Goal: Task Accomplishment & Management: Manage account settings

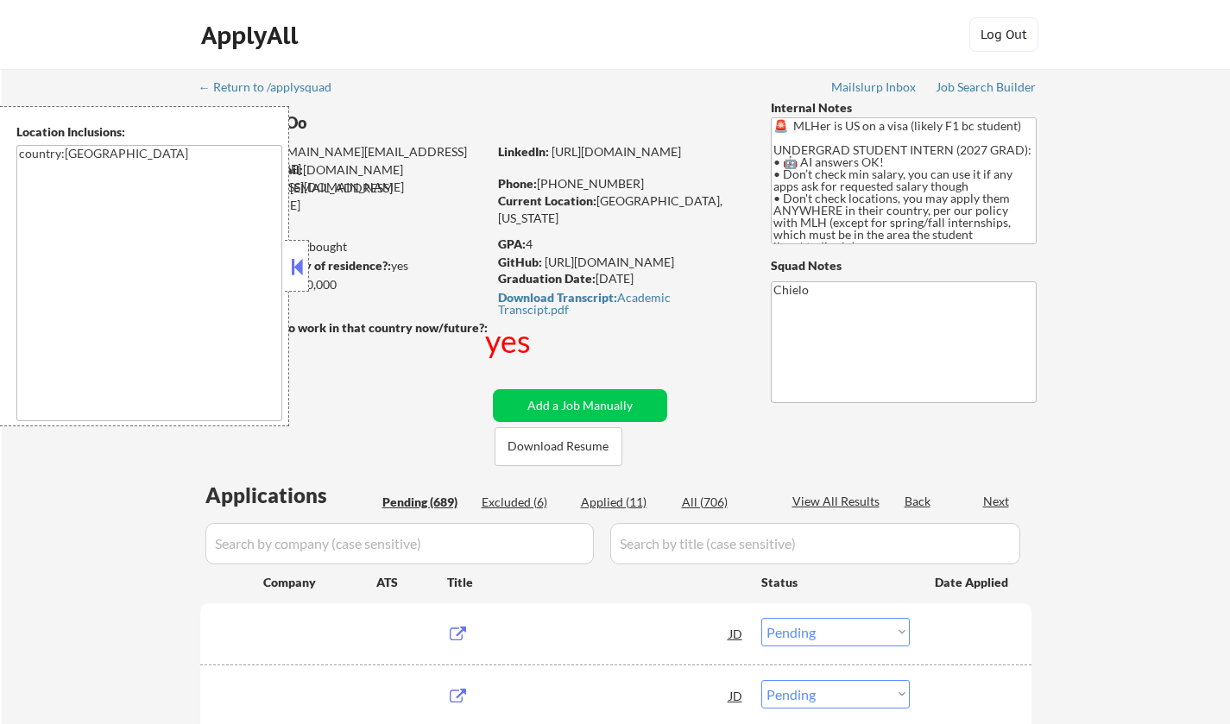
select select ""pending""
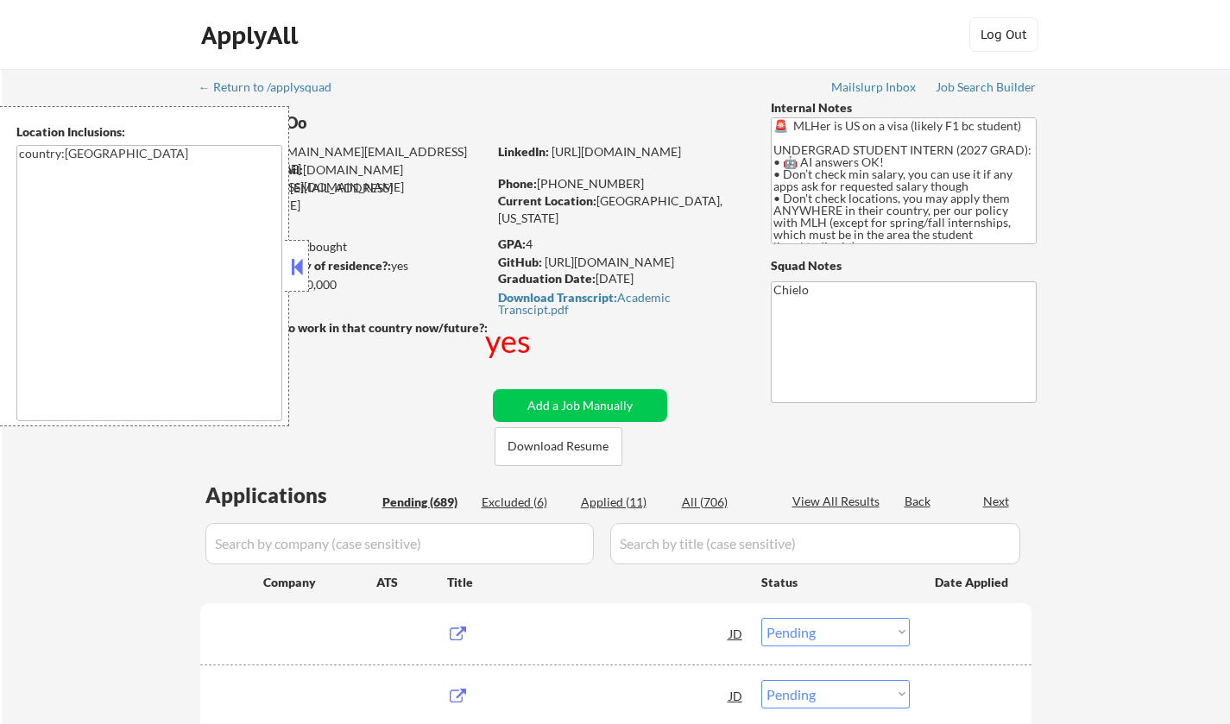
select select ""pending""
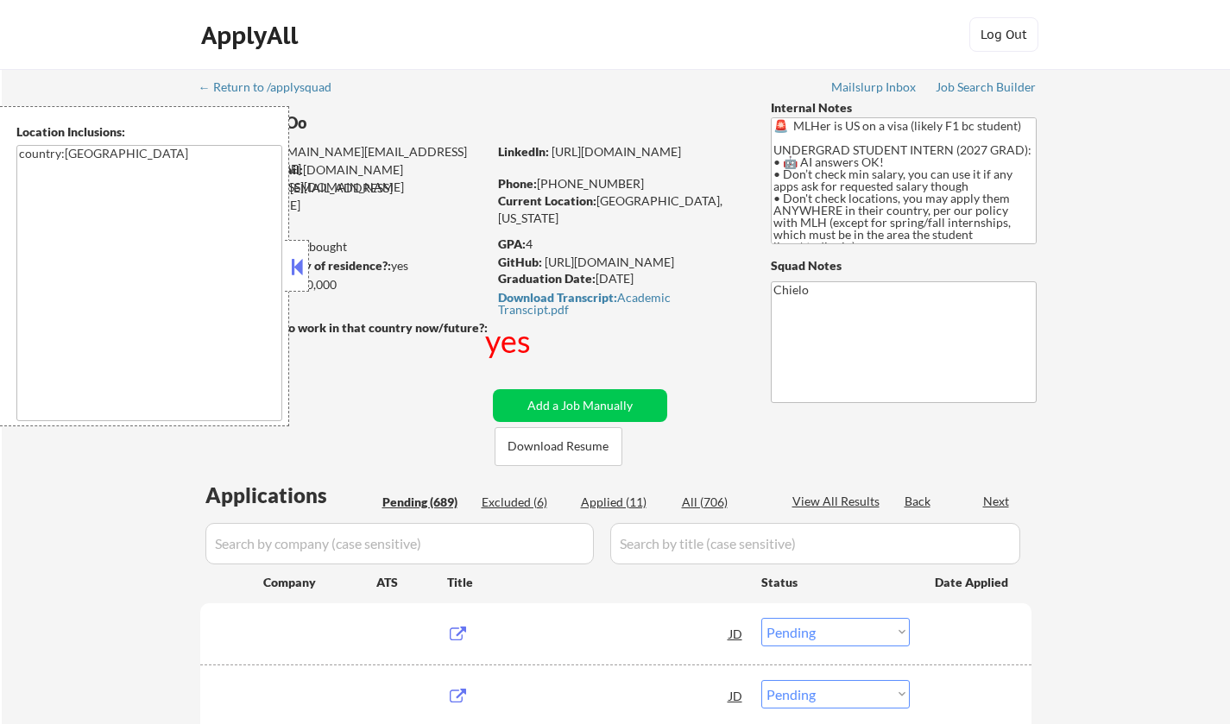
select select ""pending""
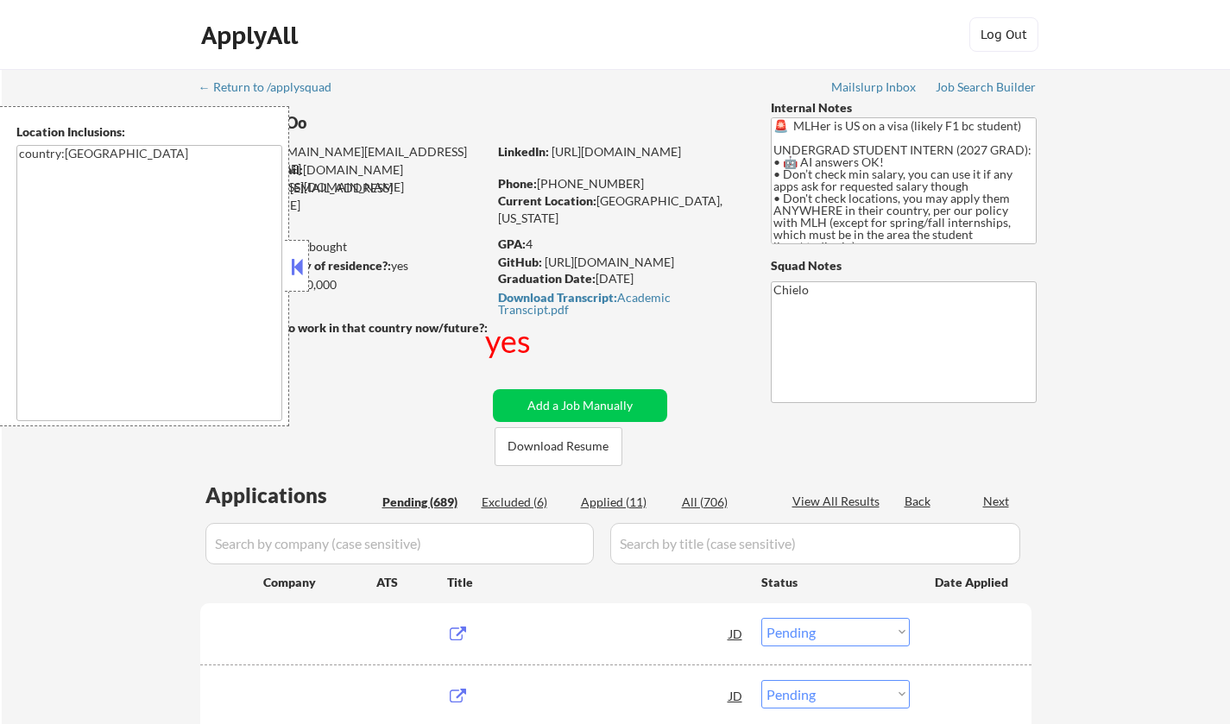
select select ""pending""
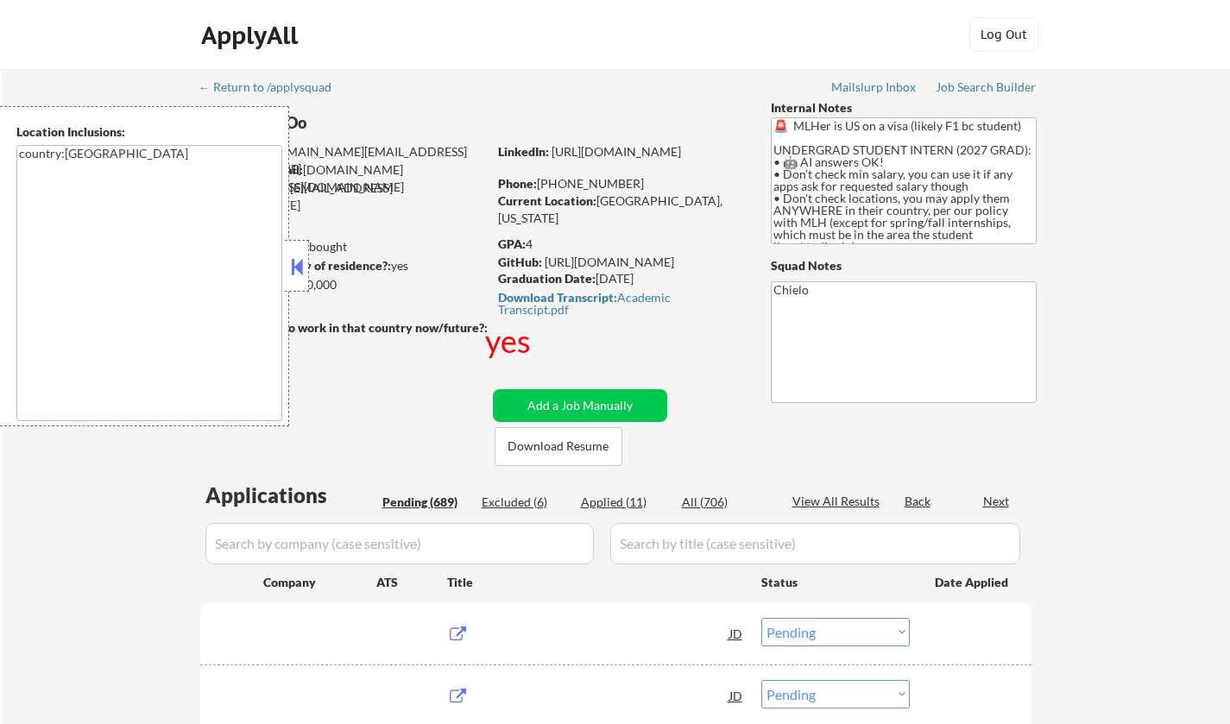
select select ""pending""
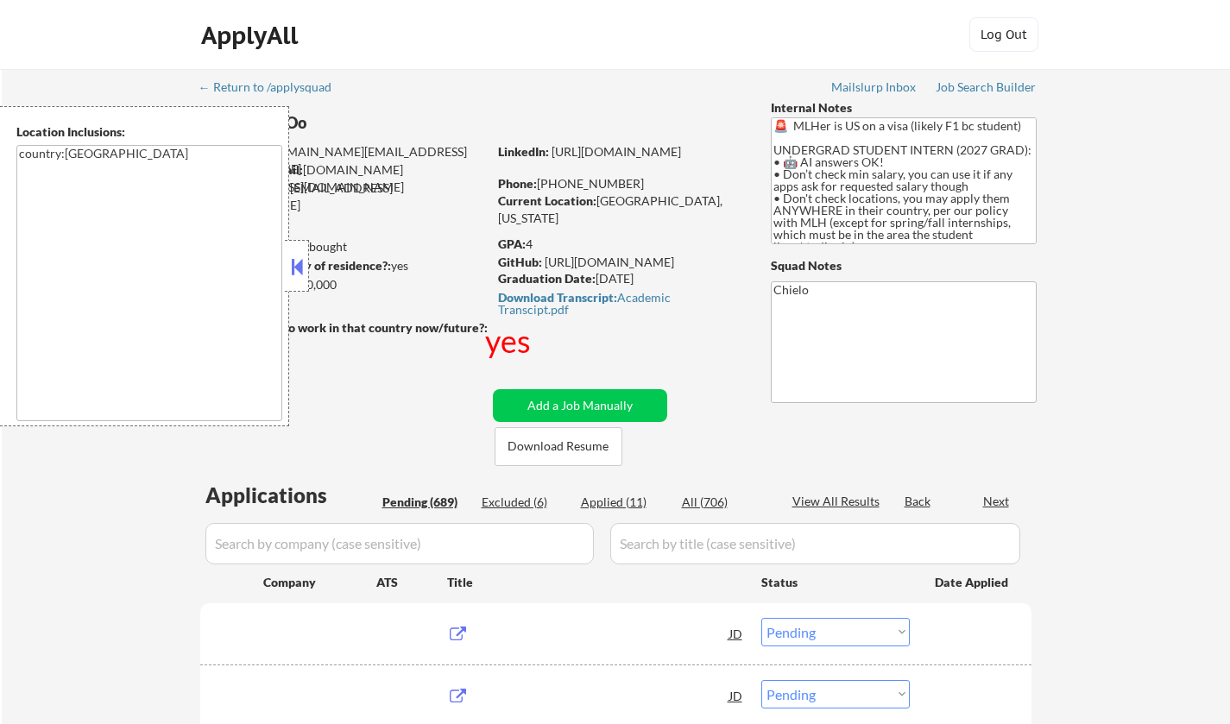
select select ""pending""
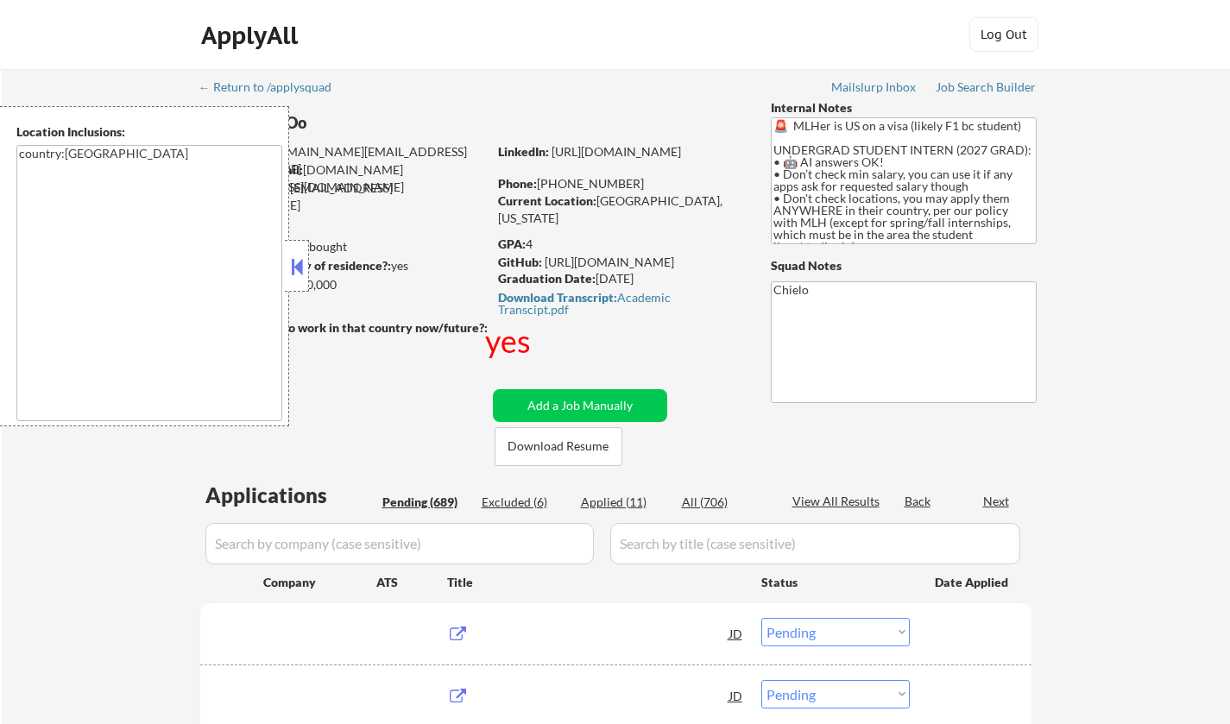
select select ""pending""
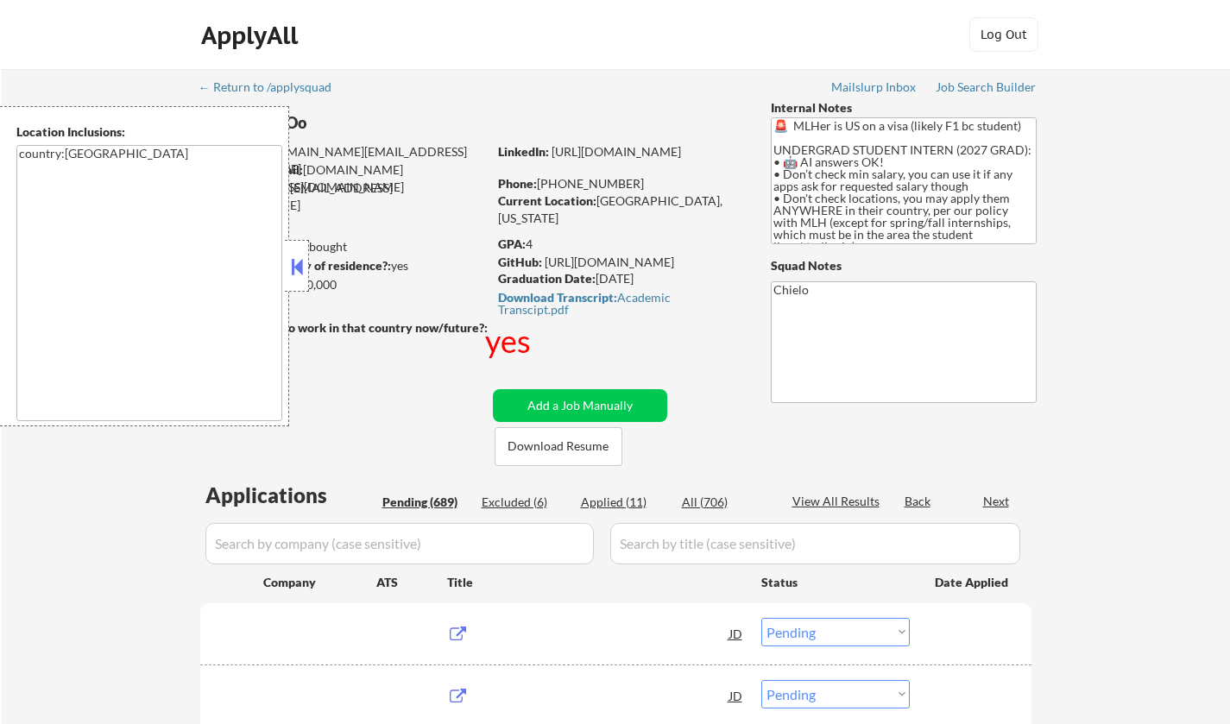
select select ""pending""
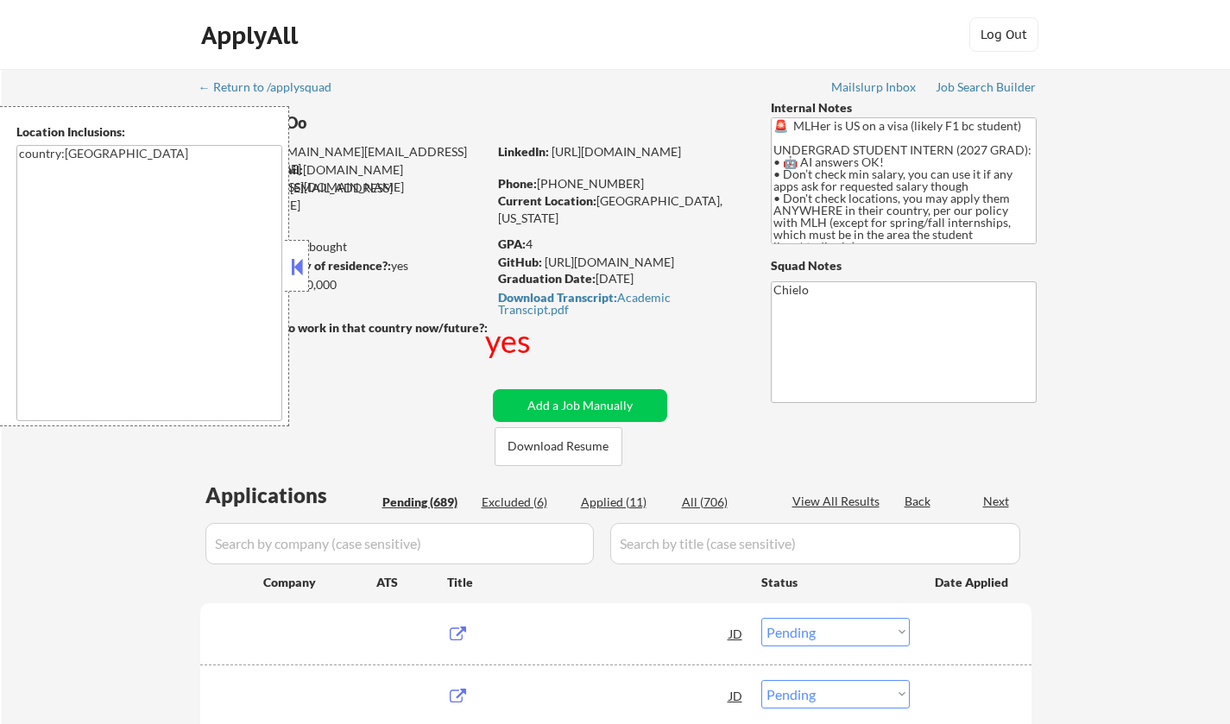
select select ""pending""
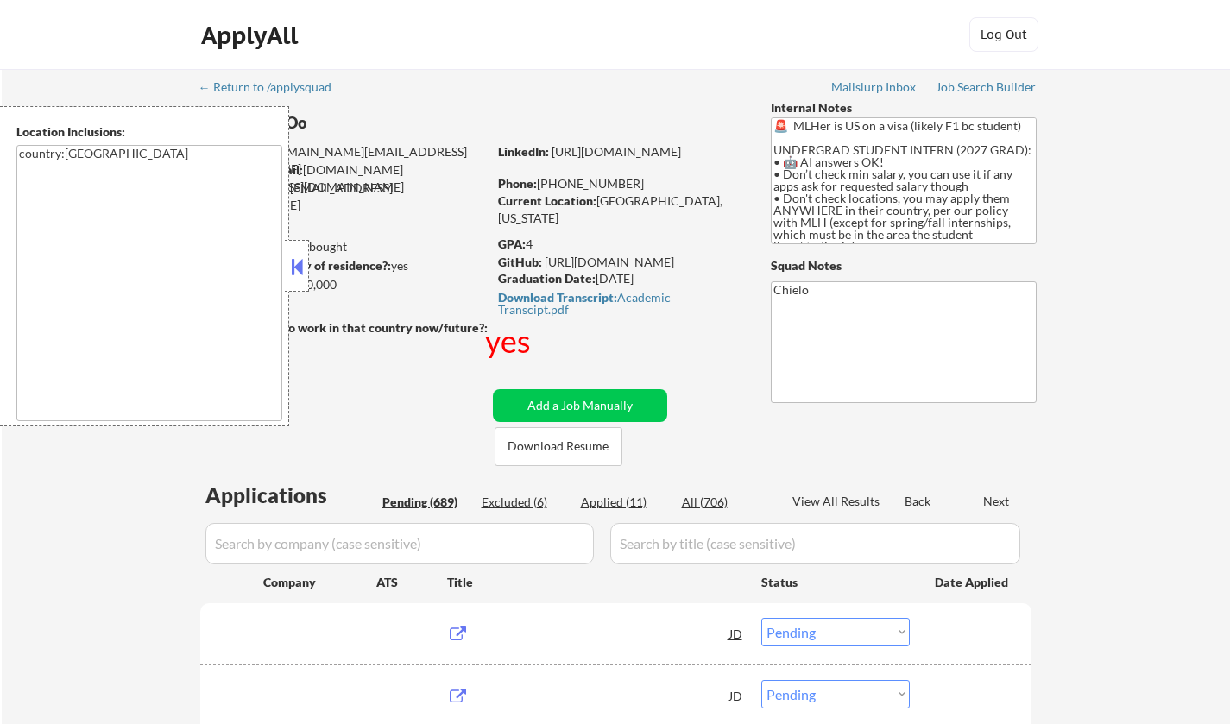
select select ""pending""
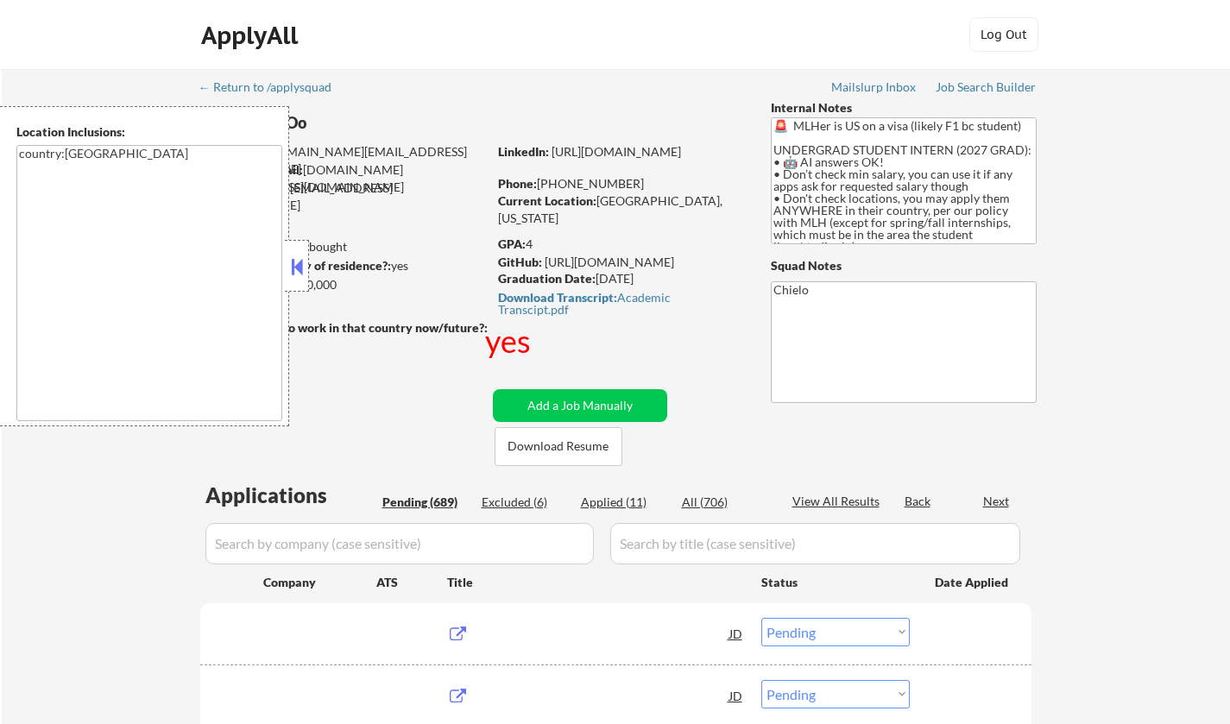
select select ""pending""
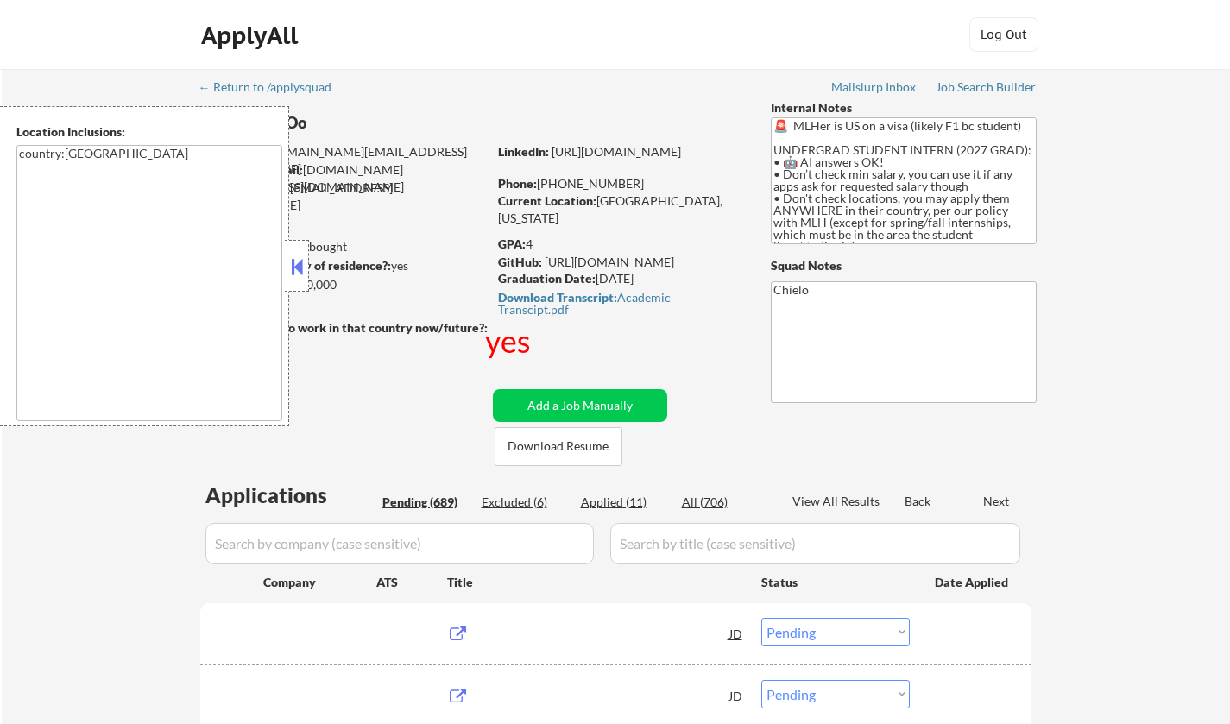
select select ""pending""
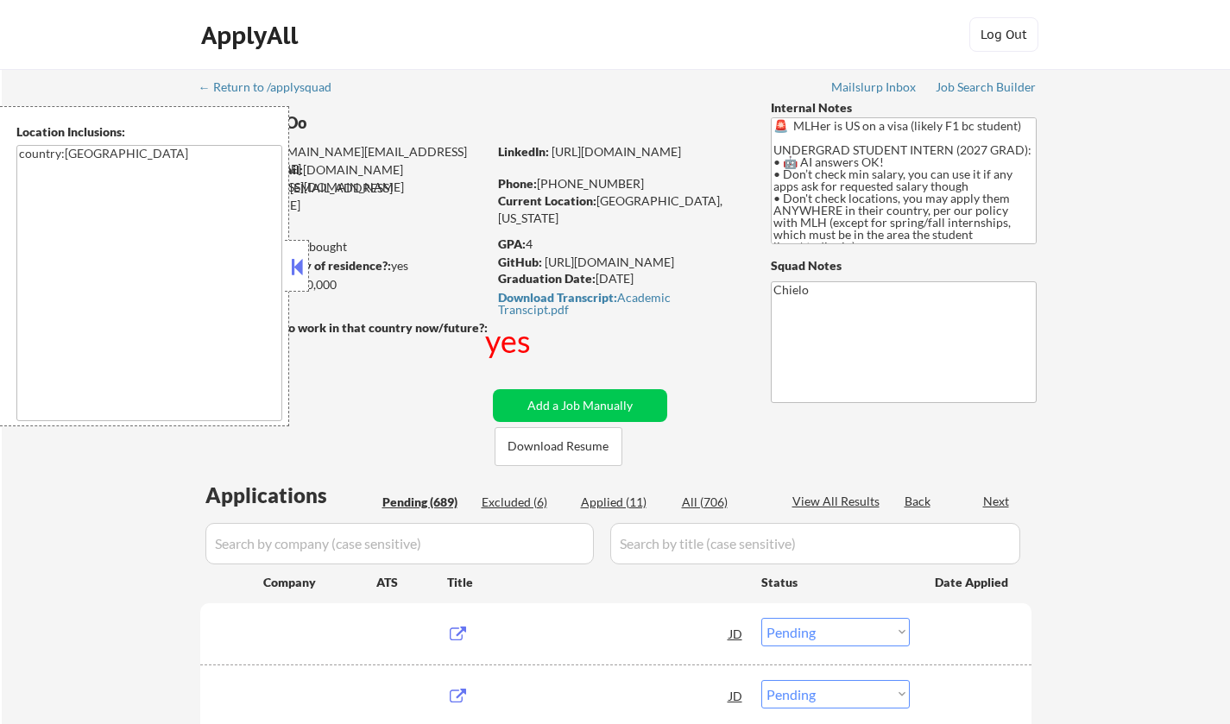
select select ""pending""
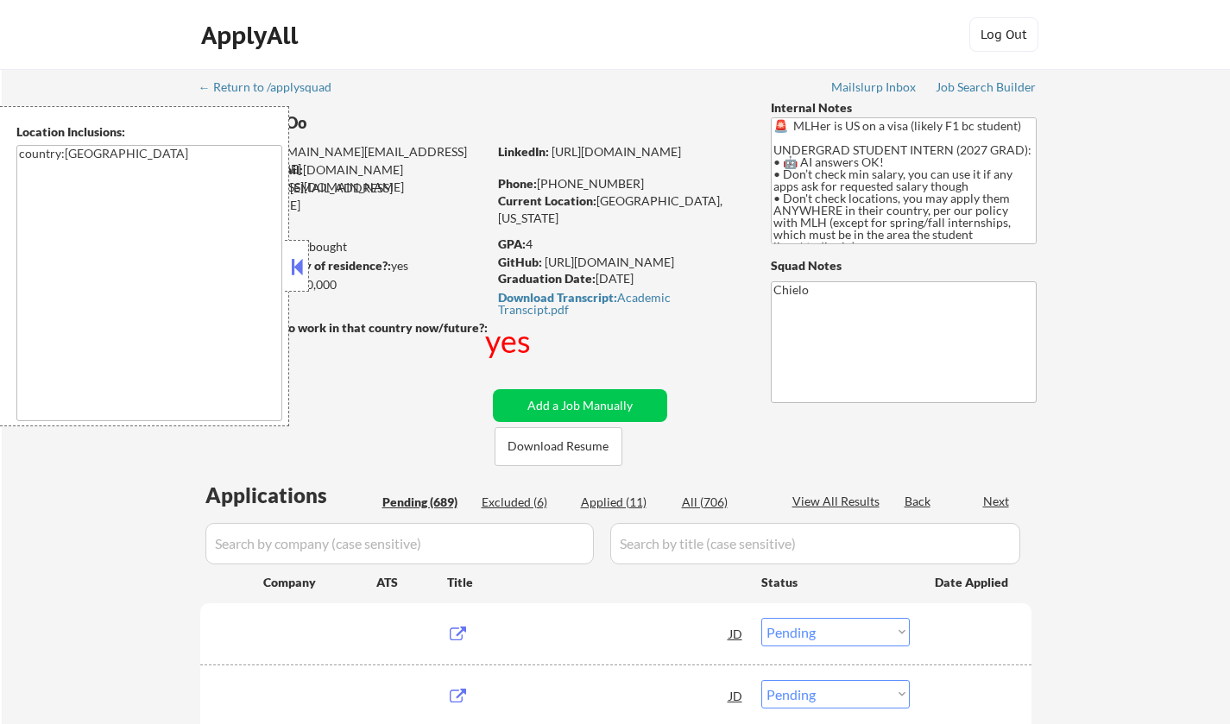
select select ""pending""
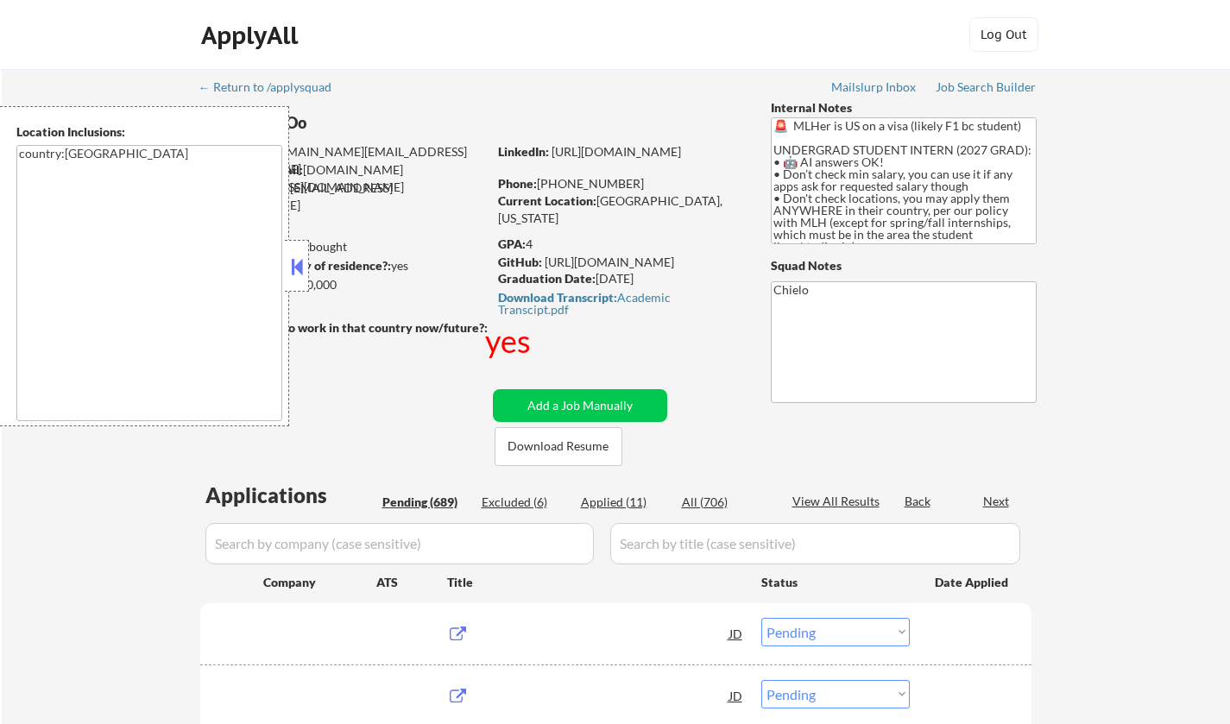
select select ""pending""
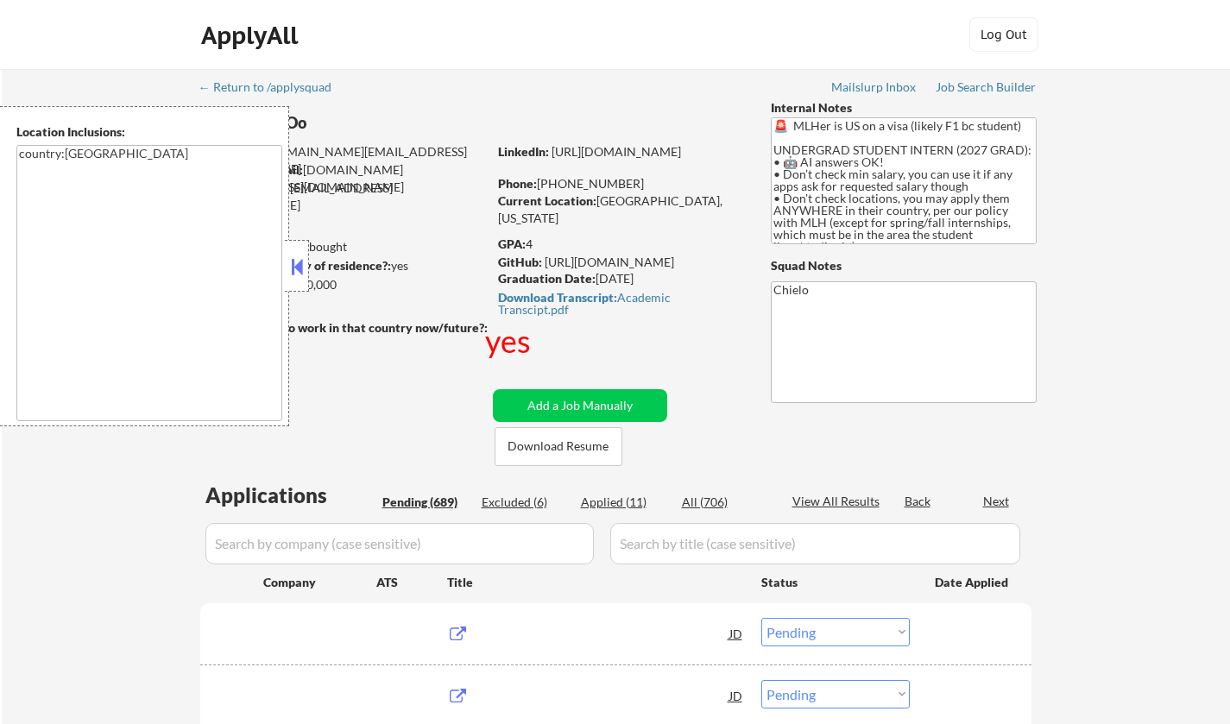
select select ""pending""
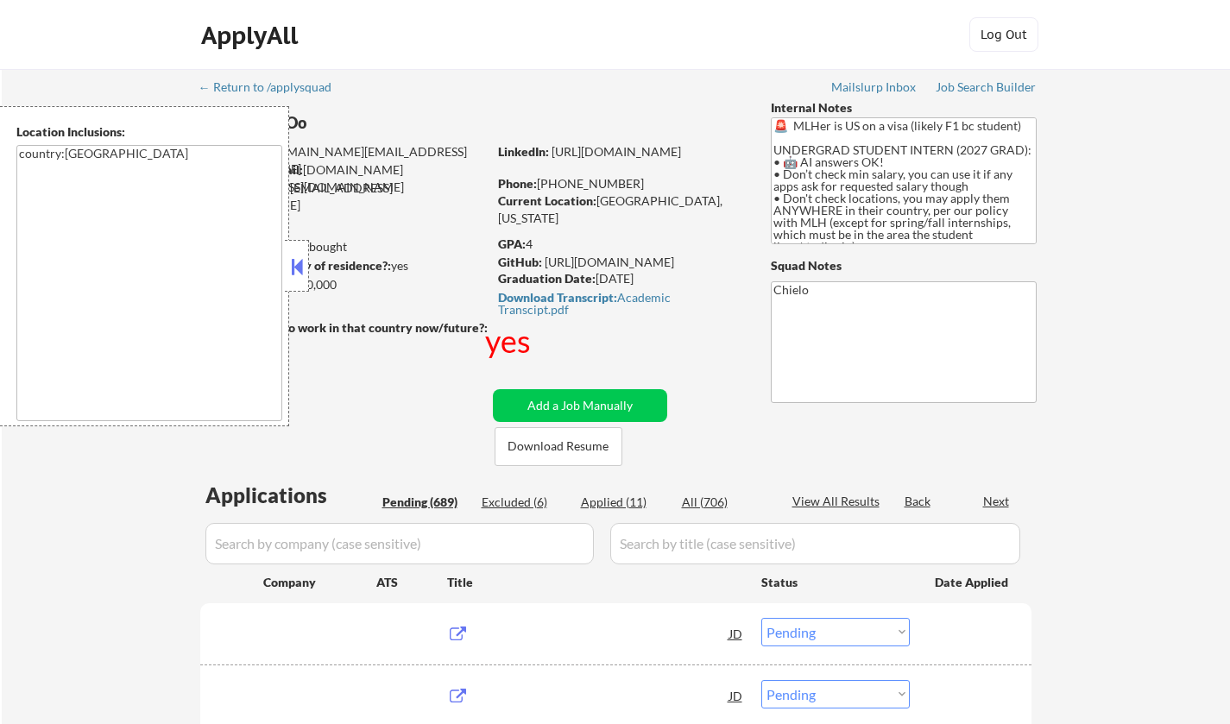
select select ""pending""
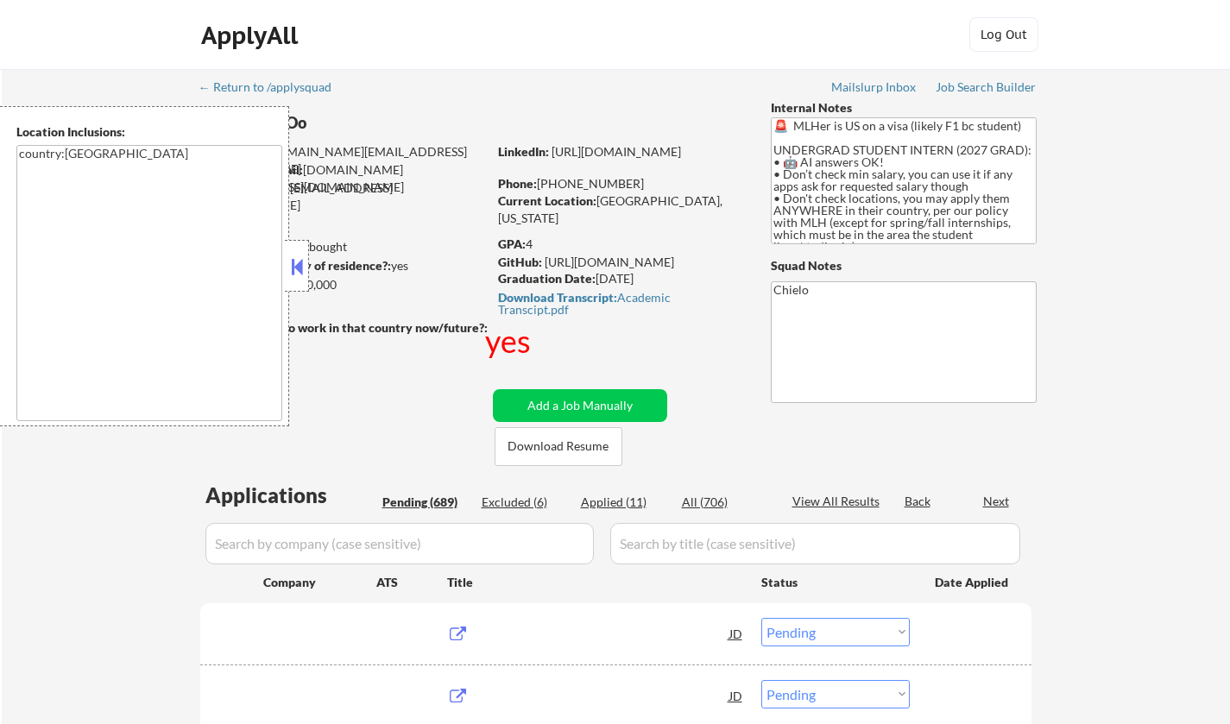
select select ""pending""
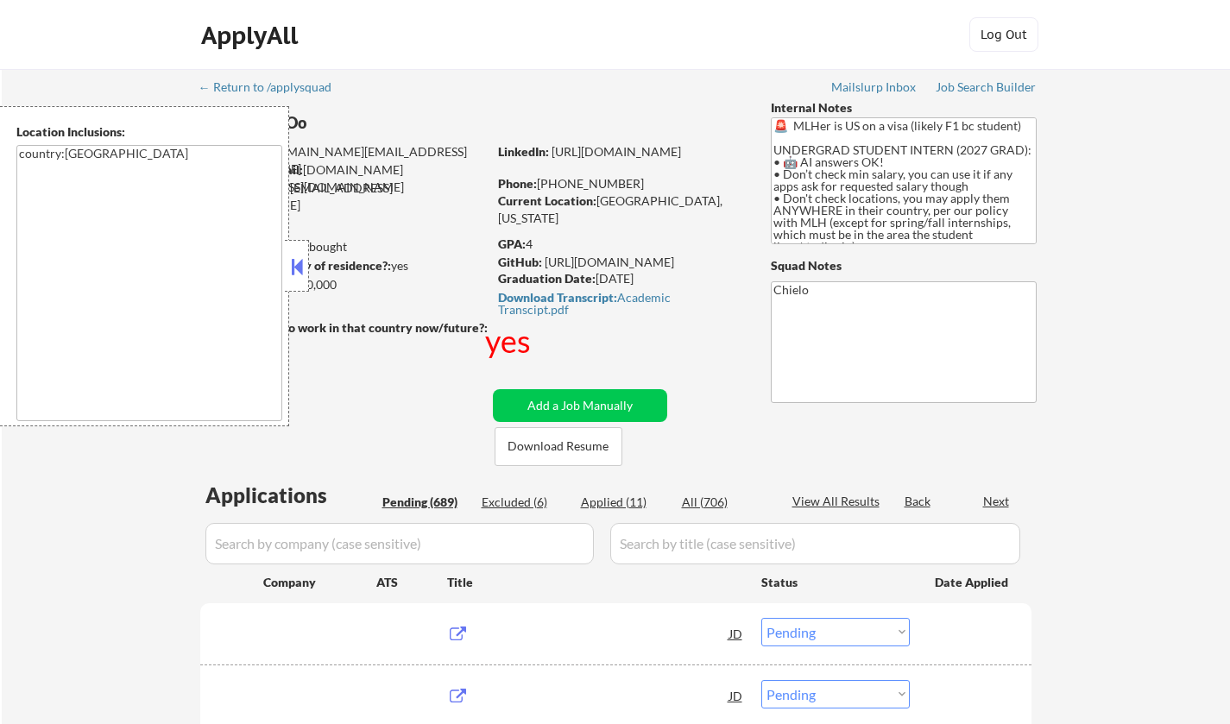
select select ""pending""
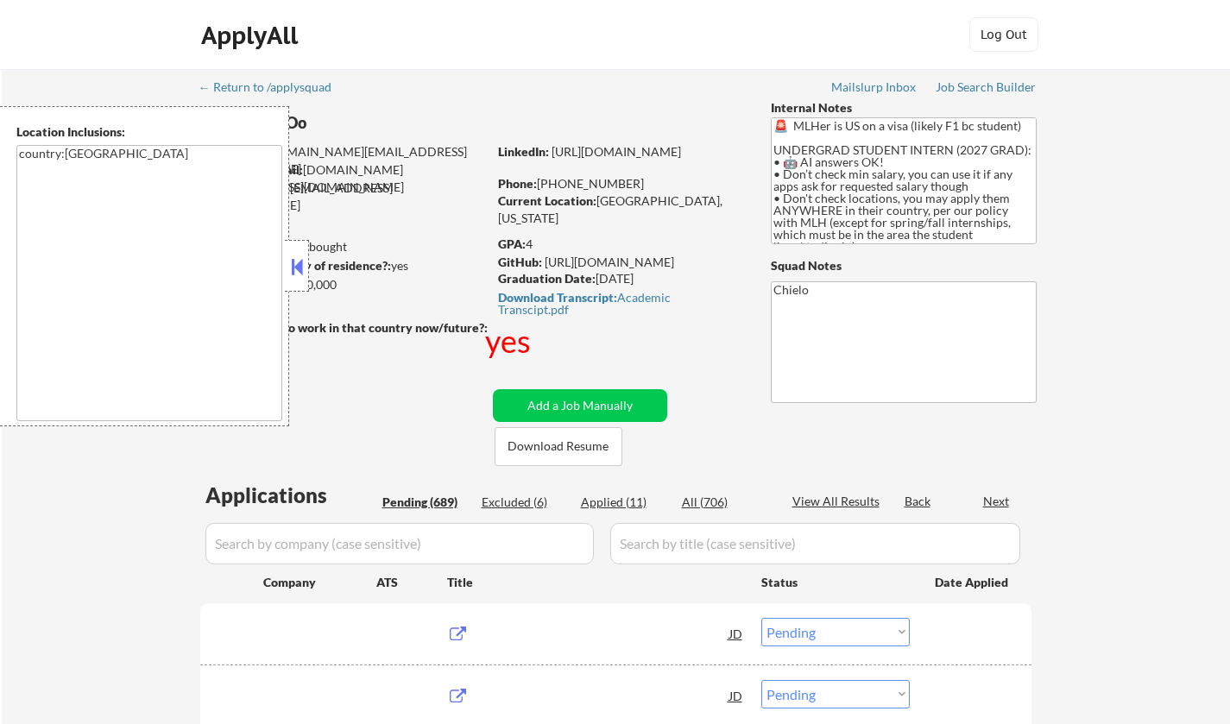
select select ""pending""
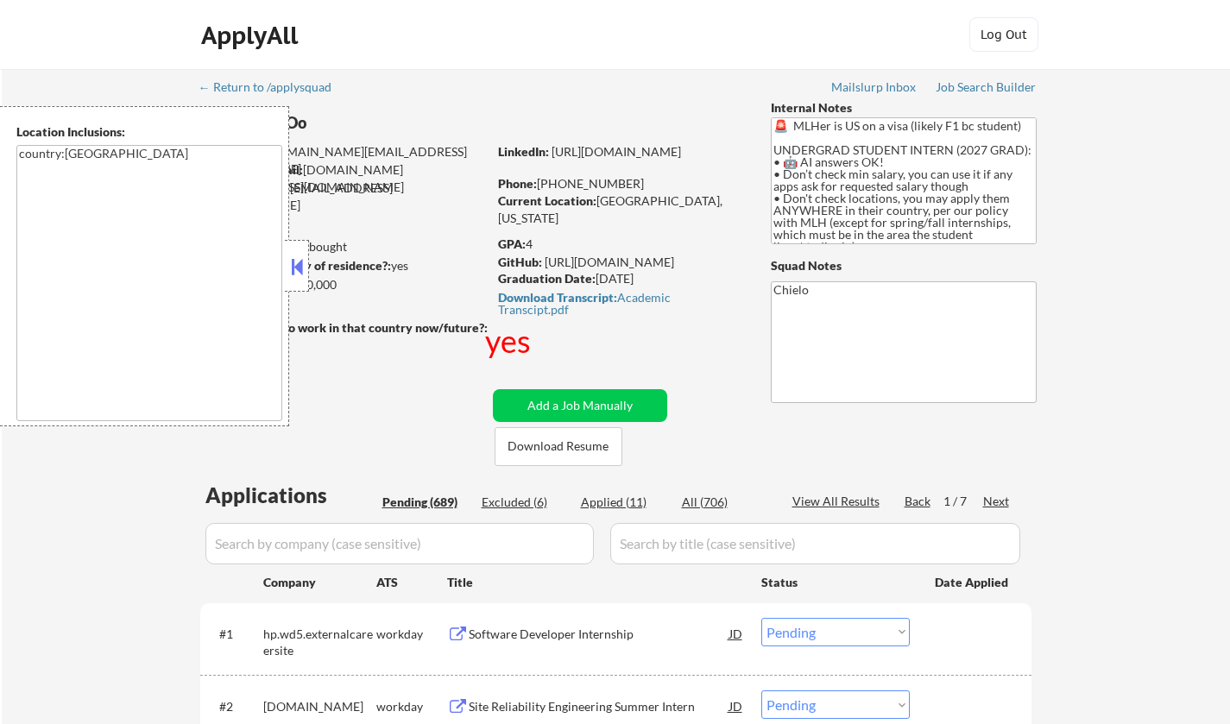
click at [300, 265] on button at bounding box center [297, 267] width 19 height 26
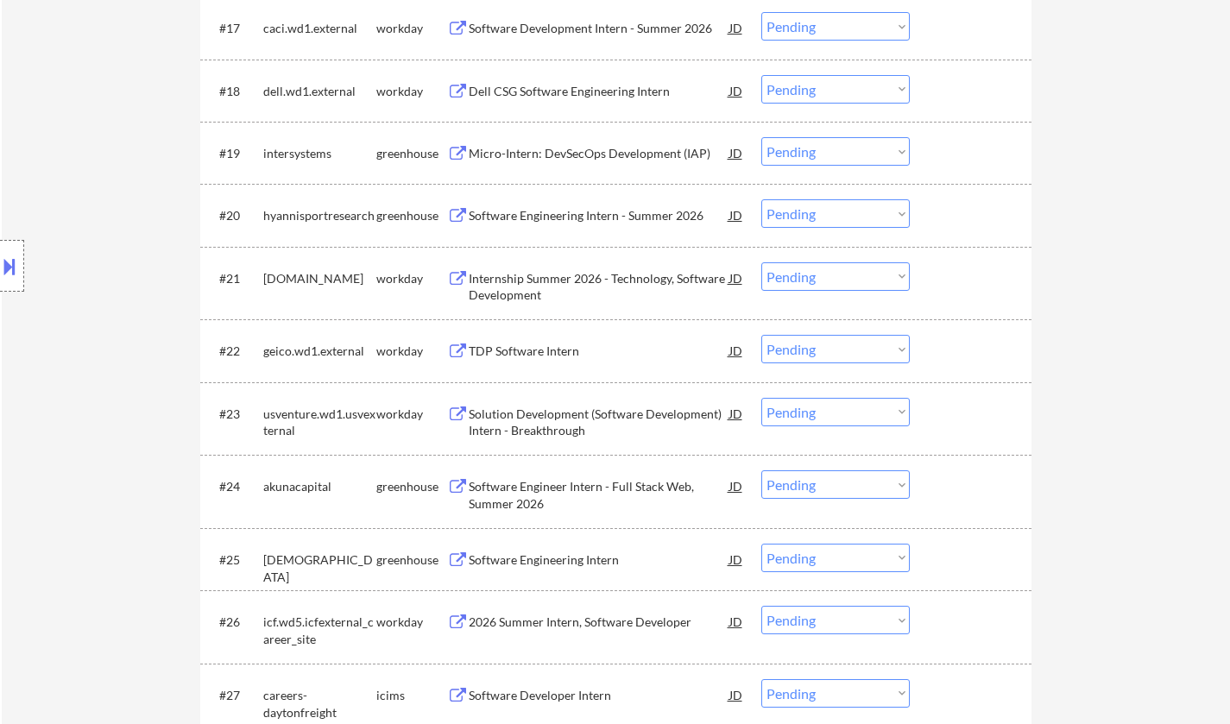
scroll to position [1900, 0]
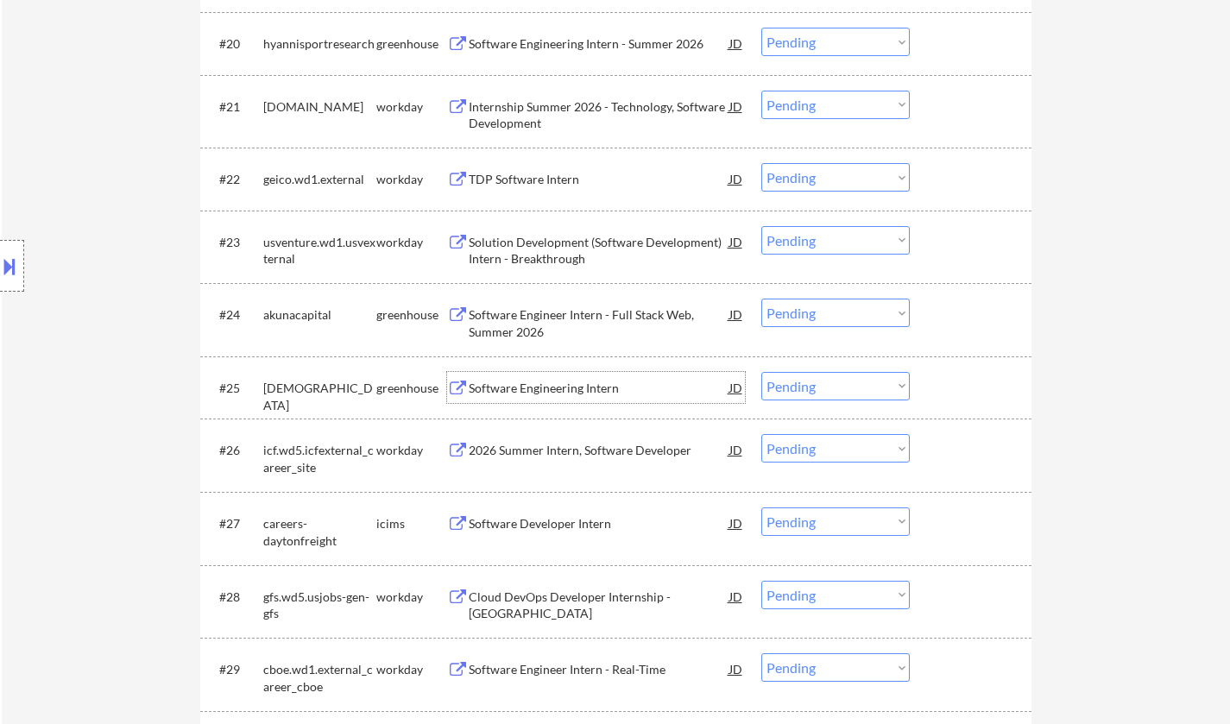
click at [545, 384] on div "Software Engineering Intern" at bounding box center [599, 388] width 261 height 17
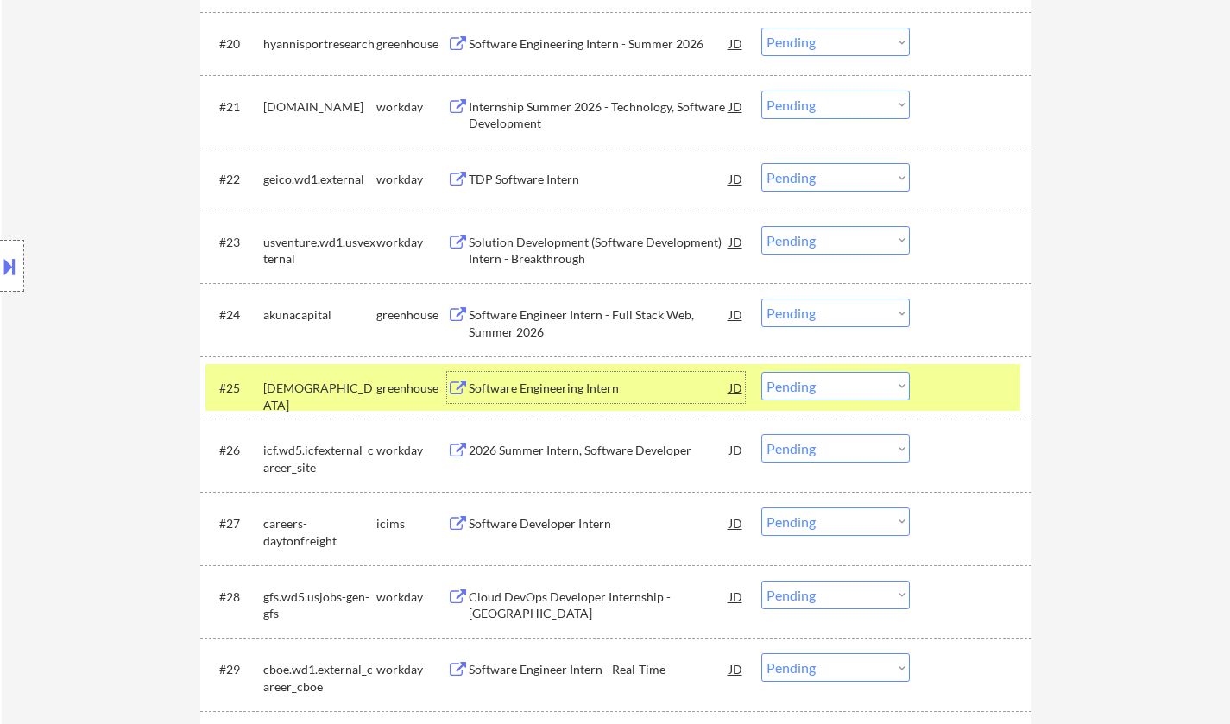
click at [812, 397] on select "Choose an option... Pending Applied Excluded (Questions) Excluded (Expired) Exc…" at bounding box center [836, 386] width 149 height 28
click at [762, 372] on select "Choose an option... Pending Applied Excluded (Questions) Excluded (Expired) Exc…" at bounding box center [836, 386] width 149 height 28
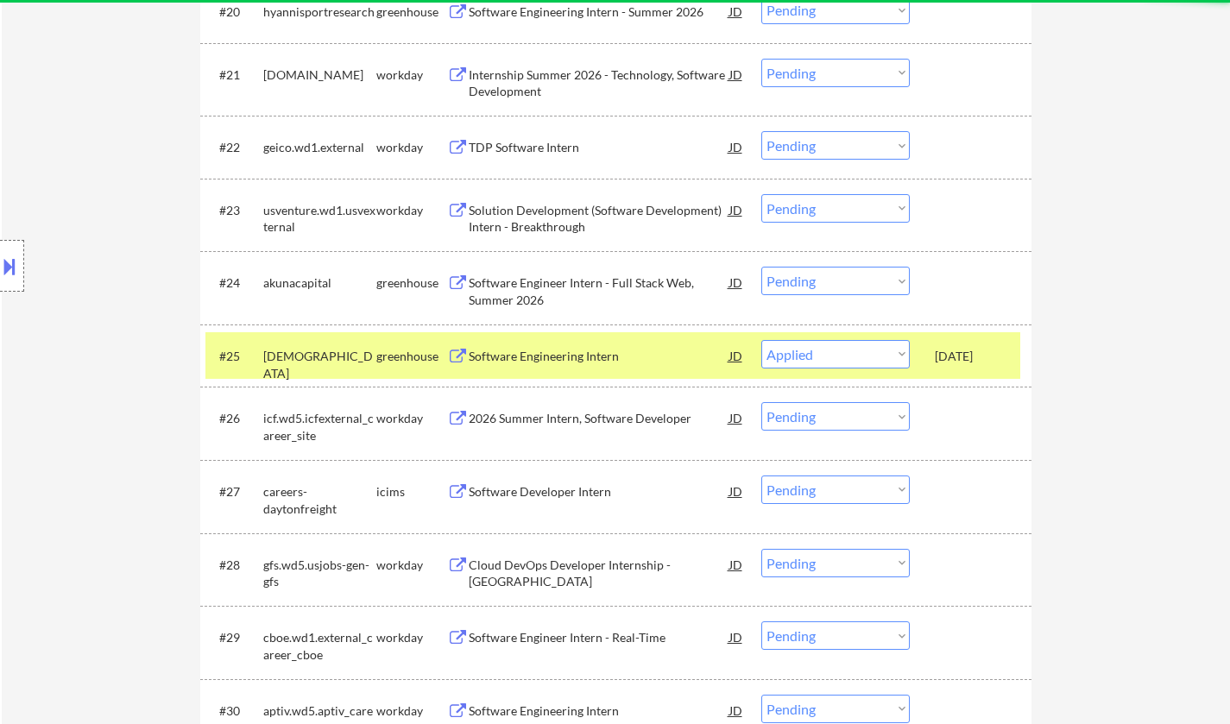
select select ""pending""
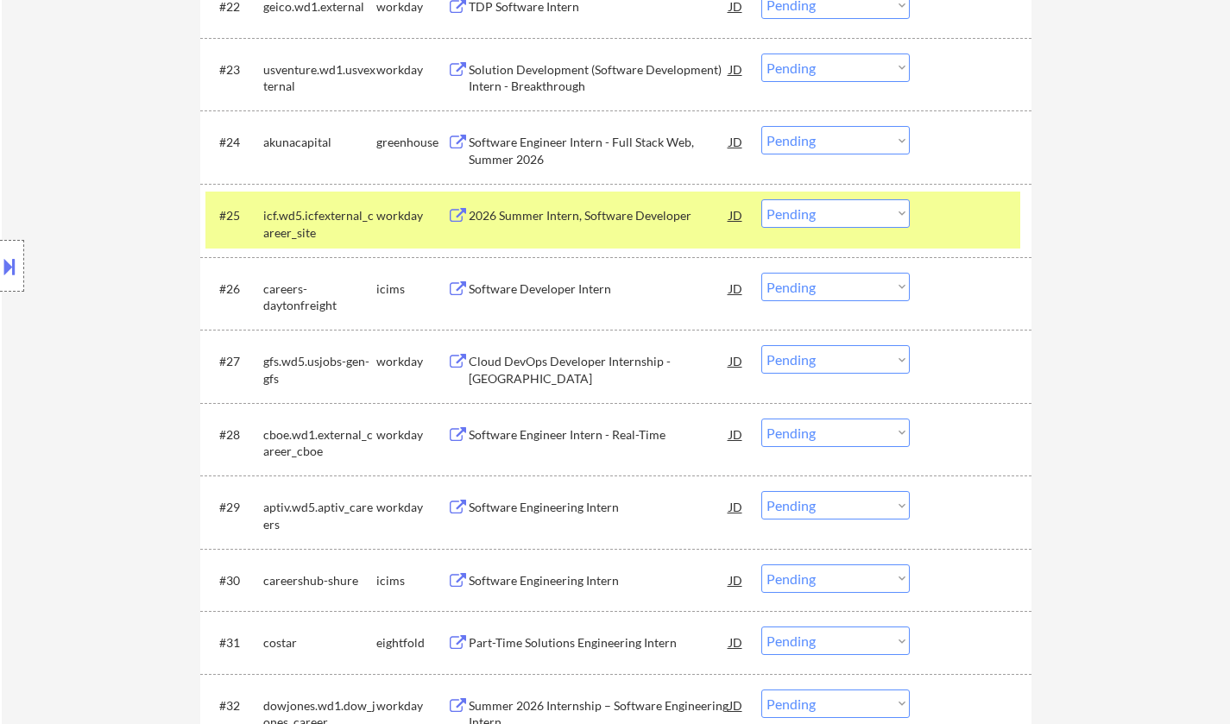
scroll to position [2245, 0]
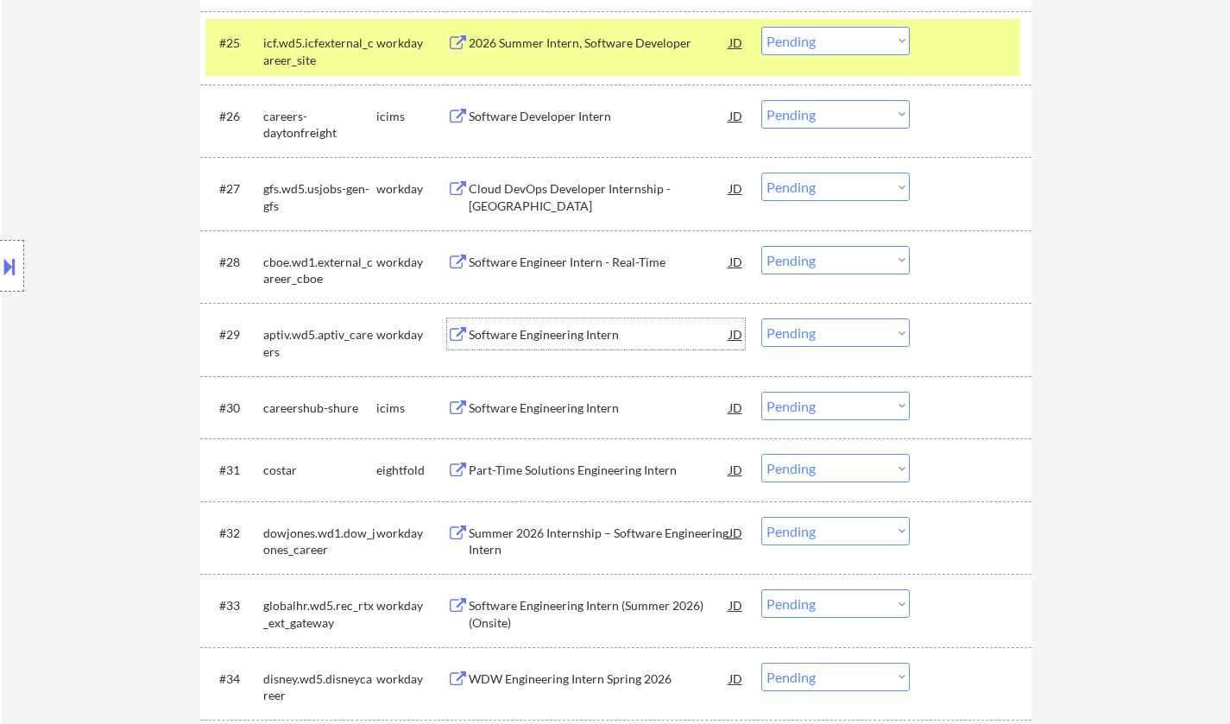
click at [571, 329] on div "Software Engineering Intern" at bounding box center [599, 334] width 261 height 17
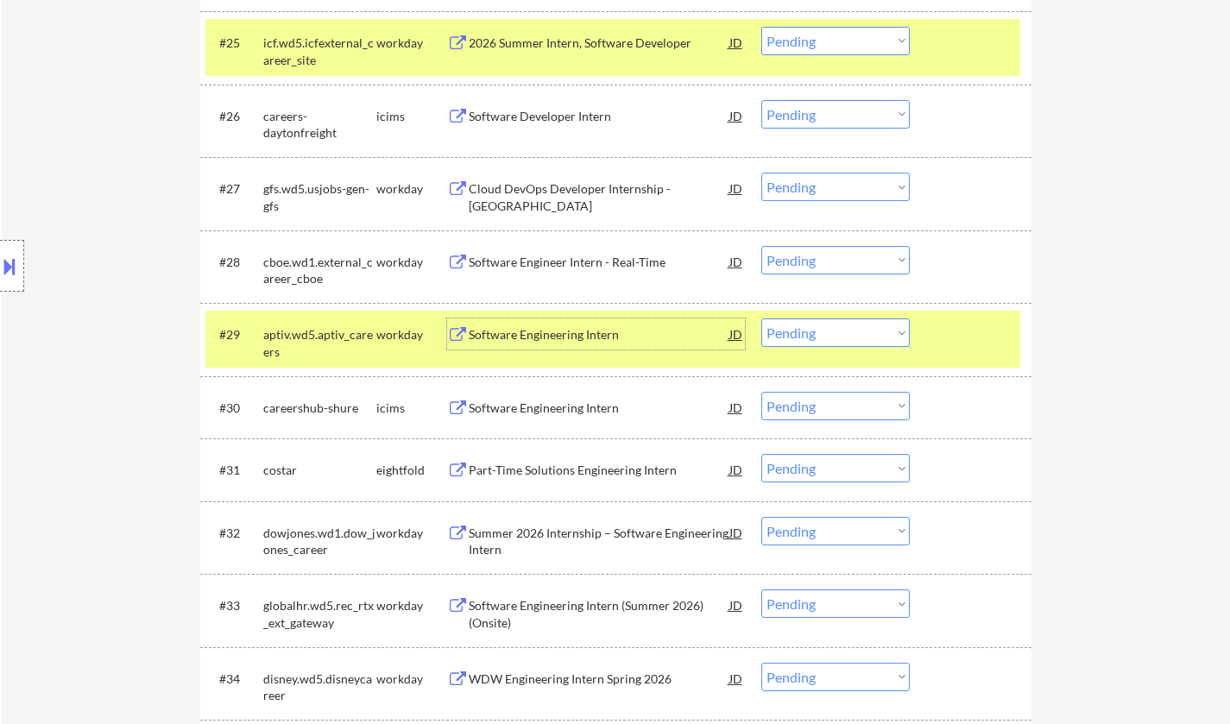
click at [838, 342] on select "Choose an option... Pending Applied Excluded (Questions) Excluded (Expired) Exc…" at bounding box center [836, 333] width 149 height 28
click at [762, 319] on select "Choose an option... Pending Applied Excluded (Questions) Excluded (Expired) Exc…" at bounding box center [836, 333] width 149 height 28
select select ""pending""
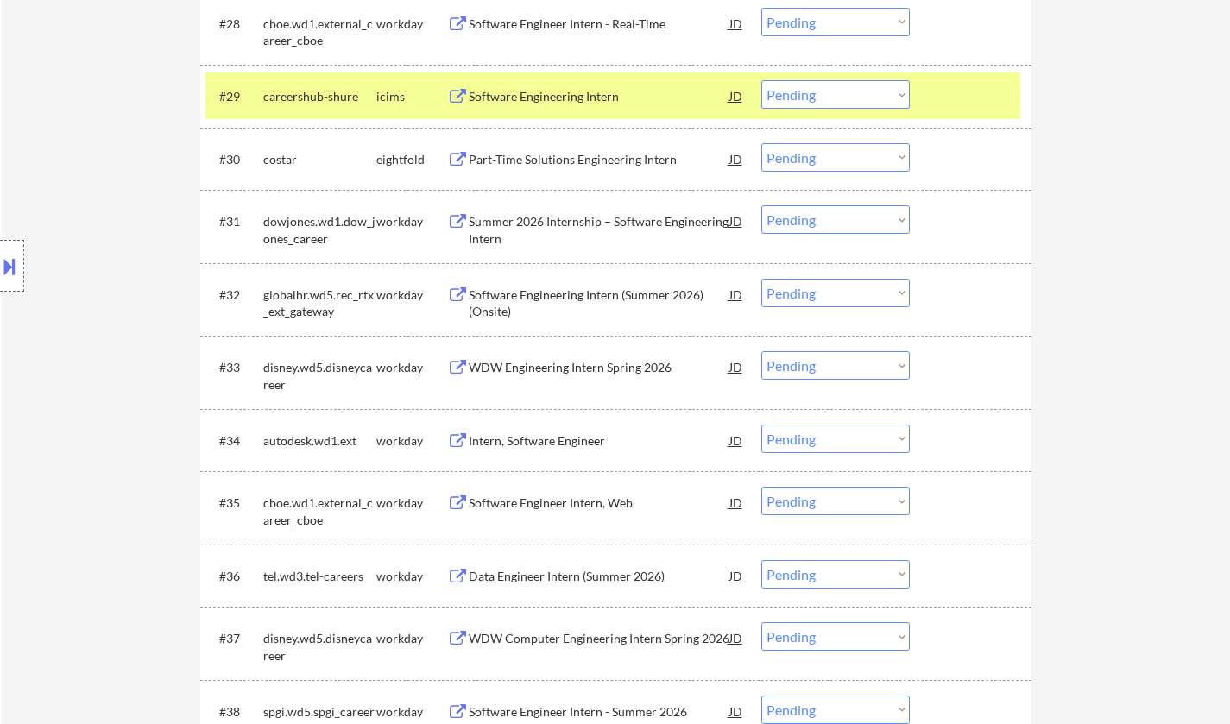
scroll to position [2504, 0]
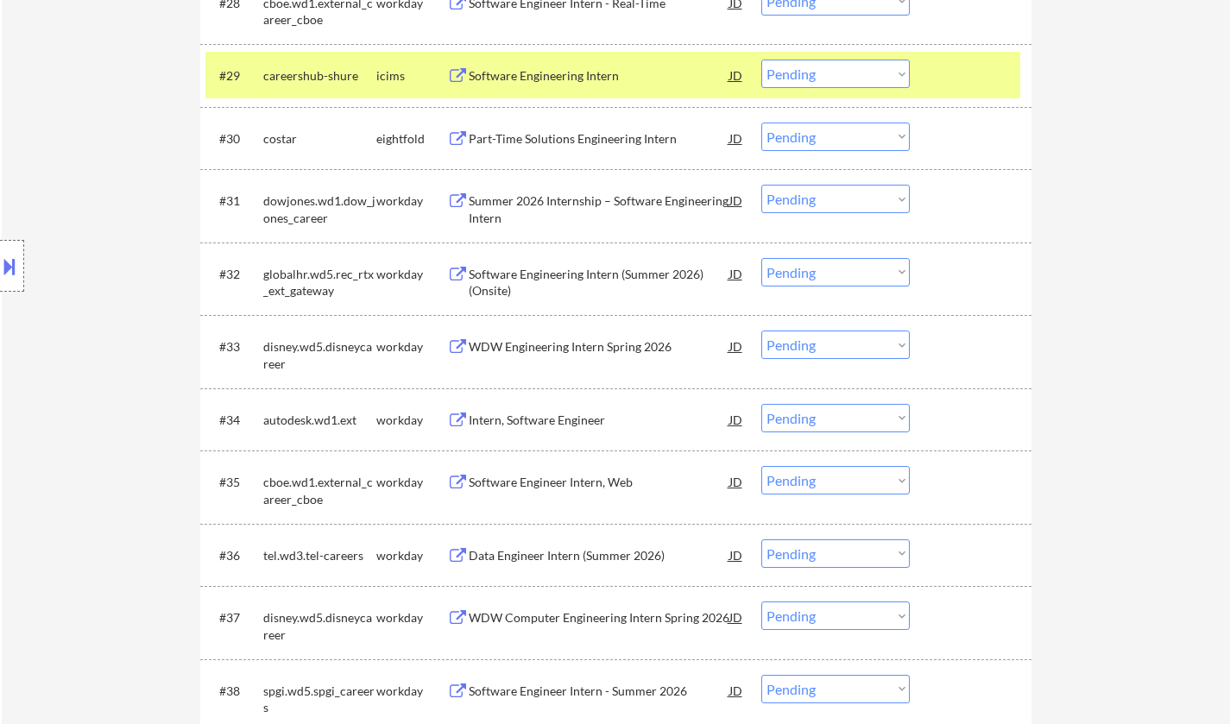
click at [542, 419] on div "Intern, Software Engineer" at bounding box center [599, 420] width 261 height 17
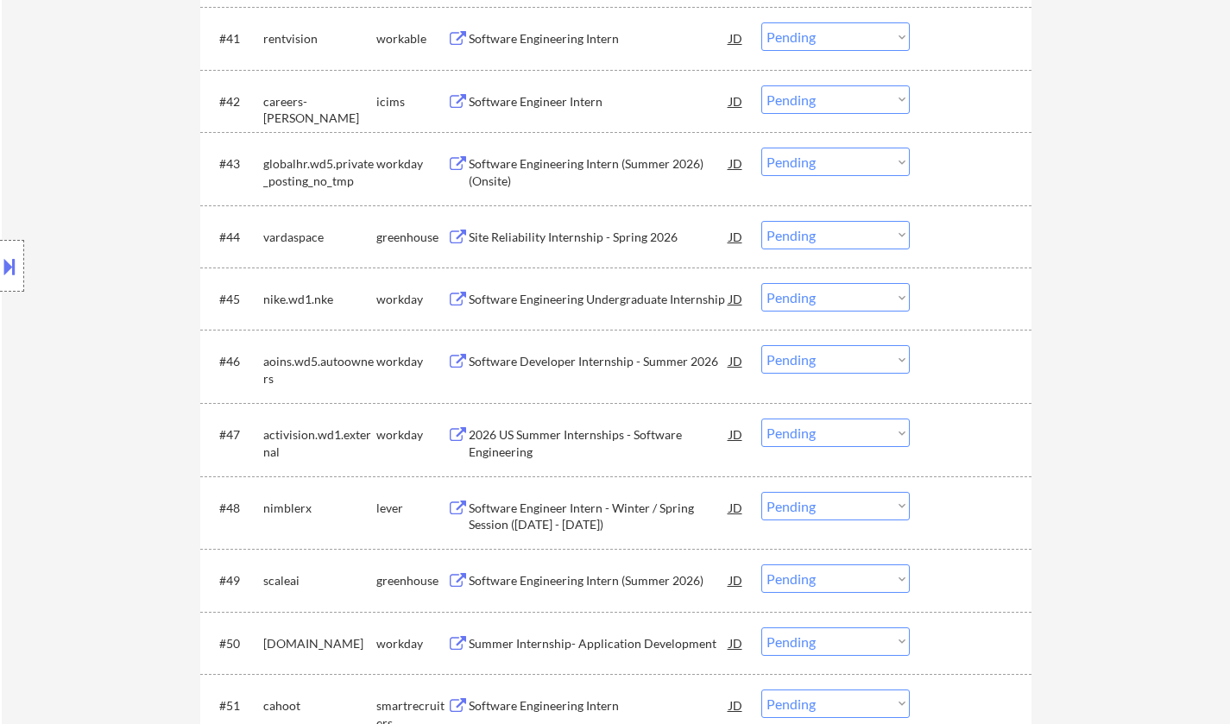
scroll to position [2562, 0]
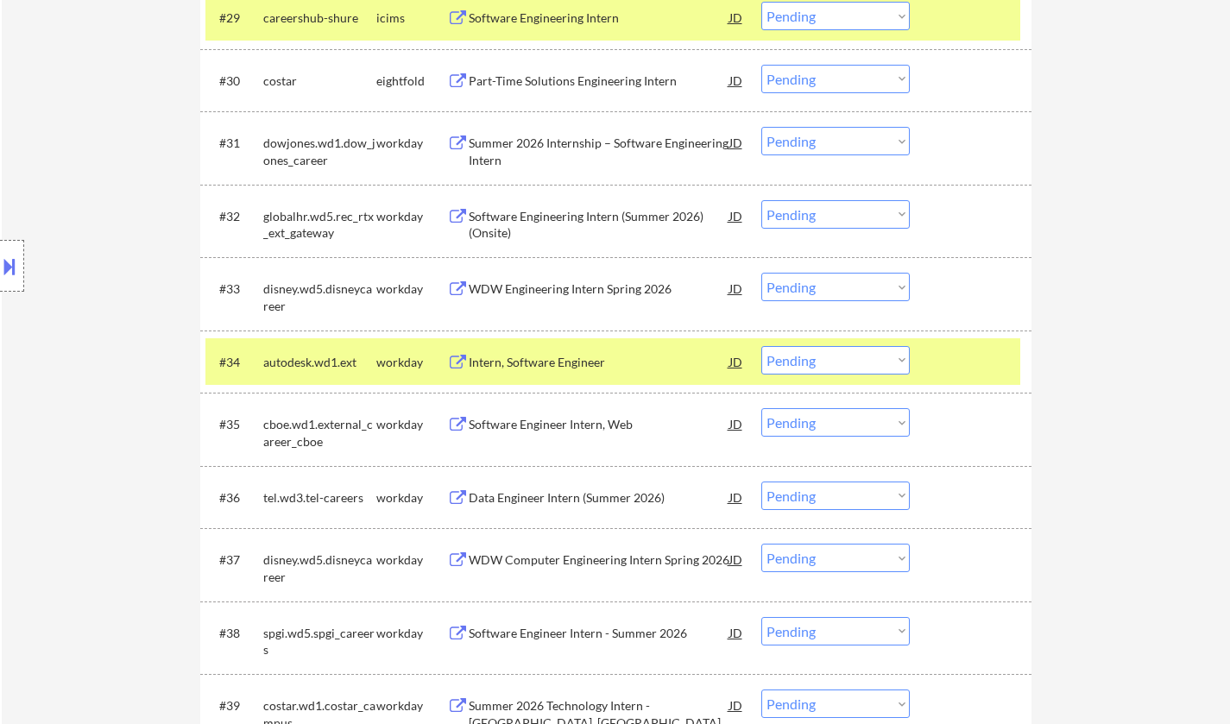
click at [538, 357] on div "Intern, Software Engineer" at bounding box center [599, 362] width 261 height 17
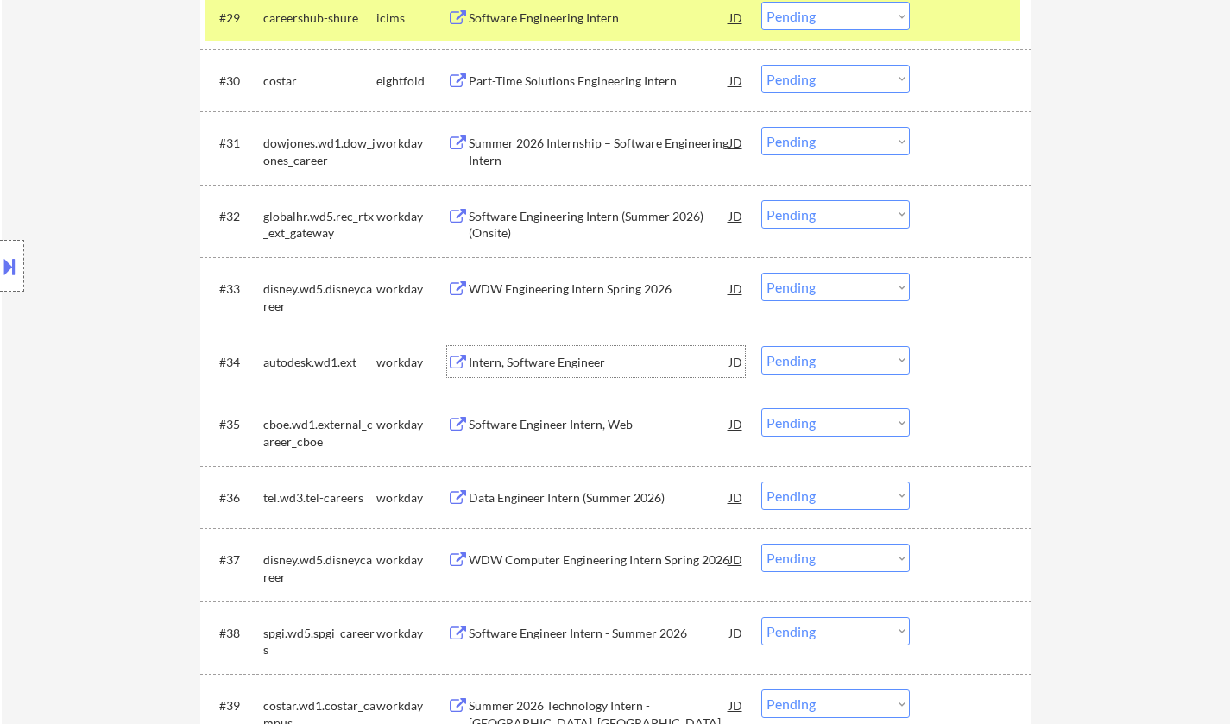
click at [838, 357] on select "Choose an option... Pending Applied Excluded (Questions) Excluded (Expired) Exc…" at bounding box center [836, 360] width 149 height 28
click at [762, 346] on select "Choose an option... Pending Applied Excluded (Questions) Excluded (Expired) Exc…" at bounding box center [836, 360] width 149 height 28
select select ""pending""
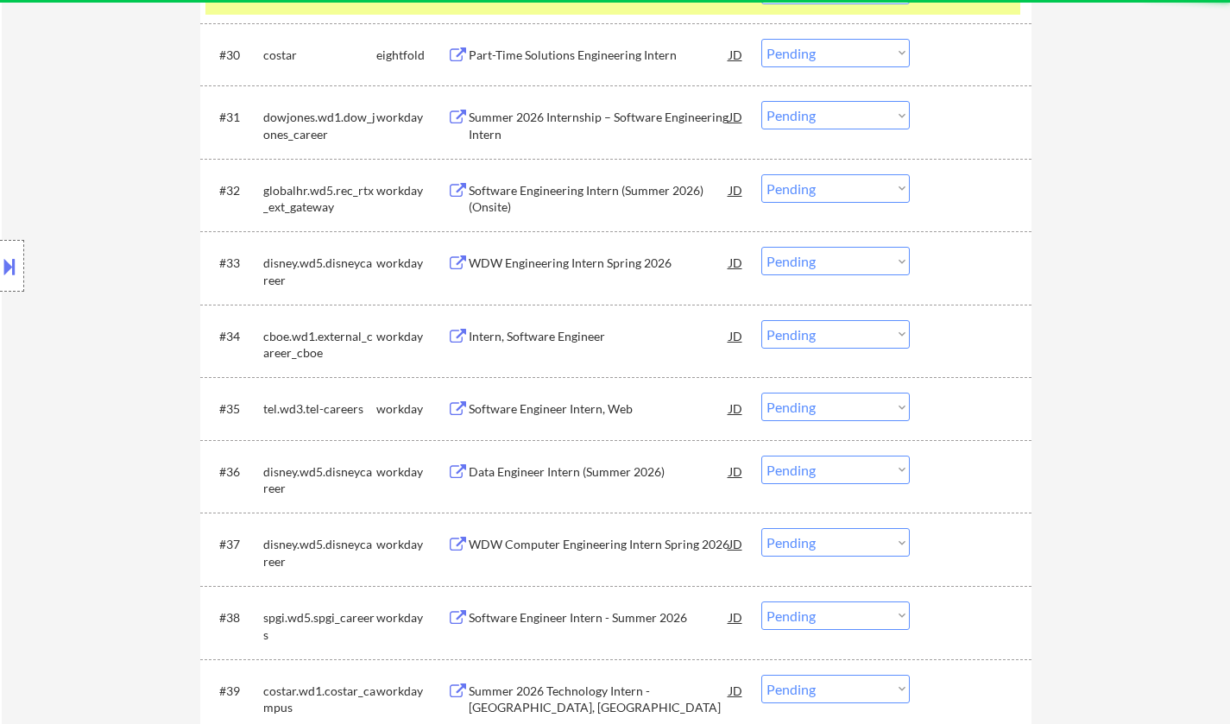
scroll to position [2648, 0]
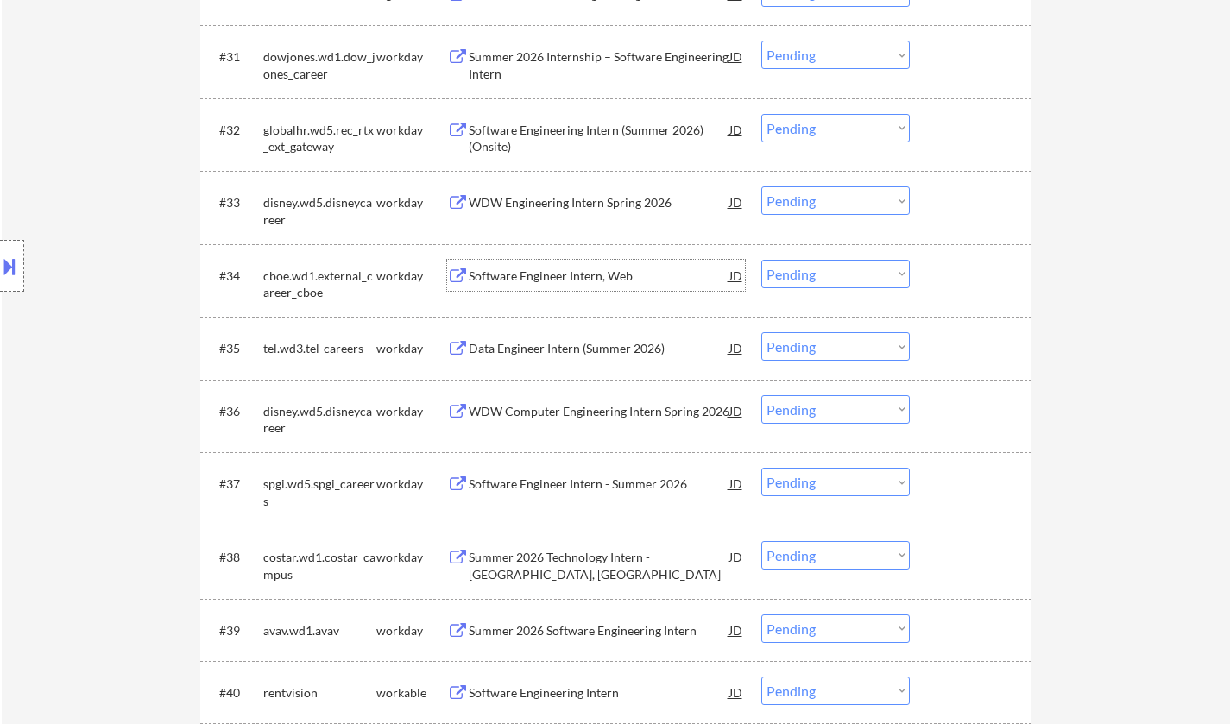
click at [559, 276] on div "Software Engineer Intern, Web" at bounding box center [599, 276] width 261 height 17
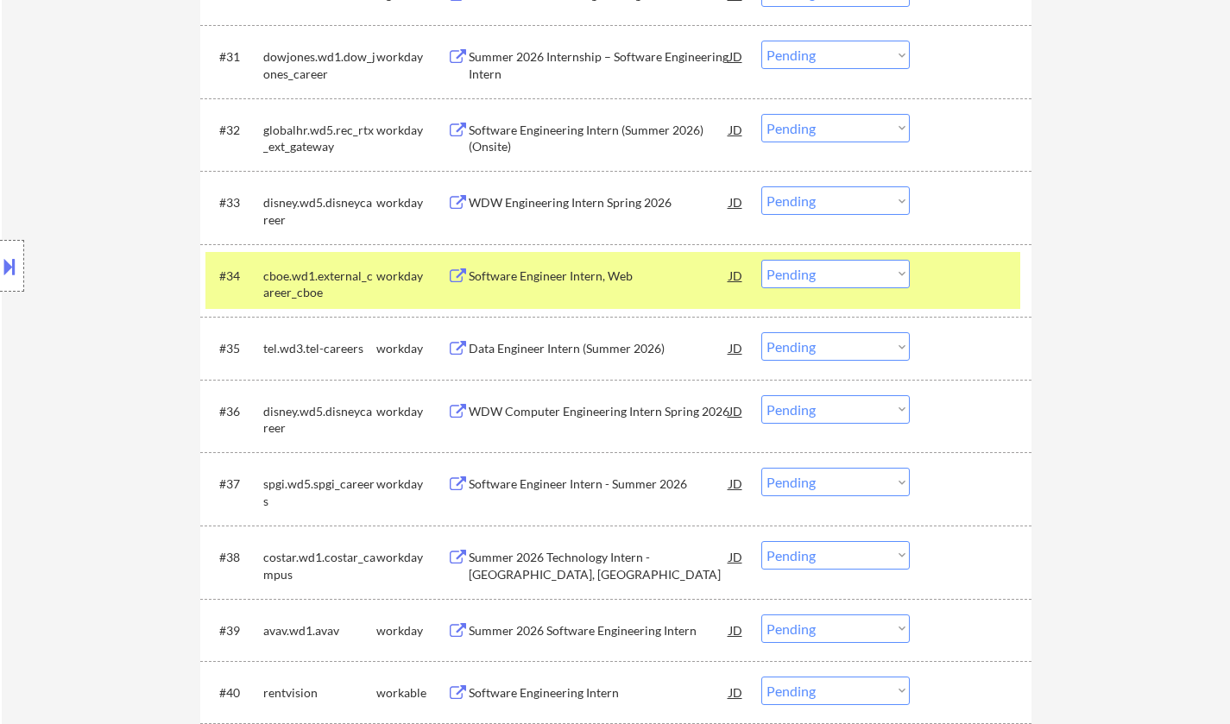
select select ""pending""
select select ""PLACEHOLDER_1427118222253""
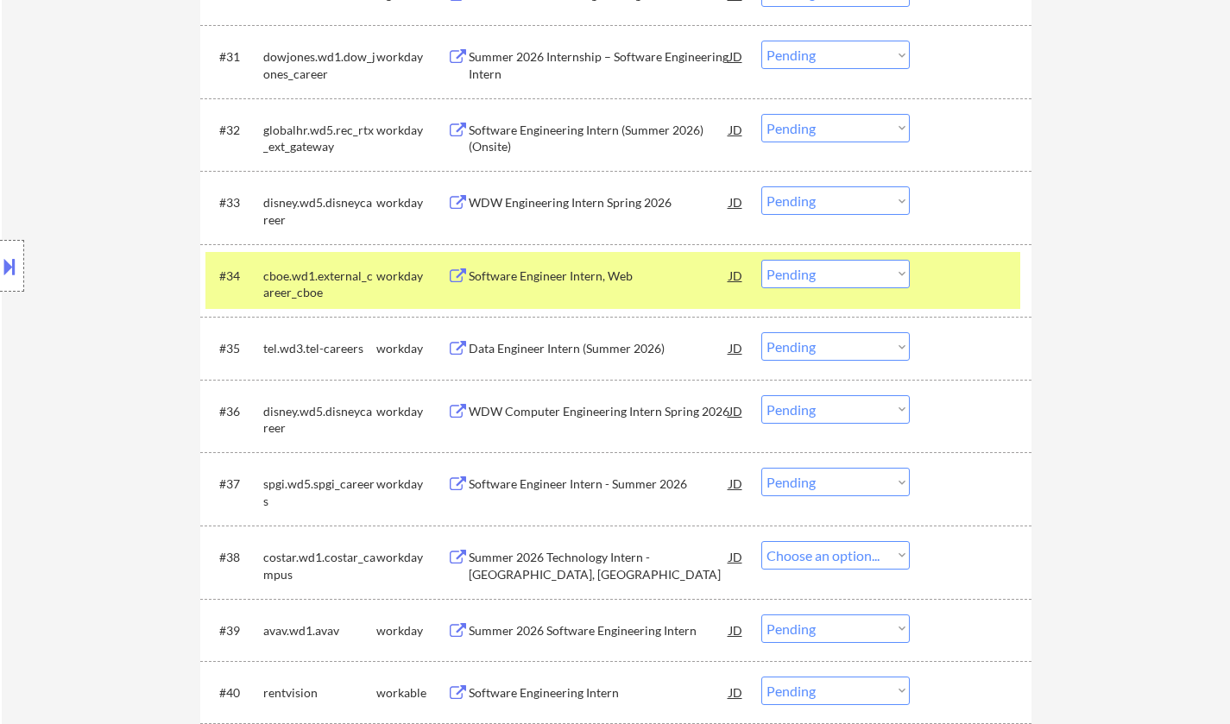
select select ""pending""
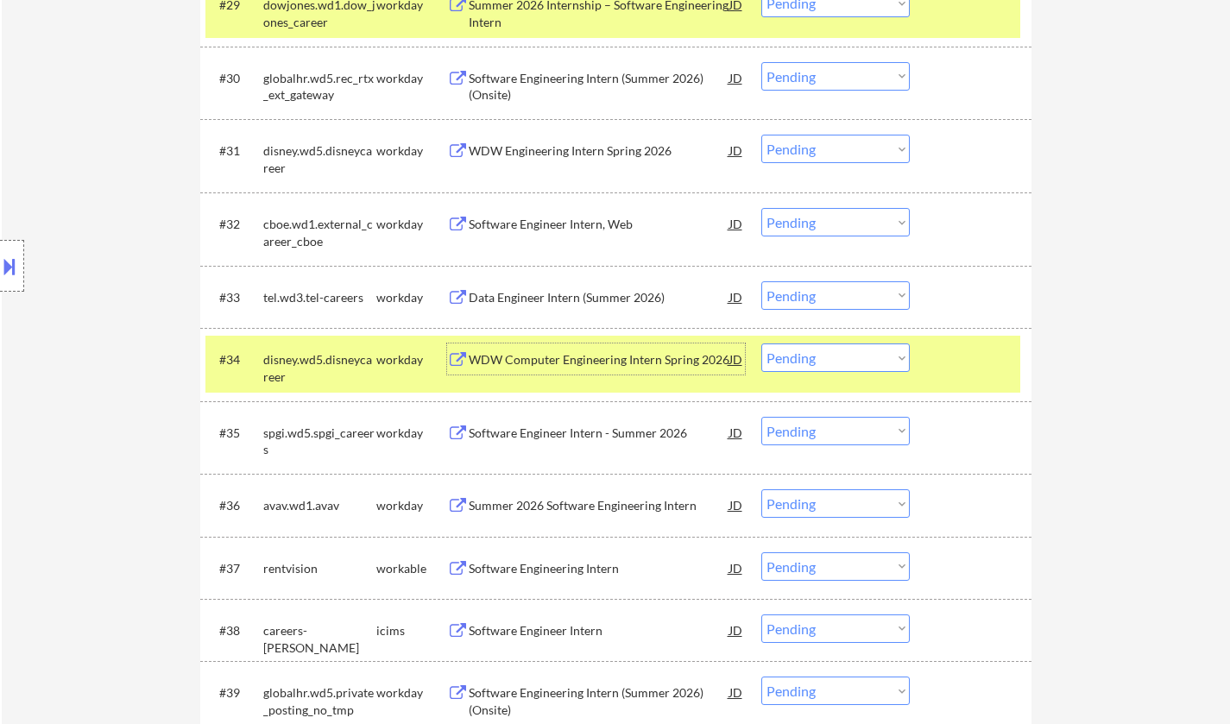
scroll to position [2562, 0]
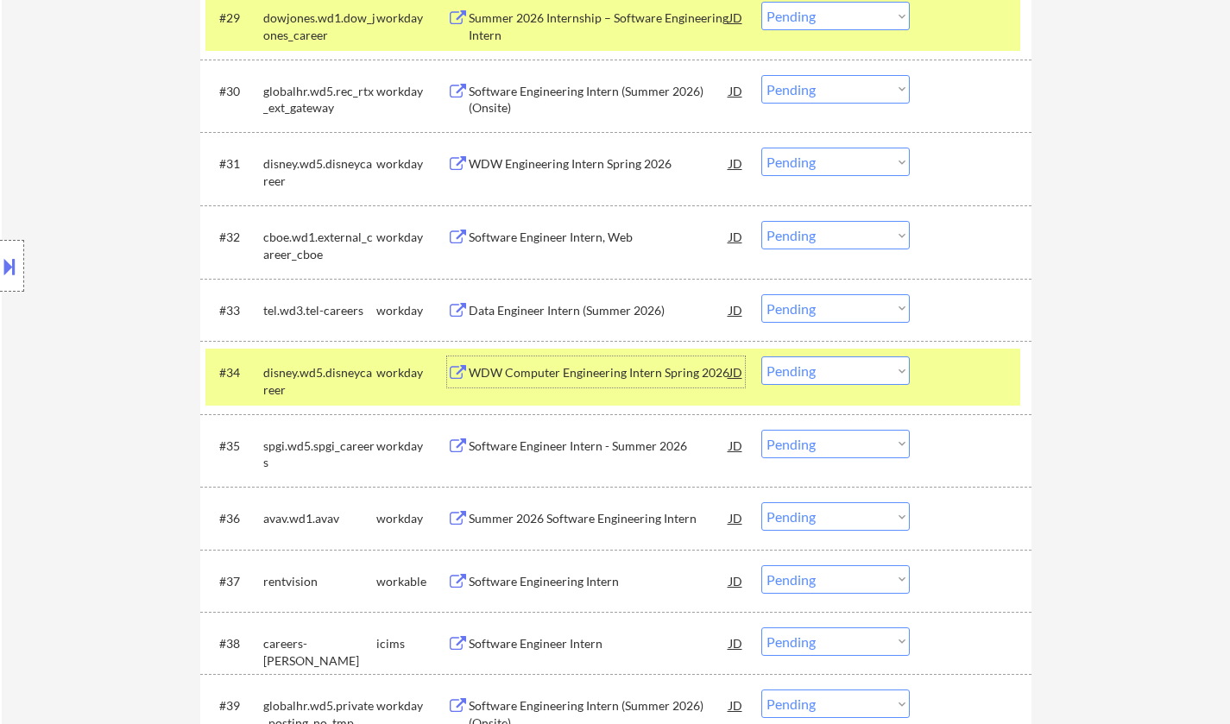
click at [550, 231] on div "Software Engineer Intern, Web" at bounding box center [599, 237] width 261 height 17
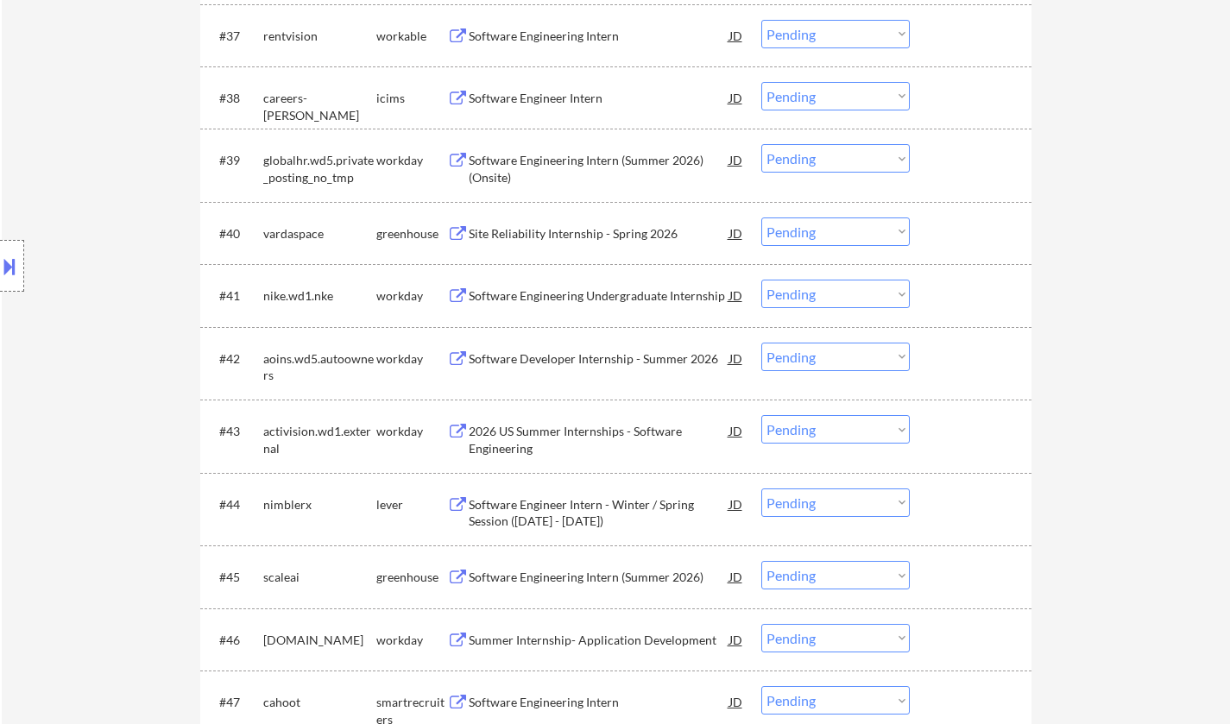
scroll to position [3253, 0]
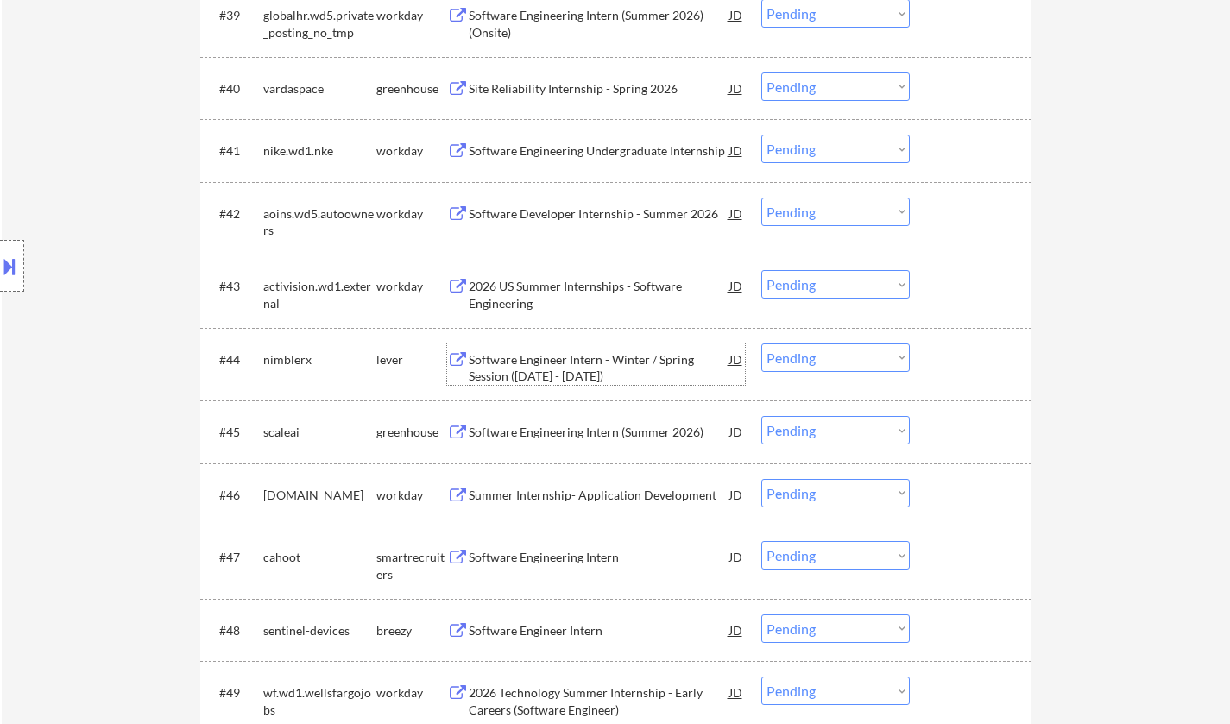
click at [560, 355] on div "Software Engineer Intern - Winter / Spring Session (January - April 2026)" at bounding box center [599, 368] width 261 height 34
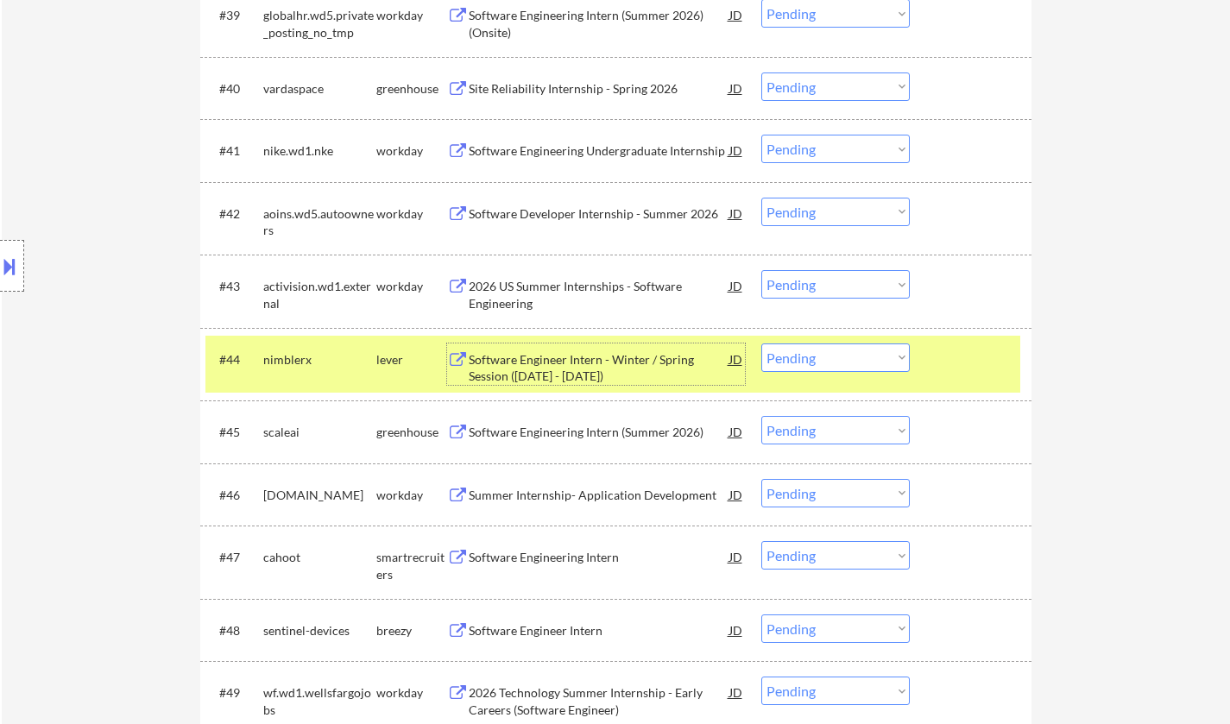
click at [852, 357] on select "Choose an option... Pending Applied Excluded (Questions) Excluded (Expired) Exc…" at bounding box center [836, 358] width 149 height 28
click at [840, 355] on select "Choose an option... Pending Applied Excluded (Questions) Excluded (Expired) Exc…" at bounding box center [836, 358] width 149 height 28
click at [762, 344] on select "Choose an option... Pending Applied Excluded (Questions) Excluded (Expired) Exc…" at bounding box center [836, 358] width 149 height 28
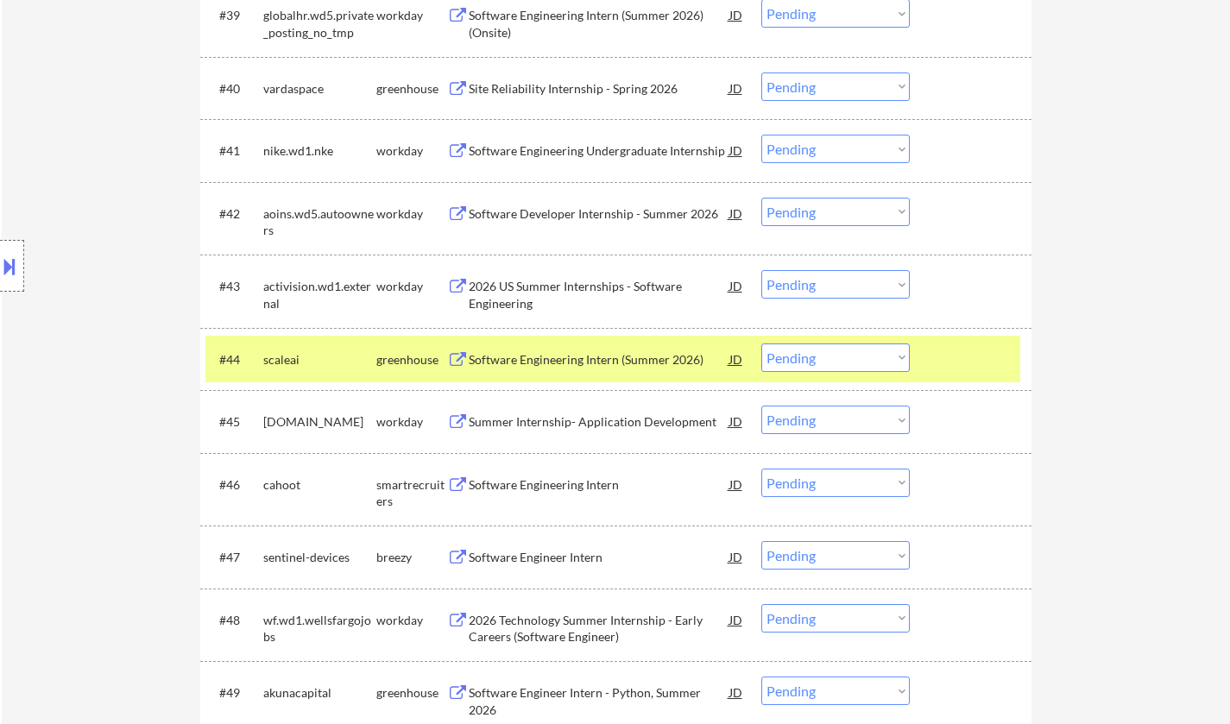
click at [570, 358] on div "Software Engineering Intern (Summer 2026)" at bounding box center [599, 359] width 261 height 17
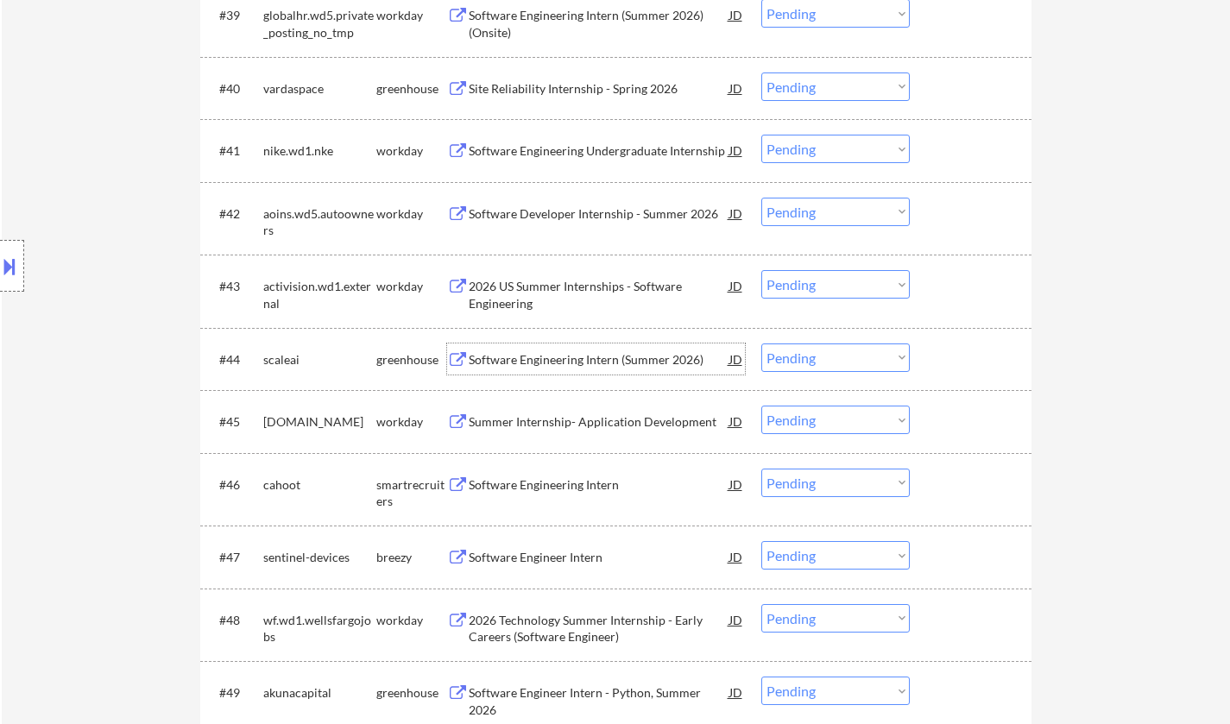
click at [859, 359] on select "Choose an option... Pending Applied Excluded (Questions) Excluded (Expired) Exc…" at bounding box center [836, 358] width 149 height 28
click at [762, 344] on select "Choose an option... Pending Applied Excluded (Questions) Excluded (Expired) Exc…" at bounding box center [836, 358] width 149 height 28
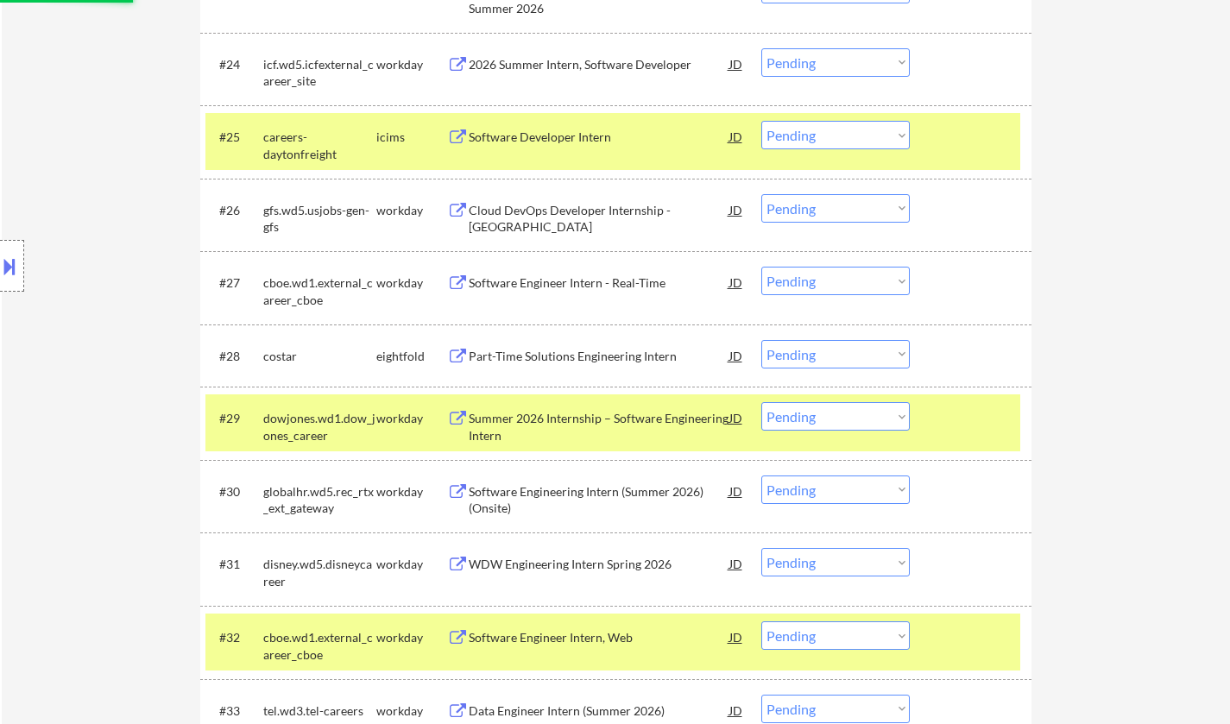
scroll to position [2130, 0]
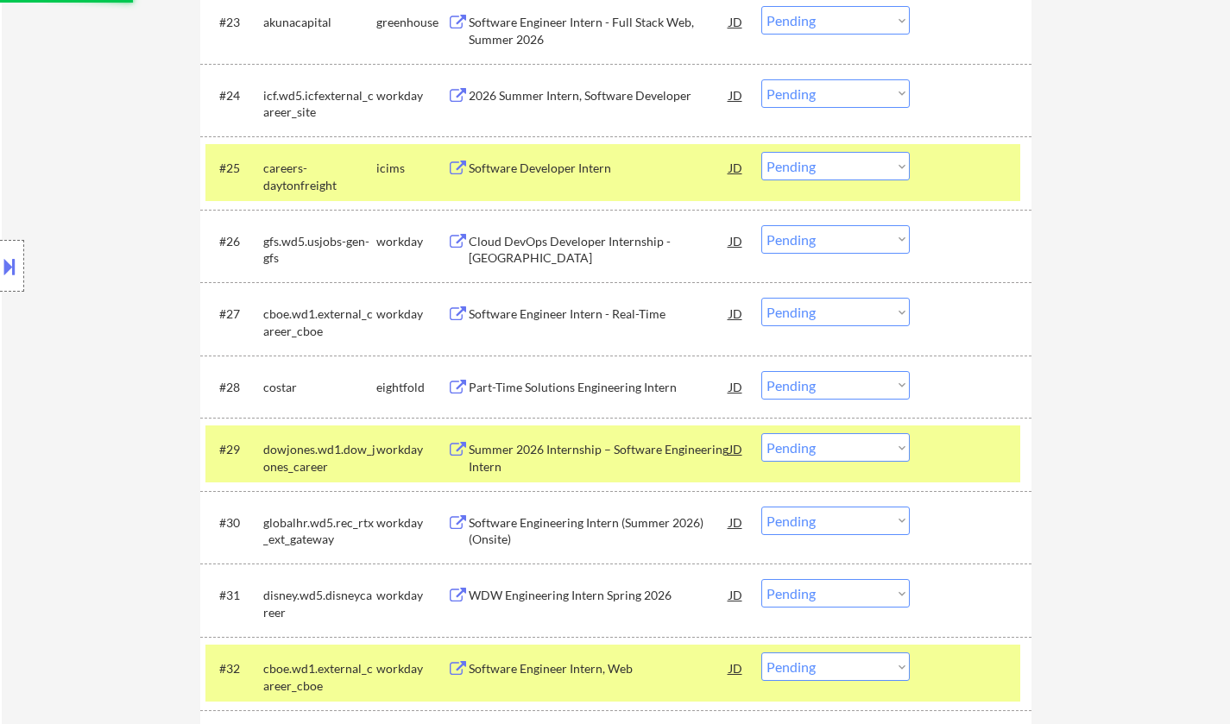
select select ""pending""
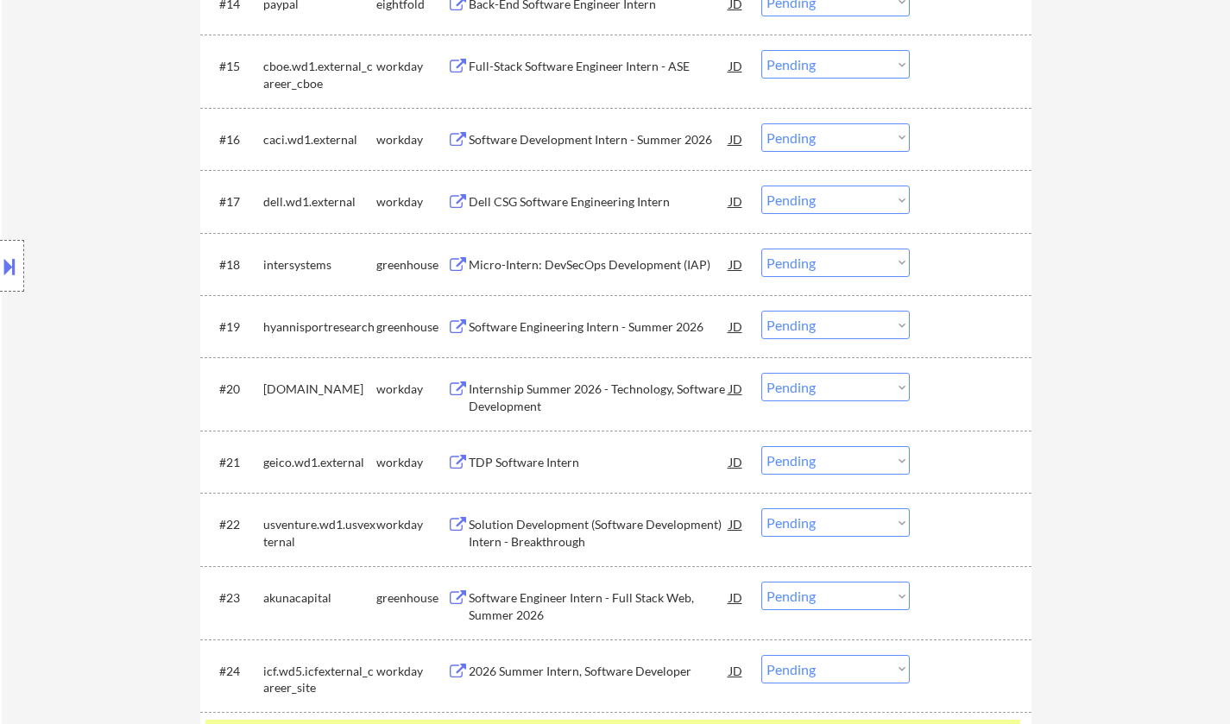
scroll to position [3584, 0]
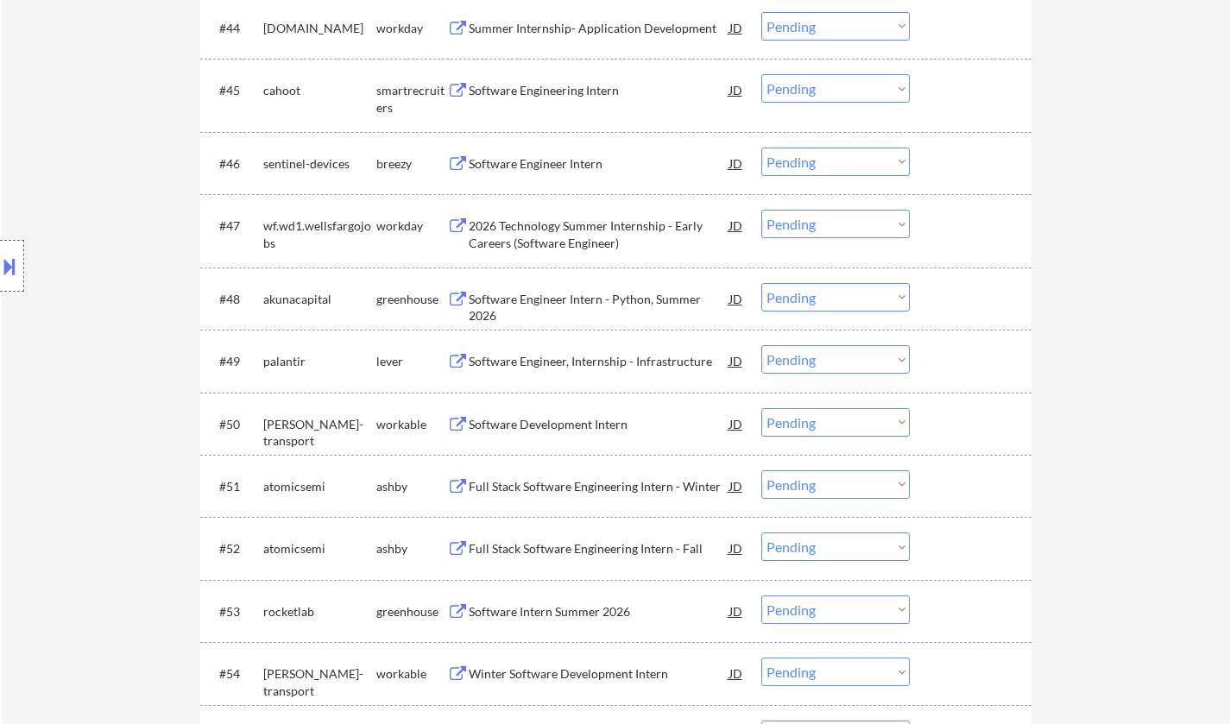
click at [568, 362] on div "Software Engineer, Internship - Infrastructure" at bounding box center [599, 361] width 261 height 17
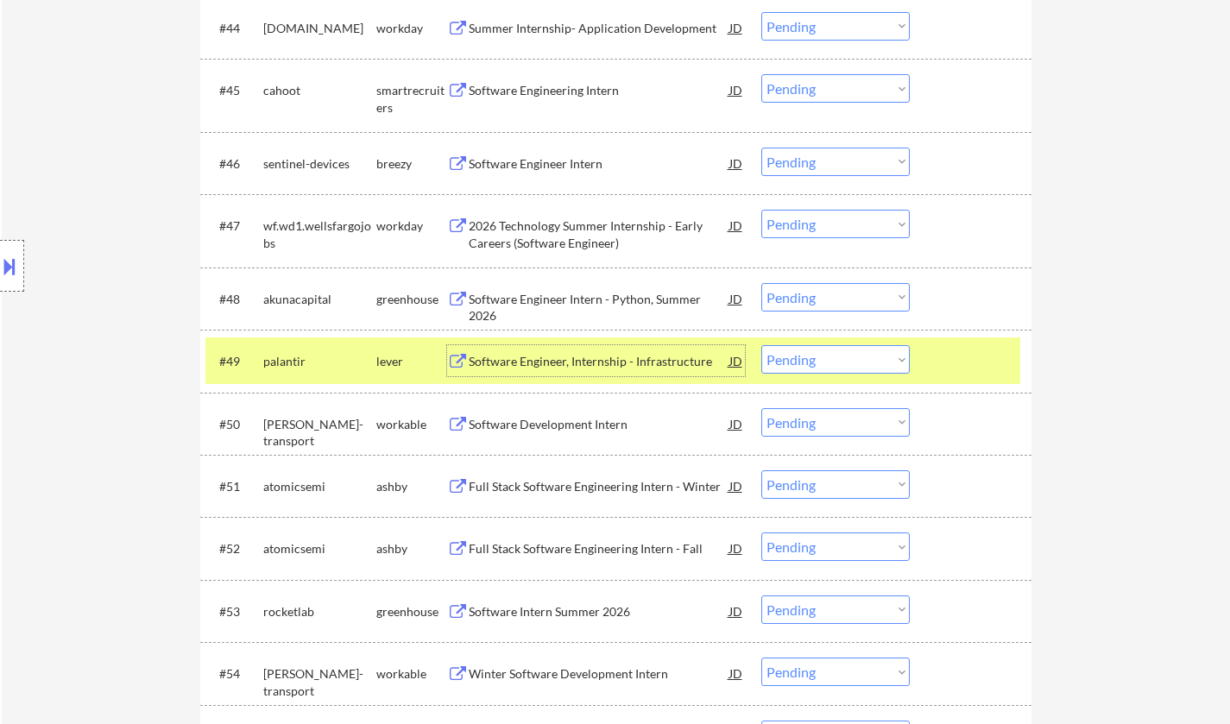
click at [829, 350] on select "Choose an option... Pending Applied Excluded (Questions) Excluded (Expired) Exc…" at bounding box center [836, 359] width 149 height 28
click at [762, 345] on select "Choose an option... Pending Applied Excluded (Questions) Excluded (Expired) Exc…" at bounding box center [836, 359] width 149 height 28
select select ""pending""
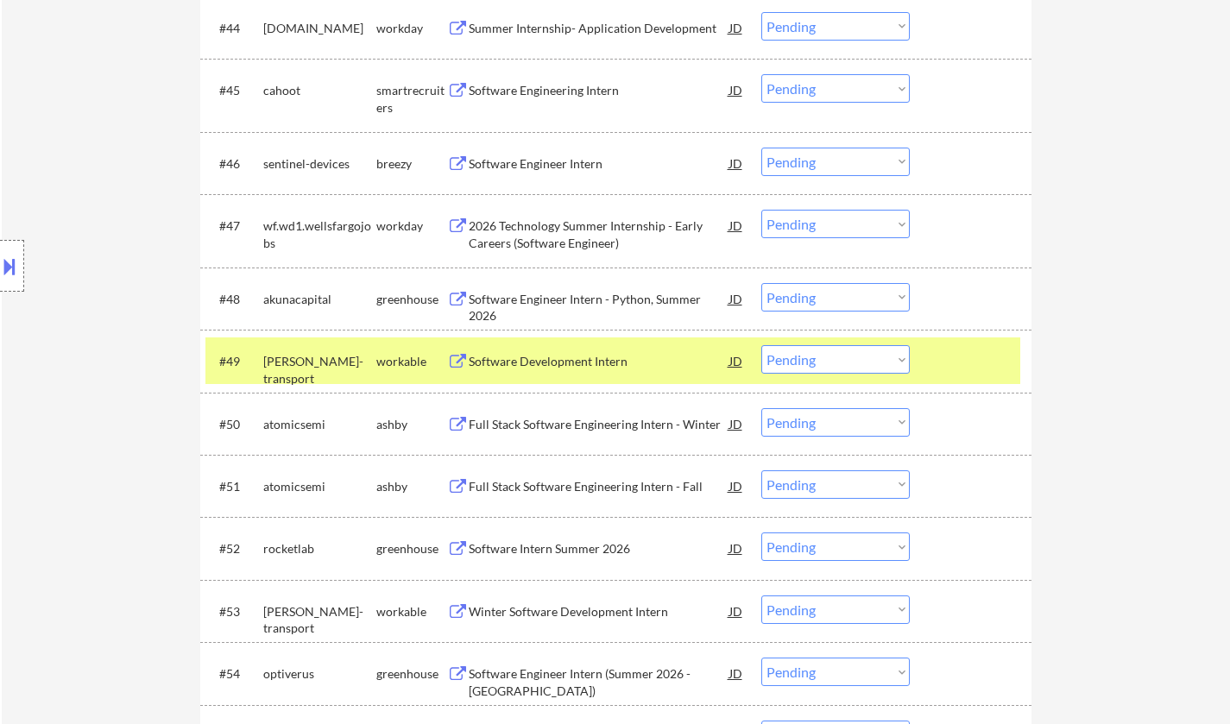
click at [548, 427] on div "Full Stack Software Engineering Intern - Winter" at bounding box center [599, 424] width 261 height 17
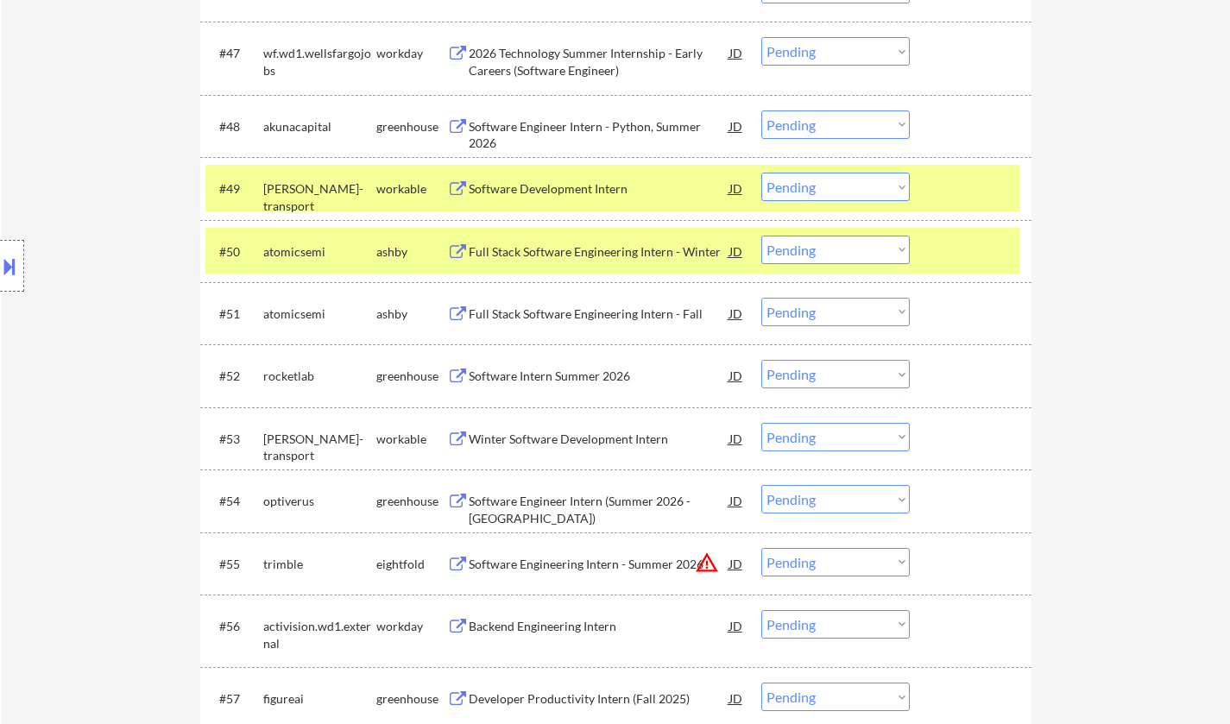
scroll to position [5200, 0]
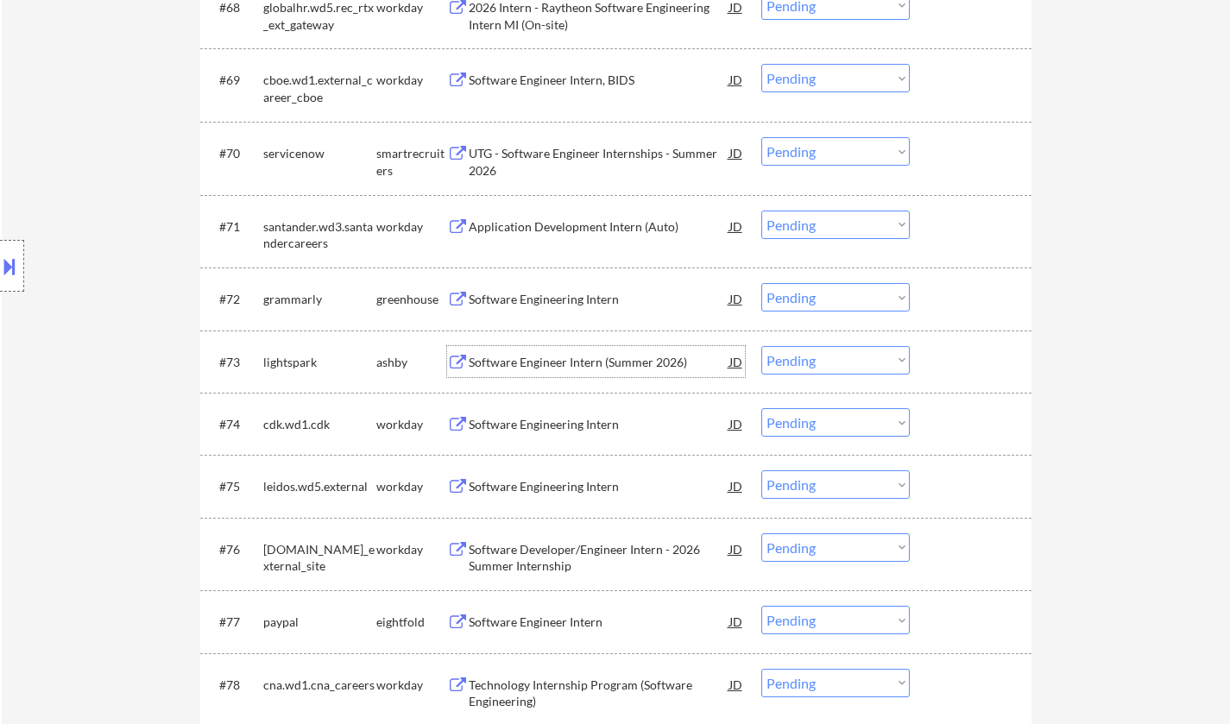
click at [592, 365] on div "Software Engineer Intern (Summer 2026)" at bounding box center [599, 362] width 261 height 17
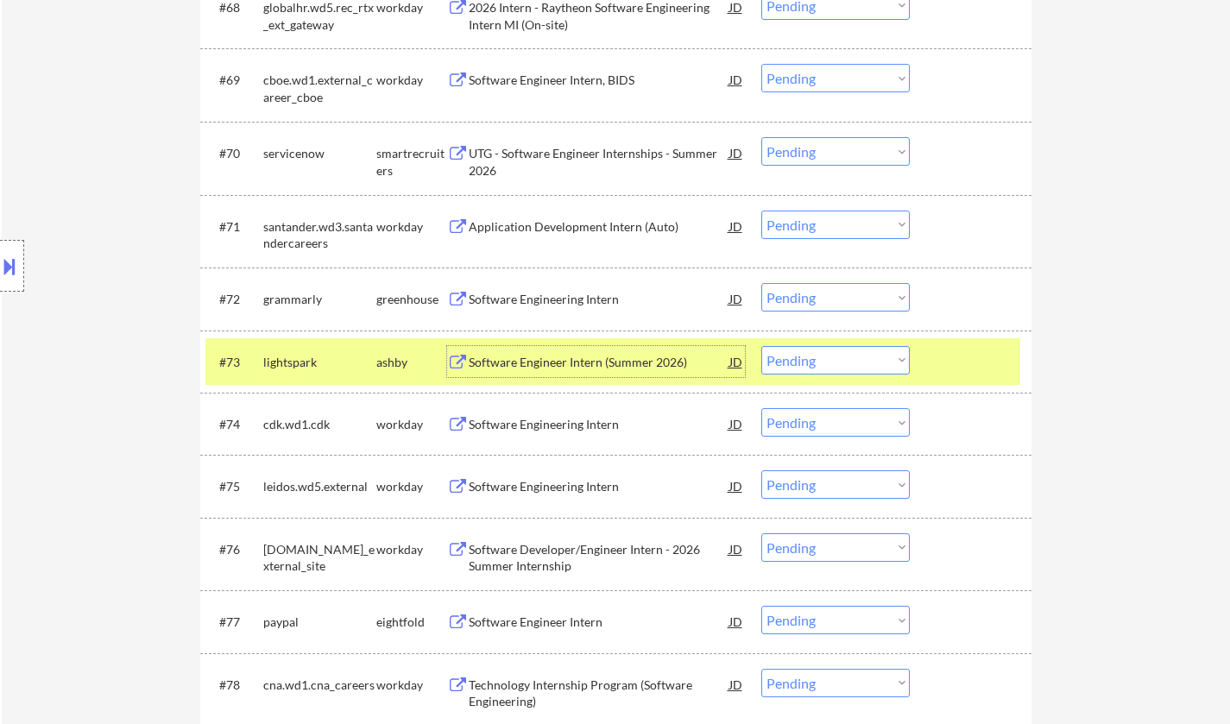
click at [831, 366] on select "Choose an option... Pending Applied Excluded (Questions) Excluded (Expired) Exc…" at bounding box center [836, 360] width 149 height 28
click at [762, 346] on select "Choose an option... Pending Applied Excluded (Questions) Excluded (Expired) Exc…" at bounding box center [836, 360] width 149 height 28
select select ""pending""
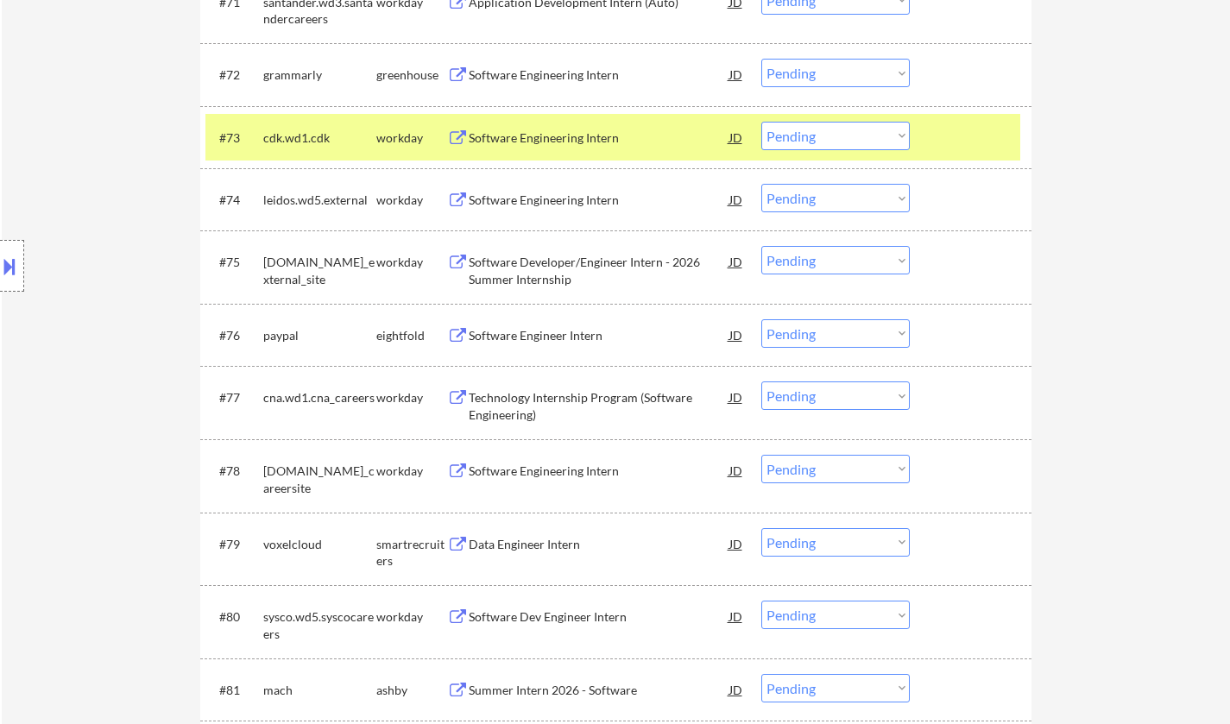
scroll to position [5545, 0]
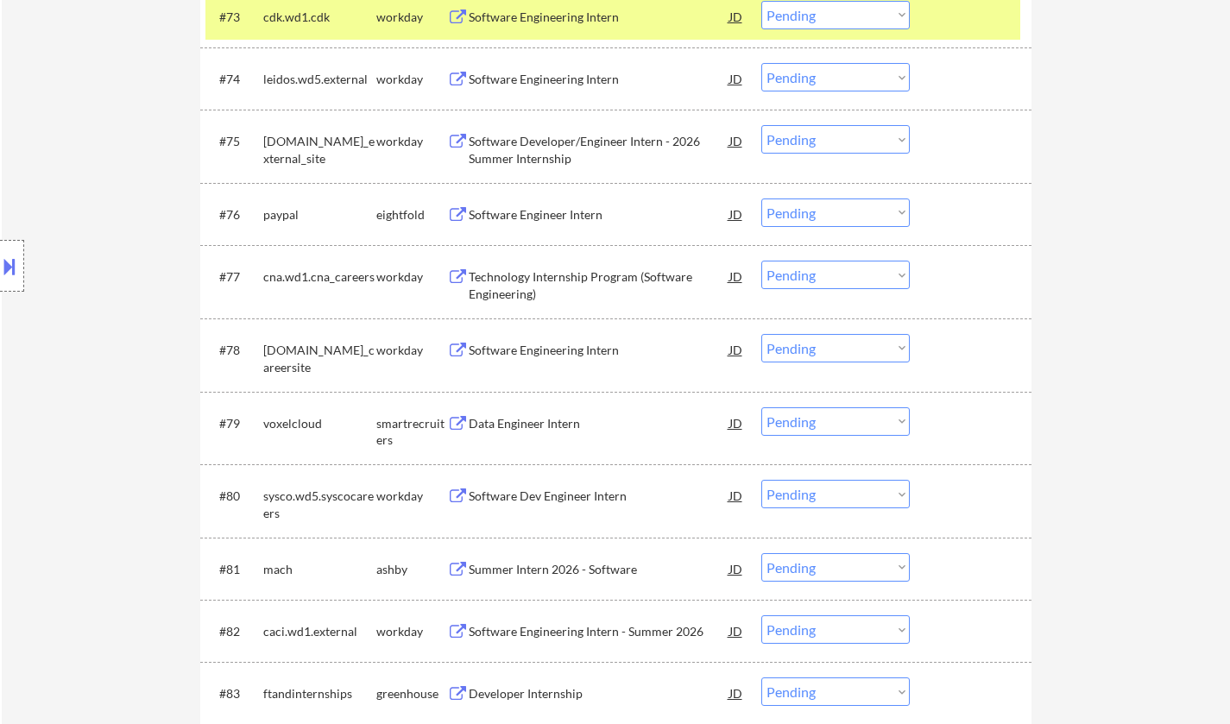
click at [548, 434] on div "Data Engineer Intern" at bounding box center [599, 423] width 261 height 31
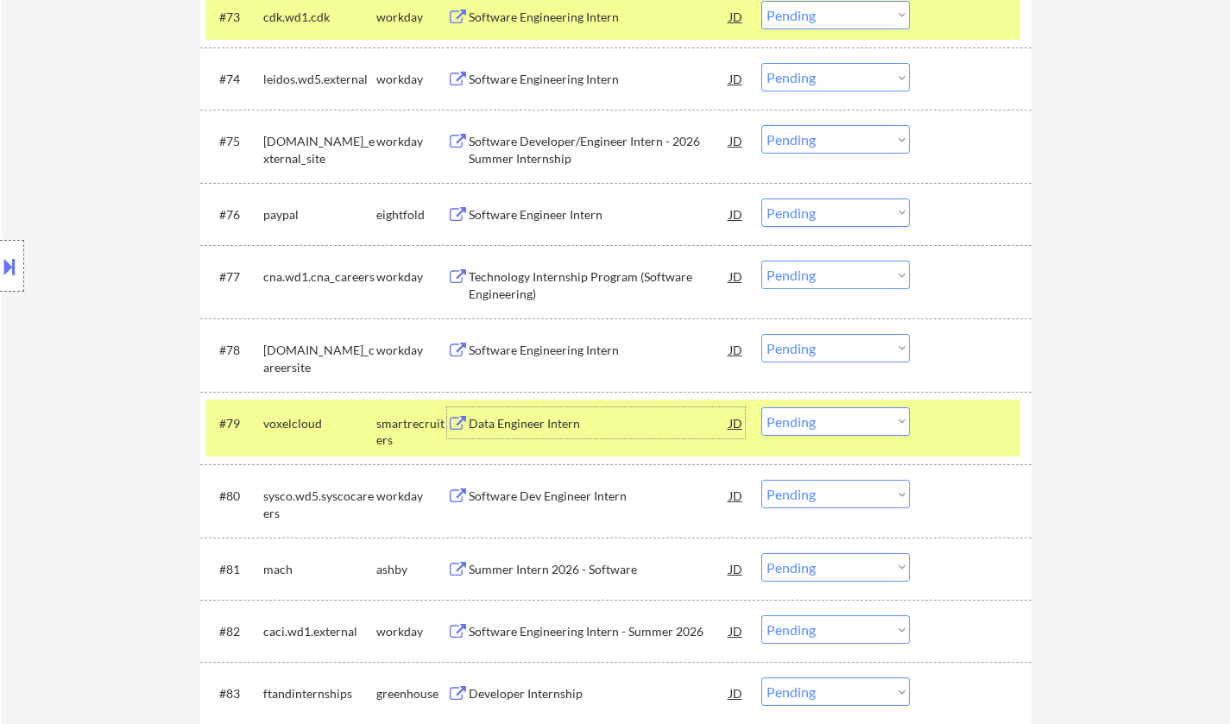
click at [807, 419] on select "Choose an option... Pending Applied Excluded (Questions) Excluded (Expired) Exc…" at bounding box center [836, 422] width 149 height 28
click at [762, 408] on select "Choose an option... Pending Applied Excluded (Questions) Excluded (Expired) Exc…" at bounding box center [836, 422] width 149 height 28
select select ""pending""
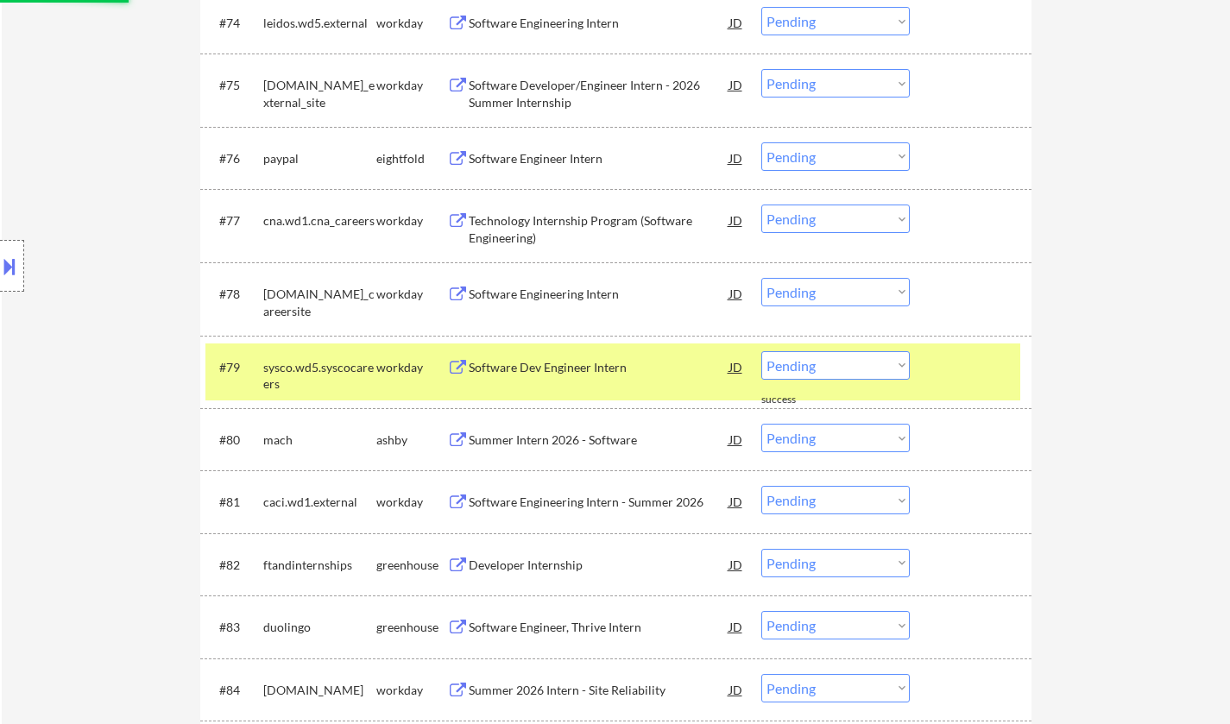
scroll to position [5631, 0]
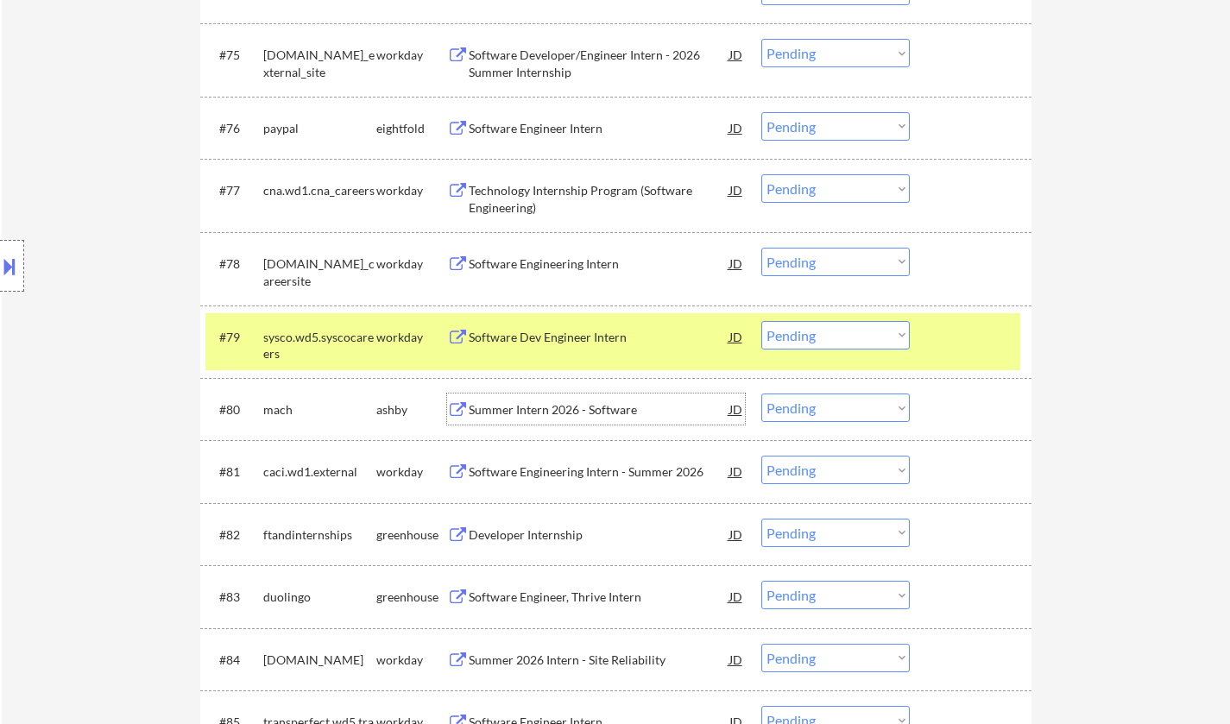
click at [574, 412] on div "Summer Intern 2026 - Software" at bounding box center [599, 409] width 261 height 17
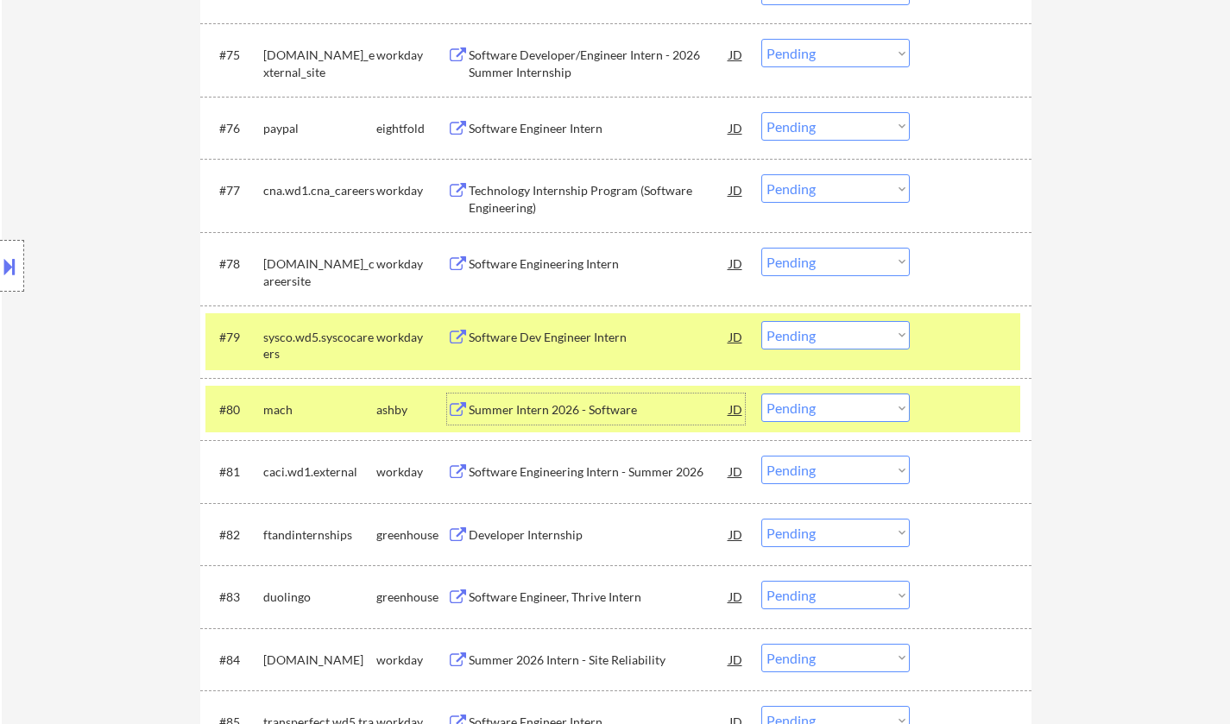
drag, startPoint x: 831, startPoint y: 408, endPoint x: 851, endPoint y: 418, distance: 22.0
click at [833, 408] on select "Choose an option... Pending Applied Excluded (Questions) Excluded (Expired) Exc…" at bounding box center [836, 408] width 149 height 28
click at [762, 394] on select "Choose an option... Pending Applied Excluded (Questions) Excluded (Expired) Exc…" at bounding box center [836, 408] width 149 height 28
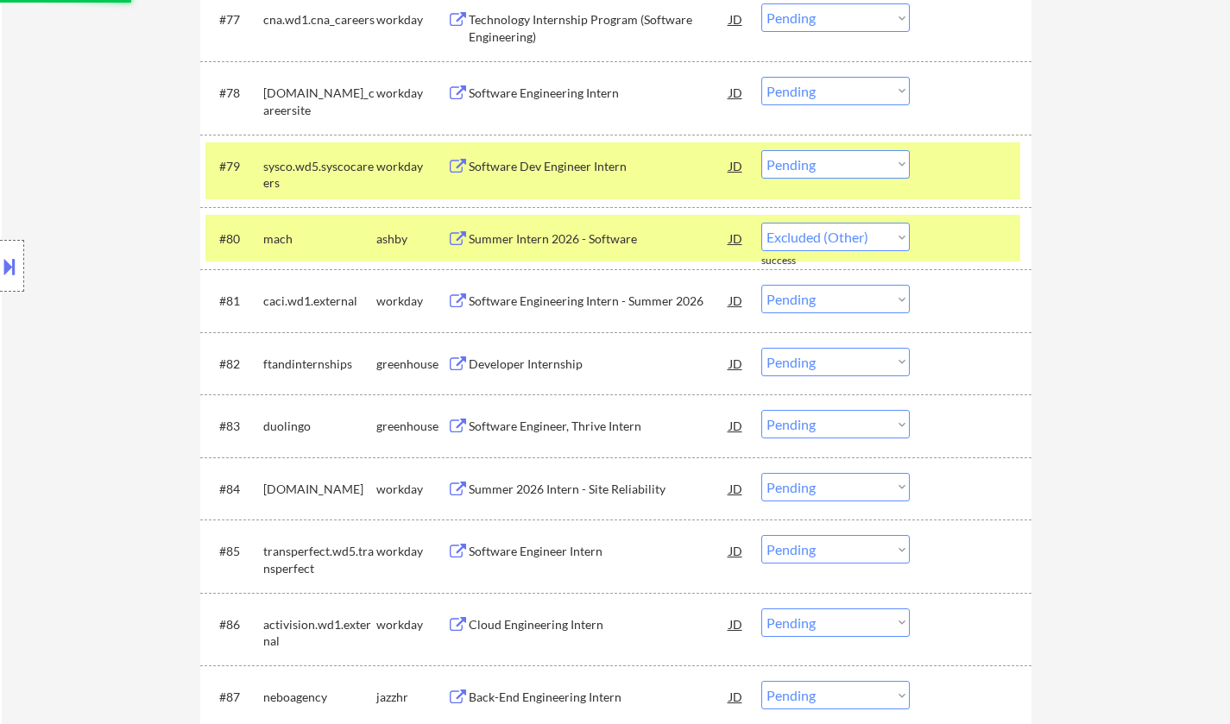
scroll to position [5890, 0]
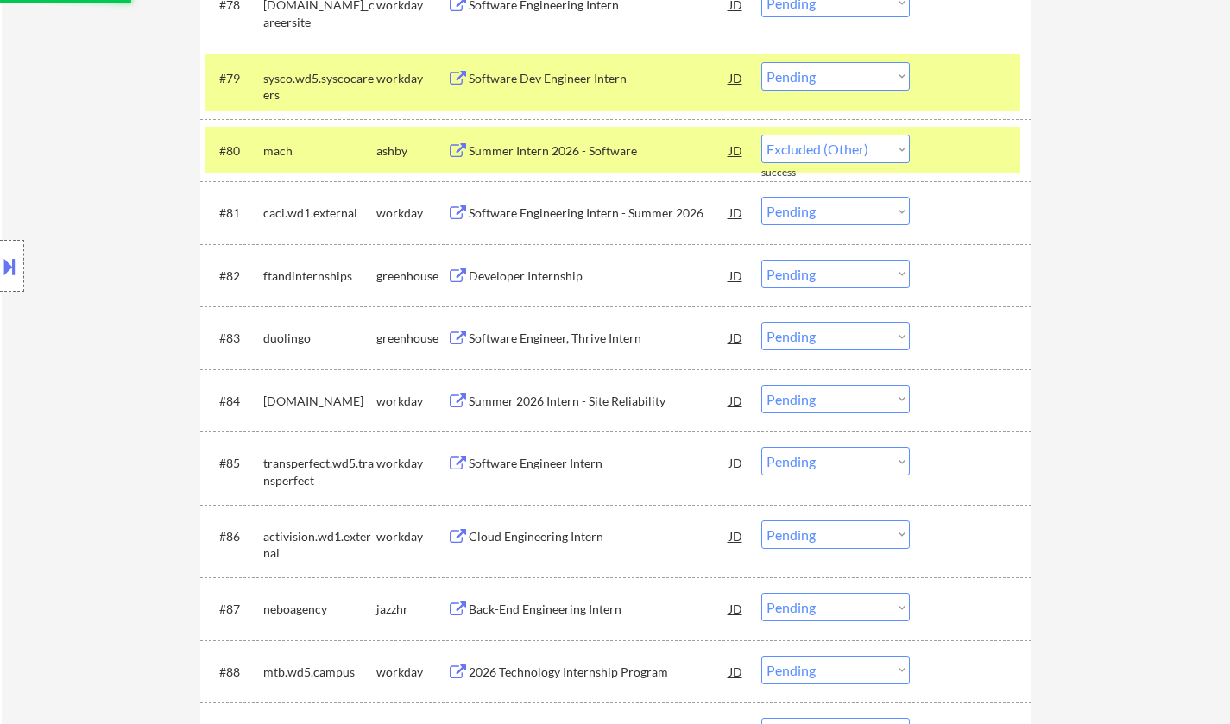
select select ""pending""
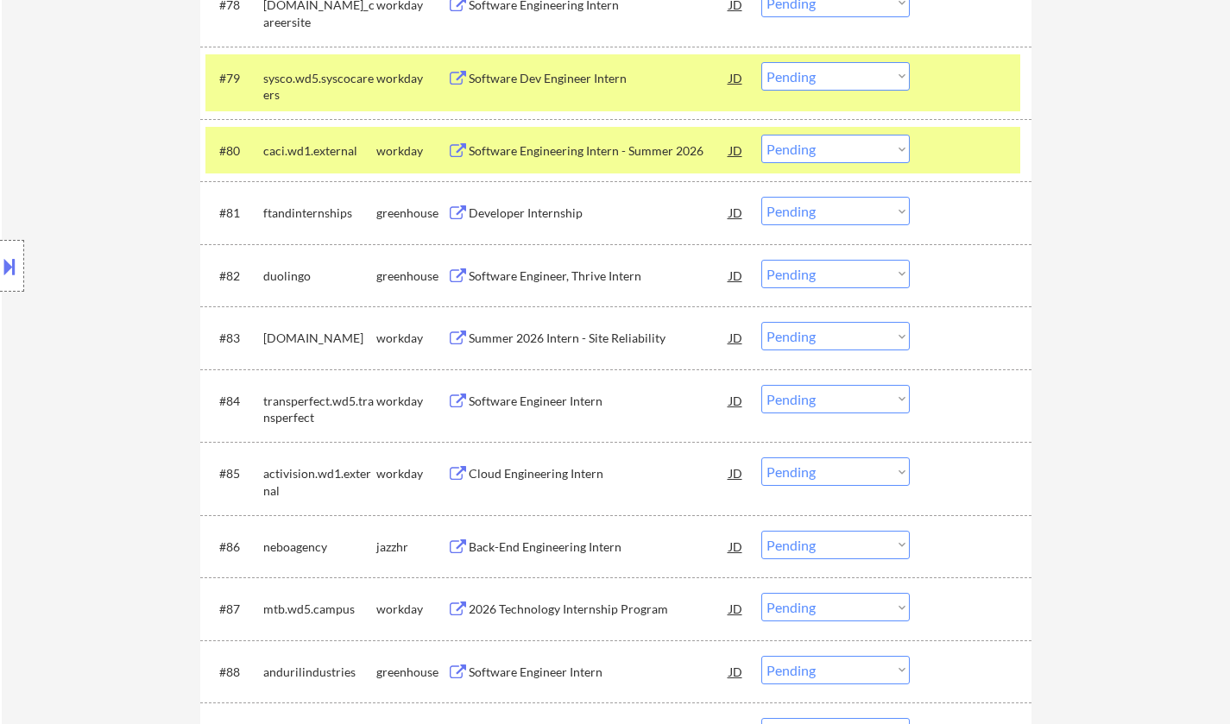
click at [528, 214] on div "Developer Internship" at bounding box center [599, 213] width 261 height 17
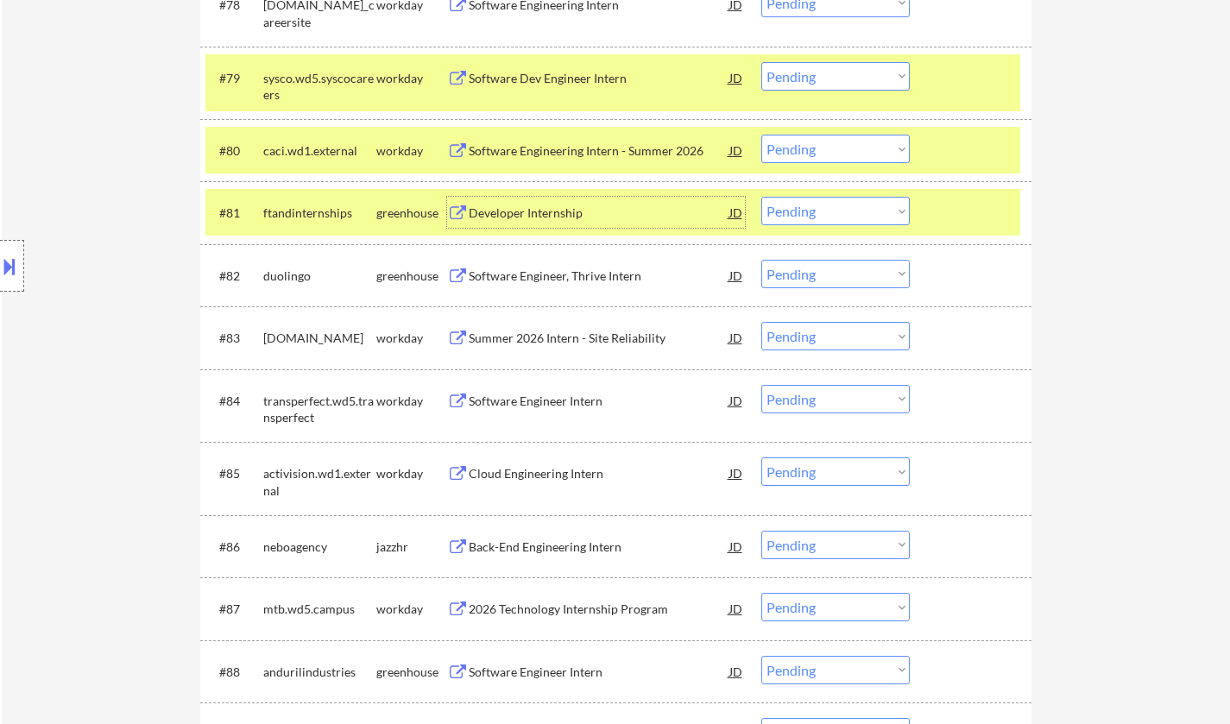
click at [820, 215] on select "Choose an option... Pending Applied Excluded (Questions) Excluded (Expired) Exc…" at bounding box center [836, 211] width 149 height 28
click at [762, 197] on select "Choose an option... Pending Applied Excluded (Questions) Excluded (Expired) Exc…" at bounding box center [836, 211] width 149 height 28
select select ""pending""
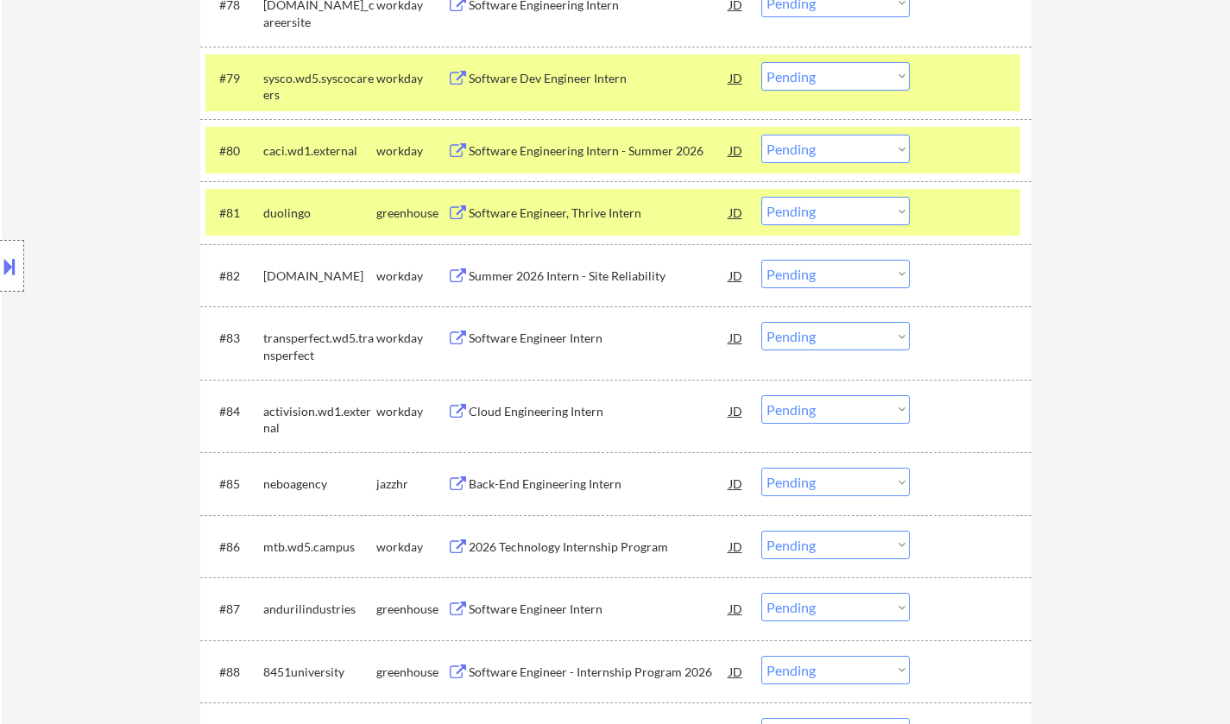
click at [549, 206] on div "Software Engineer, Thrive Intern" at bounding box center [599, 213] width 261 height 17
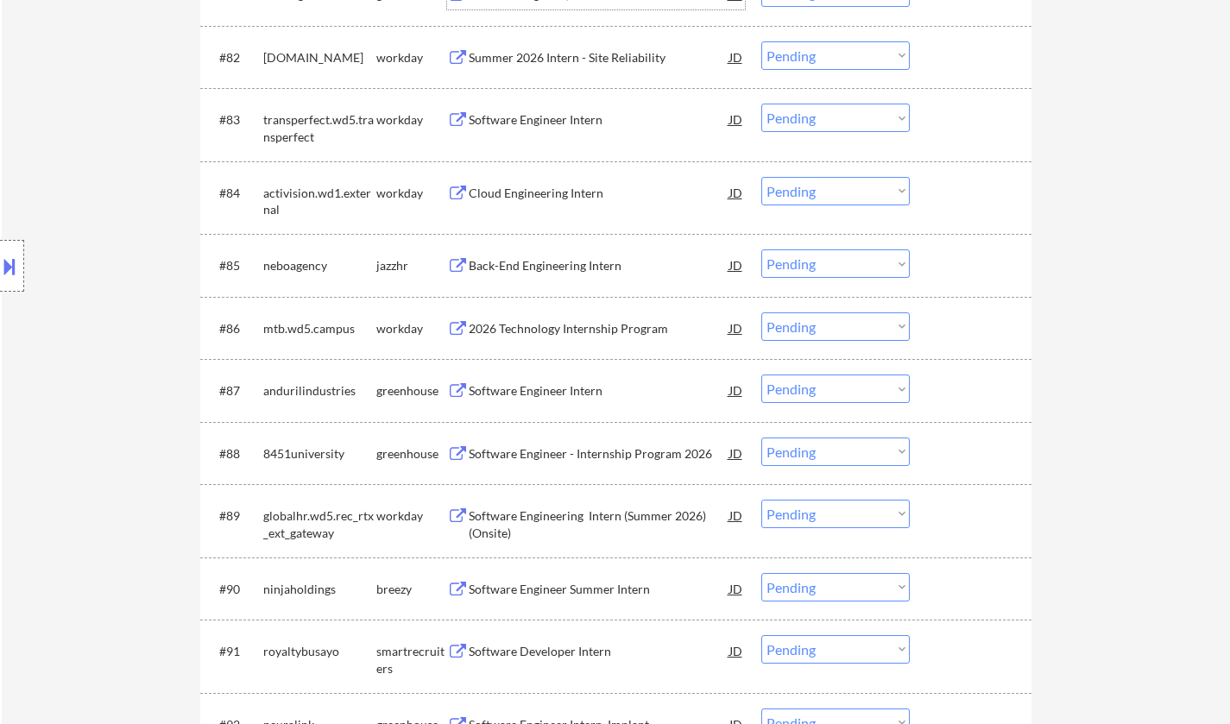
scroll to position [6236, 0]
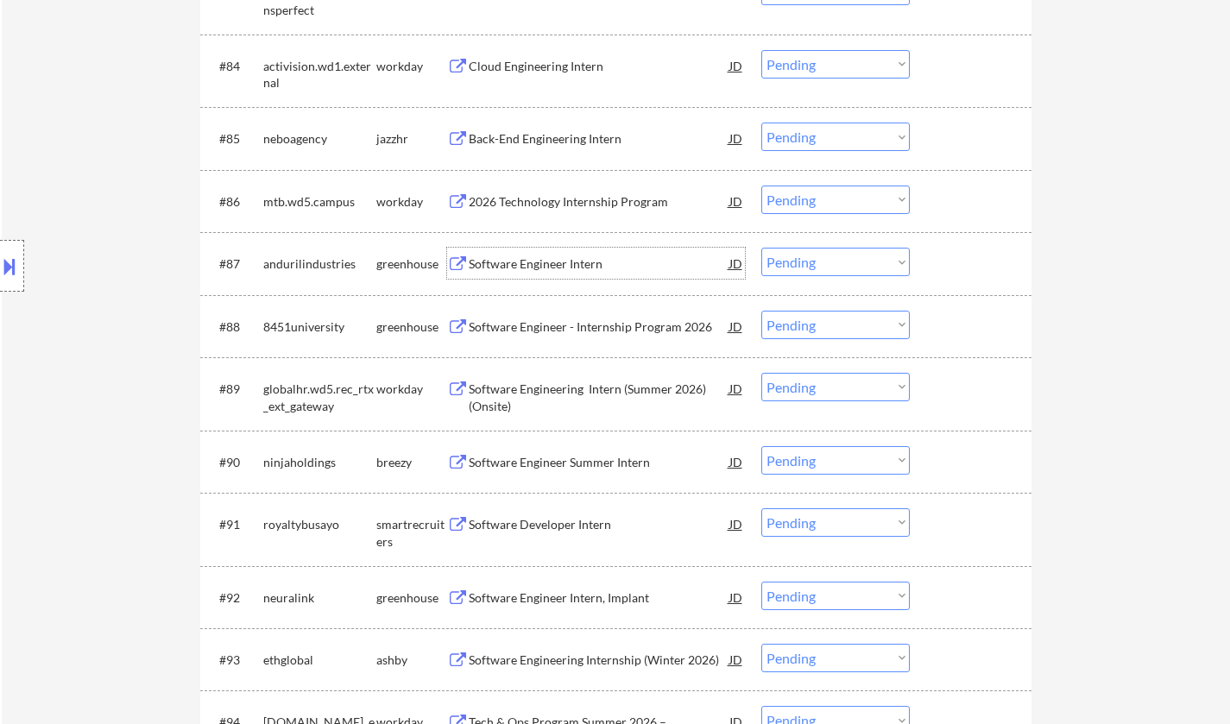
click at [553, 271] on div "Software Engineer Intern" at bounding box center [599, 264] width 261 height 17
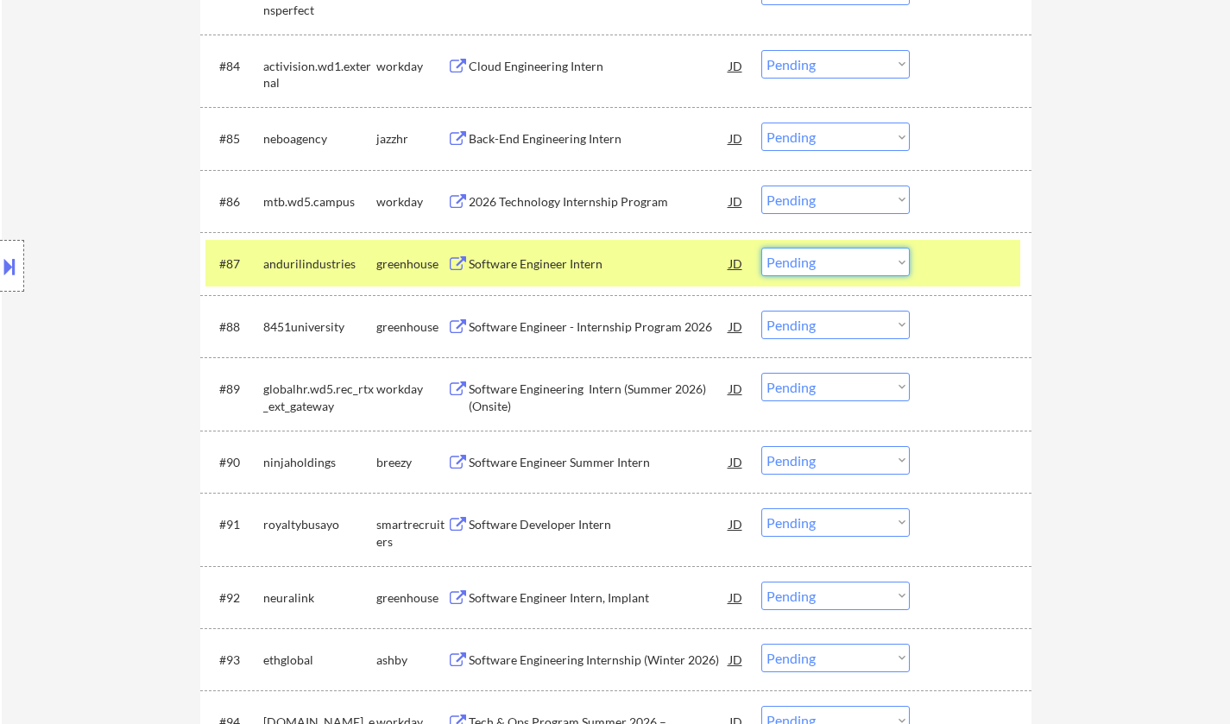
drag, startPoint x: 799, startPoint y: 260, endPoint x: 807, endPoint y: 269, distance: 12.8
click at [799, 260] on select "Choose an option... Pending Applied Excluded (Questions) Excluded (Expired) Exc…" at bounding box center [836, 262] width 149 height 28
click at [762, 248] on select "Choose an option... Pending Applied Excluded (Questions) Excluded (Expired) Exc…" at bounding box center [836, 262] width 149 height 28
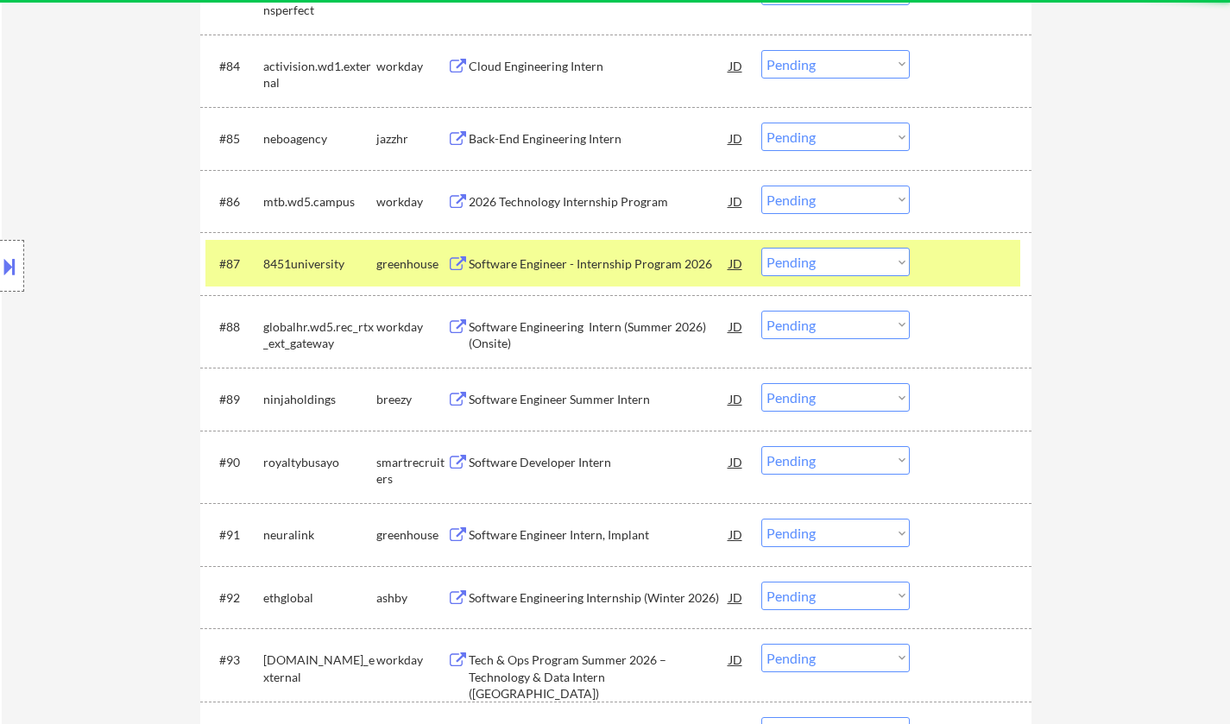
click at [578, 266] on div "Software Engineer - Internship Program 2026" at bounding box center [599, 264] width 261 height 17
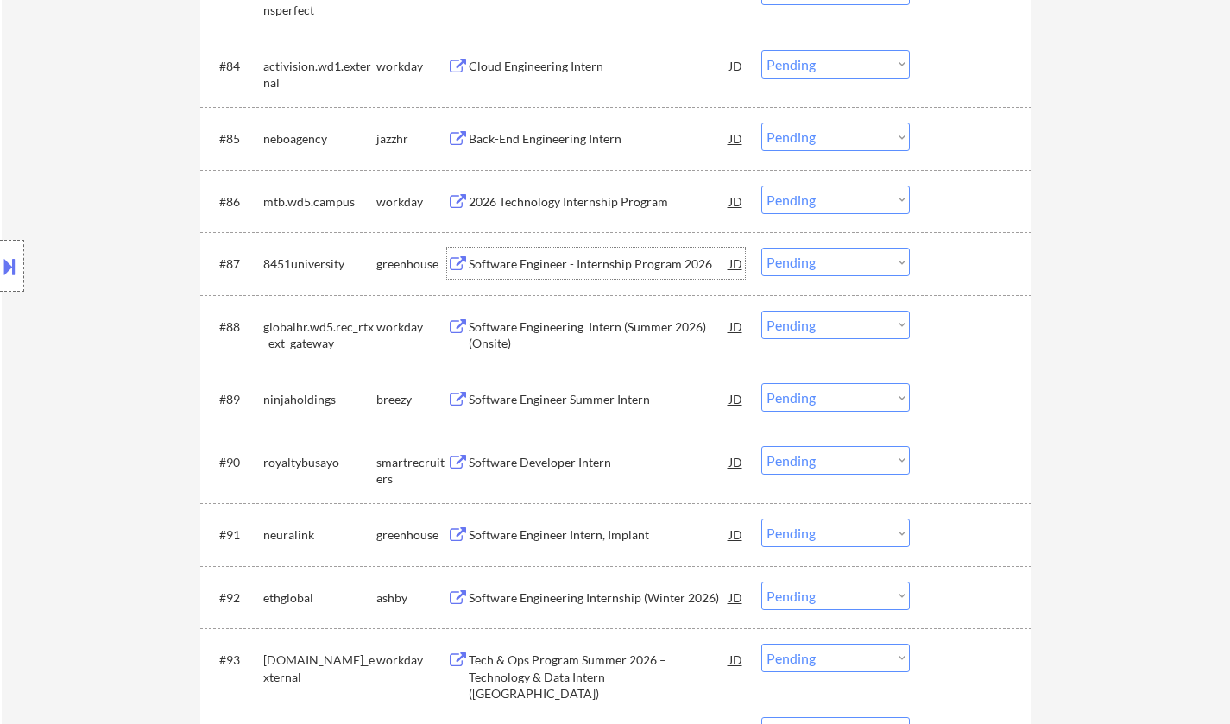
click at [807, 264] on select "Choose an option... Pending Applied Excluded (Questions) Excluded (Expired) Exc…" at bounding box center [836, 262] width 149 height 28
click at [762, 248] on select "Choose an option... Pending Applied Excluded (Questions) Excluded (Expired) Exc…" at bounding box center [836, 262] width 149 height 28
select select ""pending""
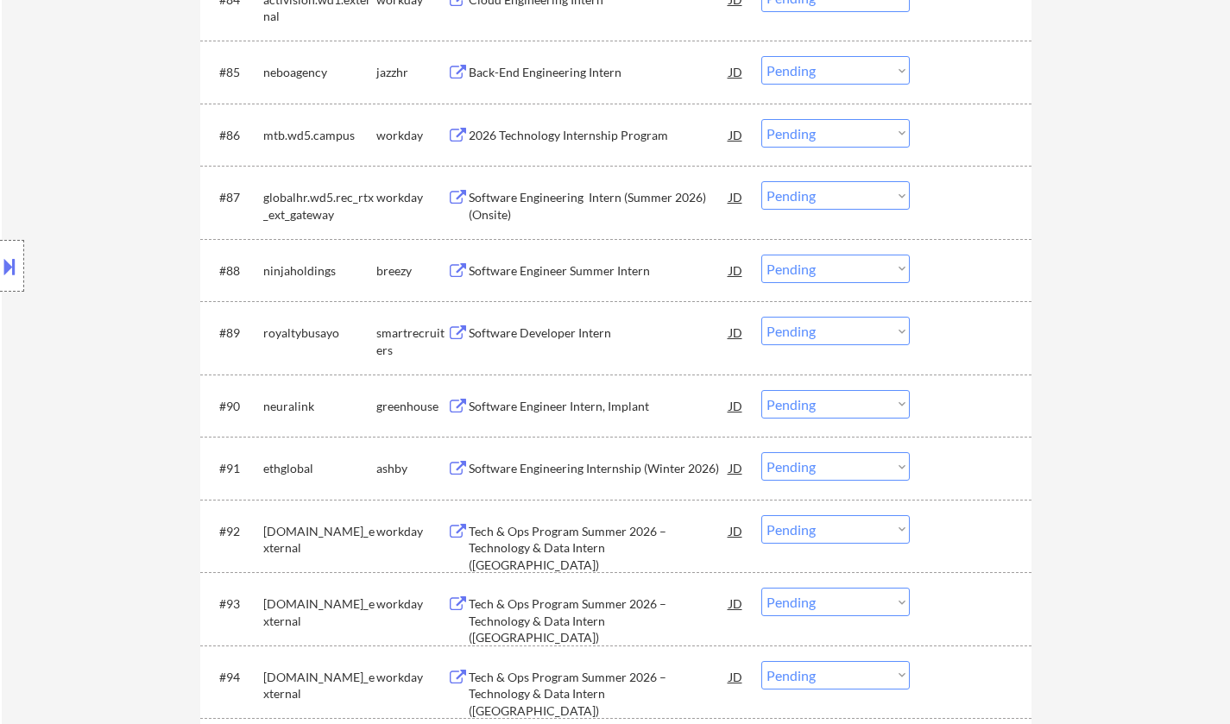
scroll to position [6322, 0]
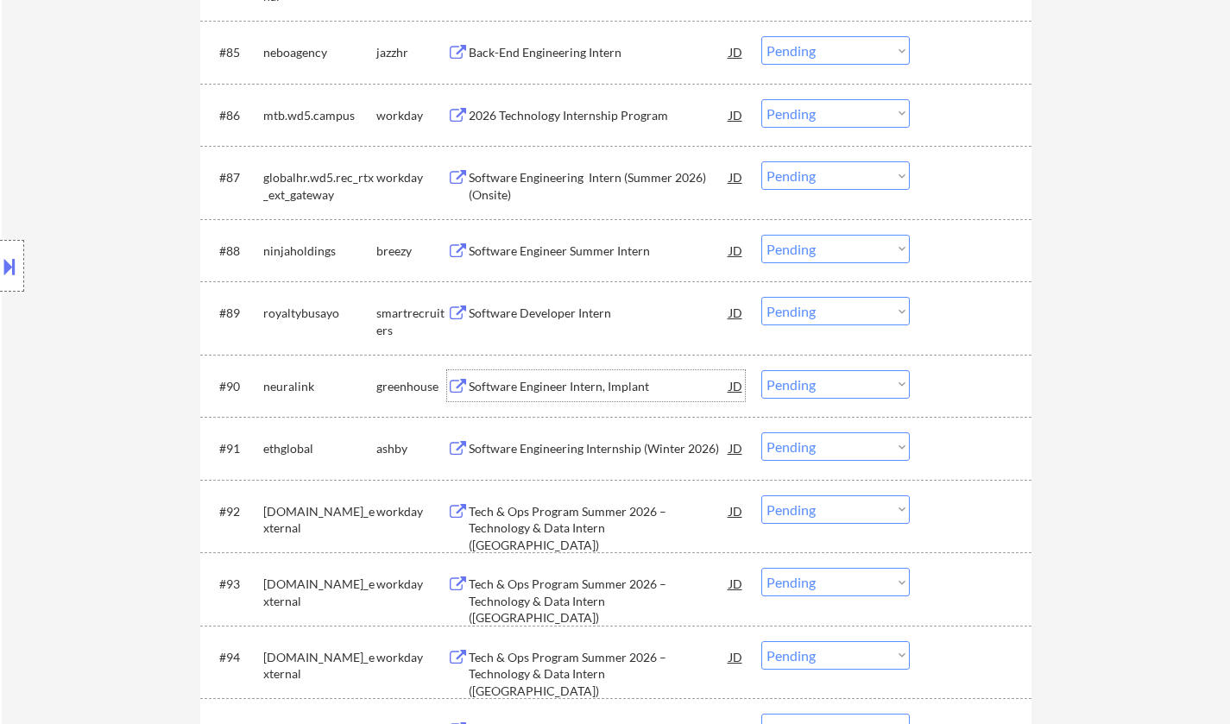
click at [554, 391] on div "Software Engineer Intern, Implant" at bounding box center [599, 386] width 261 height 17
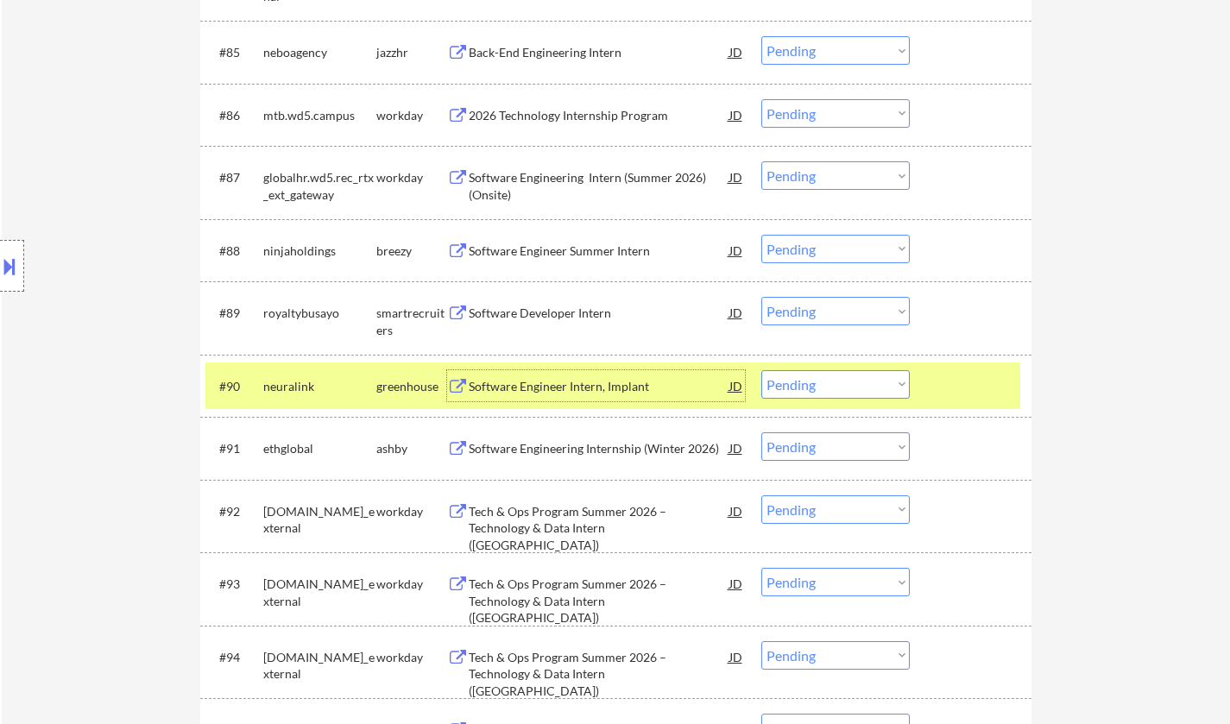
click at [852, 383] on select "Choose an option... Pending Applied Excluded (Questions) Excluded (Expired) Exc…" at bounding box center [836, 384] width 149 height 28
click at [762, 370] on select "Choose an option... Pending Applied Excluded (Questions) Excluded (Expired) Exc…" at bounding box center [836, 384] width 149 height 28
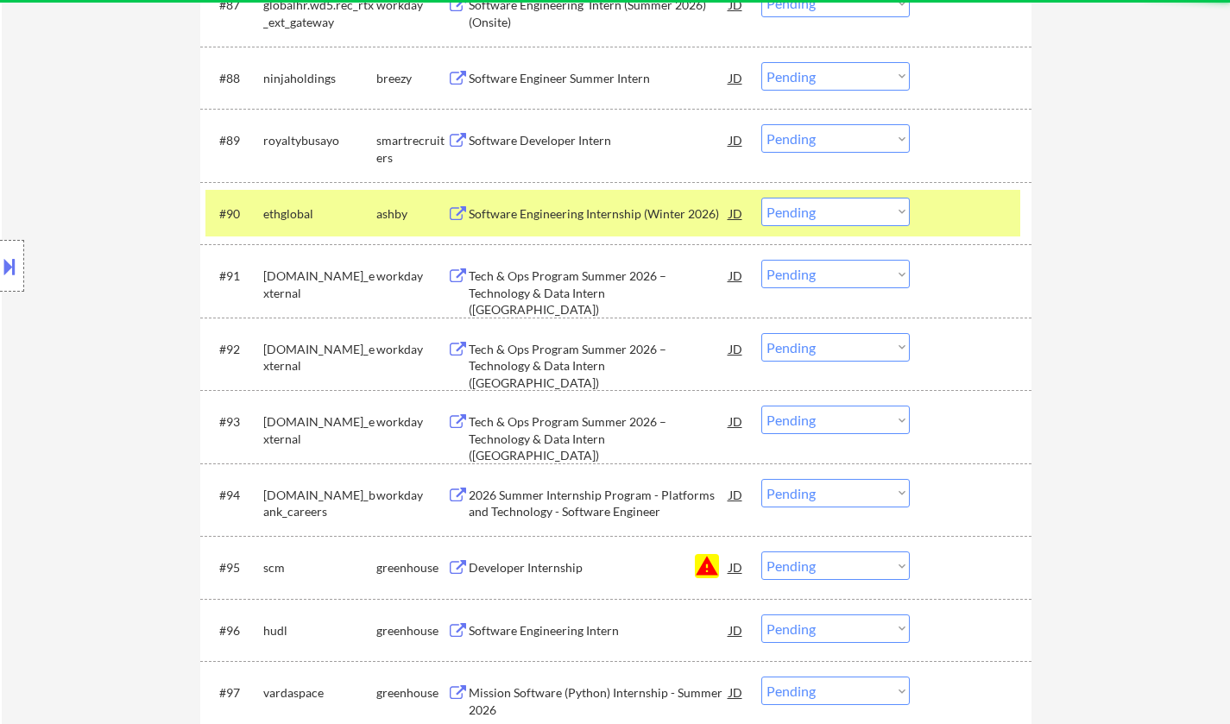
click at [604, 214] on div "Software Engineering Internship (Winter 2026)" at bounding box center [599, 213] width 261 height 17
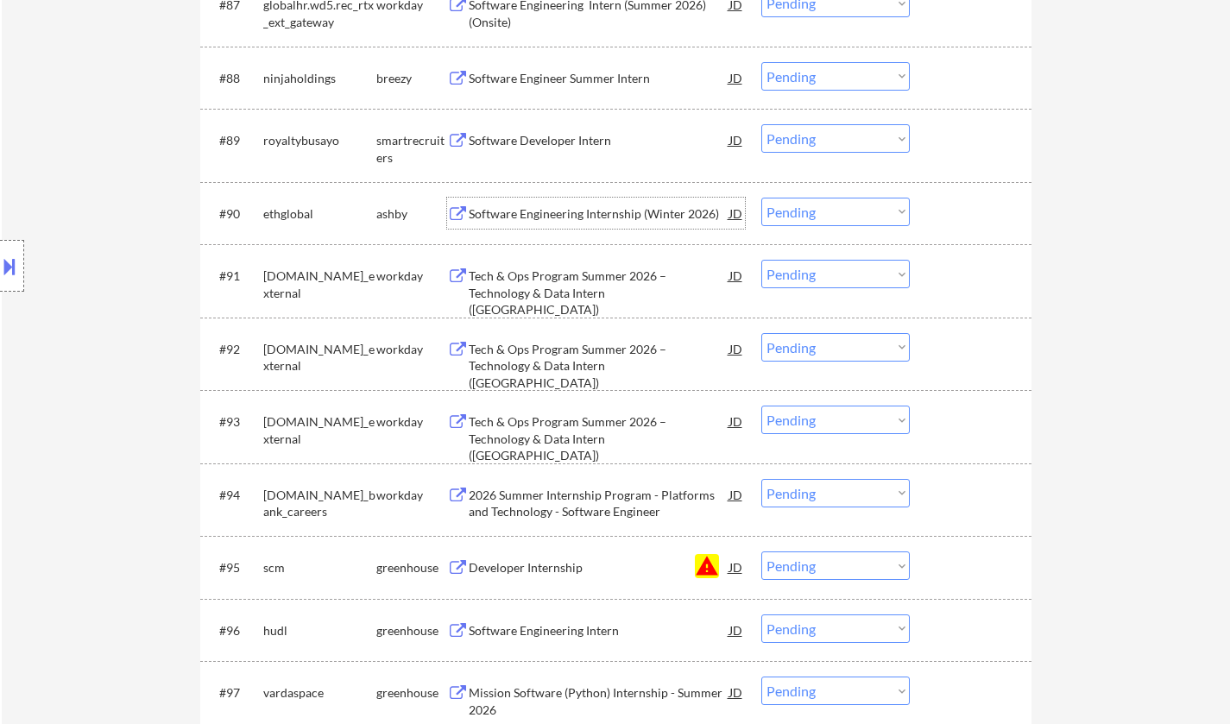
drag, startPoint x: 817, startPoint y: 205, endPoint x: 819, endPoint y: 220, distance: 15.6
click at [817, 205] on select "Choose an option... Pending Applied Excluded (Questions) Excluded (Expired) Exc…" at bounding box center [836, 212] width 149 height 28
click at [762, 198] on select "Choose an option... Pending Applied Excluded (Questions) Excluded (Expired) Exc…" at bounding box center [836, 212] width 149 height 28
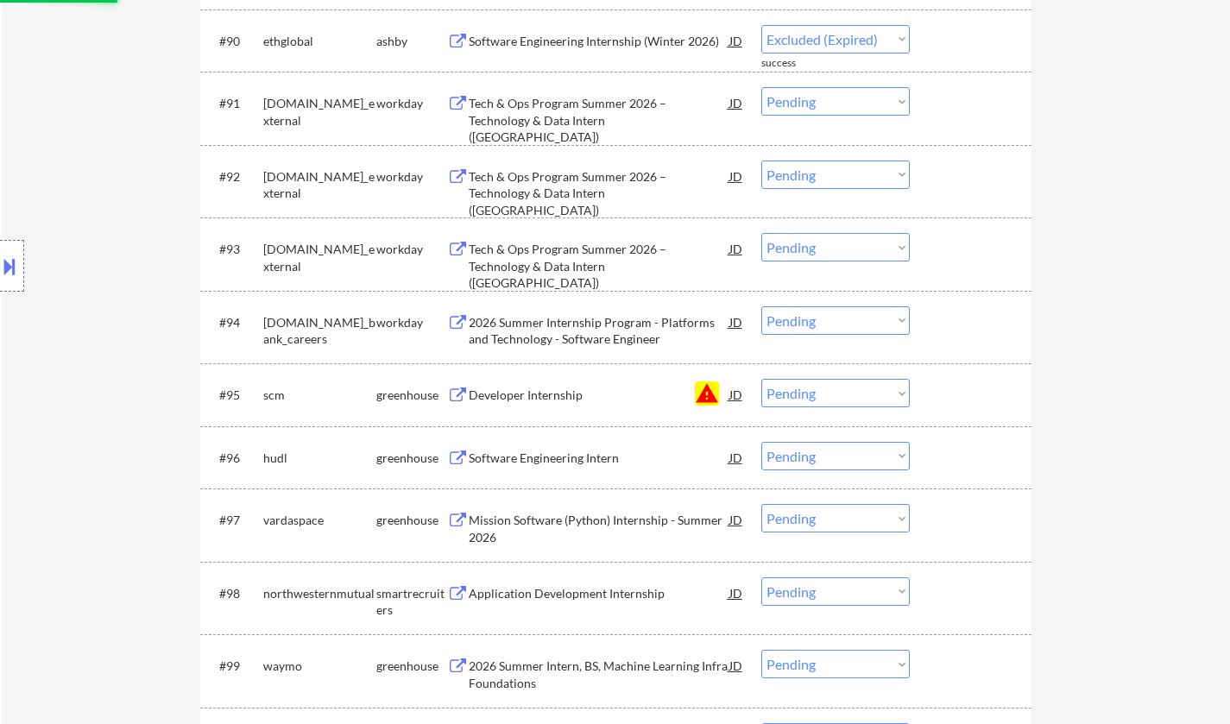
select select ""pending""
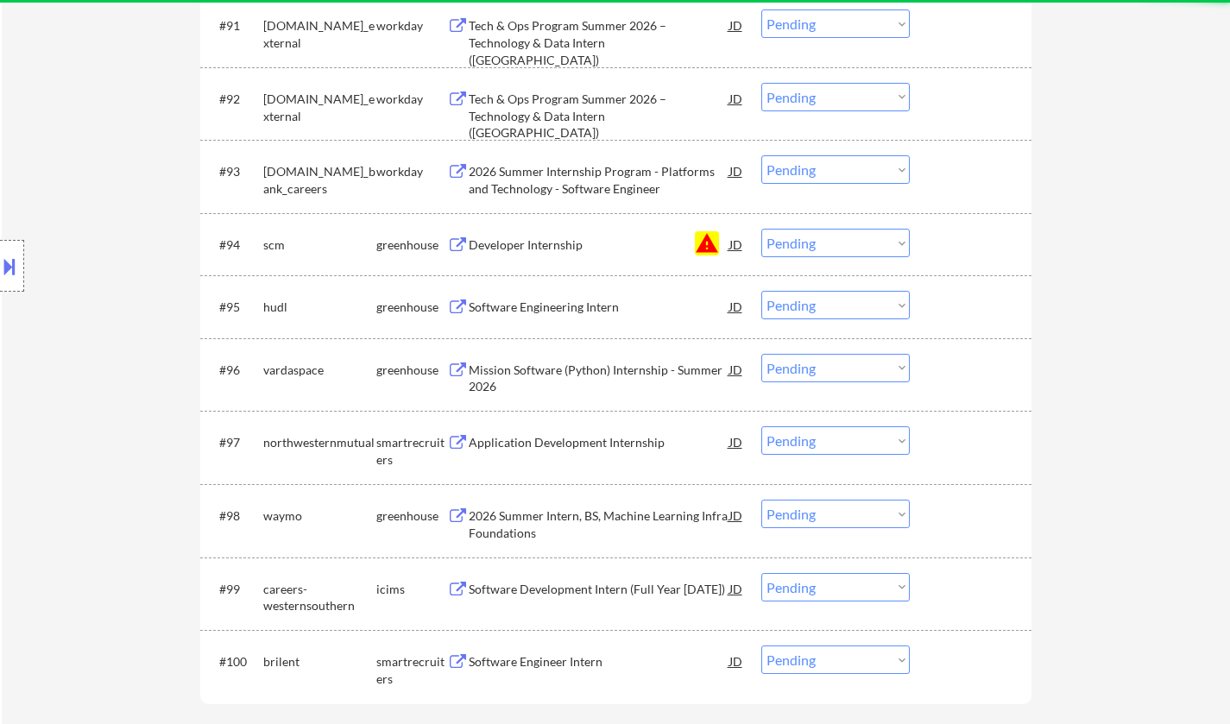
scroll to position [6754, 0]
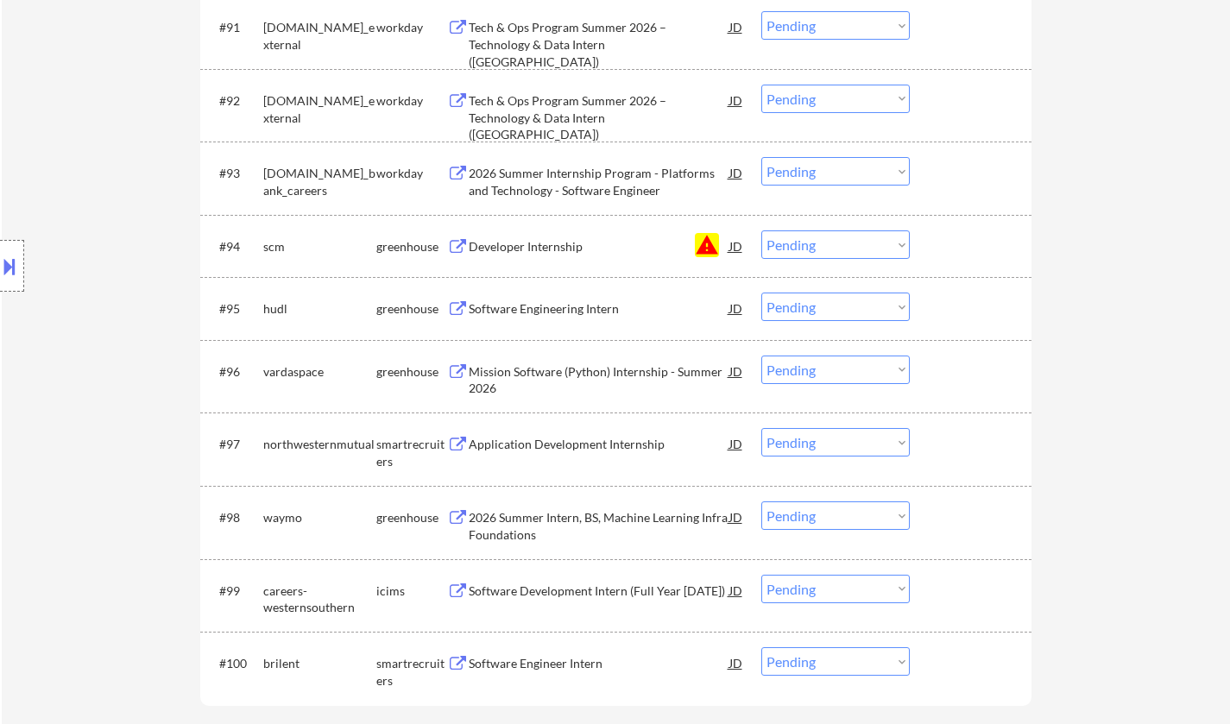
click at [861, 250] on select "Choose an option... Pending Applied Excluded (Questions) Excluded (Expired) Exc…" at bounding box center [836, 245] width 149 height 28
click at [762, 231] on select "Choose an option... Pending Applied Excluded (Questions) Excluded (Expired) Exc…" at bounding box center [836, 245] width 149 height 28
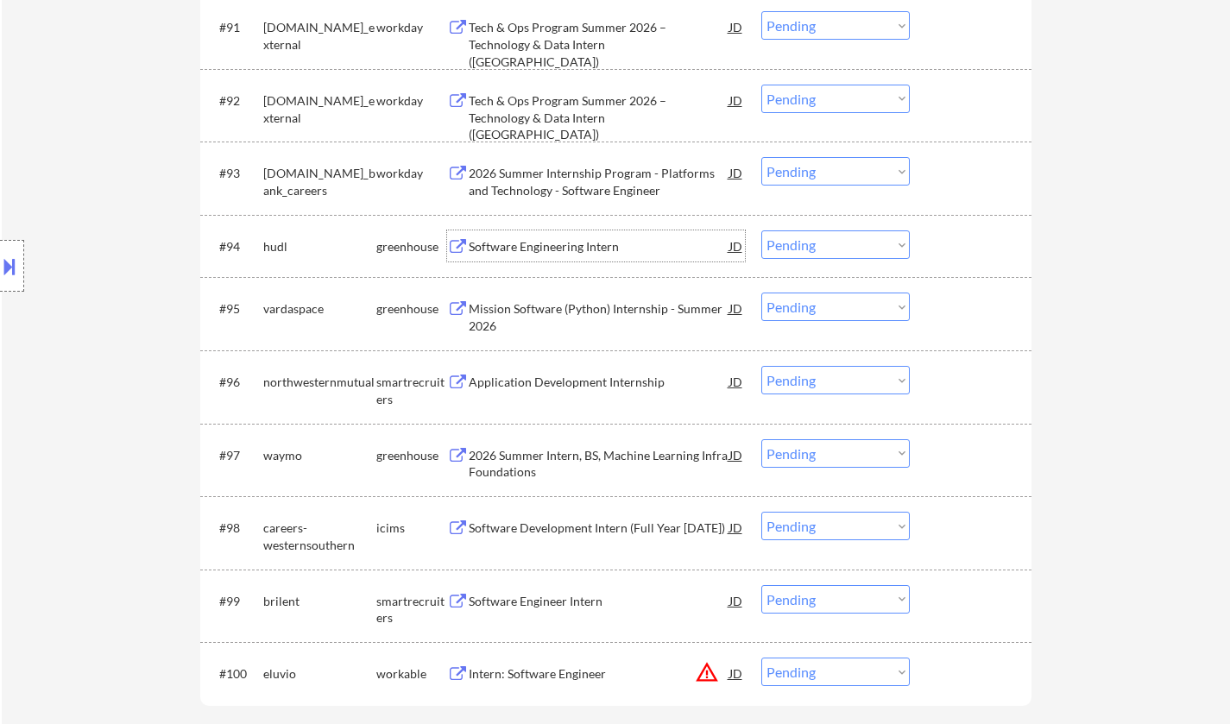
click at [540, 243] on div "Software Engineering Intern" at bounding box center [599, 246] width 261 height 17
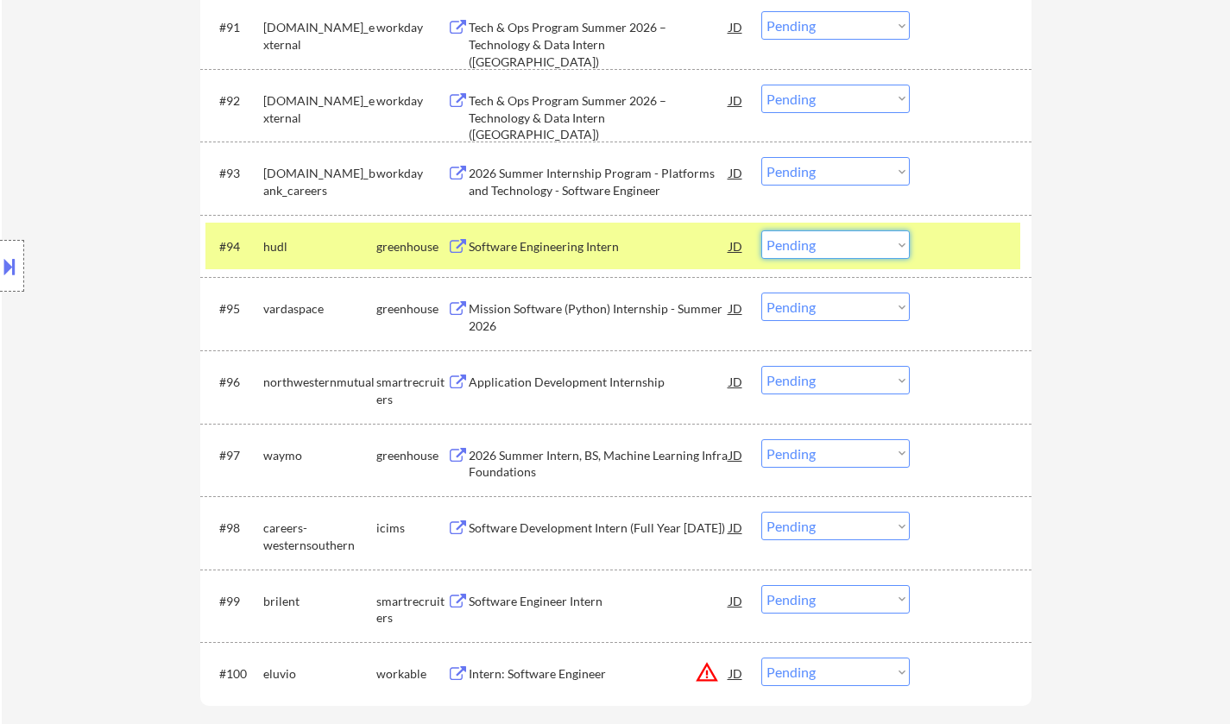
drag, startPoint x: 831, startPoint y: 245, endPoint x: 830, endPoint y: 258, distance: 13.0
click at [831, 245] on select "Choose an option... Pending Applied Excluded (Questions) Excluded (Expired) Exc…" at bounding box center [836, 245] width 149 height 28
click at [762, 231] on select "Choose an option... Pending Applied Excluded (Questions) Excluded (Expired) Exc…" at bounding box center [836, 245] width 149 height 28
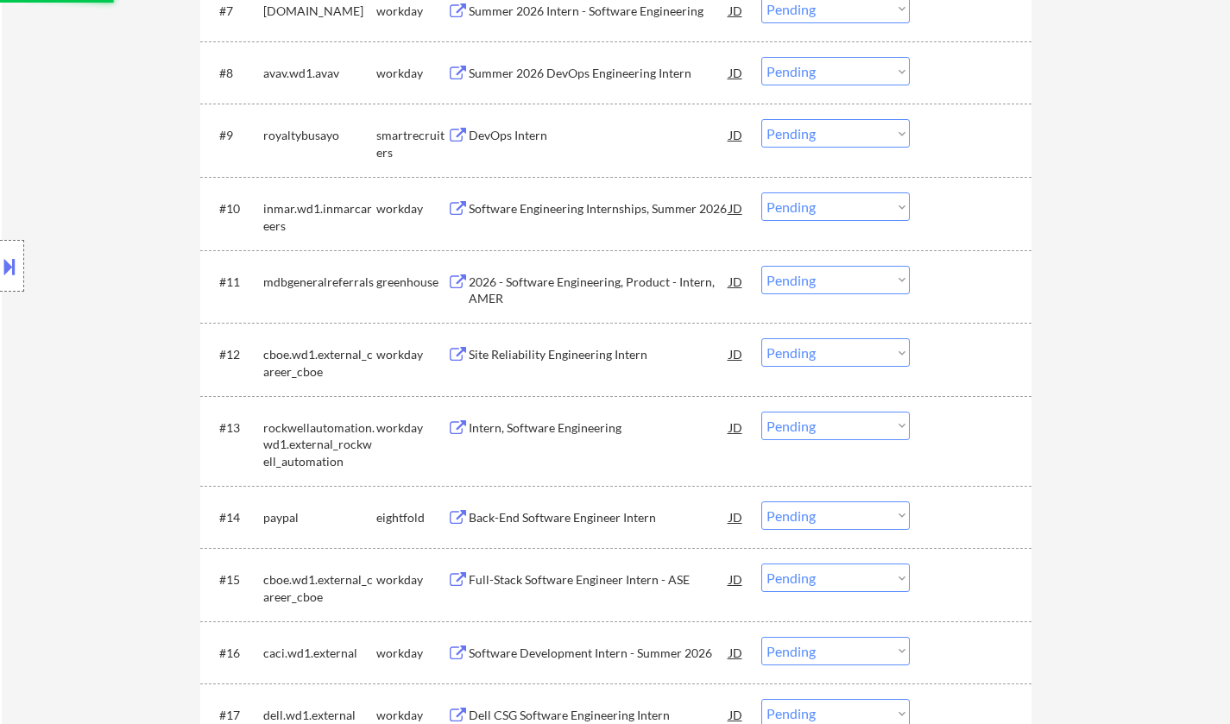
scroll to position [0, 0]
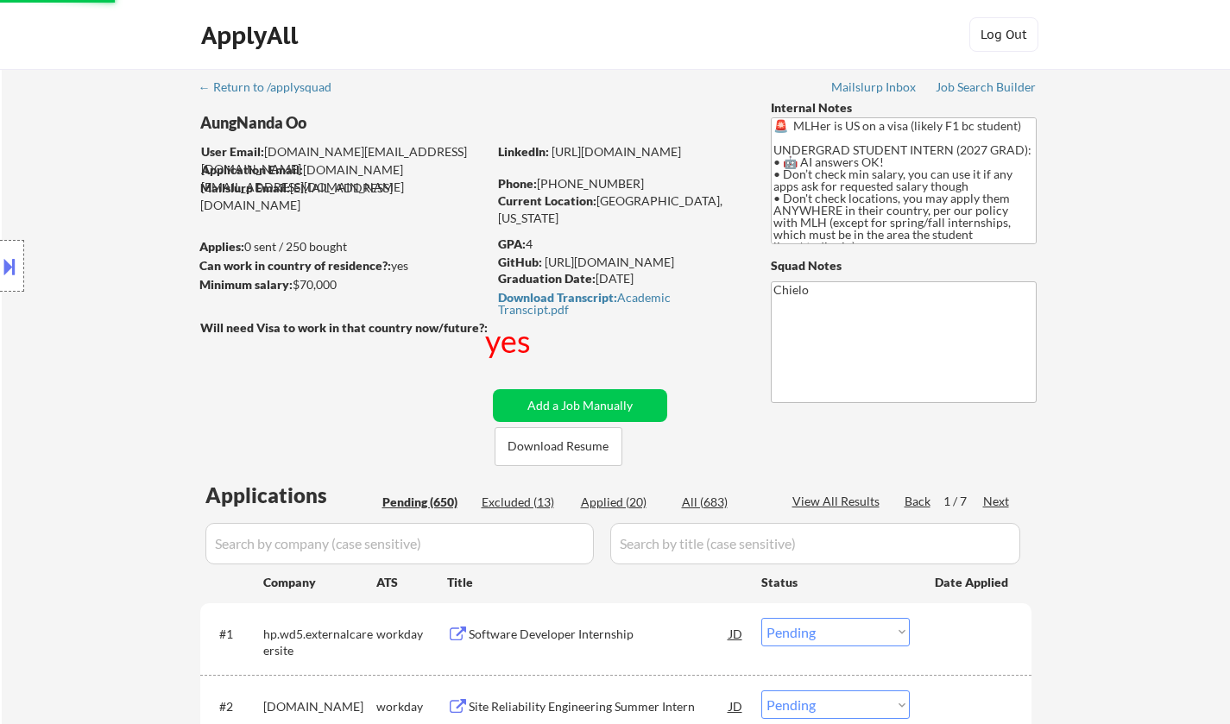
select select ""pending""
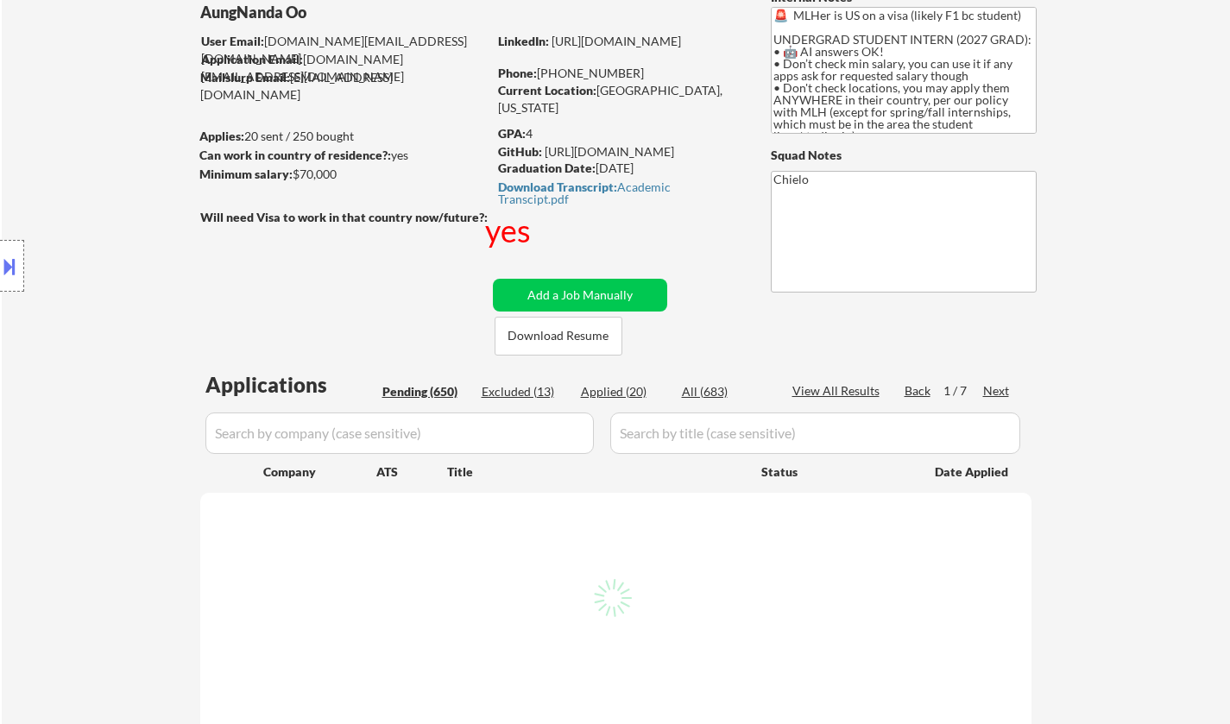
scroll to position [173, 0]
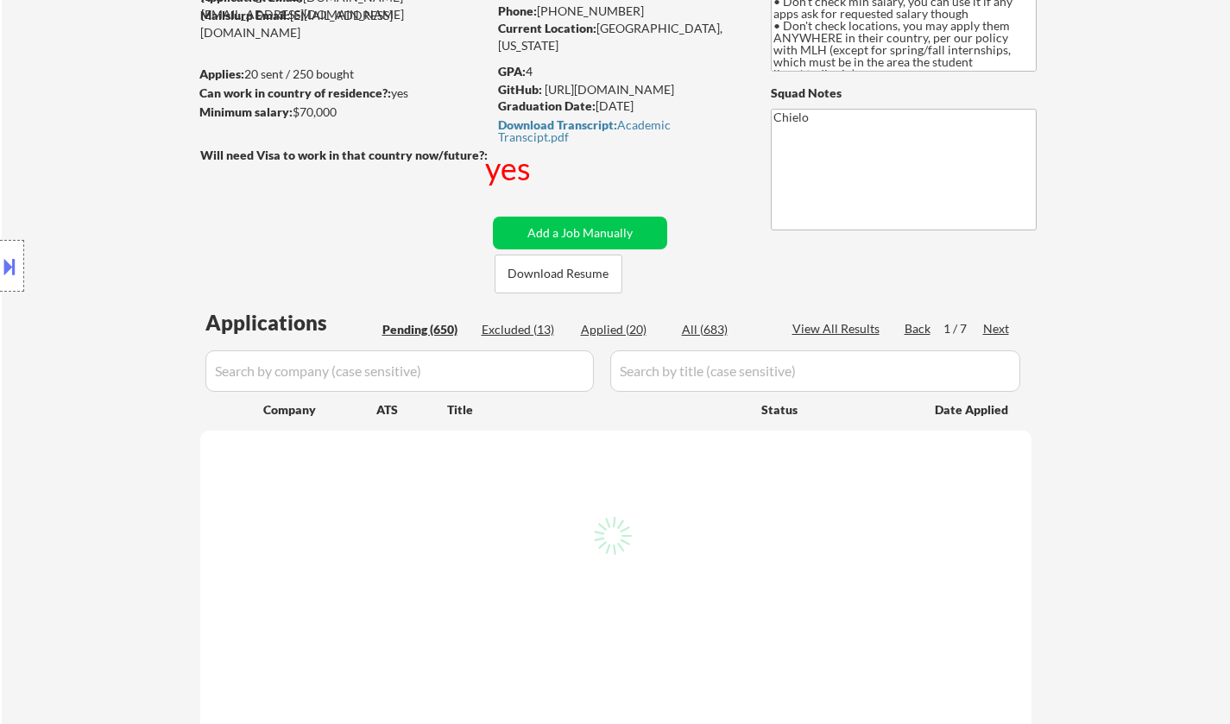
click at [616, 323] on div "Applied (20)" at bounding box center [624, 329] width 86 height 17
select select ""pending""
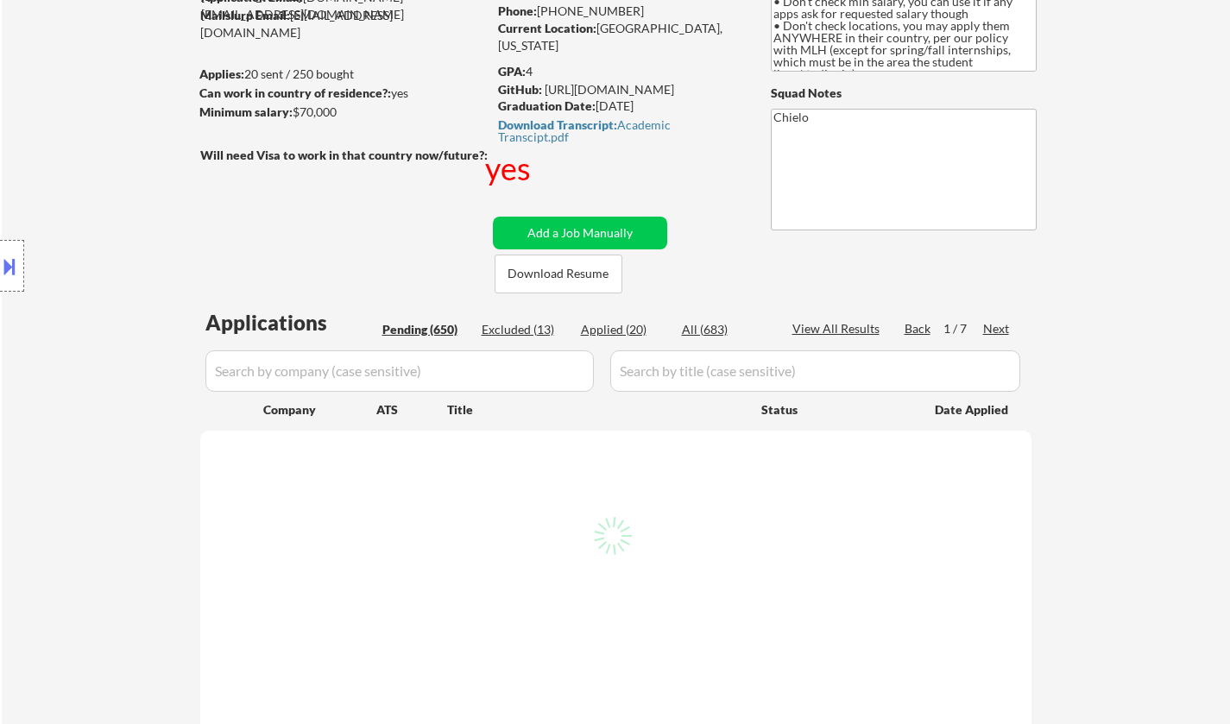
select select ""pending""
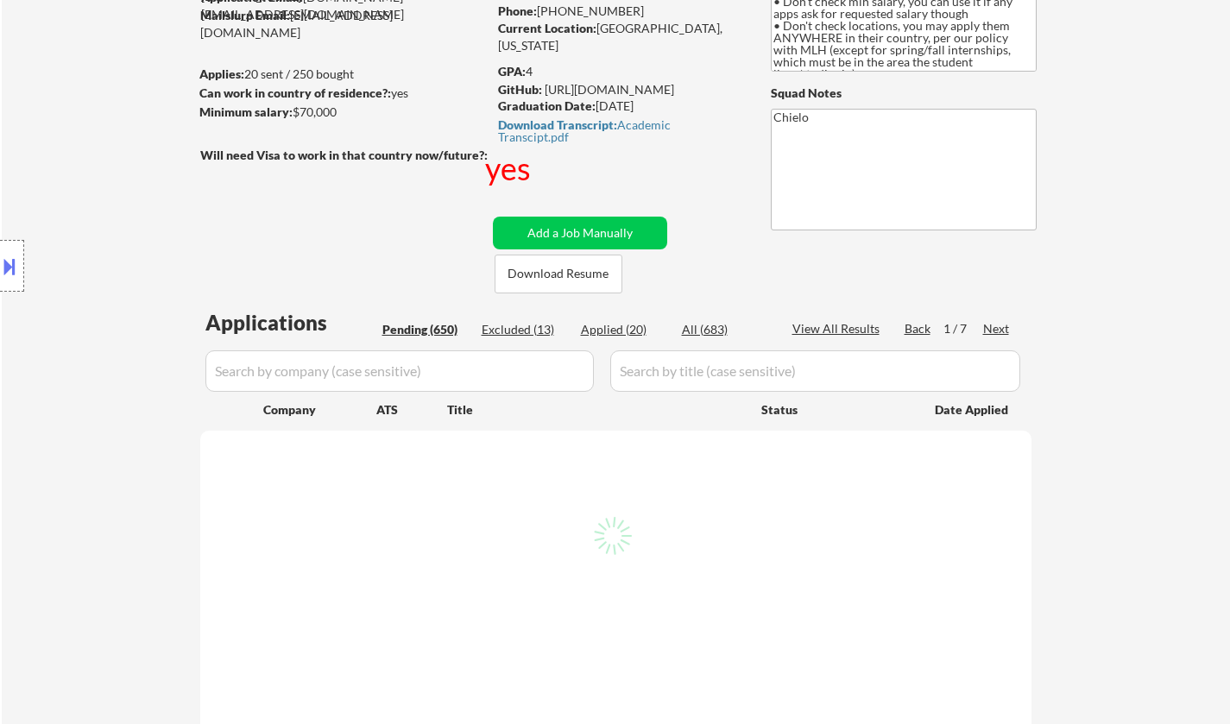
select select ""pending""
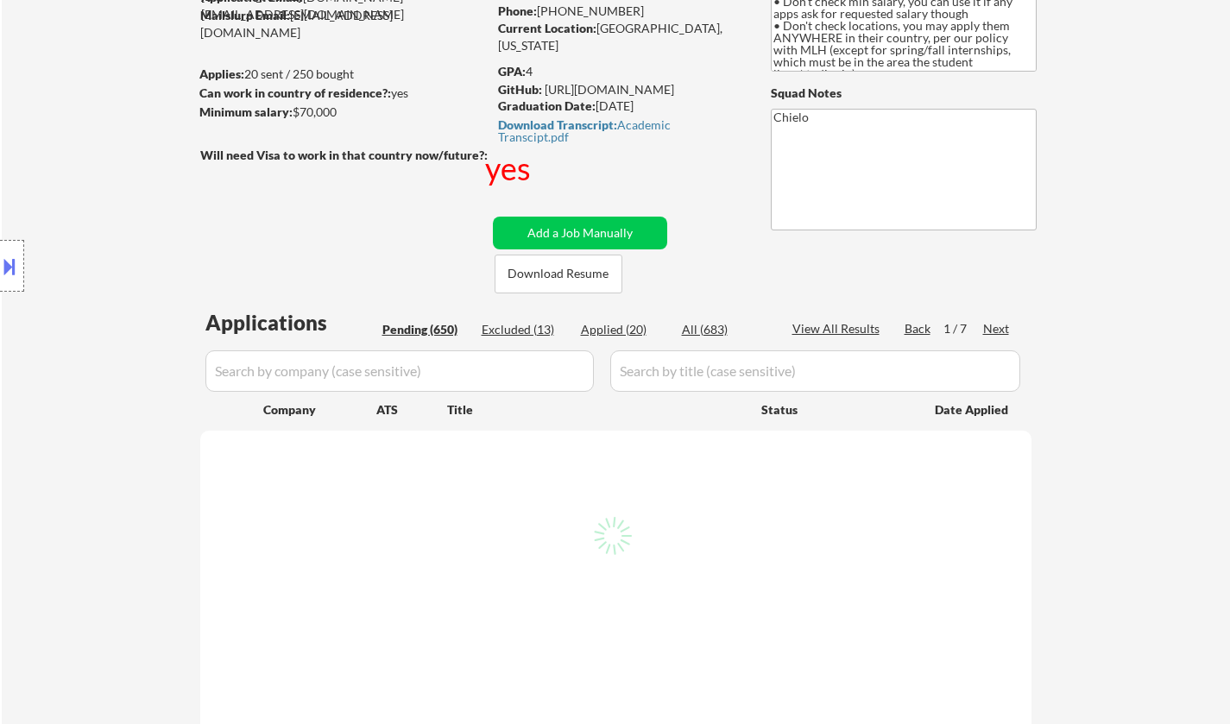
select select ""pending""
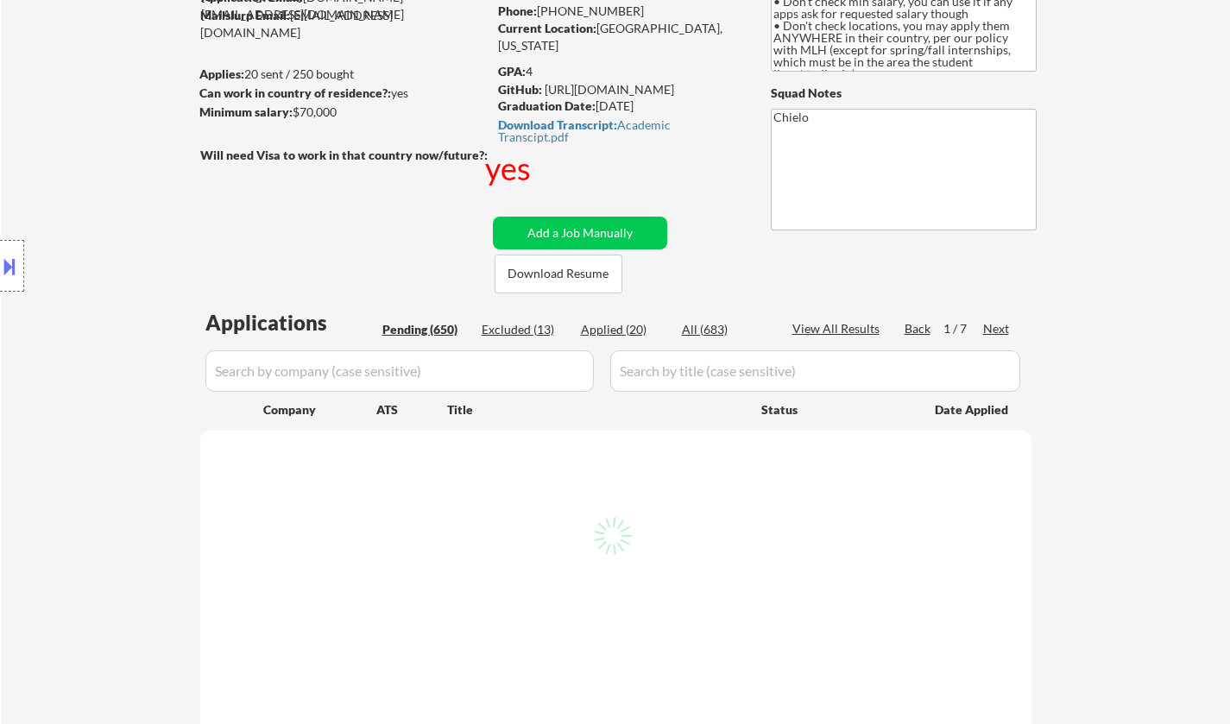
select select ""pending""
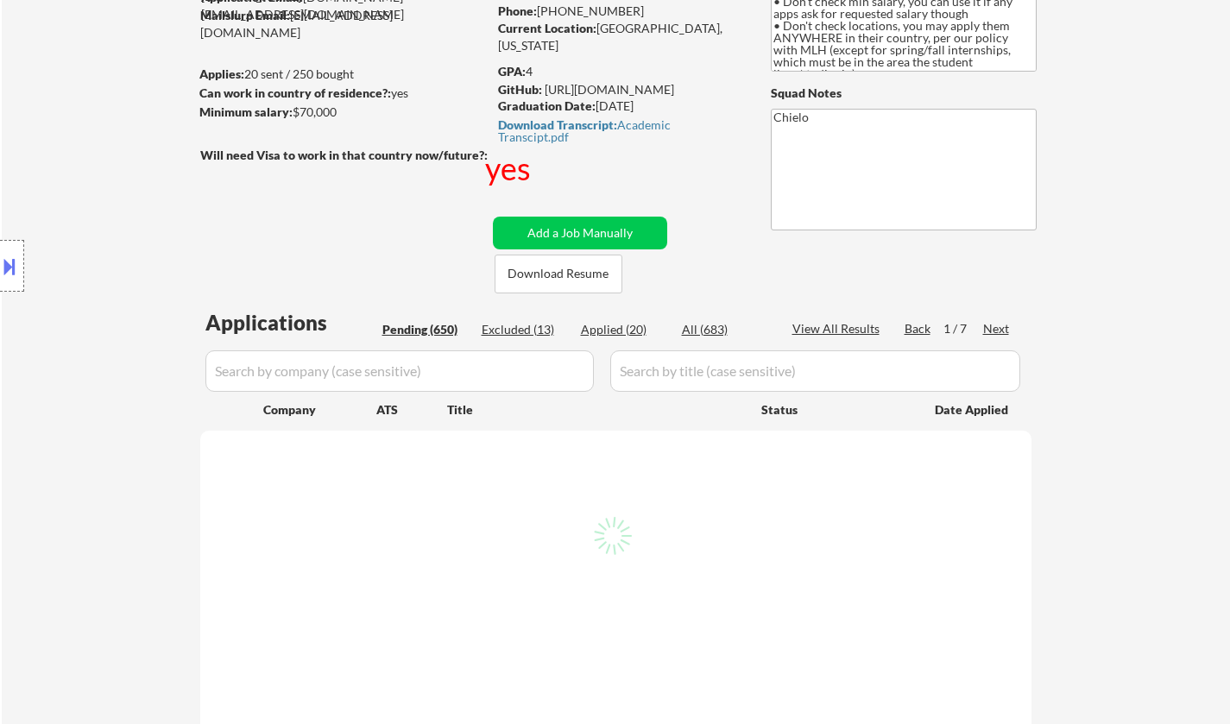
select select ""pending""
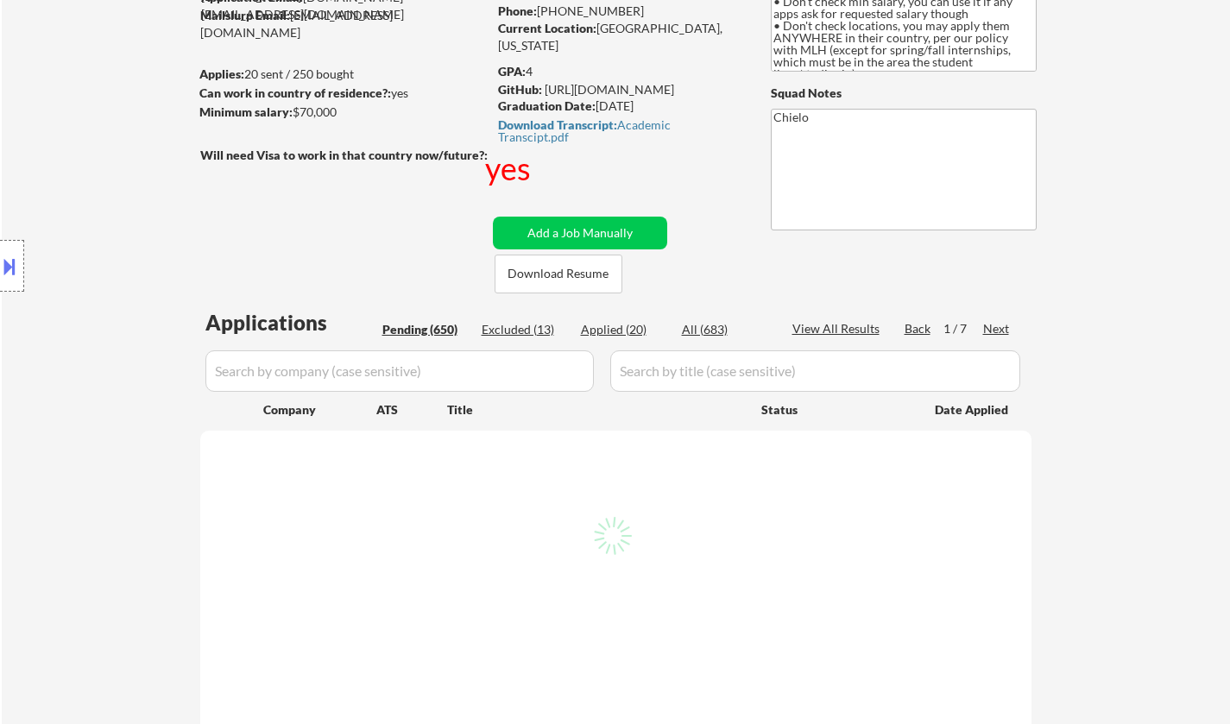
select select ""pending""
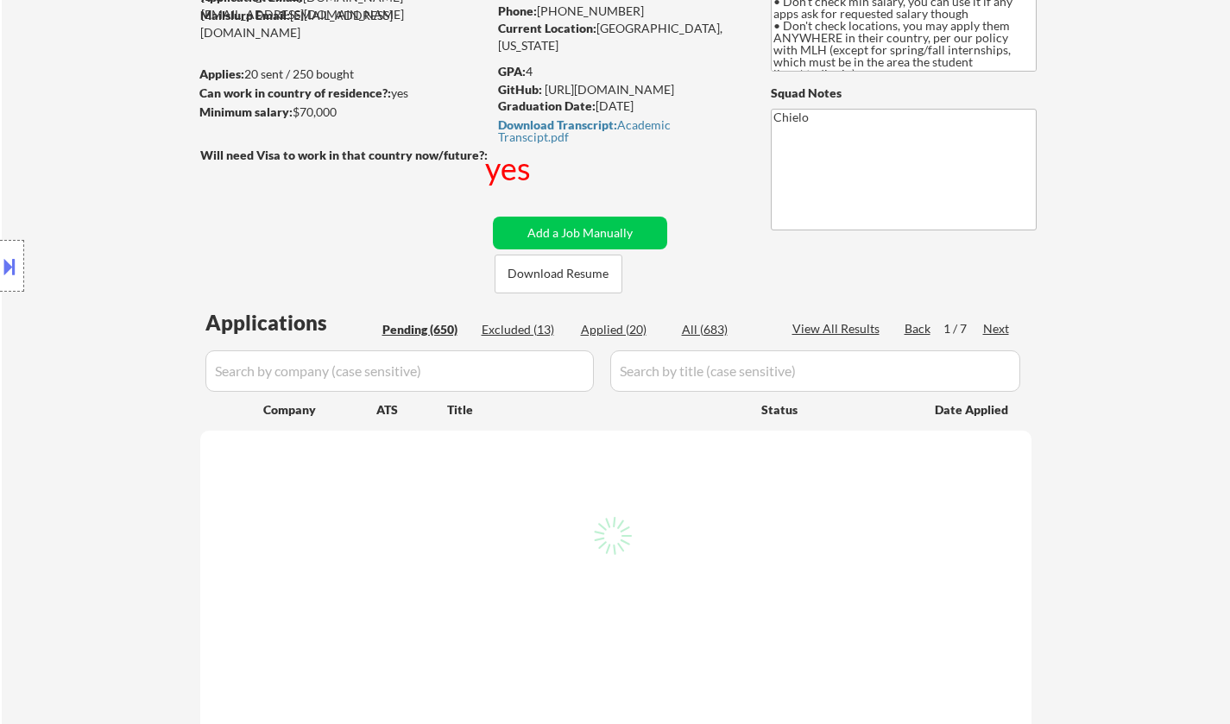
select select ""pending""
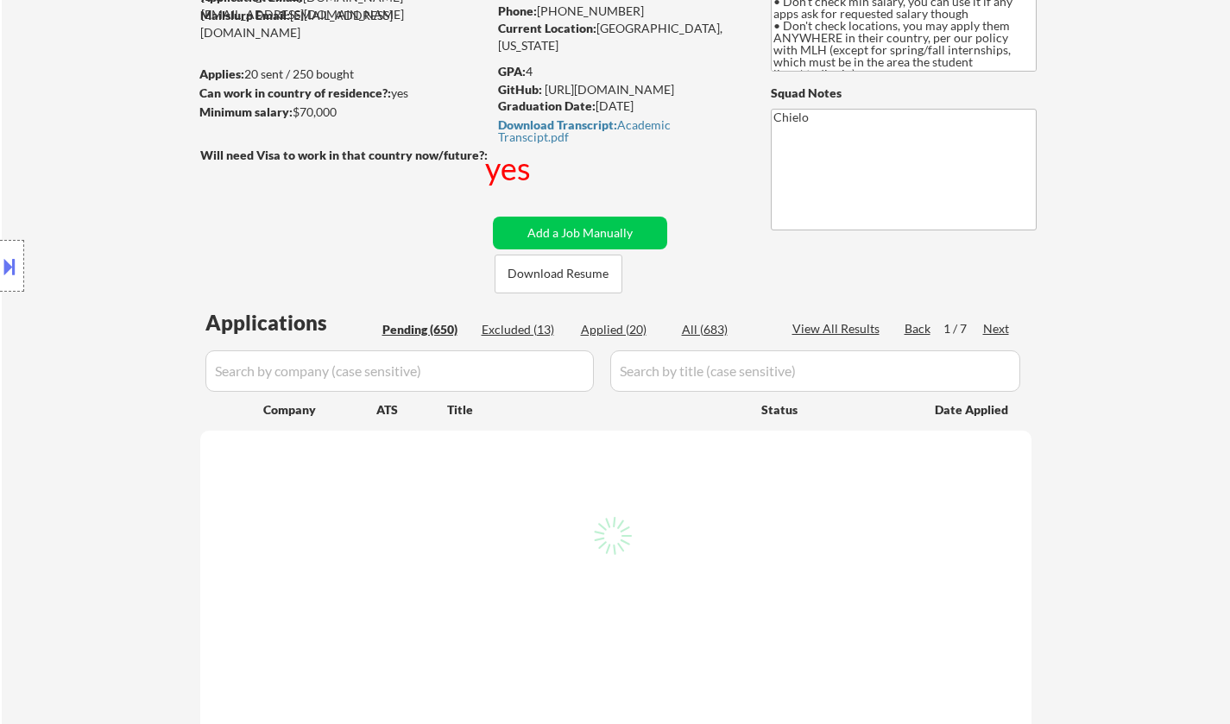
select select ""pending""
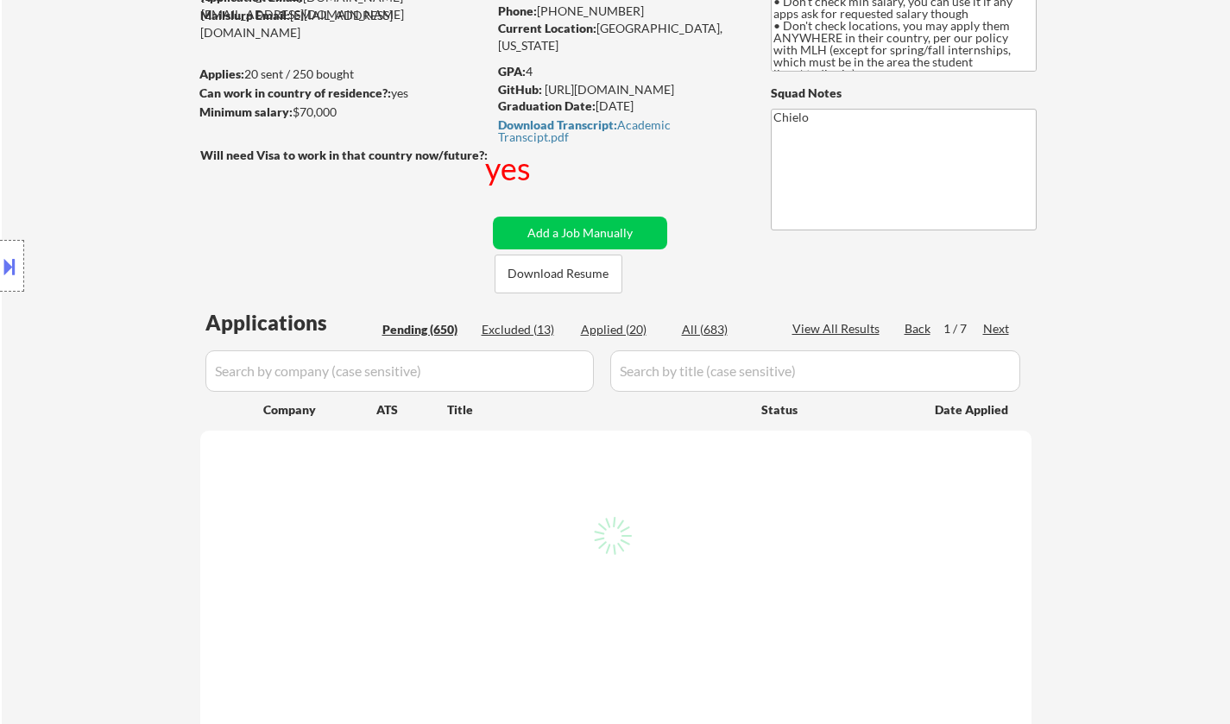
select select ""pending""
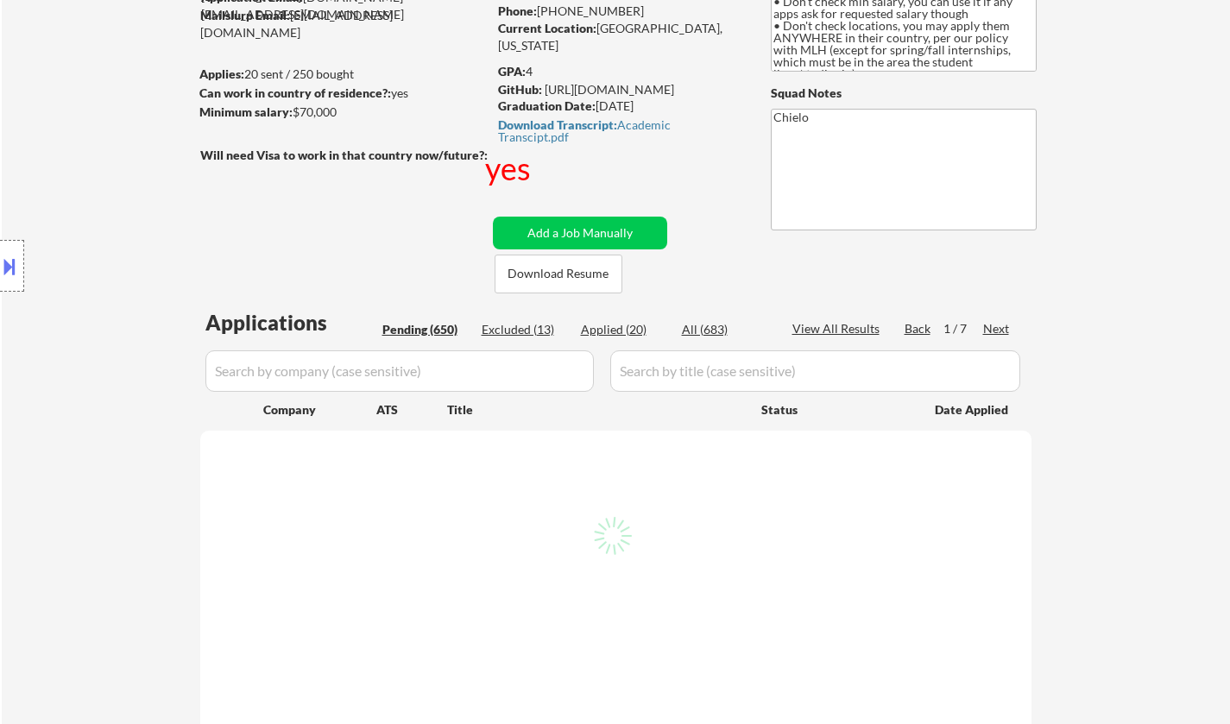
select select ""pending""
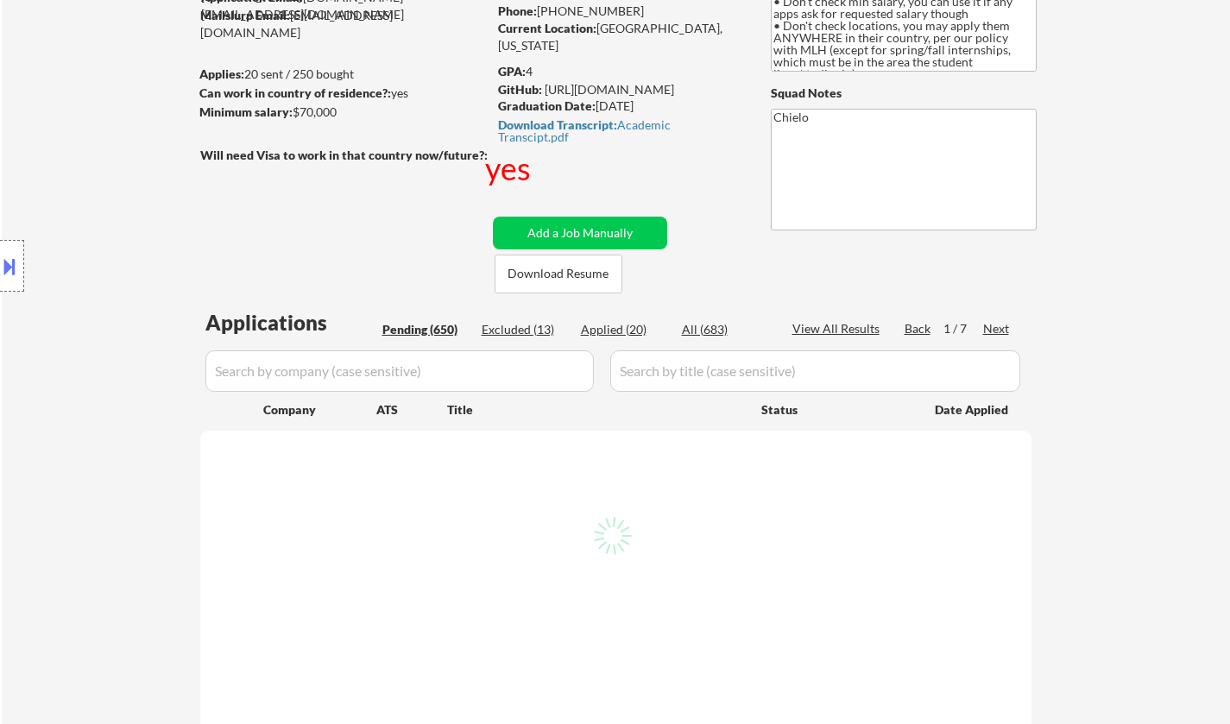
select select ""pending""
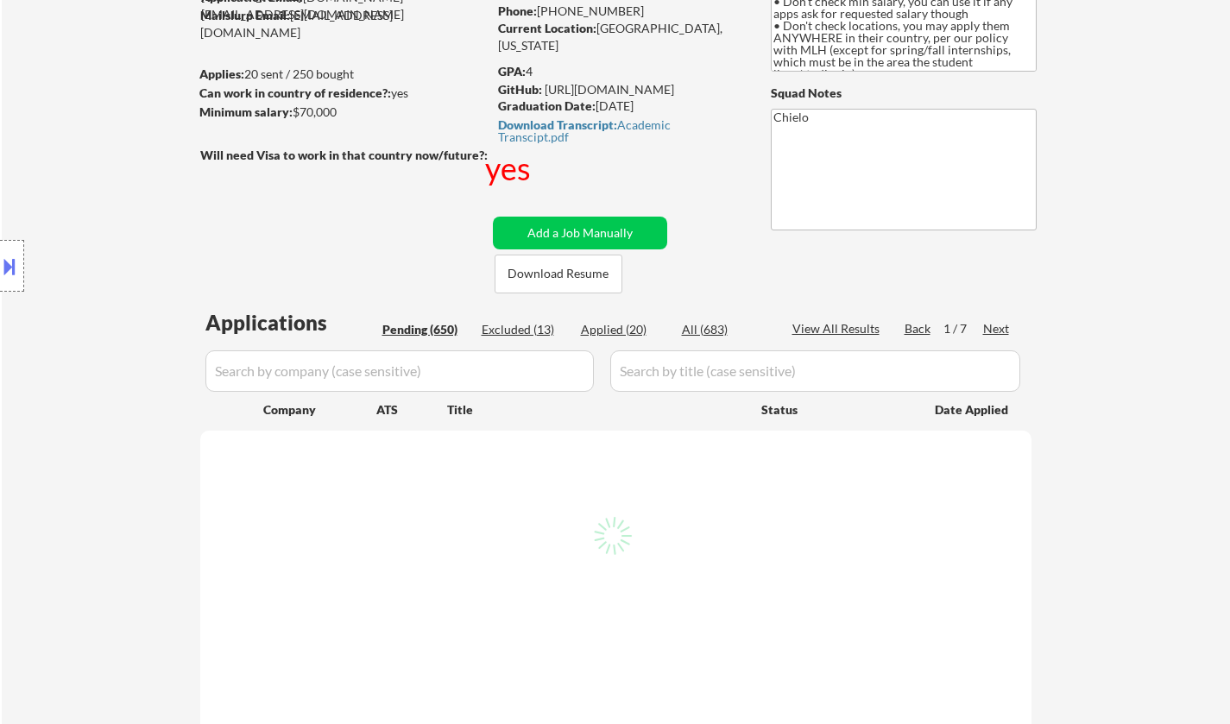
select select ""pending""
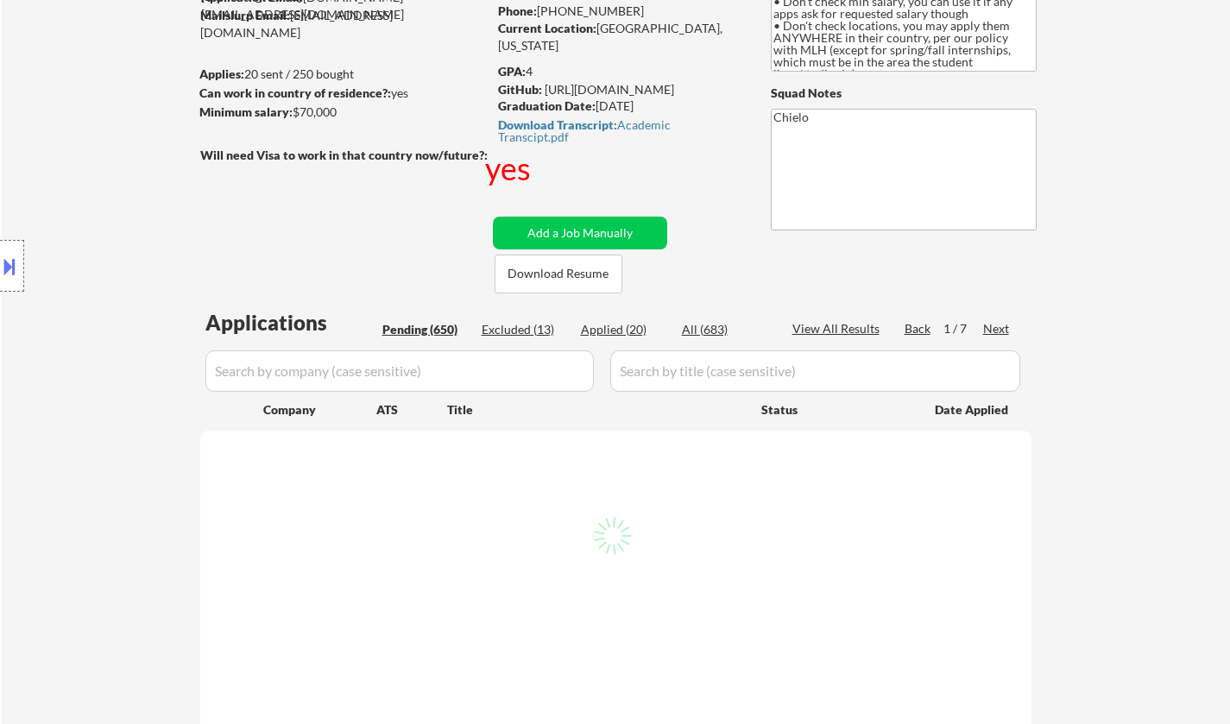
select select ""pending""
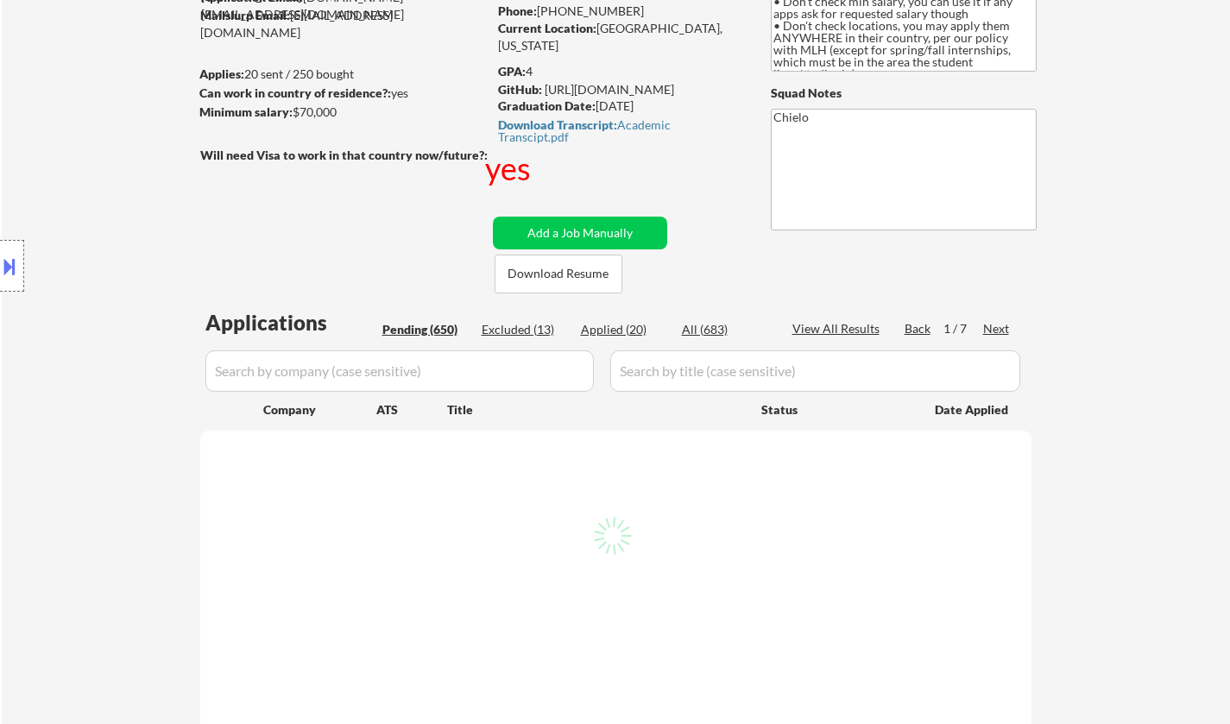
select select ""pending""
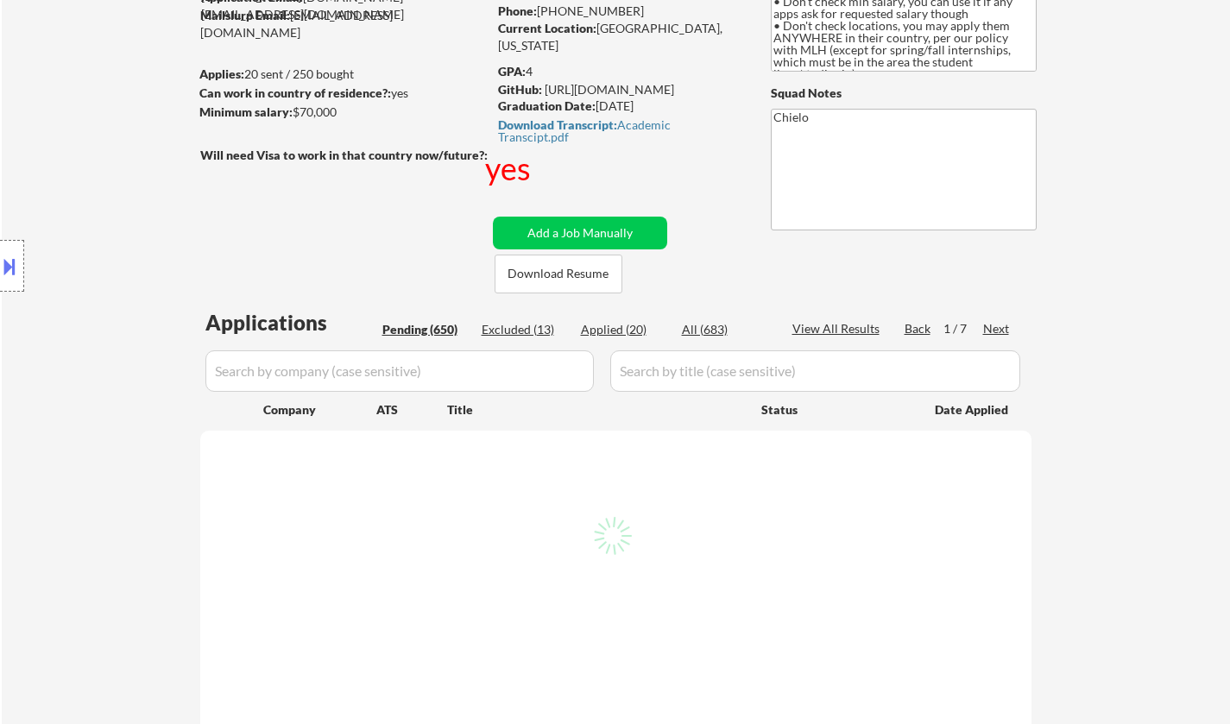
select select ""pending""
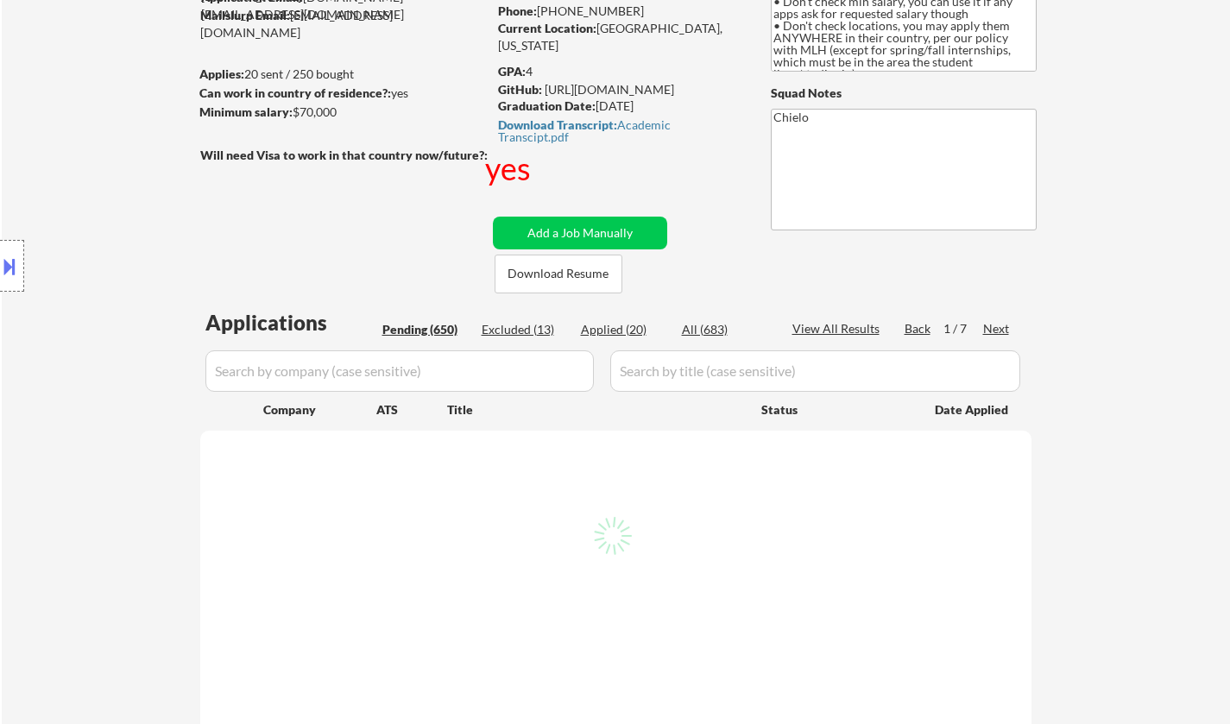
select select ""pending""
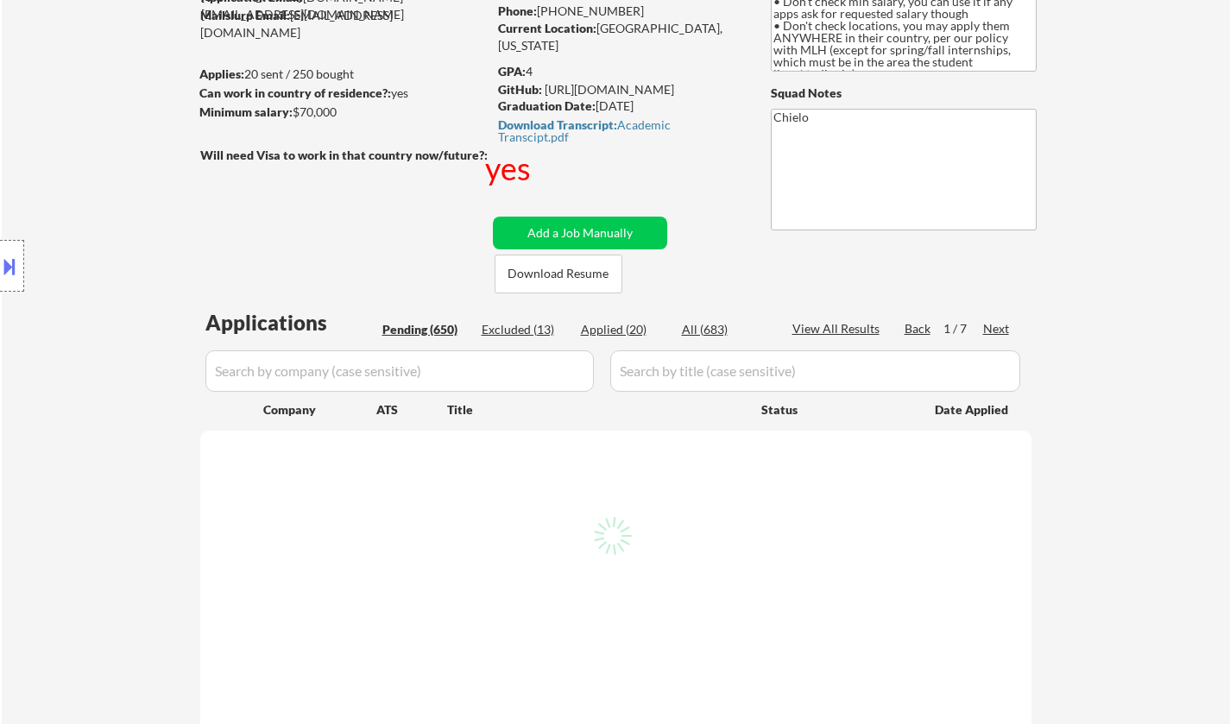
select select ""pending""
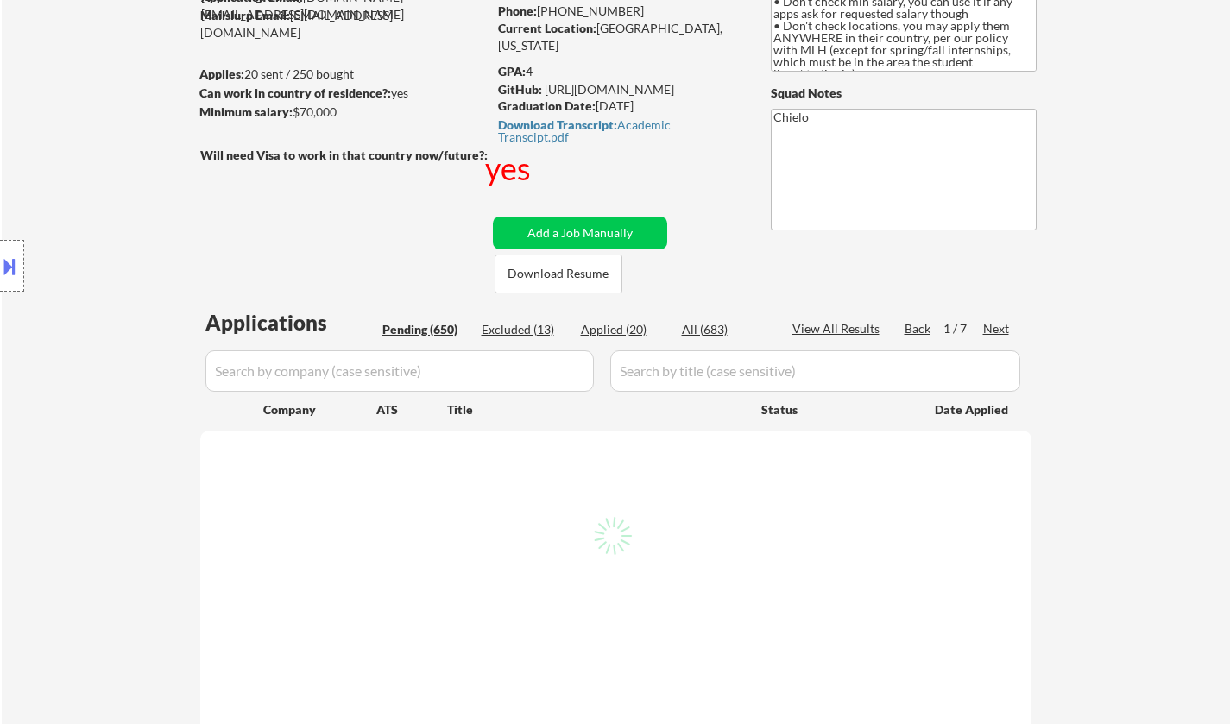
select select ""pending""
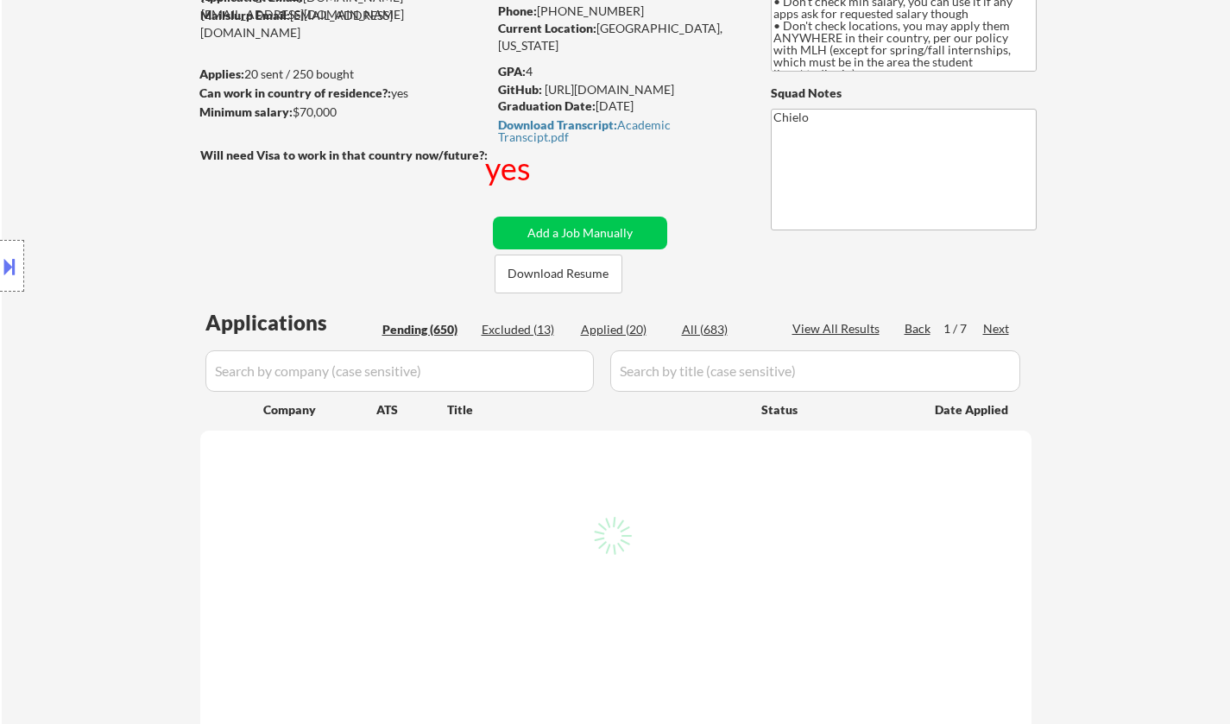
select select ""pending""
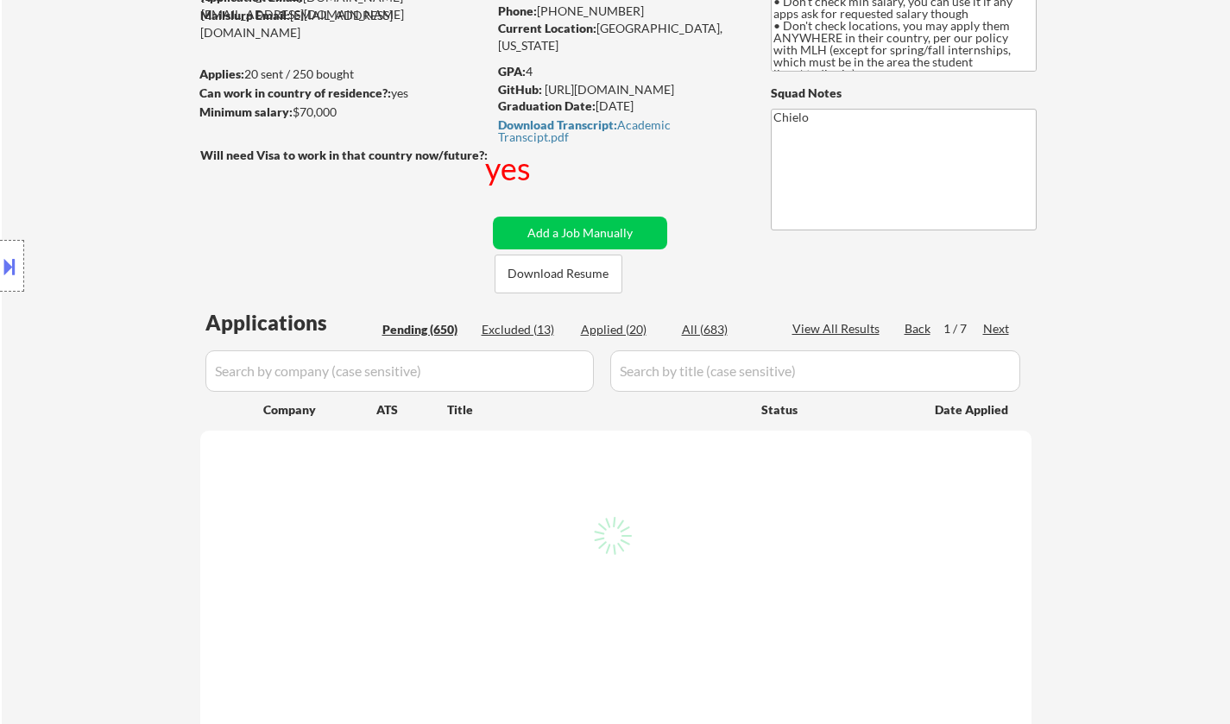
select select ""pending""
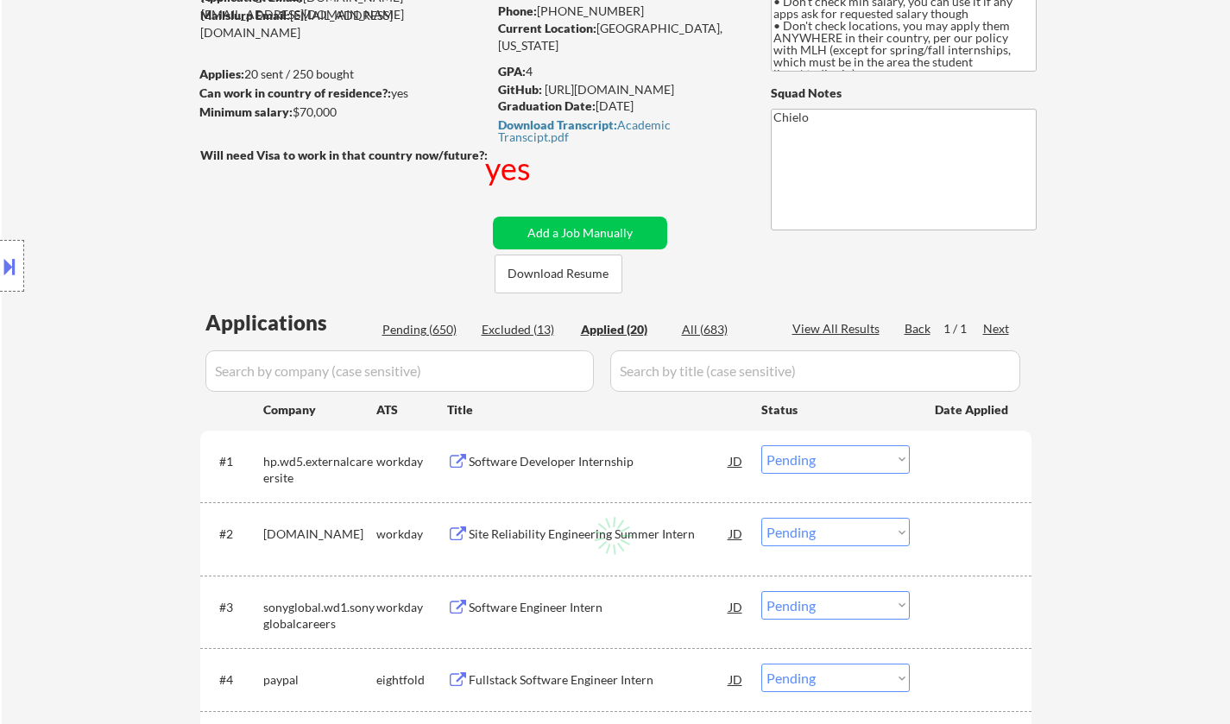
select select ""applied""
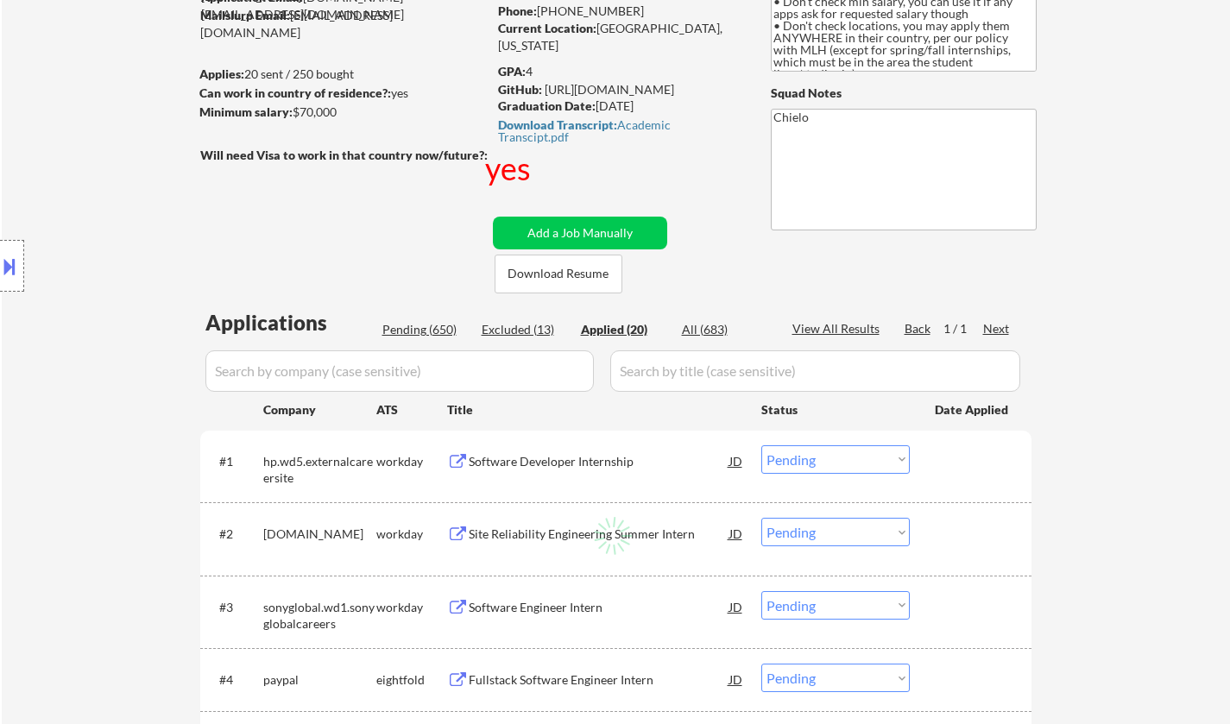
select select ""applied""
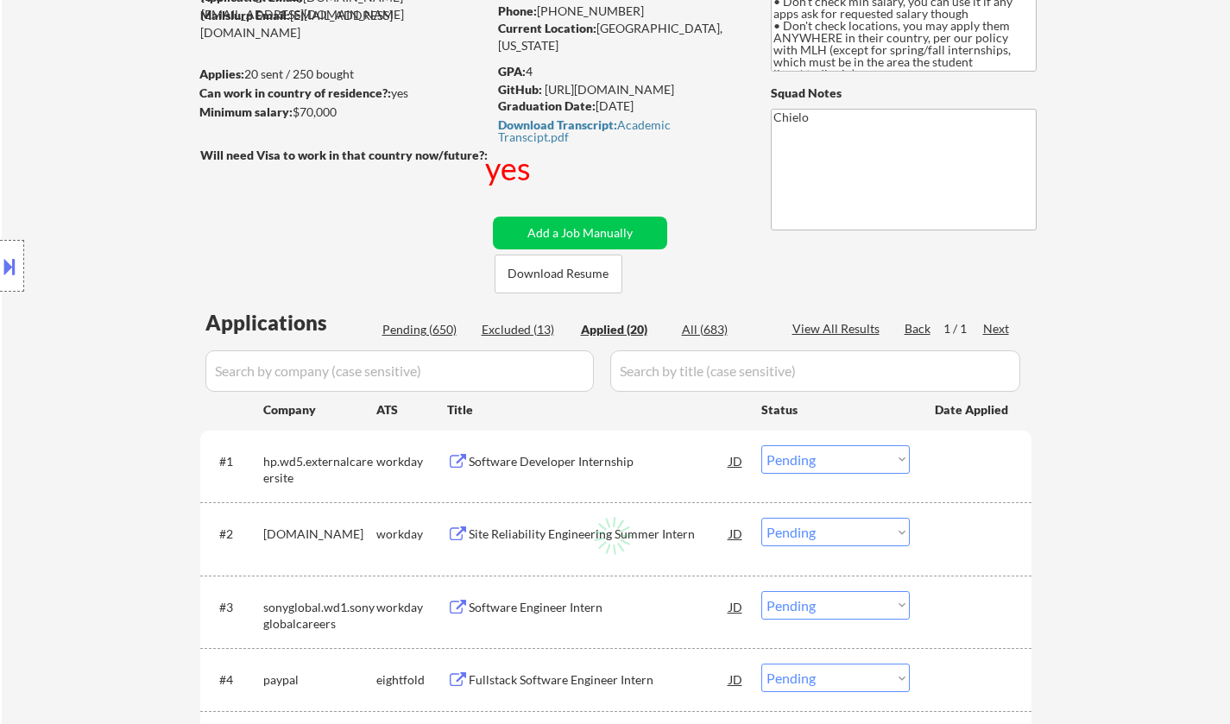
select select ""applied""
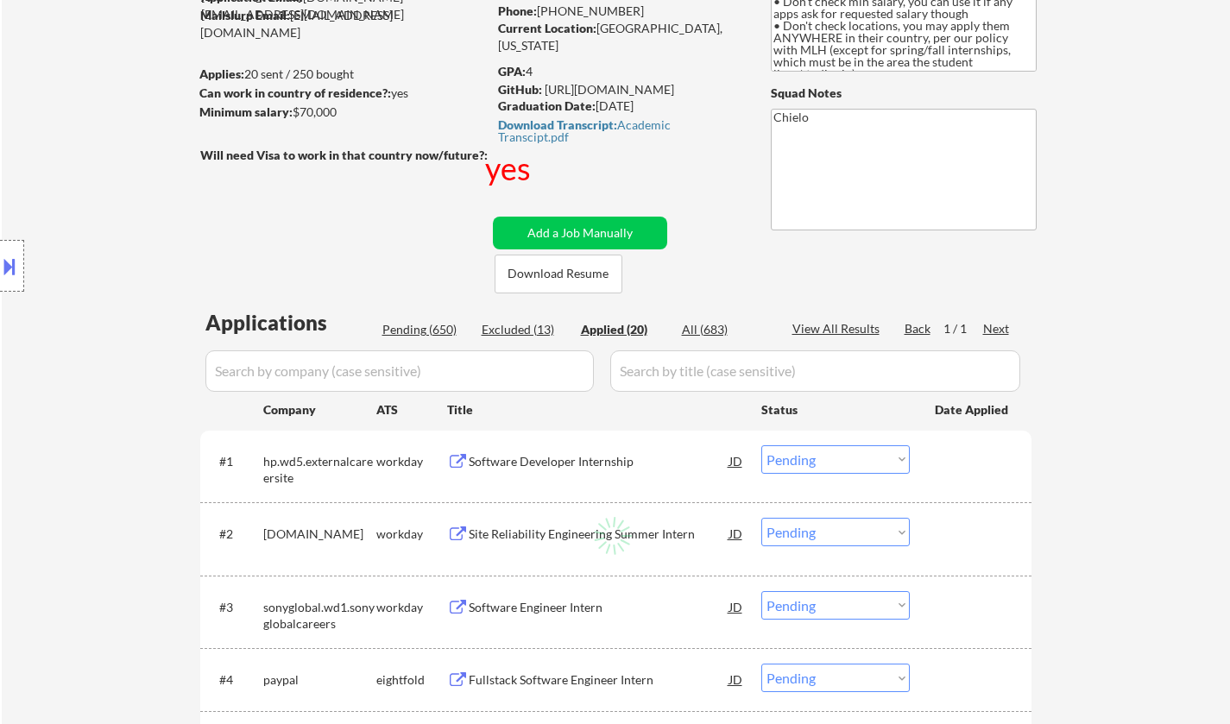
select select ""applied""
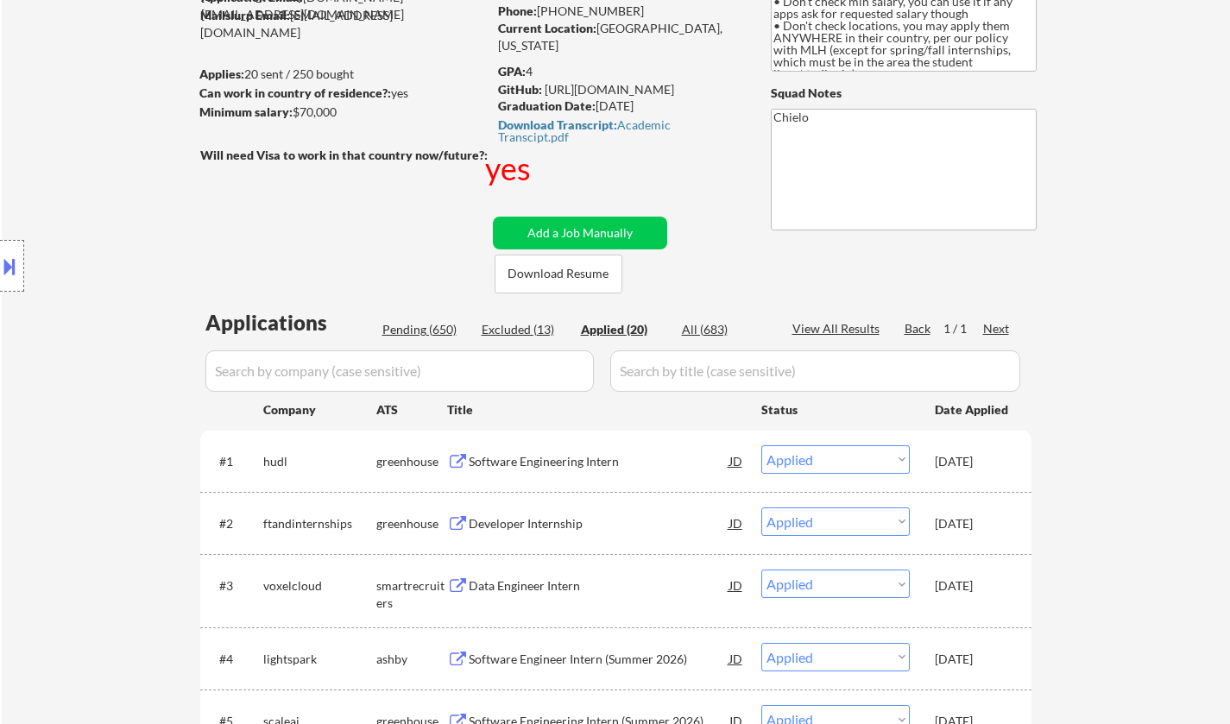
click at [509, 454] on div "Software Engineering Intern" at bounding box center [599, 461] width 261 height 17
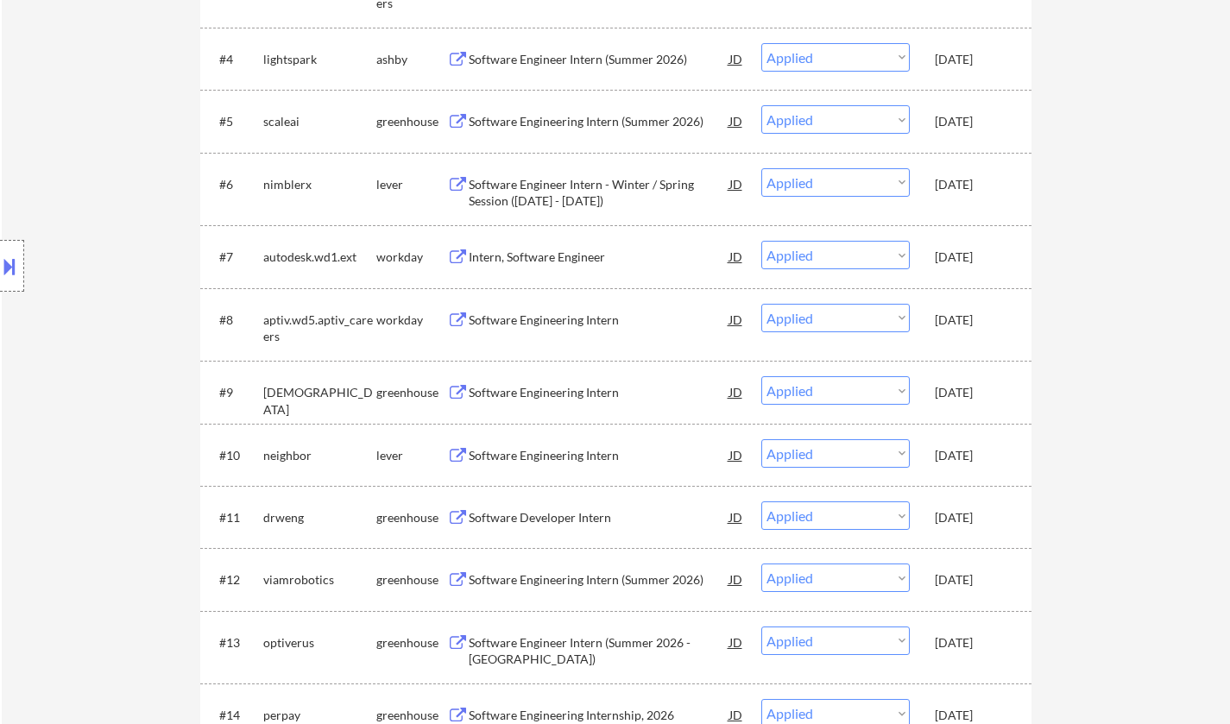
scroll to position [777, 0]
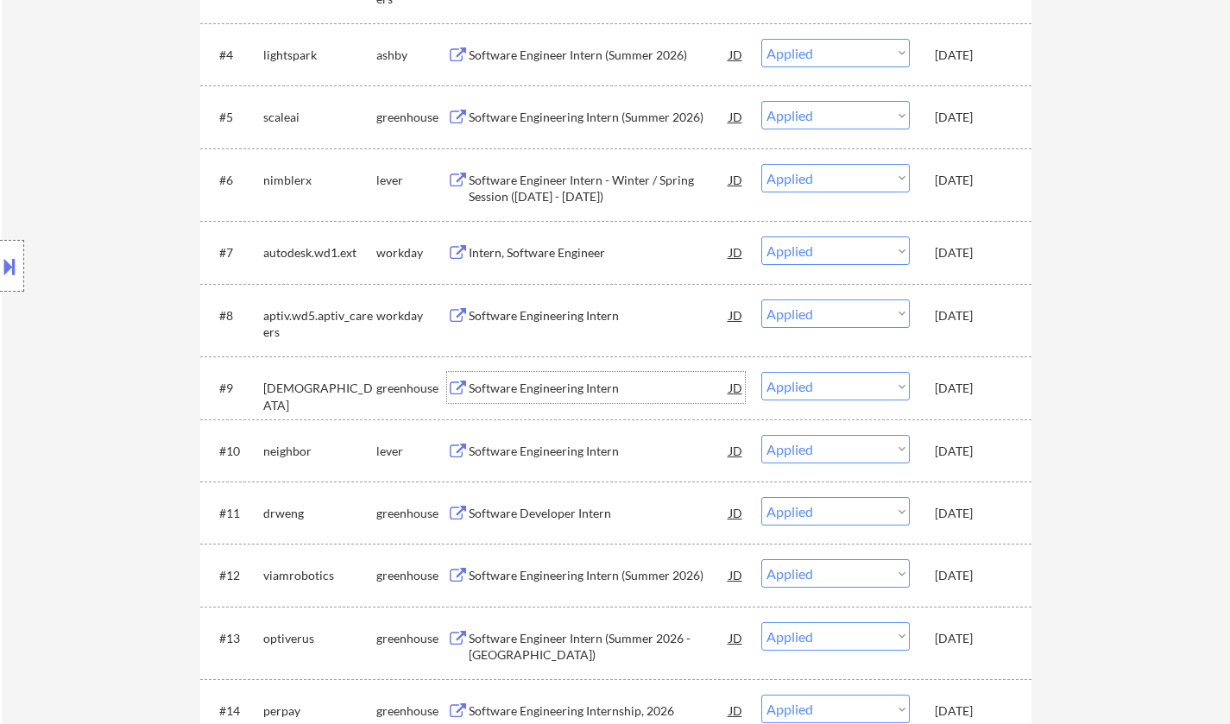
click at [560, 389] on div "Software Engineering Intern" at bounding box center [599, 388] width 261 height 17
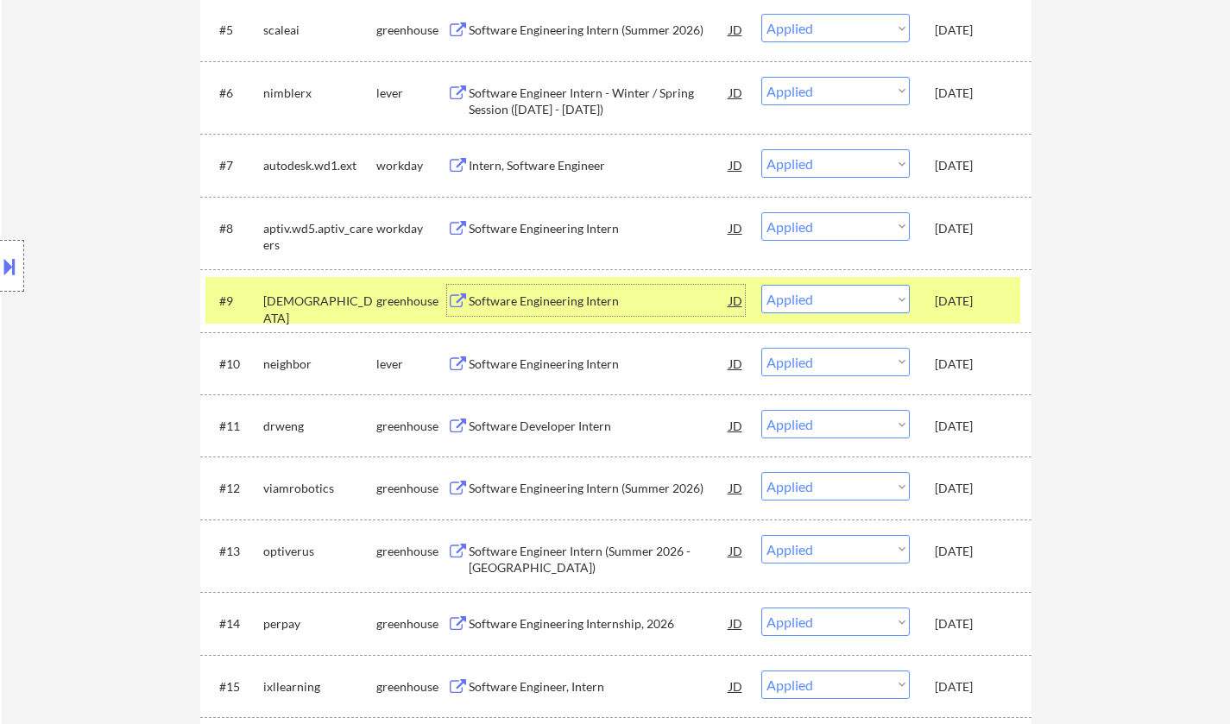
scroll to position [950, 0]
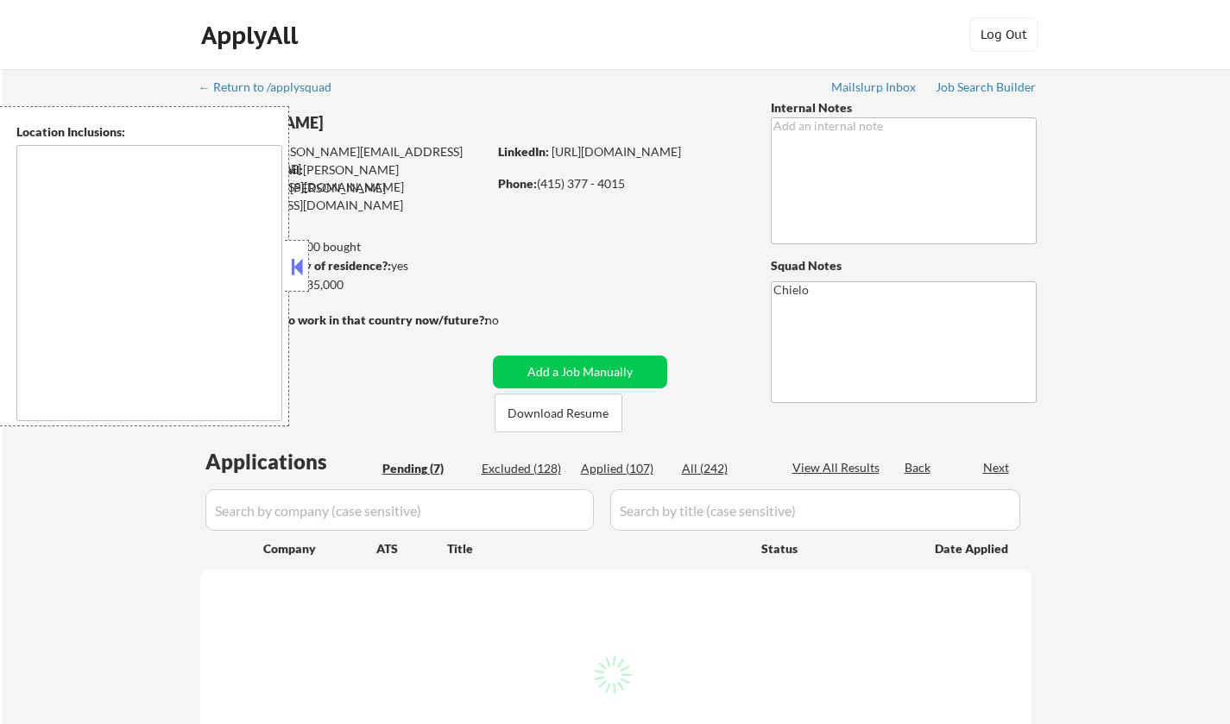
type textarea "[GEOGRAPHIC_DATA], [GEOGRAPHIC_DATA] [GEOGRAPHIC_DATA], [GEOGRAPHIC_DATA] [GEOG…"
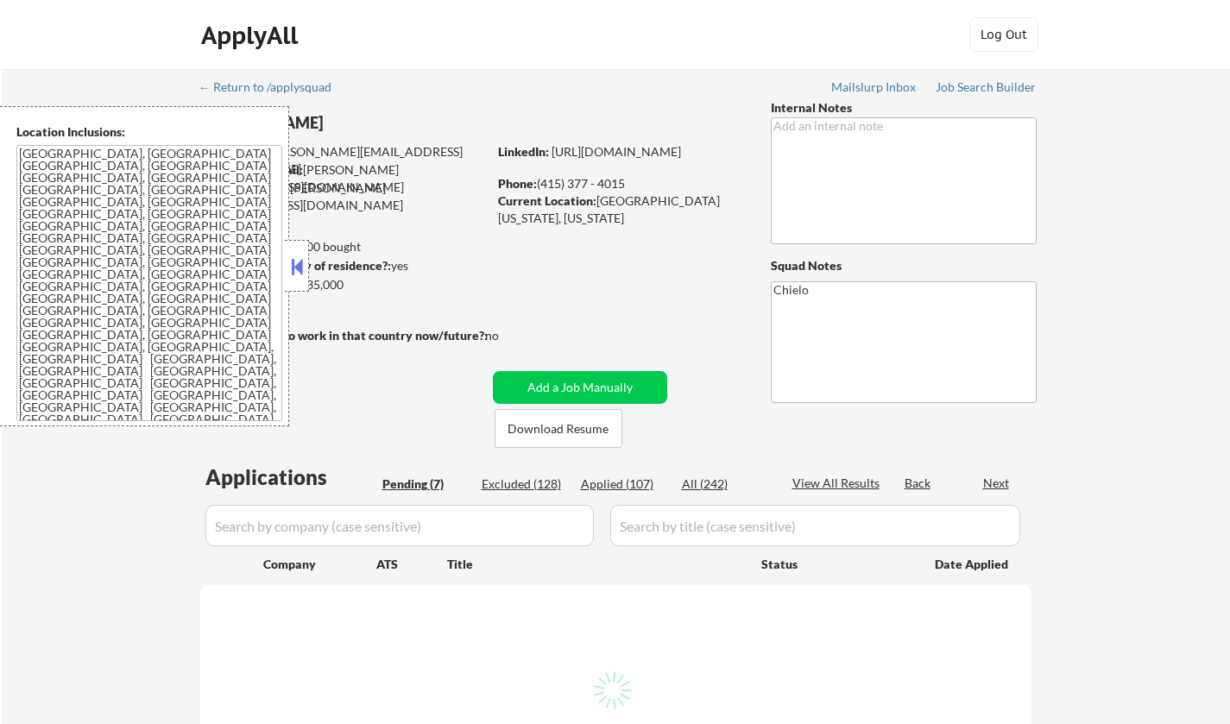
select select ""pending""
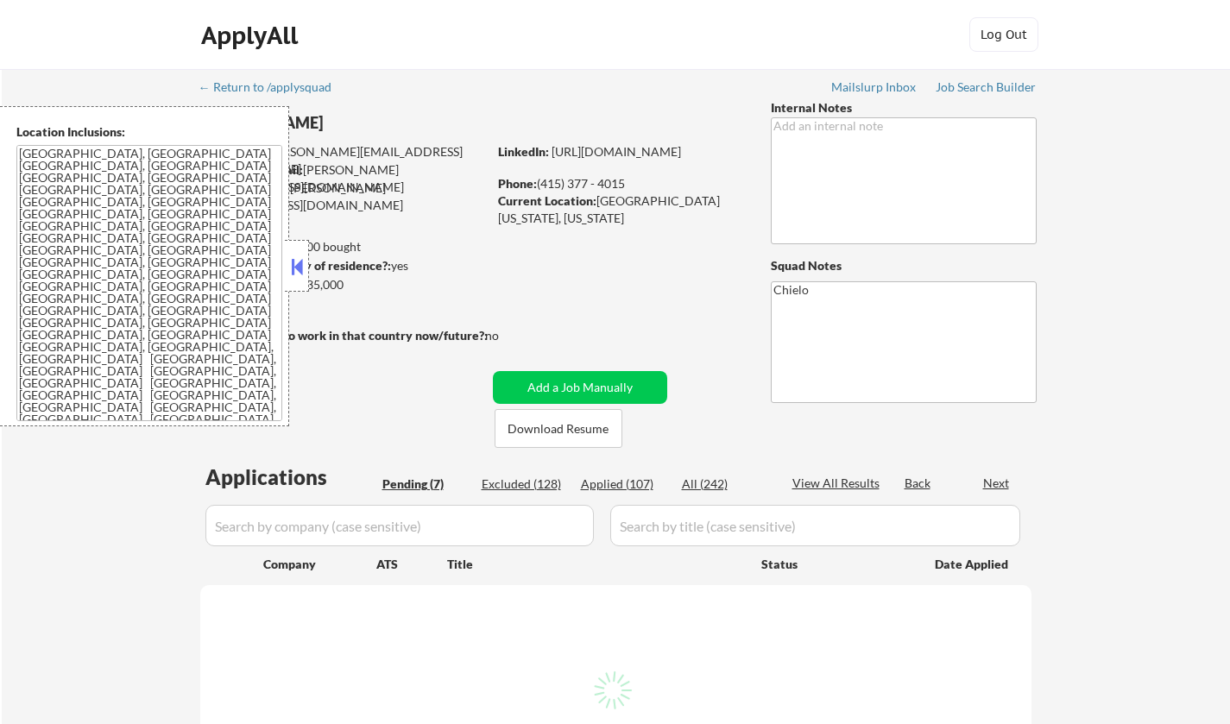
select select ""pending""
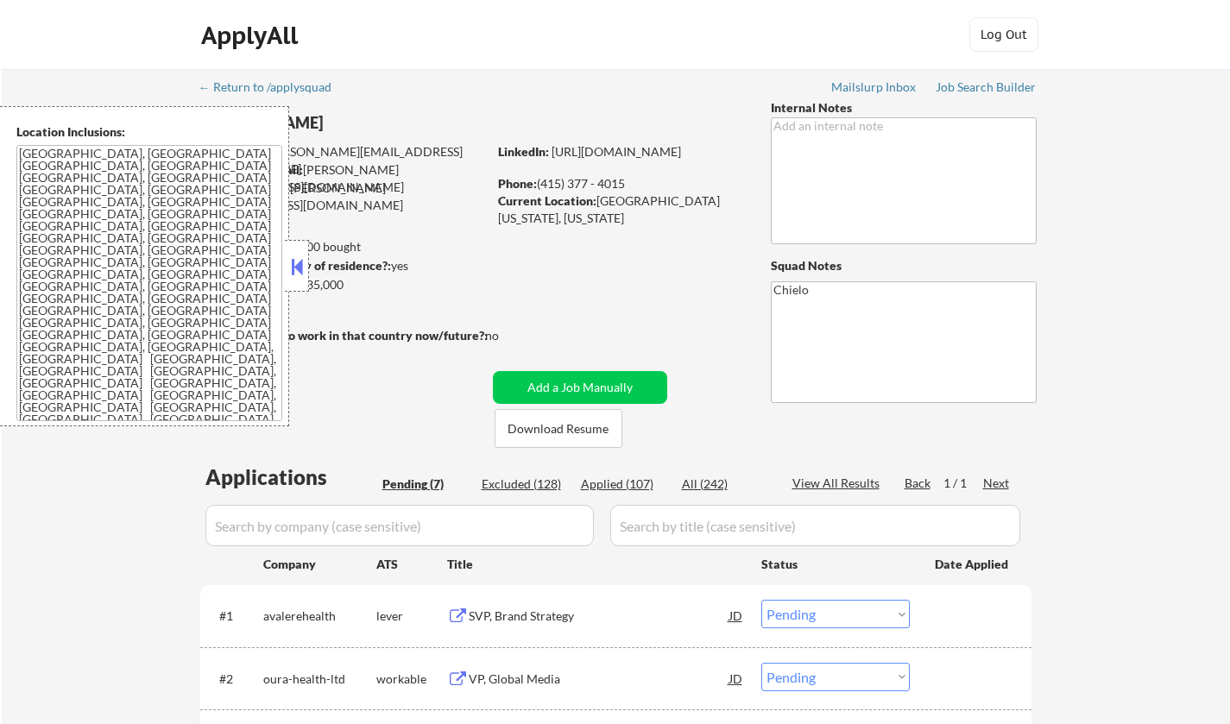
click at [288, 256] on button at bounding box center [297, 267] width 19 height 26
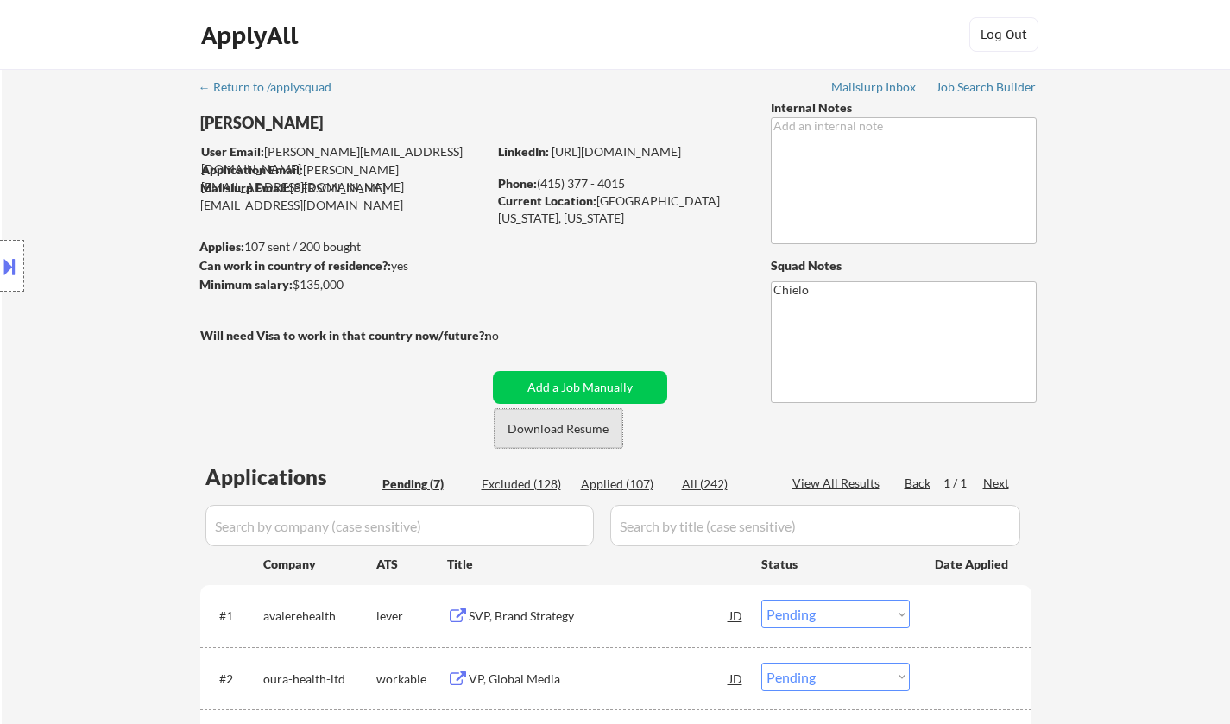
click at [560, 421] on button "Download Resume" at bounding box center [559, 428] width 128 height 39
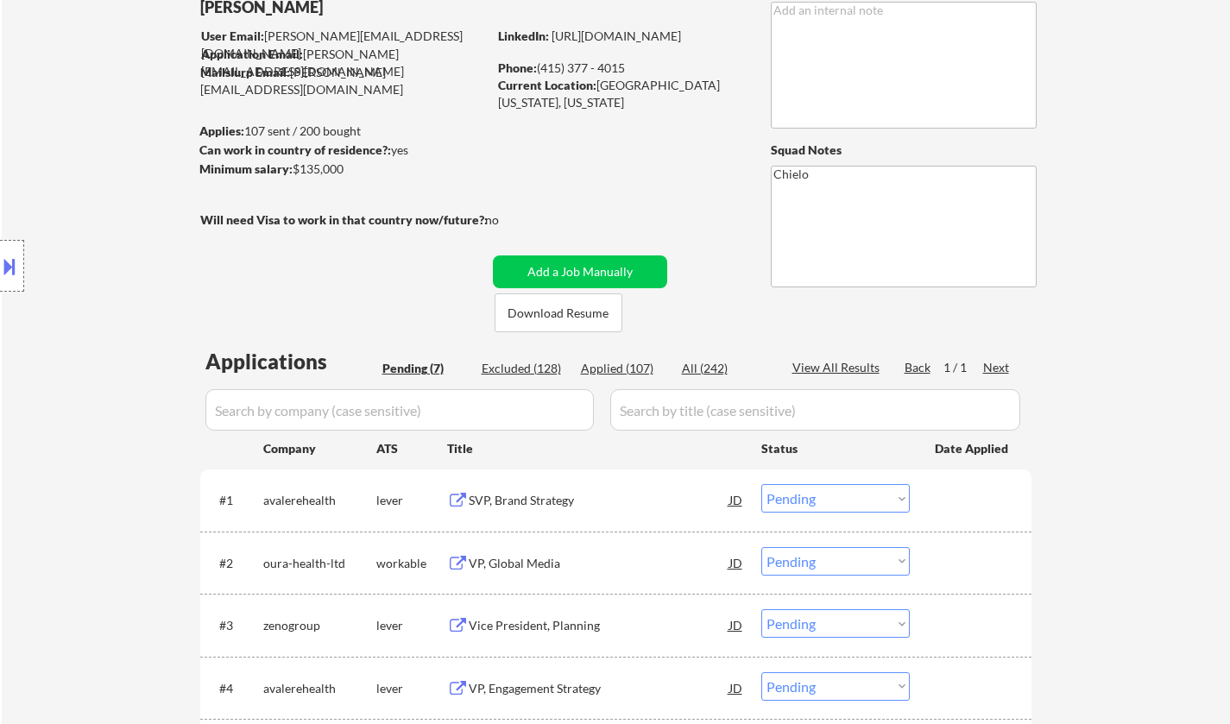
scroll to position [173, 0]
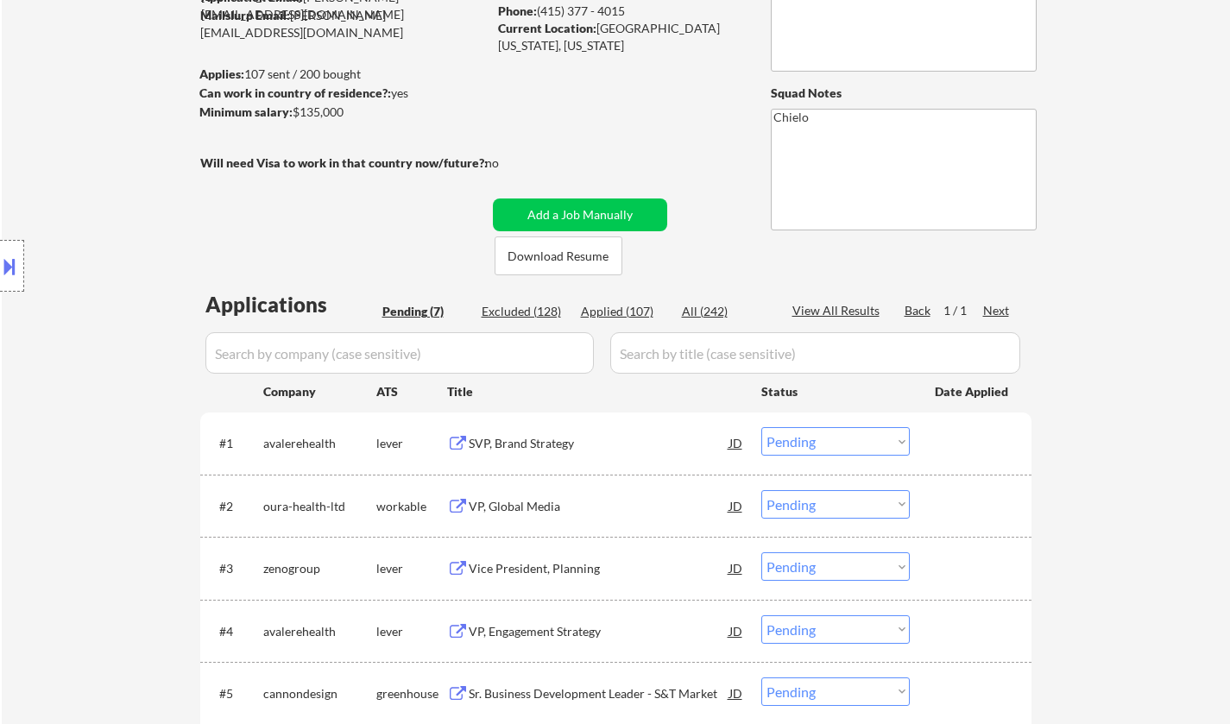
click at [538, 433] on div "SVP, Brand Strategy" at bounding box center [599, 442] width 261 height 31
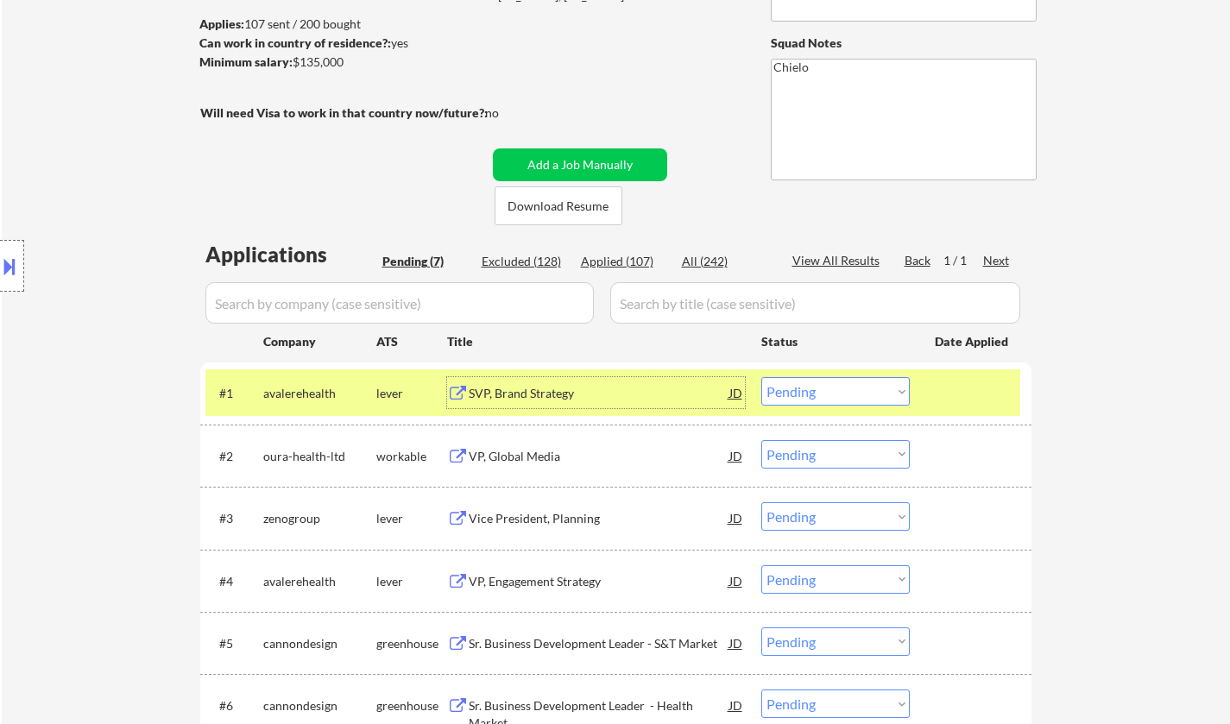
scroll to position [345, 0]
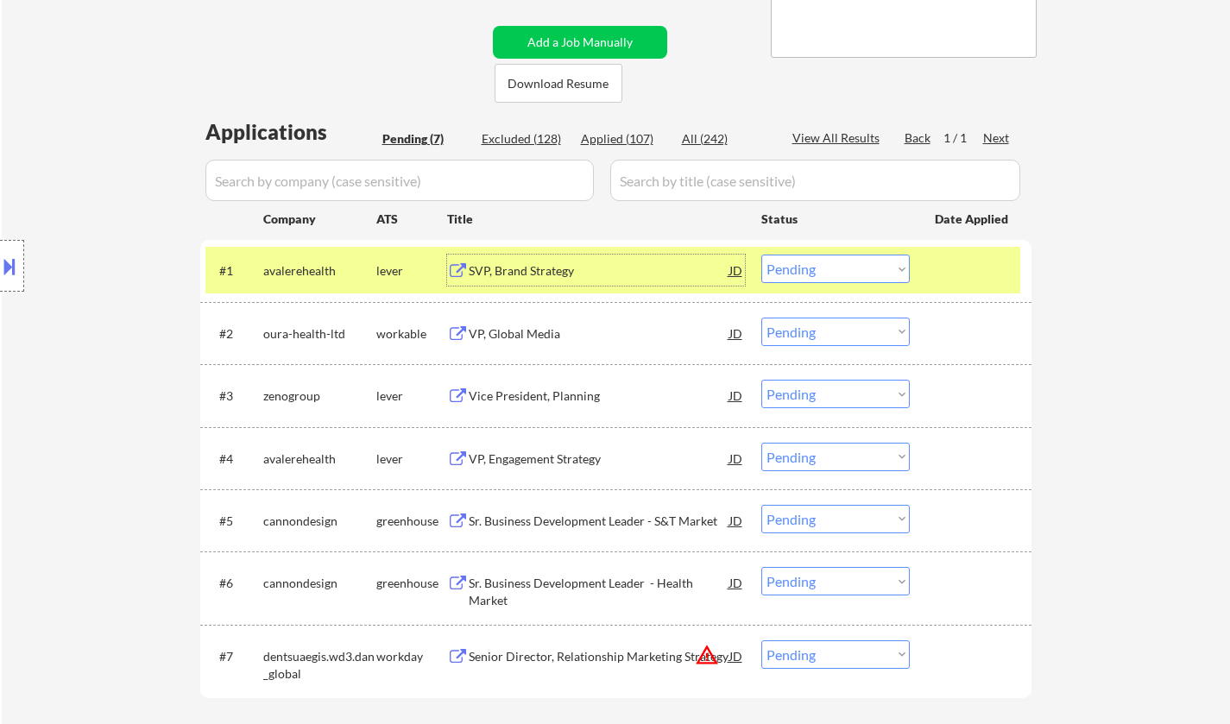
click at [842, 275] on select "Choose an option... Pending Applied Excluded (Questions) Excluded (Expired) Exc…" at bounding box center [836, 269] width 149 height 28
click at [762, 255] on select "Choose an option... Pending Applied Excluded (Questions) Excluded (Expired) Exc…" at bounding box center [836, 269] width 149 height 28
select select ""pending""
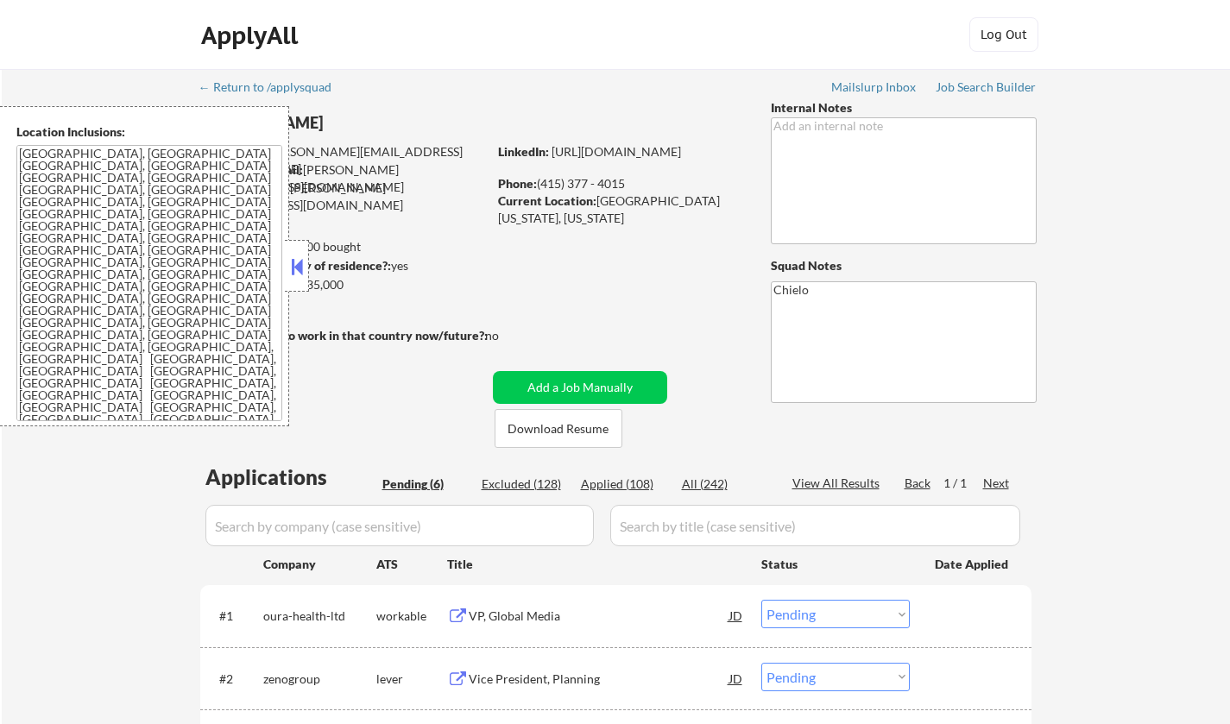
select select ""pending""
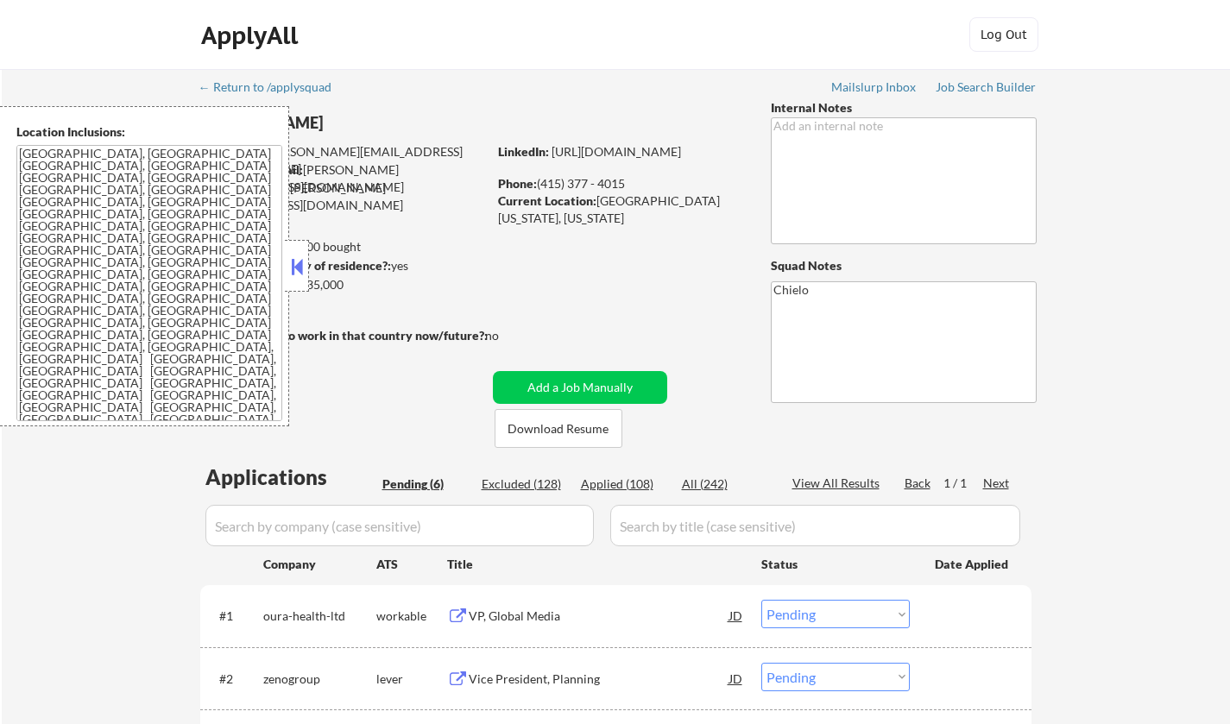
select select ""pending""
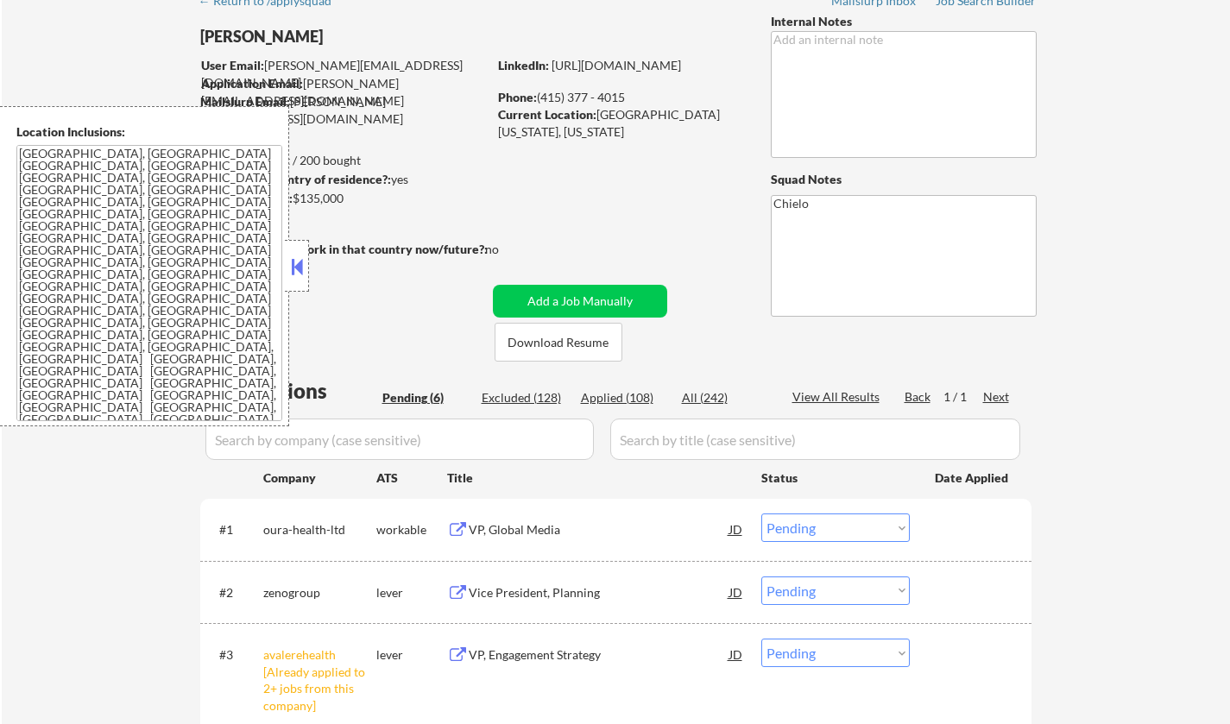
click at [294, 266] on button at bounding box center [297, 267] width 19 height 26
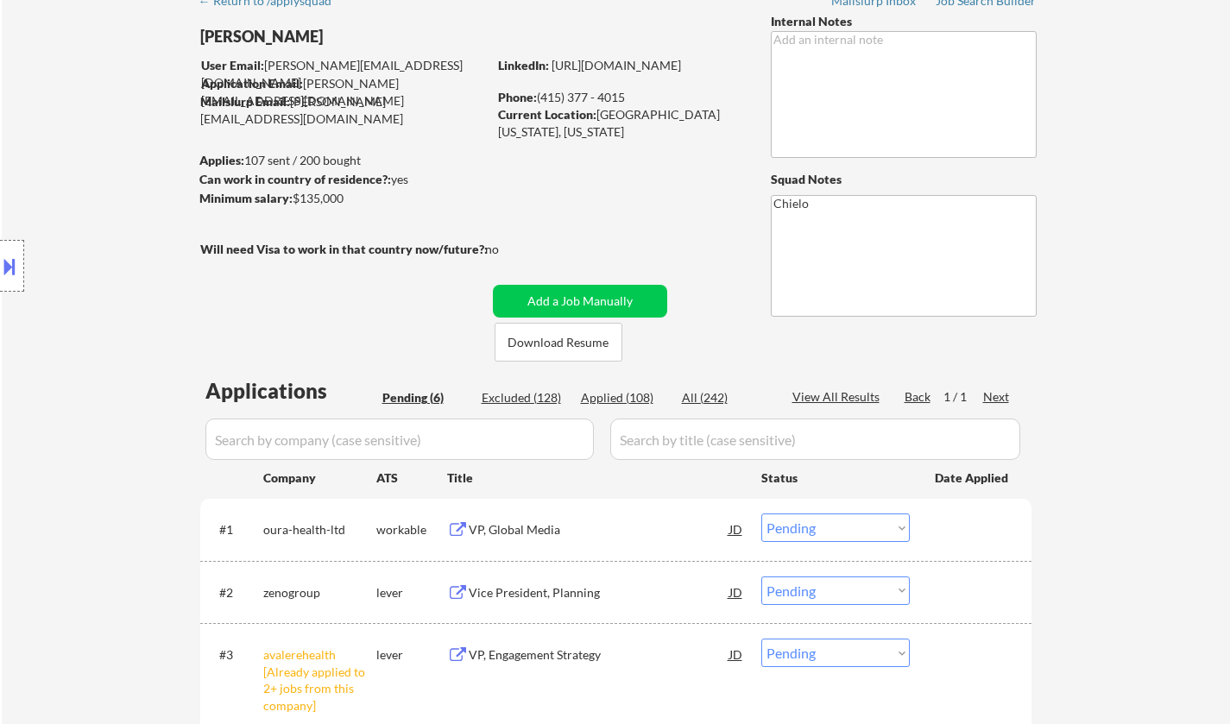
scroll to position [432, 0]
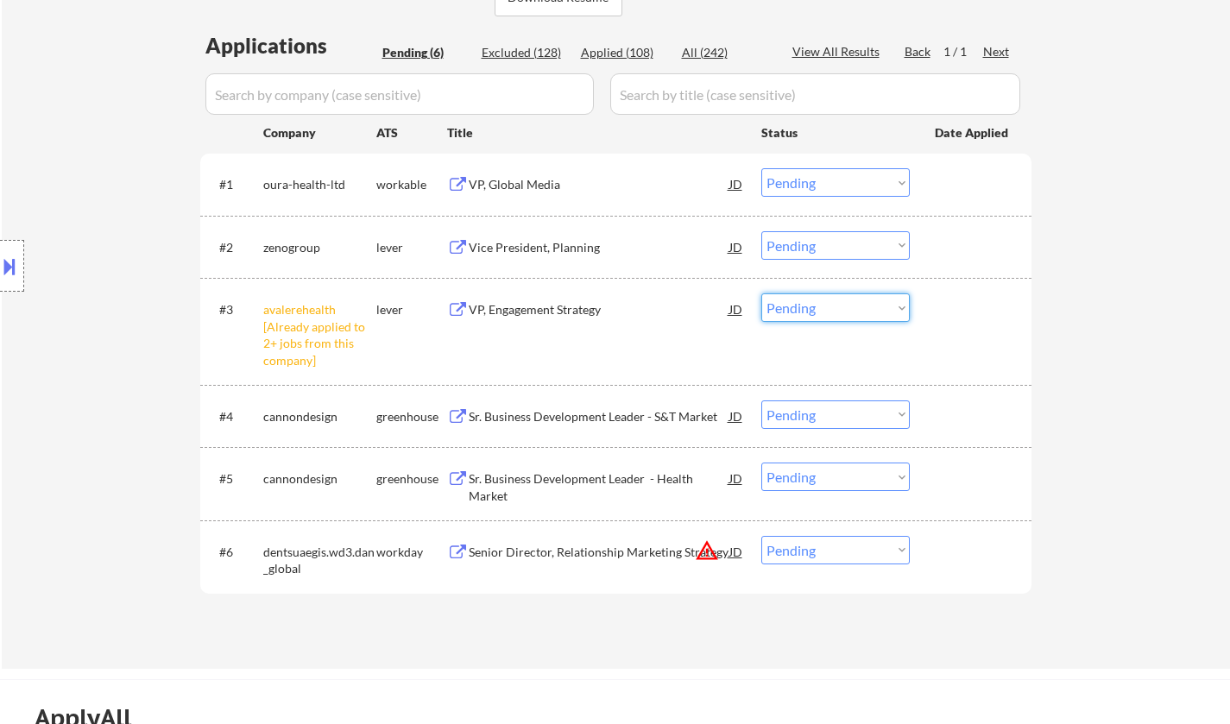
click at [840, 301] on select "Choose an option... Pending Applied Excluded (Questions) Excluded (Expired) Exc…" at bounding box center [836, 308] width 149 height 28
click at [762, 294] on select "Choose an option... Pending Applied Excluded (Questions) Excluded (Expired) Exc…" at bounding box center [836, 308] width 149 height 28
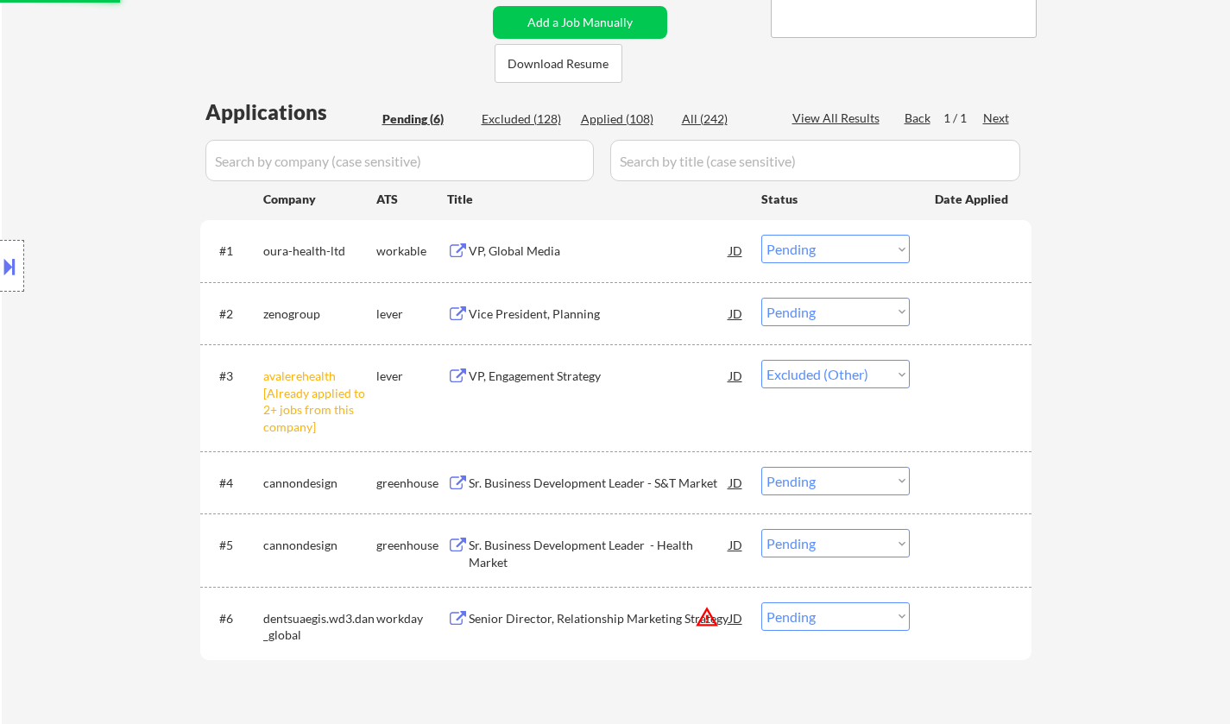
scroll to position [345, 0]
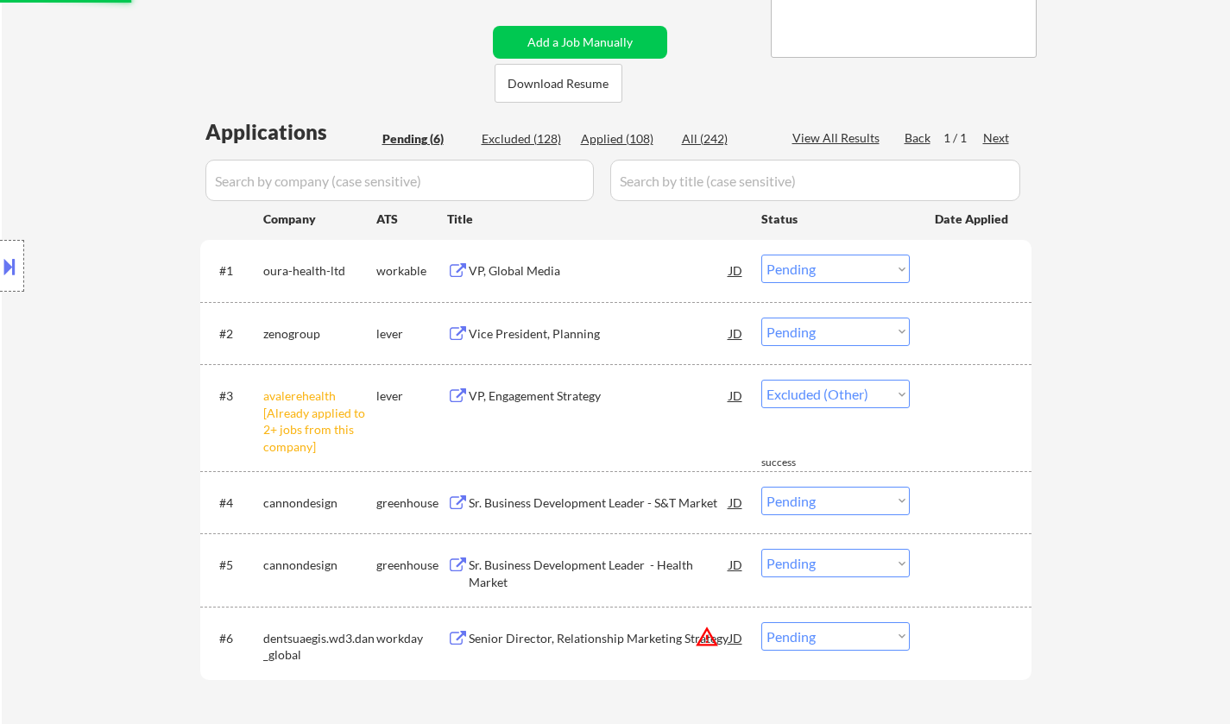
click at [520, 268] on div "VP, Global Media" at bounding box center [599, 270] width 261 height 17
select select ""pending""
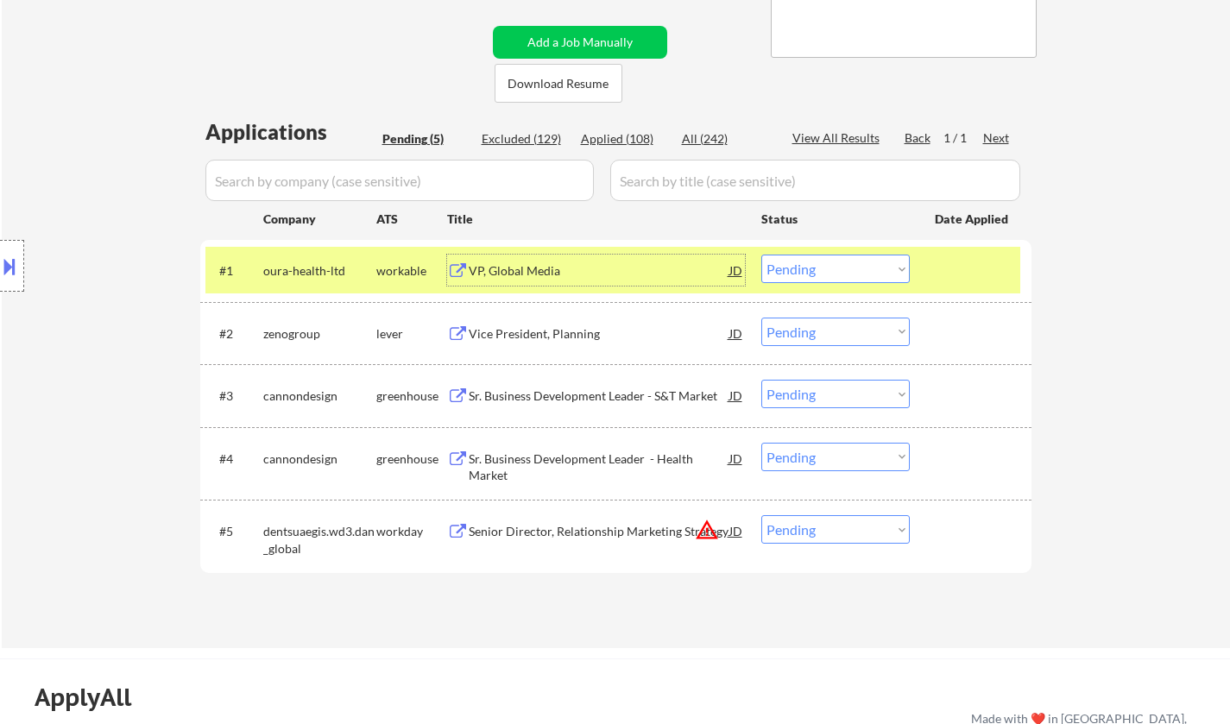
drag, startPoint x: 813, startPoint y: 273, endPoint x: 821, endPoint y: 281, distance: 11.0
click at [813, 273] on select "Choose an option... Pending Applied Excluded (Questions) Excluded (Expired) Exc…" at bounding box center [836, 269] width 149 height 28
click at [762, 255] on select "Choose an option... Pending Applied Excluded (Questions) Excluded (Expired) Exc…" at bounding box center [836, 269] width 149 height 28
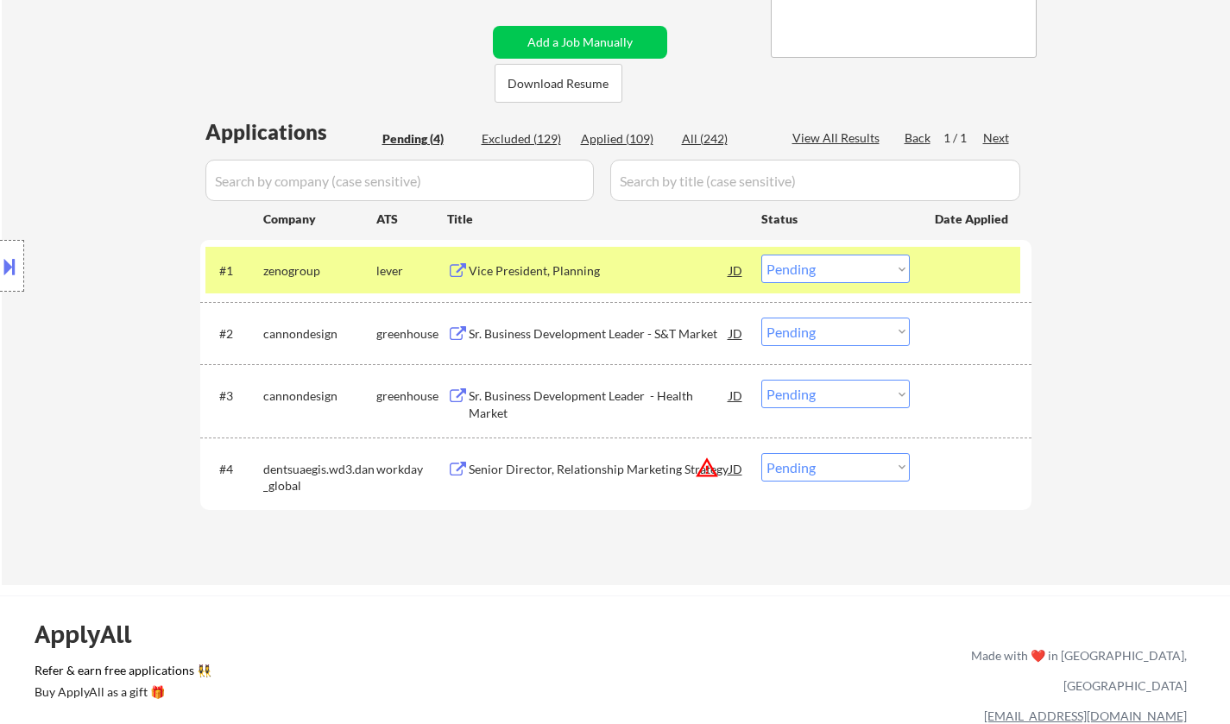
click at [527, 278] on div "Vice President, Planning" at bounding box center [599, 270] width 261 height 17
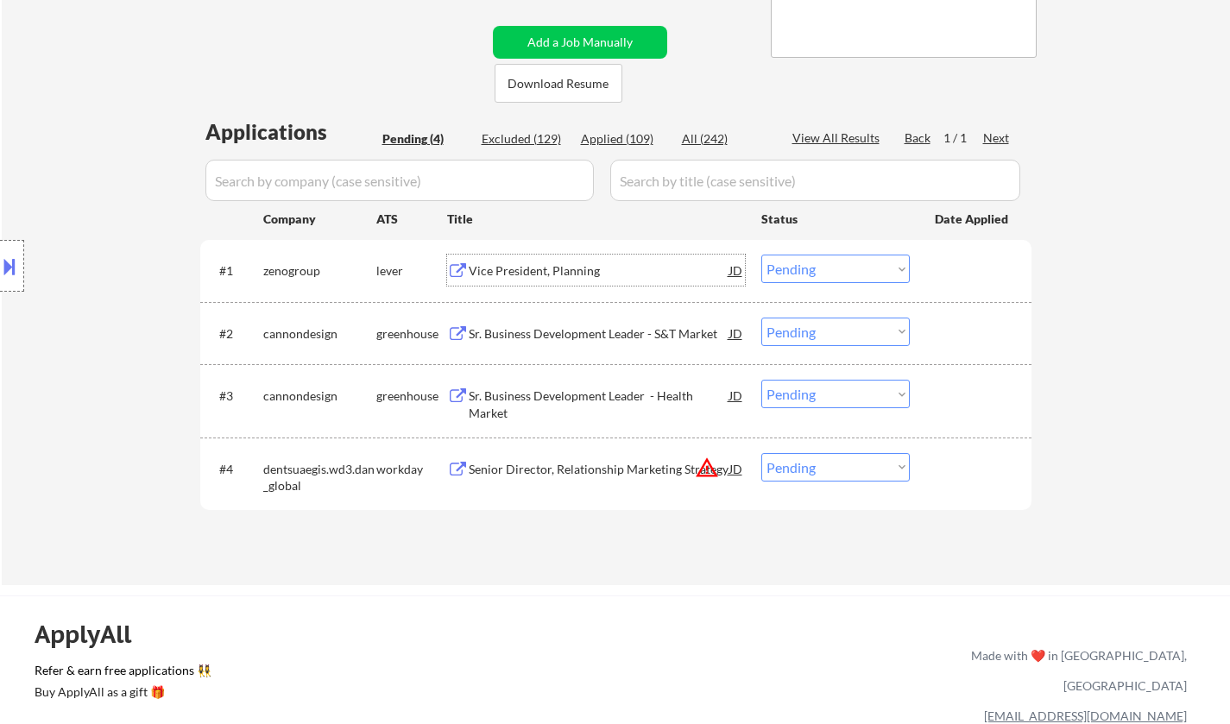
click at [814, 268] on select "Choose an option... Pending Applied Excluded (Questions) Excluded (Expired) Exc…" at bounding box center [836, 269] width 149 height 28
click at [762, 255] on select "Choose an option... Pending Applied Excluded (Questions) Excluded (Expired) Exc…" at bounding box center [836, 269] width 149 height 28
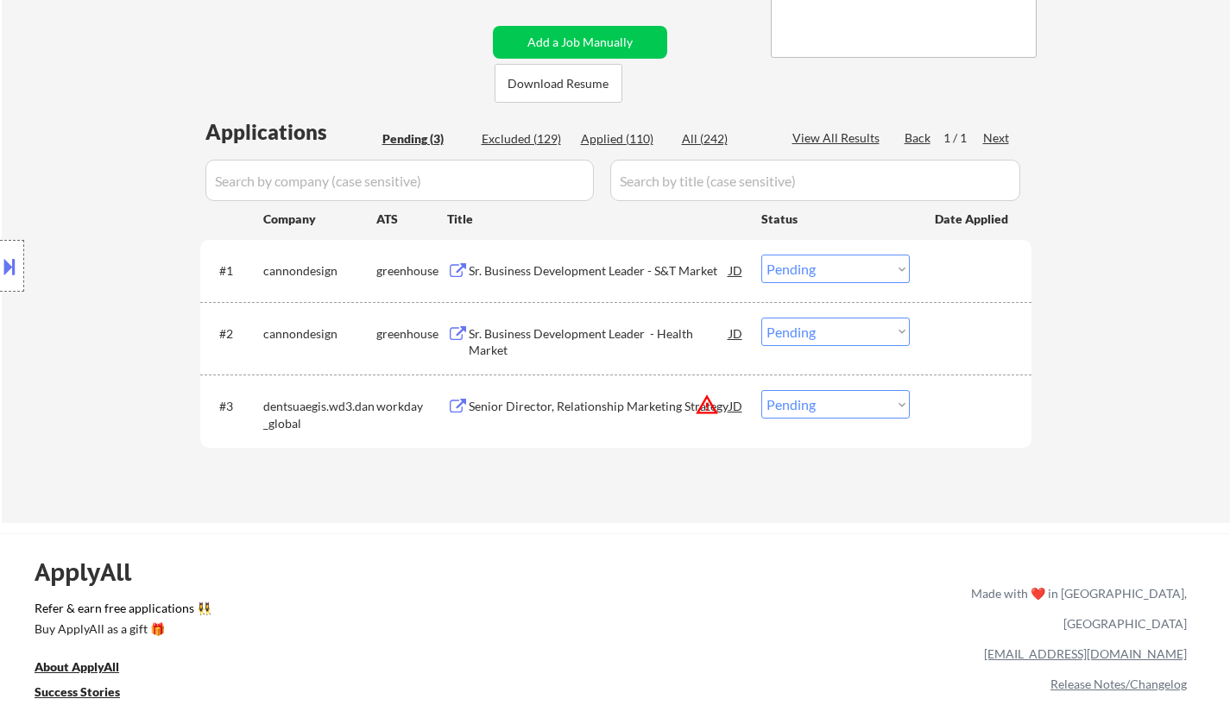
click at [564, 270] on div "Sr. Business Development Leader - S&T Market" at bounding box center [599, 270] width 261 height 17
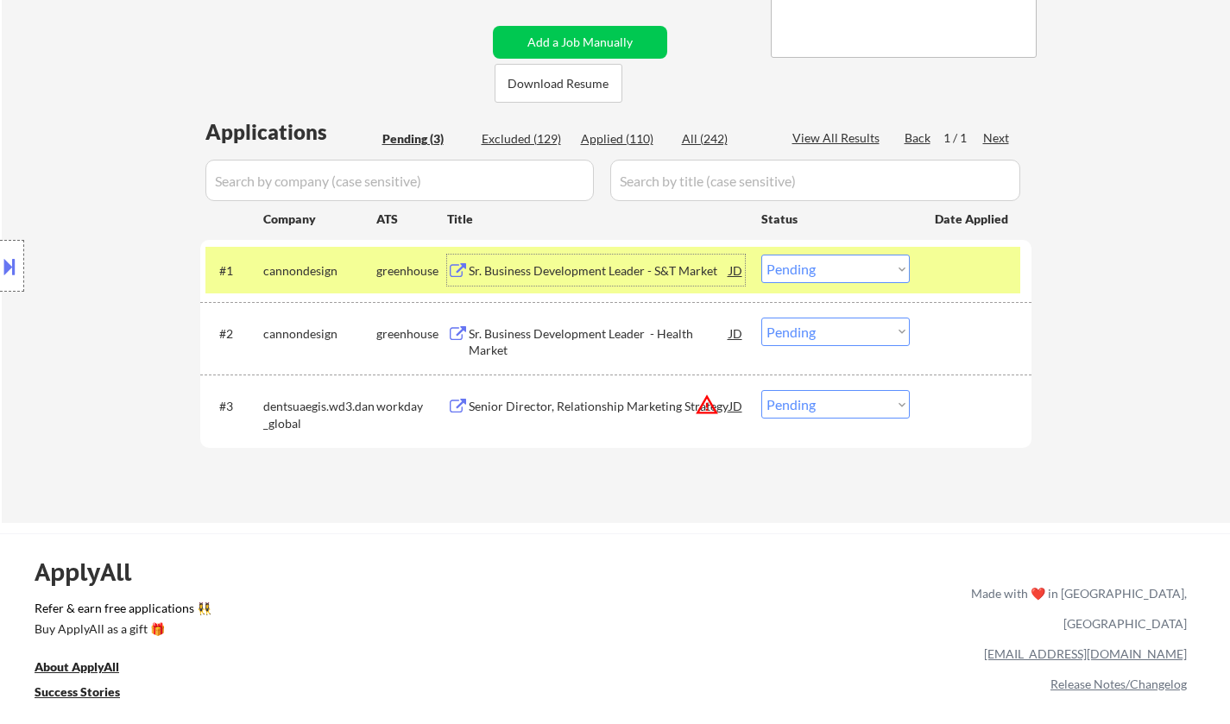
drag, startPoint x: 831, startPoint y: 260, endPoint x: 853, endPoint y: 280, distance: 29.3
click at [831, 262] on select "Choose an option... Pending Applied Excluded (Questions) Excluded (Expired) Exc…" at bounding box center [836, 269] width 149 height 28
select select ""excluded""
click at [762, 255] on select "Choose an option... Pending Applied Excluded (Questions) Excluded (Expired) Exc…" at bounding box center [836, 269] width 149 height 28
drag, startPoint x: 831, startPoint y: 338, endPoint x: 844, endPoint y: 345, distance: 15.9
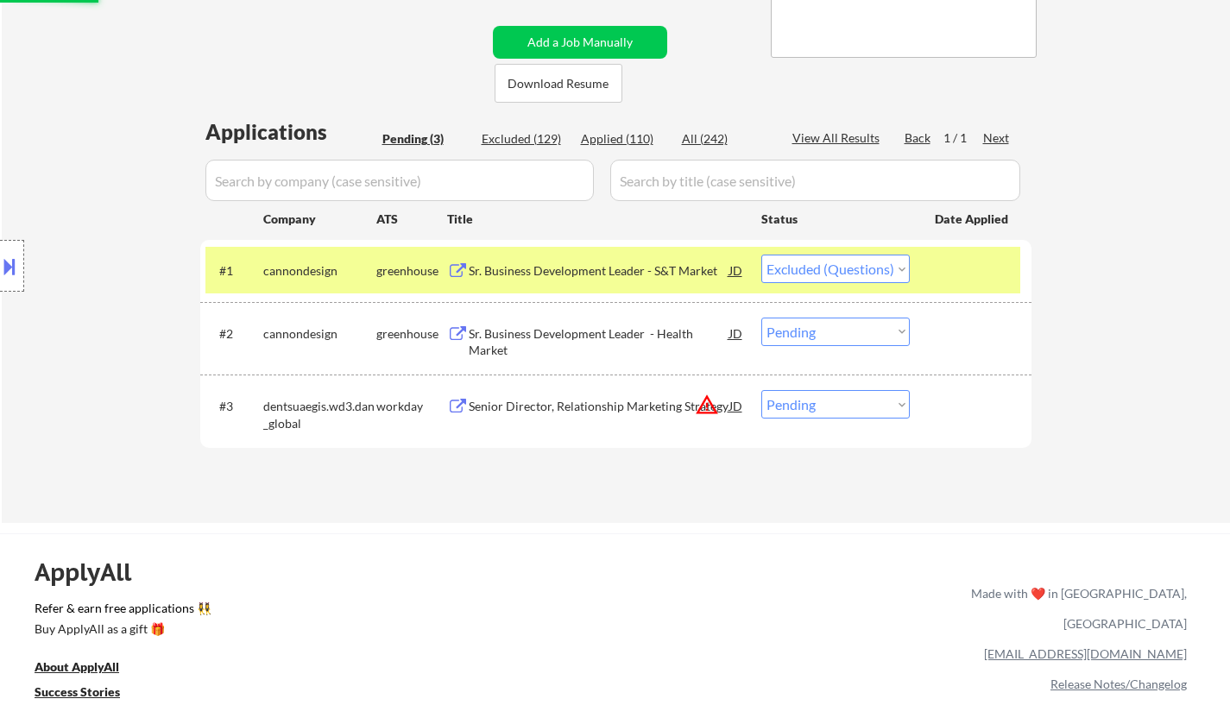
click at [831, 338] on select "Choose an option... Pending Applied Excluded (Questions) Excluded (Expired) Exc…" at bounding box center [836, 332] width 149 height 28
select select ""excluded""
click at [762, 318] on select "Choose an option... Pending Applied Excluded (Questions) Excluded (Expired) Exc…" at bounding box center [836, 332] width 149 height 28
click at [737, 408] on div "JD" at bounding box center [736, 405] width 17 height 31
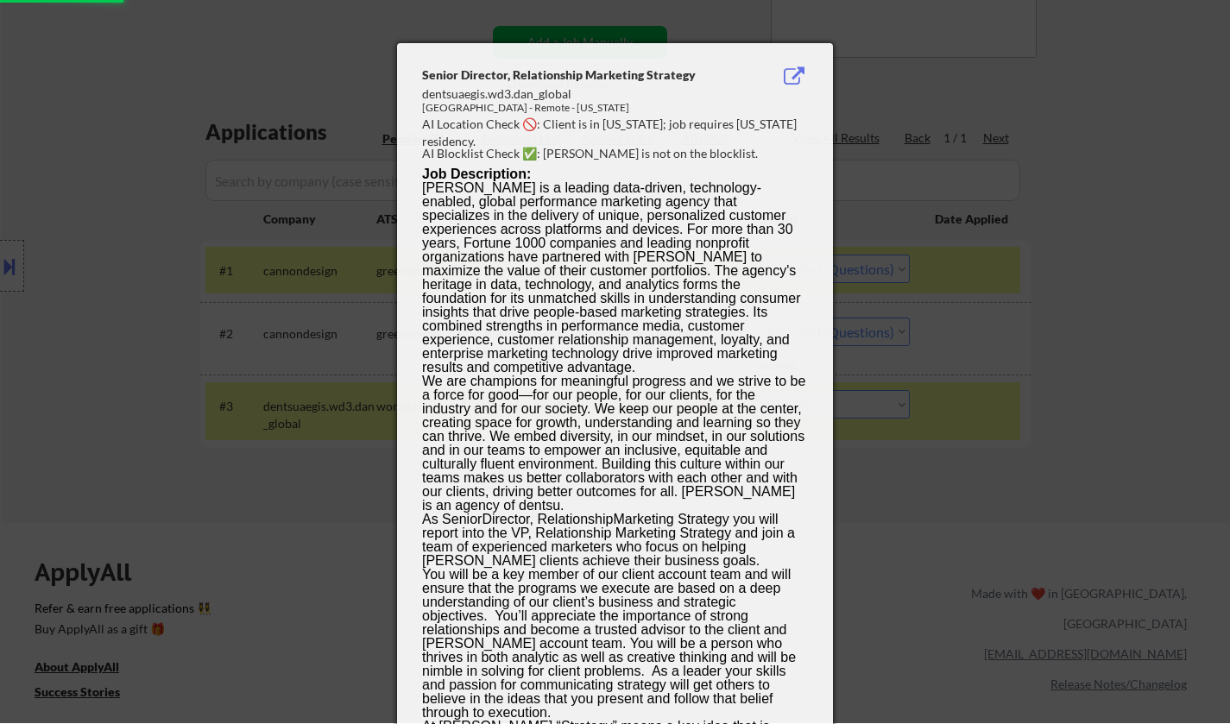
select select ""pending""
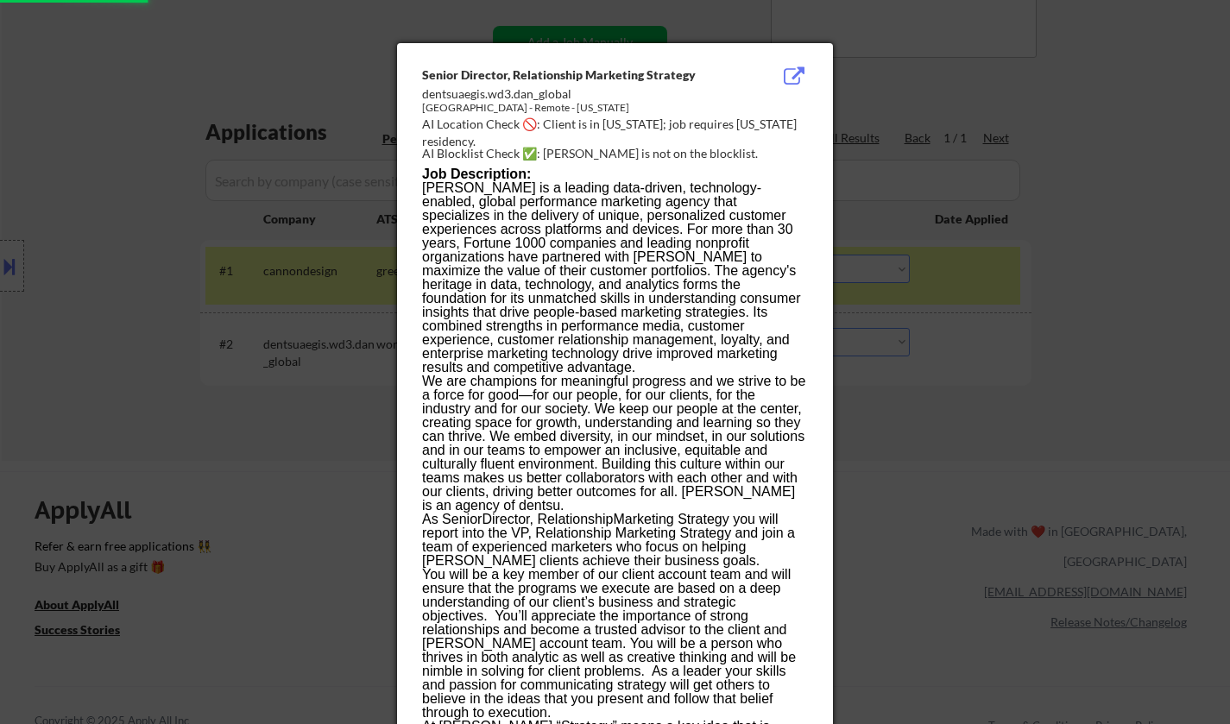
click at [1015, 541] on div at bounding box center [615, 362] width 1230 height 724
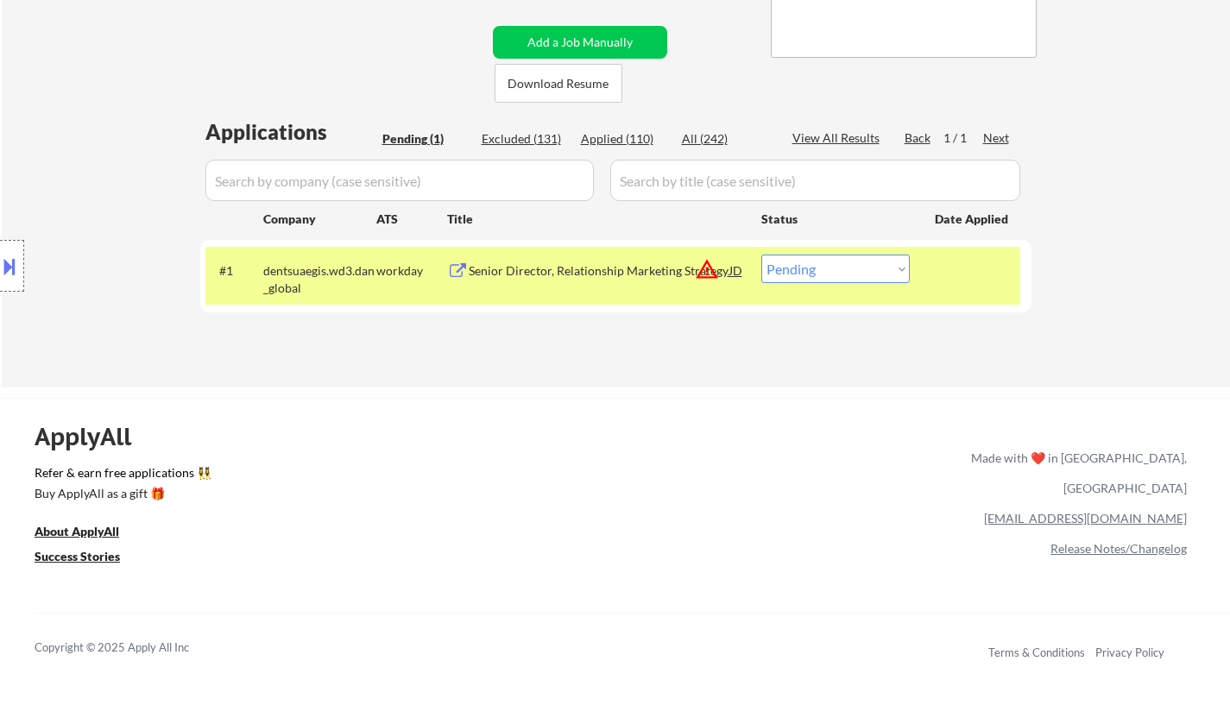
drag, startPoint x: 863, startPoint y: 264, endPoint x: 875, endPoint y: 278, distance: 18.4
click at [862, 264] on select "Choose an option... Pending Applied Excluded (Questions) Excluded (Expired) Exc…" at bounding box center [836, 269] width 149 height 28
select select ""excluded__location_""
click at [762, 255] on select "Choose an option... Pending Applied Excluded (Questions) Excluded (Expired) Exc…" at bounding box center [836, 269] width 149 height 28
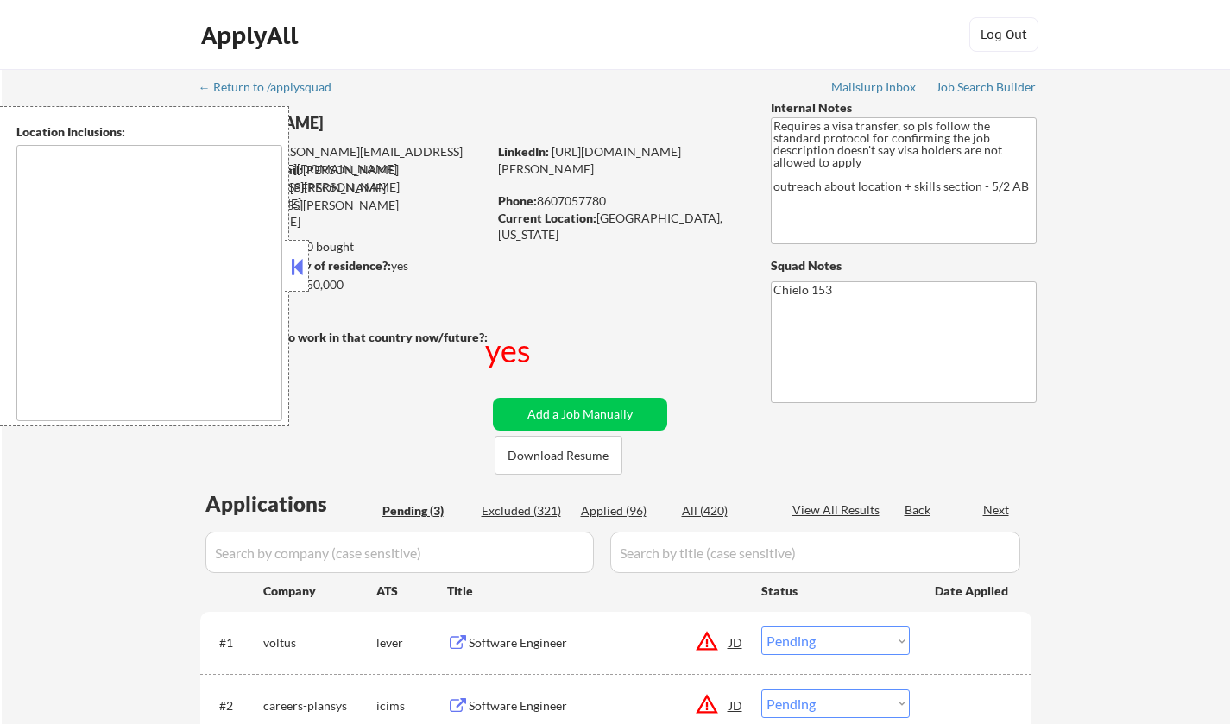
select select ""pending""
click at [294, 264] on button at bounding box center [297, 267] width 19 height 26
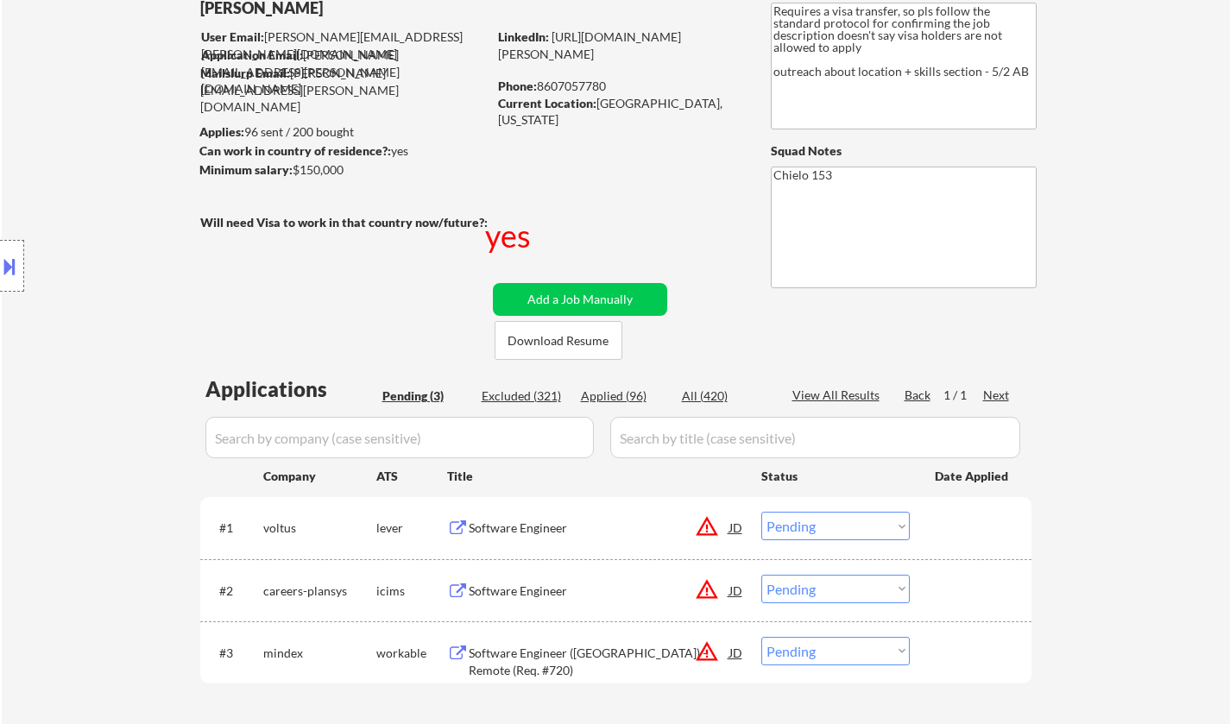
scroll to position [86, 0]
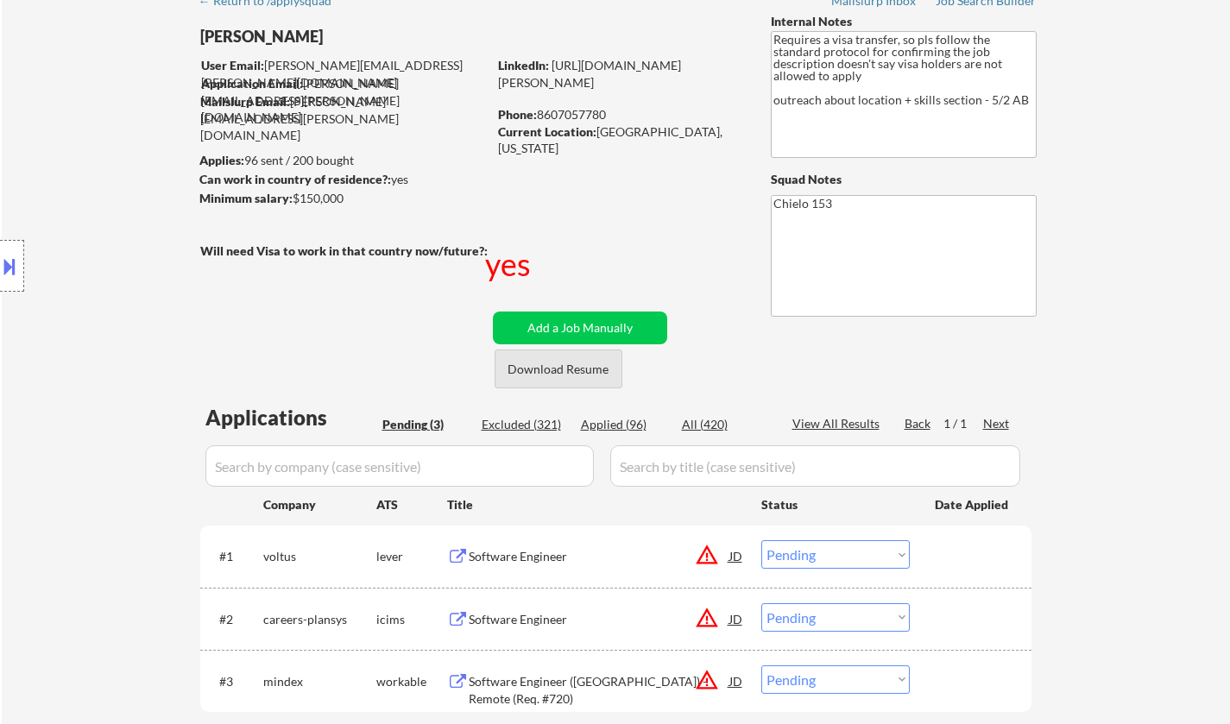
click at [562, 365] on button "Download Resume" at bounding box center [559, 369] width 128 height 39
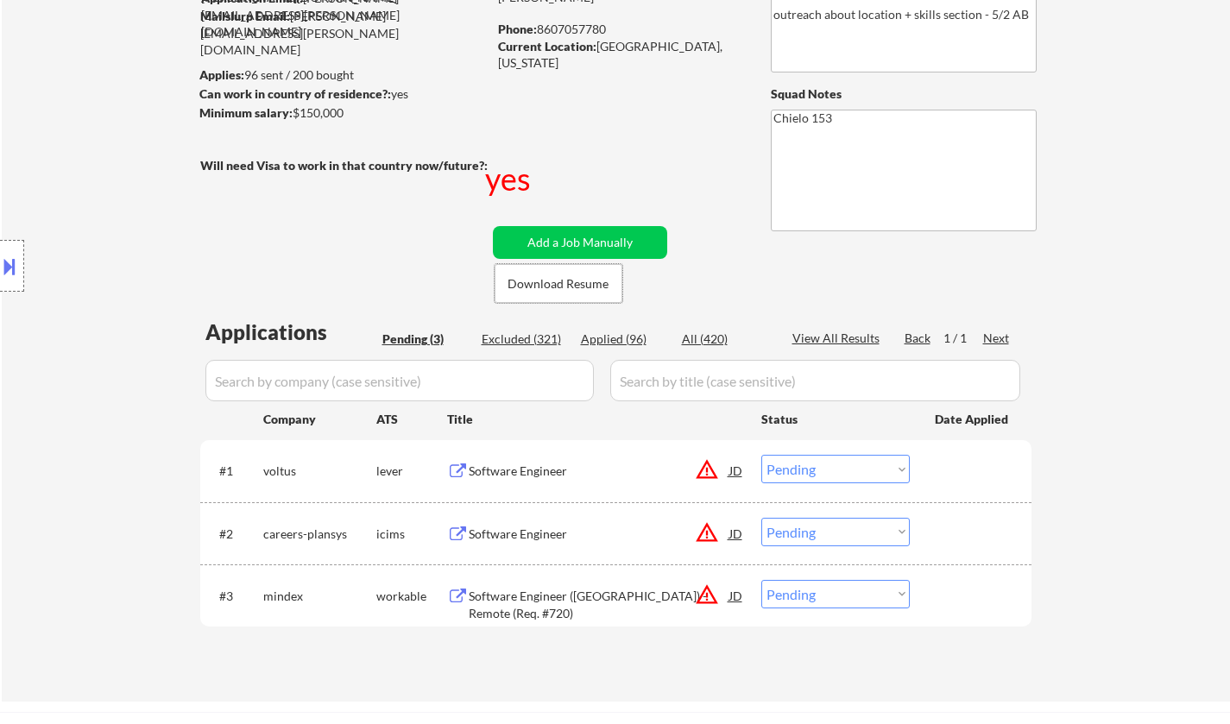
scroll to position [345, 0]
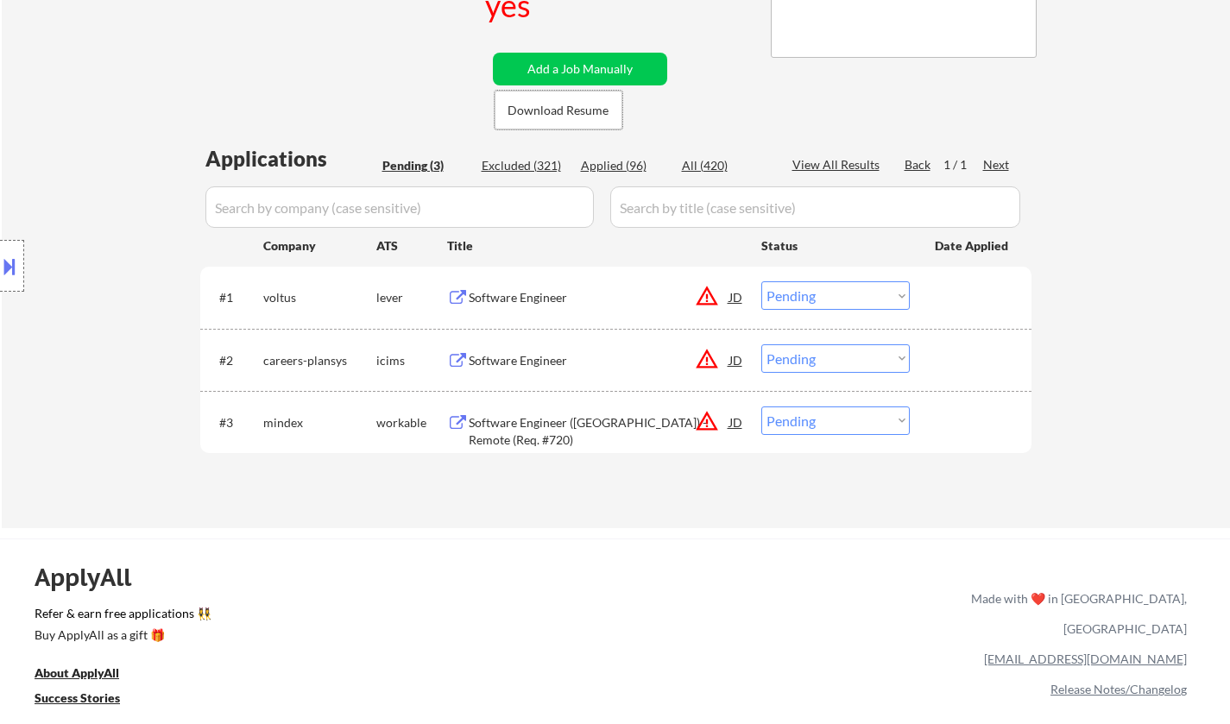
click at [530, 295] on div "Software Engineer" at bounding box center [599, 297] width 261 height 17
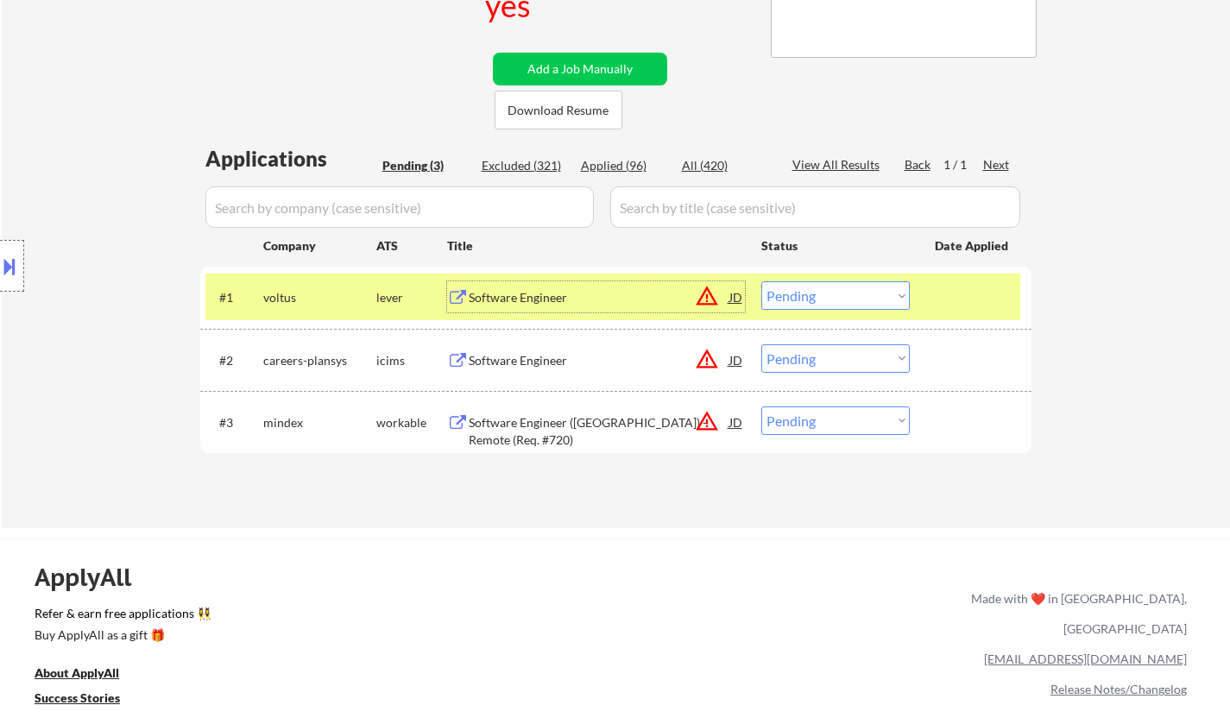
drag, startPoint x: 856, startPoint y: 294, endPoint x: 872, endPoint y: 307, distance: 20.9
click at [857, 294] on select "Choose an option... Pending Applied Excluded (Questions) Excluded (Expired) Exc…" at bounding box center [836, 295] width 149 height 28
click at [762, 281] on select "Choose an option... Pending Applied Excluded (Questions) Excluded (Expired) Exc…" at bounding box center [836, 295] width 149 height 28
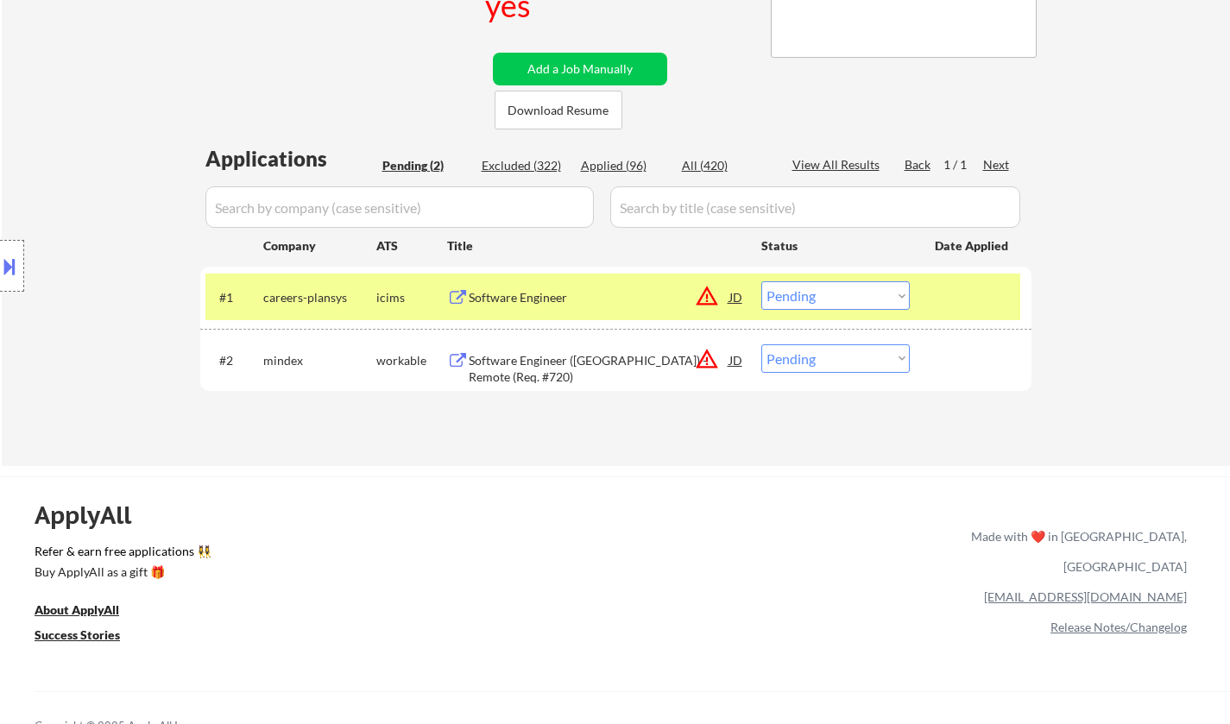
click at [535, 291] on div "Software Engineer" at bounding box center [599, 297] width 261 height 17
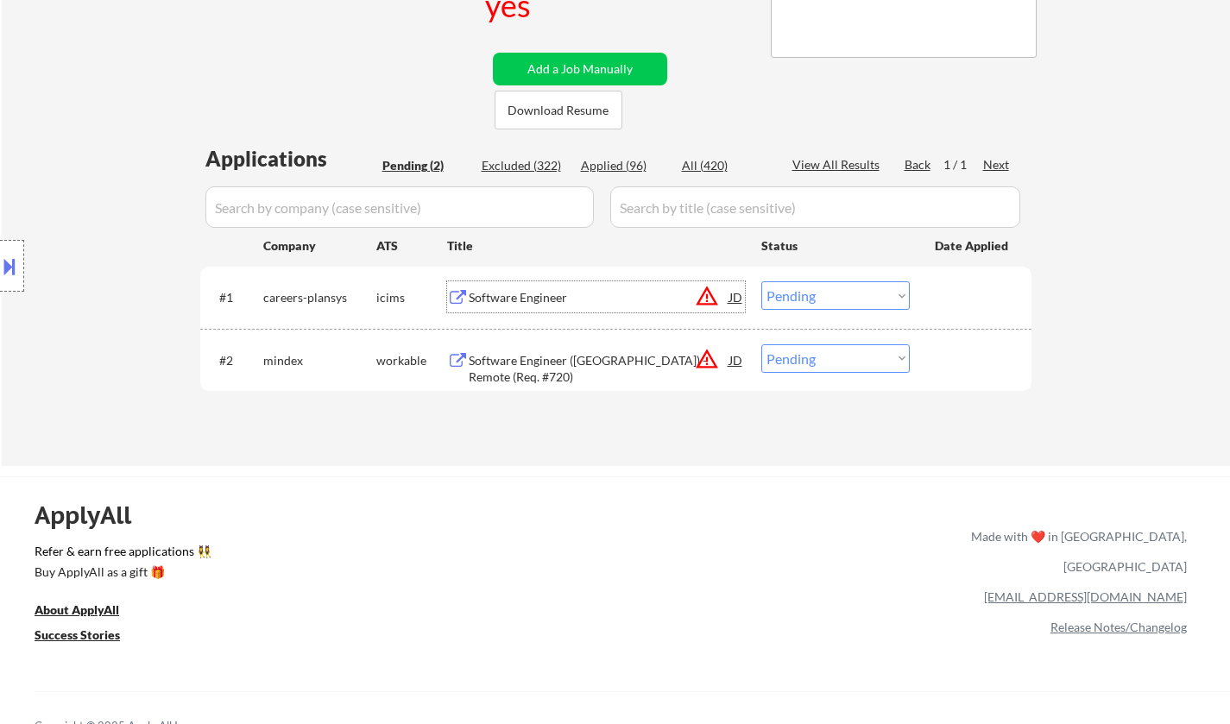
drag, startPoint x: 815, startPoint y: 291, endPoint x: 820, endPoint y: 309, distance: 18.9
click at [815, 291] on select "Choose an option... Pending Applied Excluded (Questions) Excluded (Expired) Exc…" at bounding box center [836, 295] width 149 height 28
click at [762, 281] on select "Choose an option... Pending Applied Excluded (Questions) Excluded (Expired) Exc…" at bounding box center [836, 295] width 149 height 28
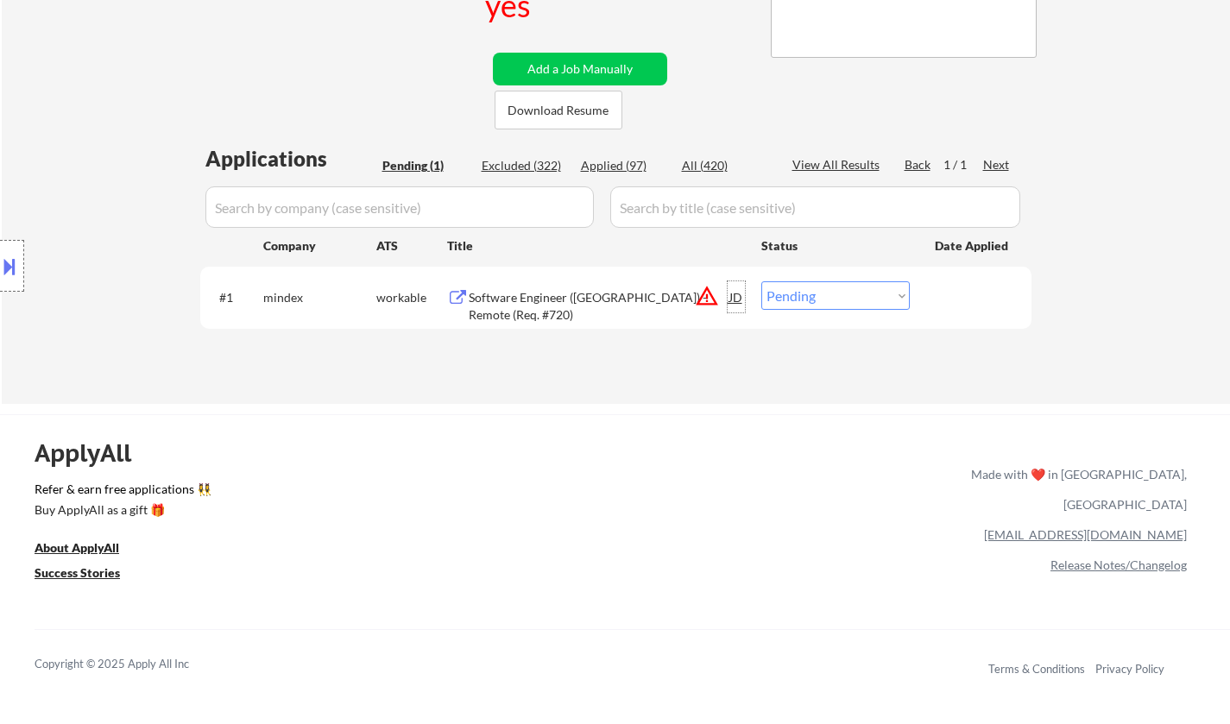
click at [728, 294] on div "JD" at bounding box center [736, 296] width 17 height 31
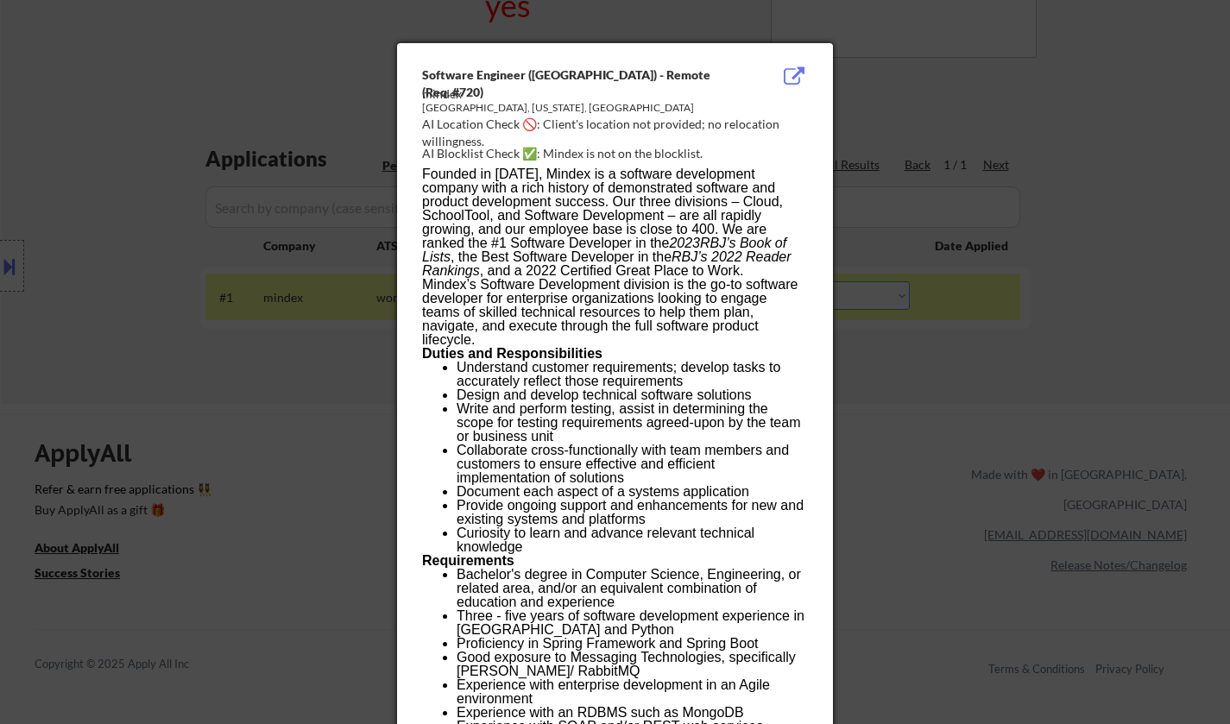
click at [1012, 462] on div at bounding box center [615, 362] width 1230 height 724
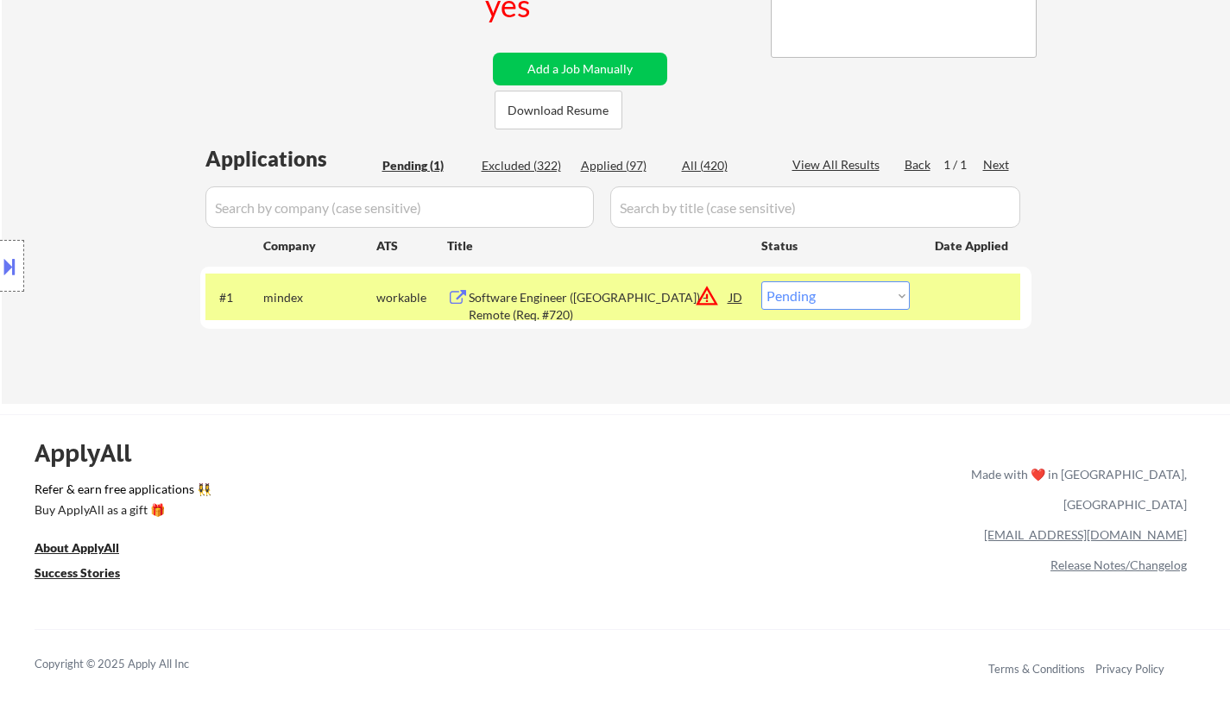
click at [839, 290] on select "Choose an option... Pending Applied Excluded (Questions) Excluded (Expired) Exc…" at bounding box center [836, 295] width 149 height 28
click at [5, 271] on button at bounding box center [9, 266] width 19 height 28
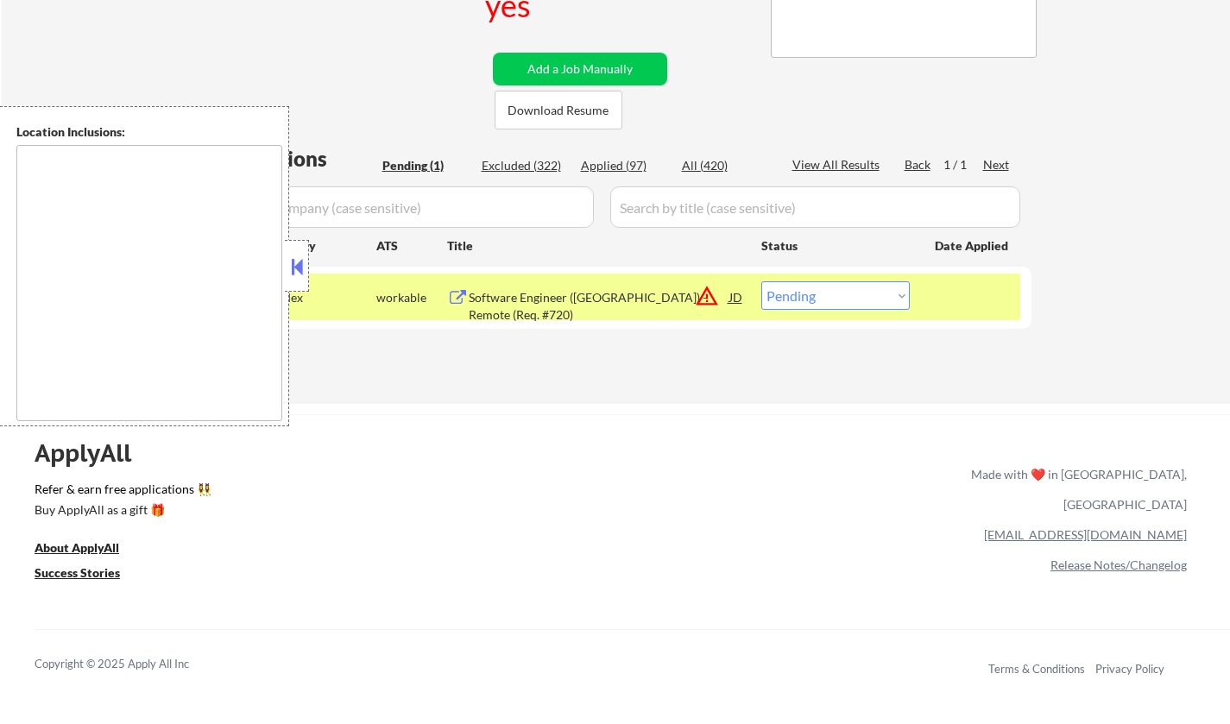
click at [834, 299] on select "Choose an option... Pending Applied Excluded (Questions) Excluded (Expired) Exc…" at bounding box center [836, 295] width 149 height 28
select select ""excluded__location_""
click at [762, 281] on select "Choose an option... Pending Applied Excluded (Questions) Excluded (Expired) Exc…" at bounding box center [836, 295] width 149 height 28
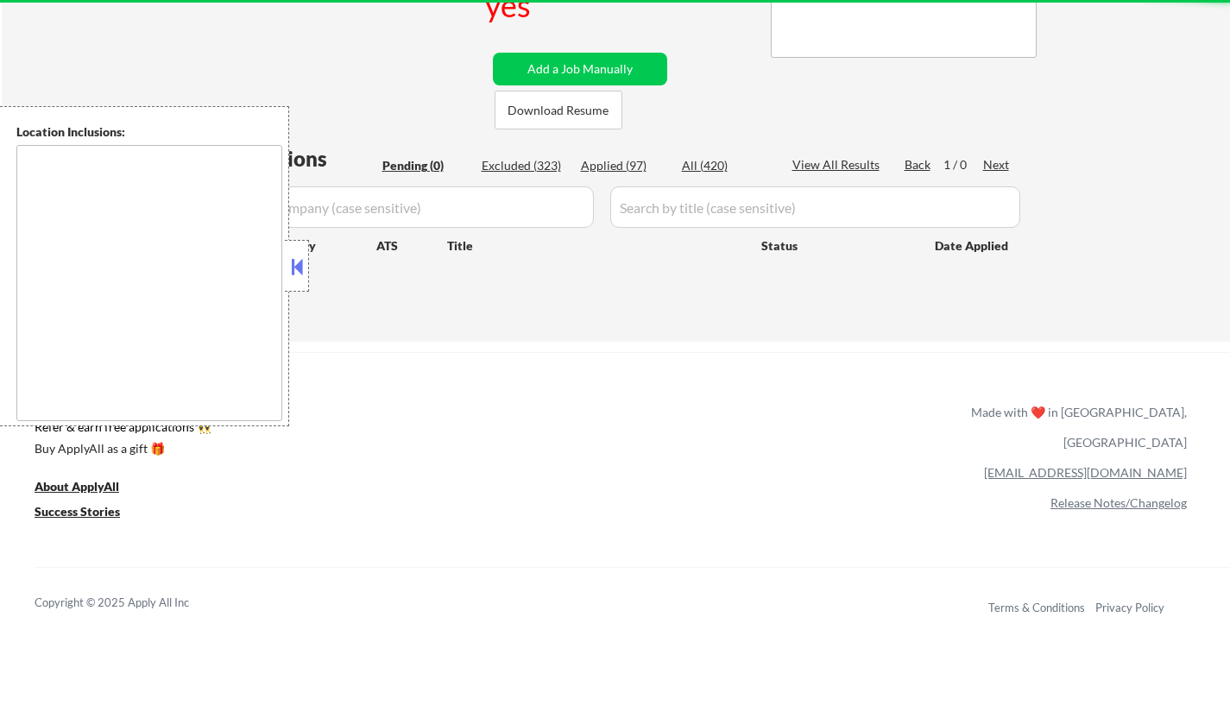
click at [295, 270] on button at bounding box center [297, 267] width 19 height 26
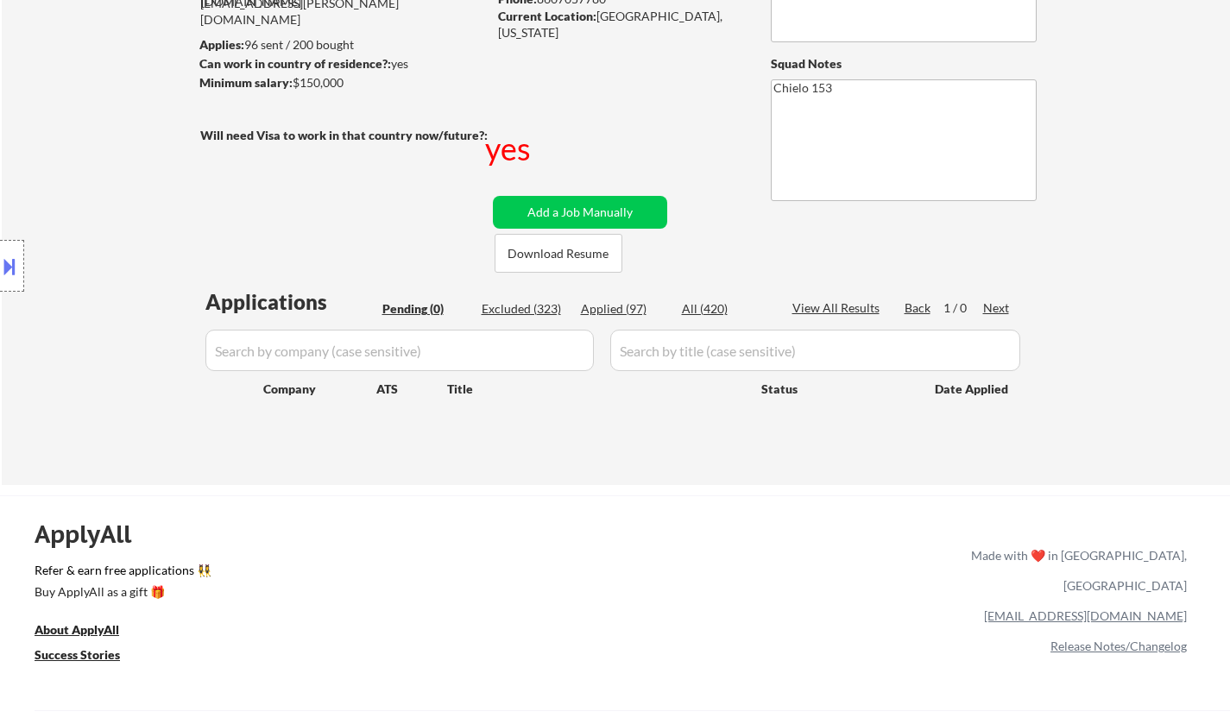
scroll to position [173, 0]
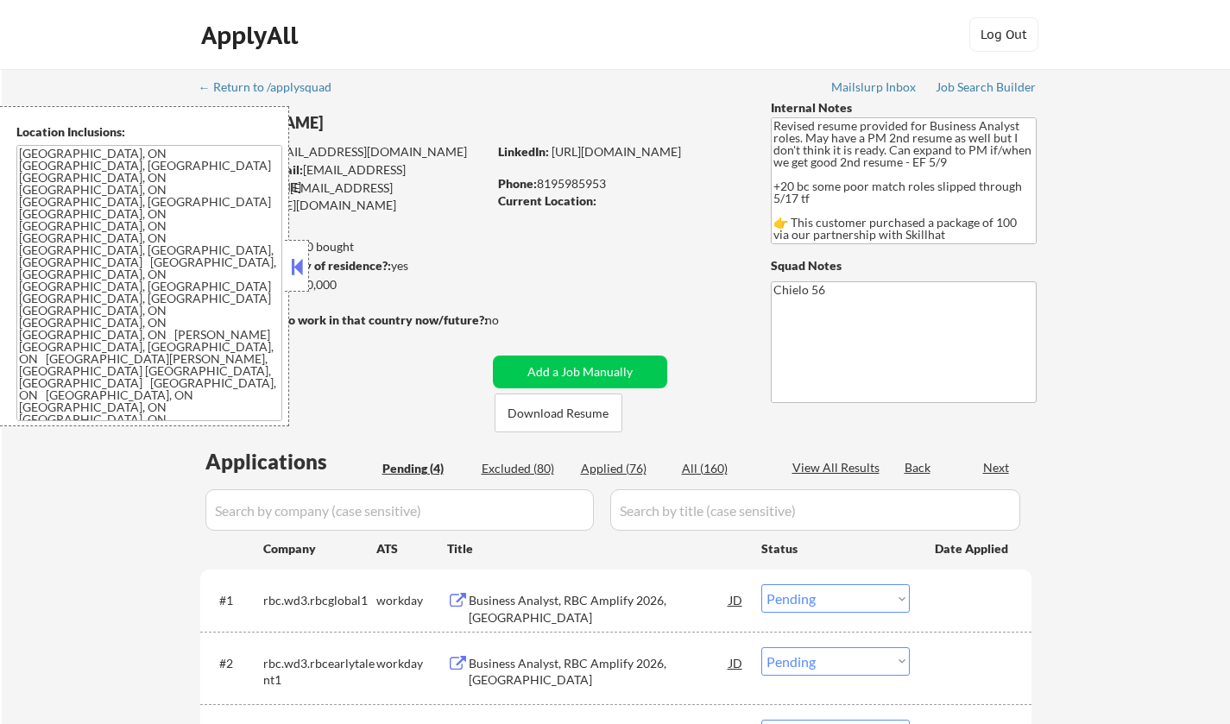
select select ""pending""
click at [300, 272] on button at bounding box center [297, 267] width 19 height 26
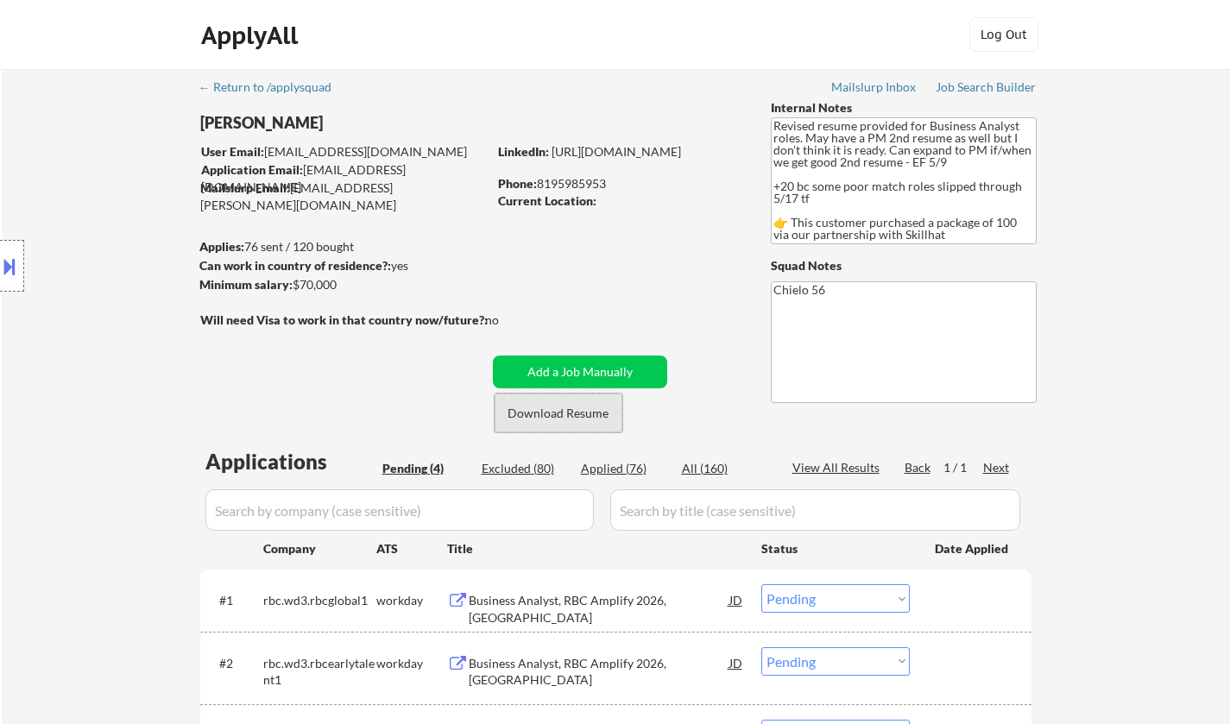
click at [560, 406] on button "Download Resume" at bounding box center [559, 413] width 128 height 39
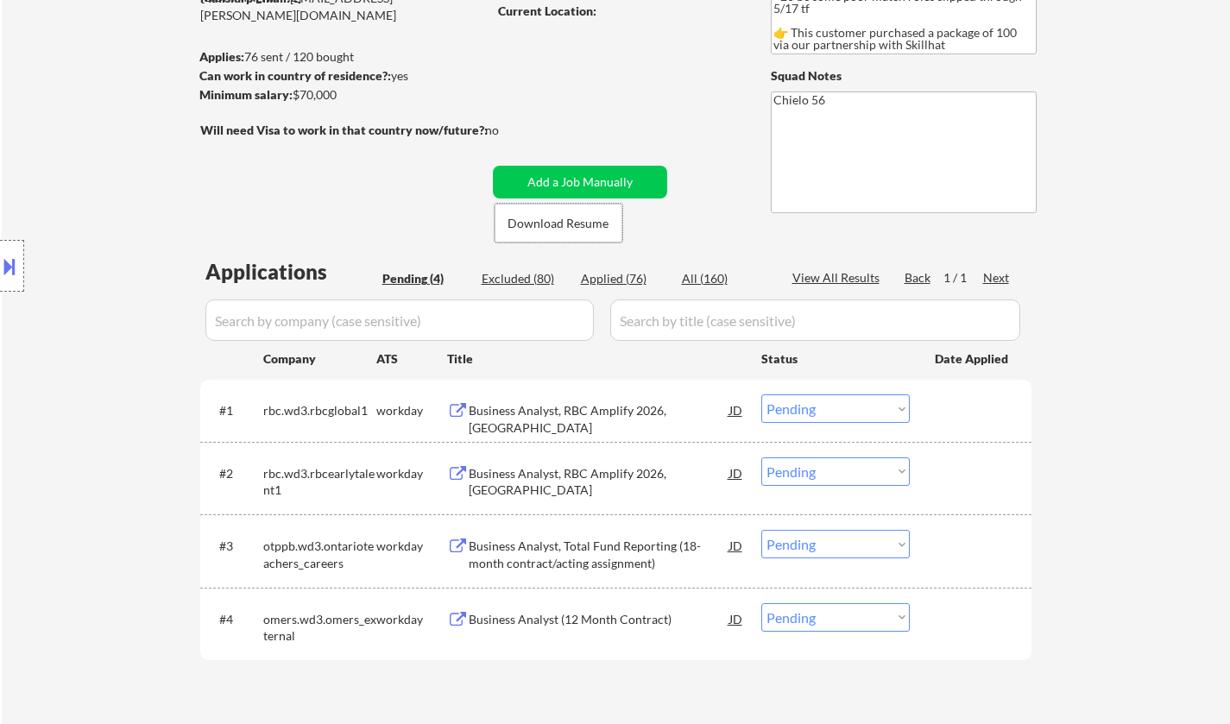
scroll to position [259, 0]
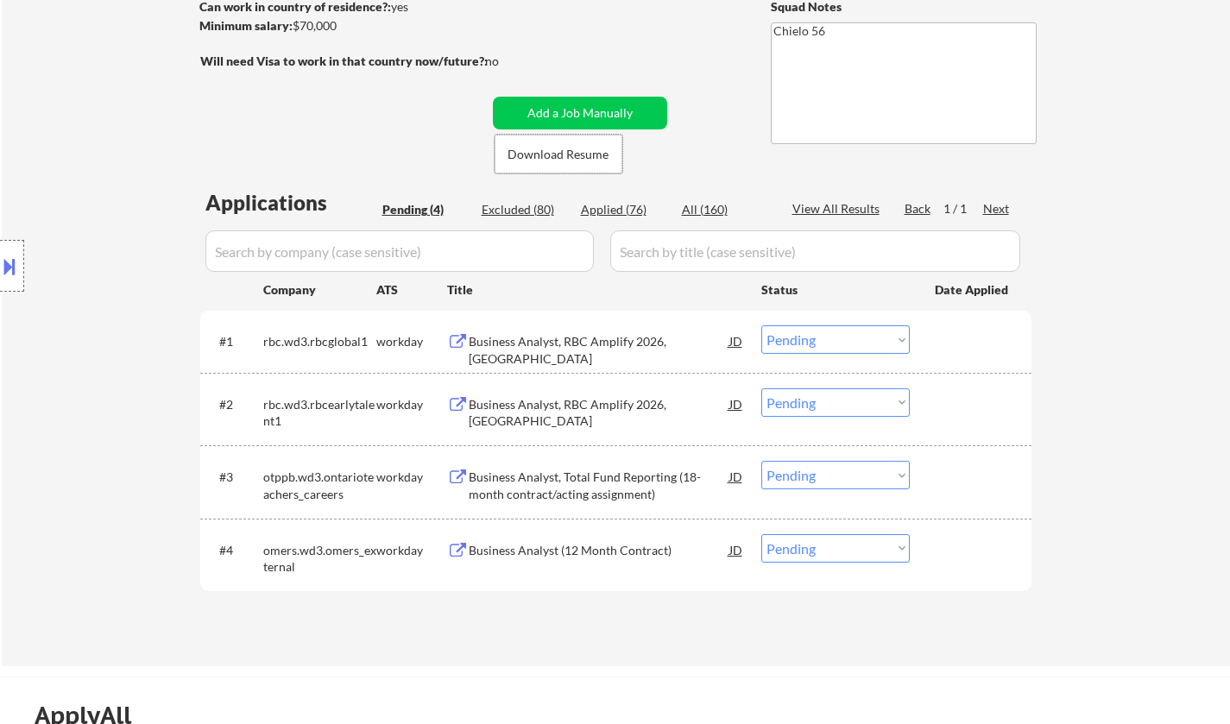
click at [539, 347] on div "Business Analyst, RBC Amplify 2026, [GEOGRAPHIC_DATA]" at bounding box center [599, 350] width 261 height 34
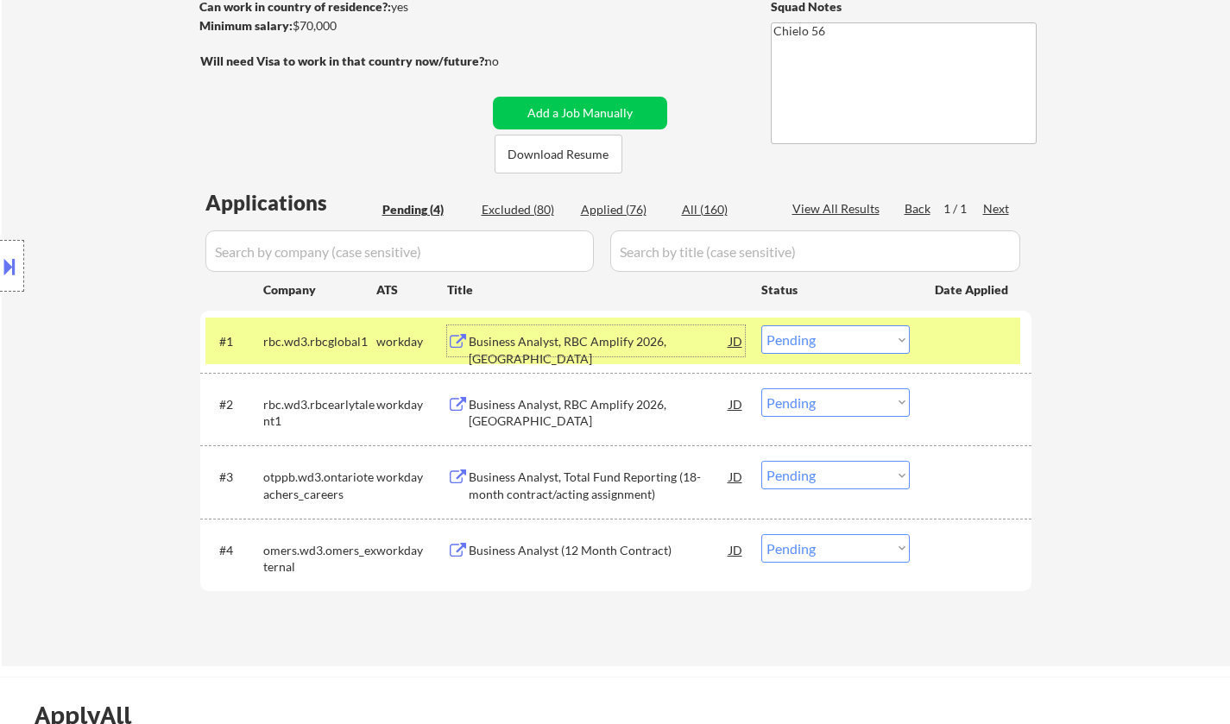
click at [811, 331] on select "Choose an option... Pending Applied Excluded (Questions) Excluded (Expired) Exc…" at bounding box center [836, 340] width 149 height 28
click at [762, 326] on select "Choose an option... Pending Applied Excluded (Questions) Excluded (Expired) Exc…" at bounding box center [836, 340] width 149 height 28
select select ""pending""
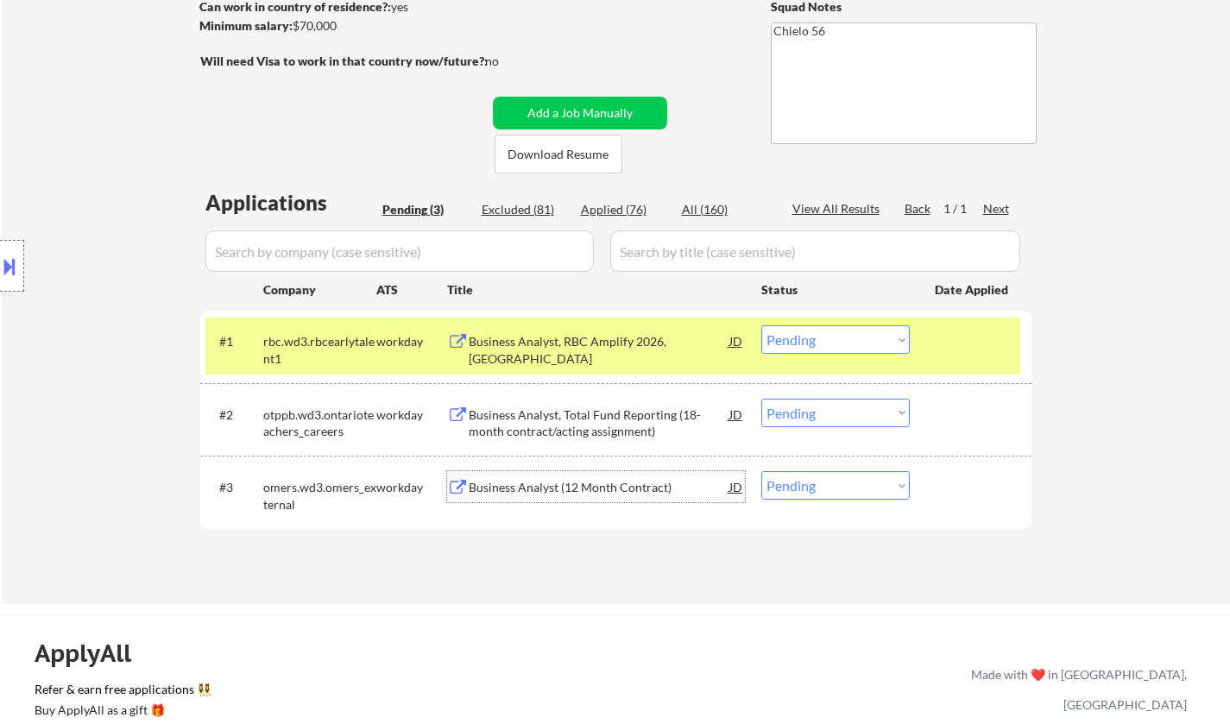
click at [573, 484] on div "Business Analyst (12 Month Contract)" at bounding box center [599, 487] width 261 height 17
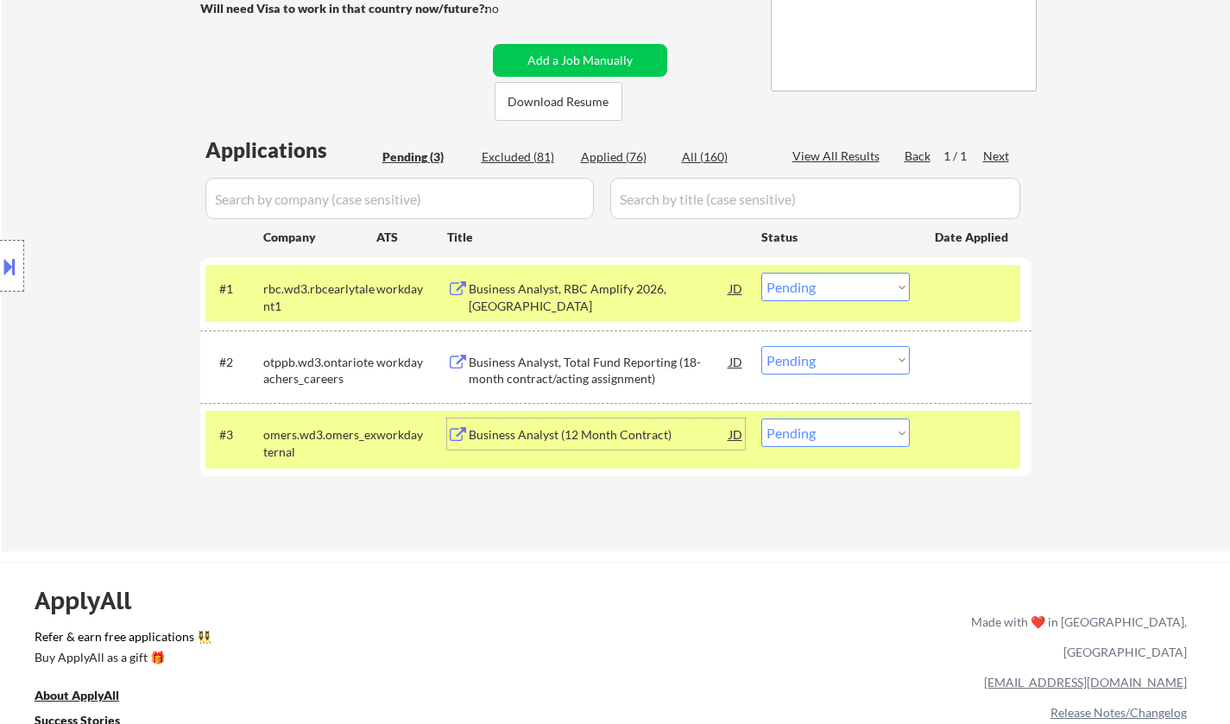
scroll to position [518, 0]
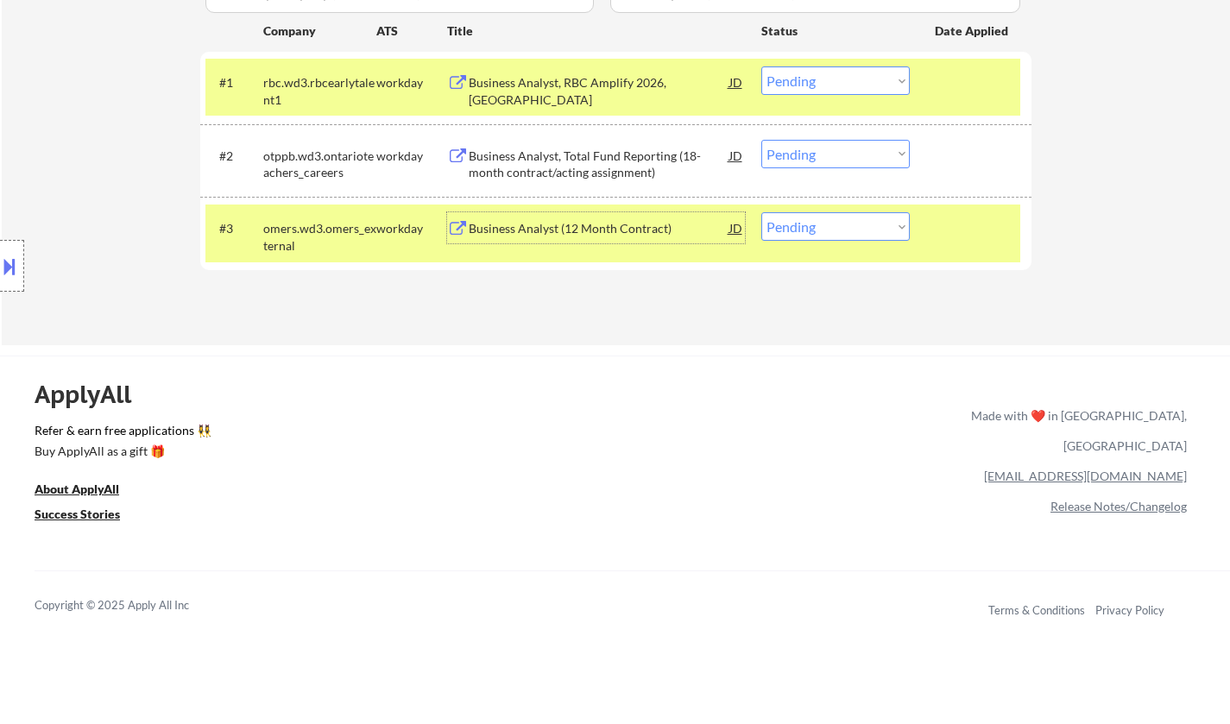
click at [847, 226] on select "Choose an option... Pending Applied Excluded (Questions) Excluded (Expired) Exc…" at bounding box center [836, 226] width 149 height 28
select select ""applied""
click at [762, 212] on select "Choose an option... Pending Applied Excluded (Questions) Excluded (Expired) Exc…" at bounding box center [836, 226] width 149 height 28
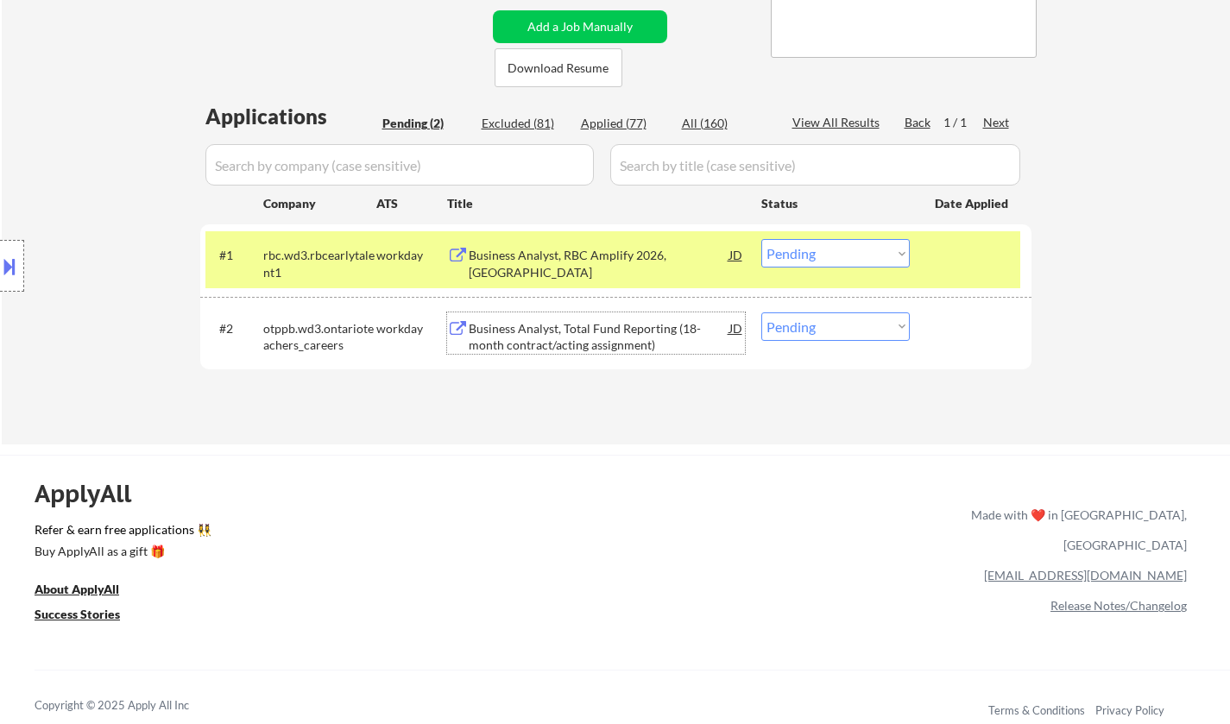
click at [599, 343] on div "Business Analyst, Total Fund Reporting (18-month contract/acting assignment)" at bounding box center [599, 337] width 261 height 34
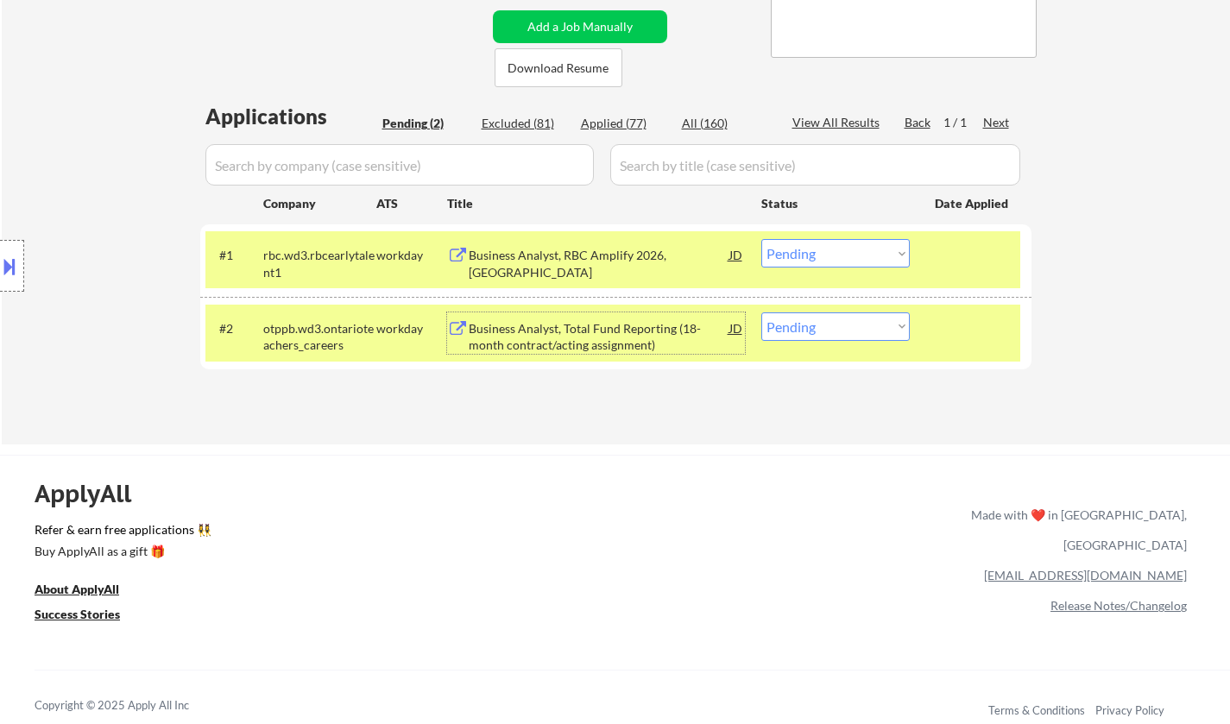
click at [810, 324] on select "Choose an option... Pending Applied Excluded (Questions) Excluded (Expired) Exc…" at bounding box center [836, 327] width 149 height 28
select select ""applied""
click at [762, 313] on select "Choose an option... Pending Applied Excluded (Questions) Excluded (Expired) Exc…" at bounding box center [836, 327] width 149 height 28
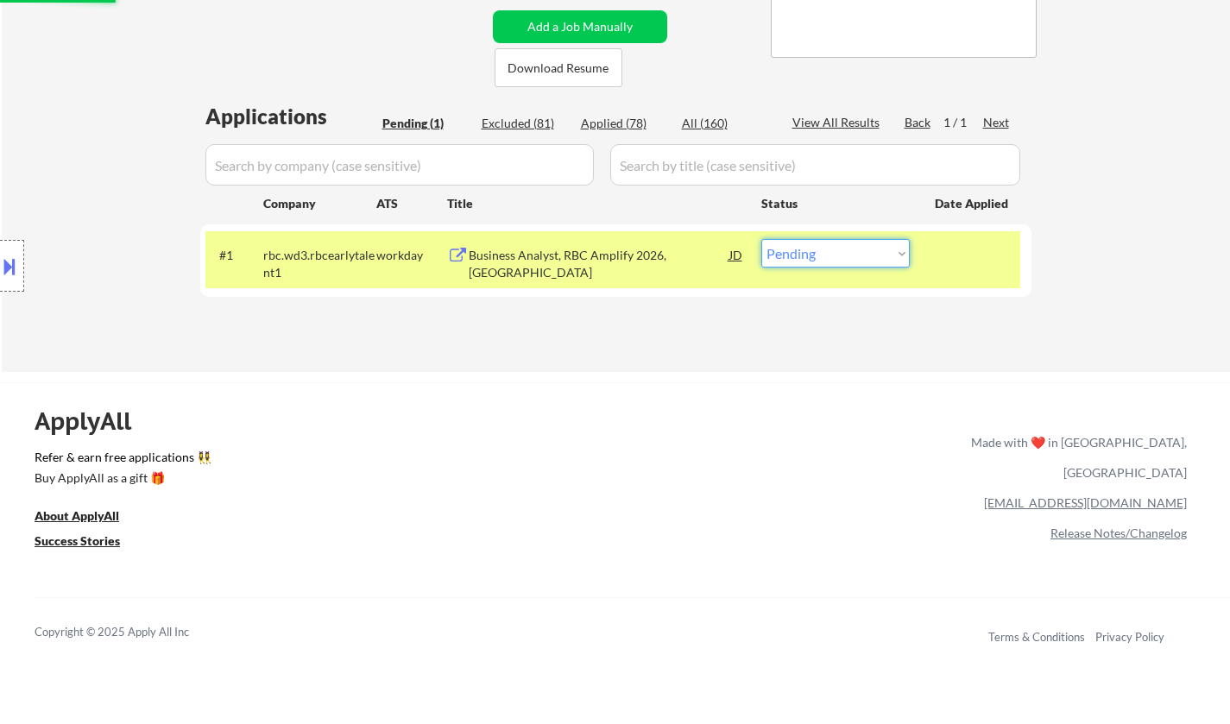
click at [848, 251] on select "Choose an option... Pending Applied Excluded (Questions) Excluded (Expired) Exc…" at bounding box center [836, 253] width 149 height 28
select select ""excluded__bad_match_""
click at [762, 239] on select "Choose an option... Pending Applied Excluded (Questions) Excluded (Expired) Exc…" at bounding box center [836, 253] width 149 height 28
